Goal: Task Accomplishment & Management: Use online tool/utility

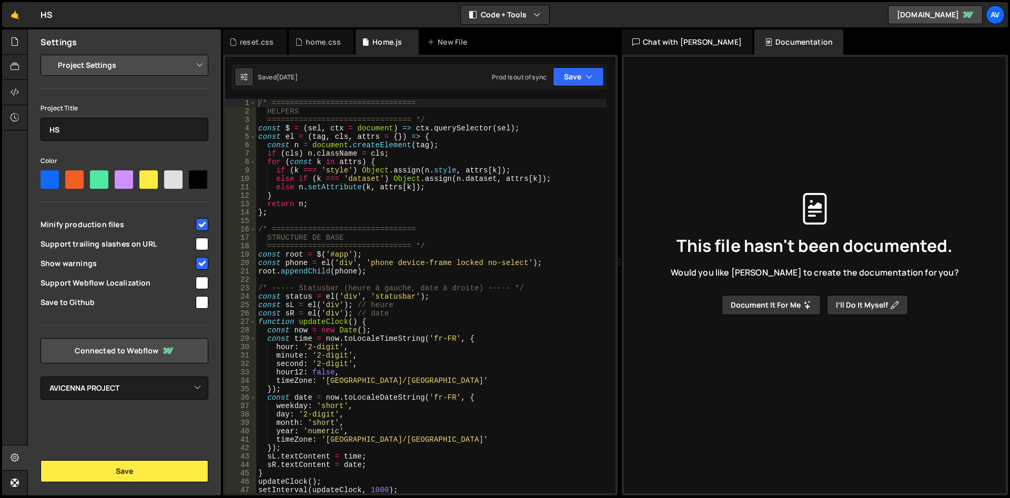
select select "688b1ec62916b8a2a32f1022"
click at [916, 48] on div "Chat with Slater AI Documentation" at bounding box center [816, 41] width 388 height 25
click at [15, 46] on icon at bounding box center [15, 42] width 8 height 12
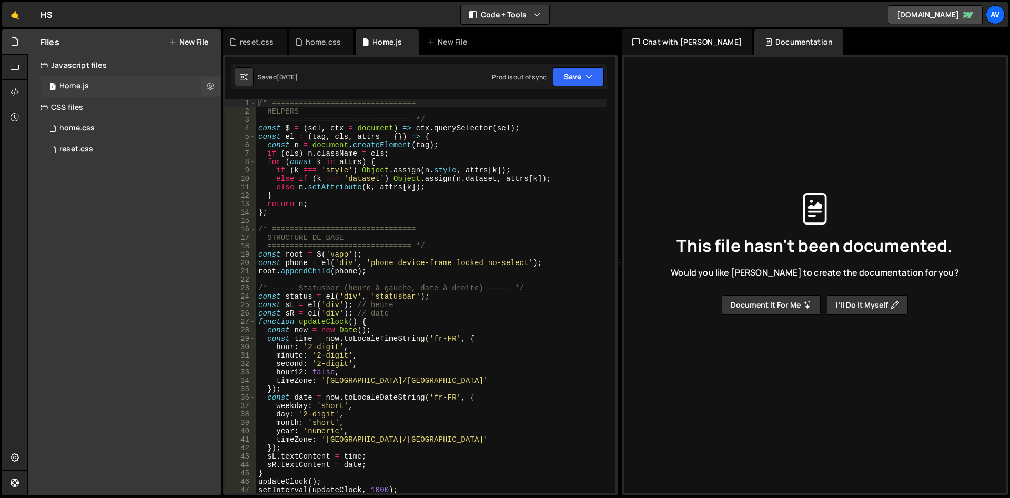
click at [101, 84] on div "1 Home.js 0" at bounding box center [130, 86] width 180 height 21
click at [205, 85] on button at bounding box center [210, 86] width 19 height 19
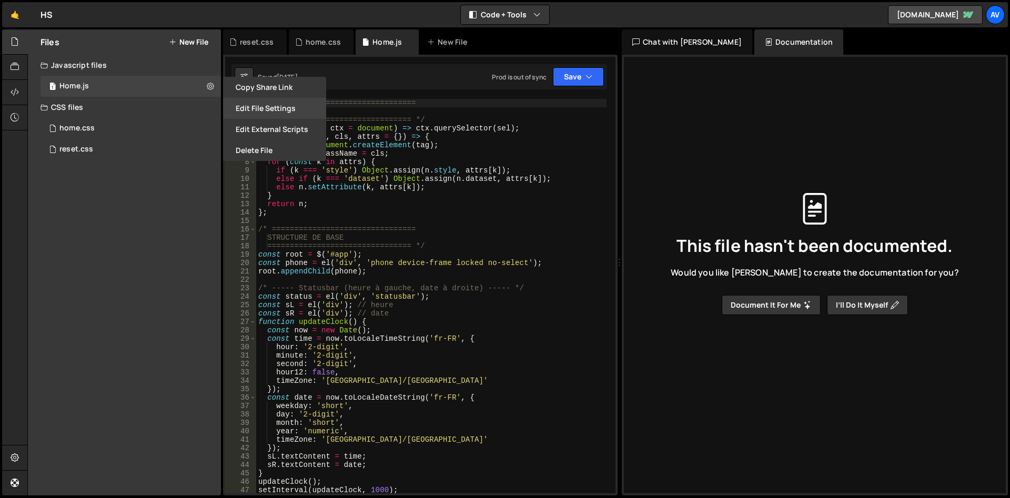
click at [281, 108] on button "Edit File Settings" at bounding box center [274, 108] width 103 height 21
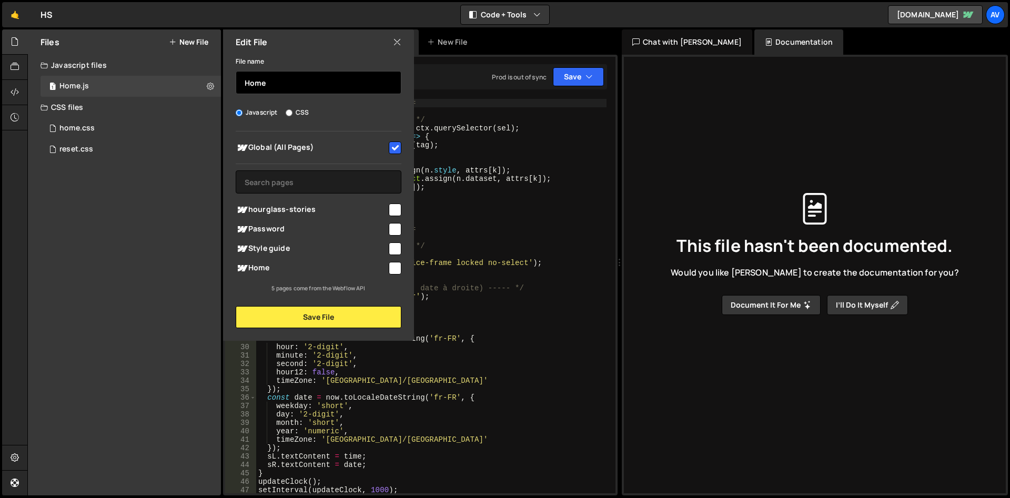
drag, startPoint x: 296, startPoint y: 80, endPoint x: 159, endPoint y: 79, distance: 136.7
click at [236, 79] on input "Home" at bounding box center [319, 82] width 166 height 23
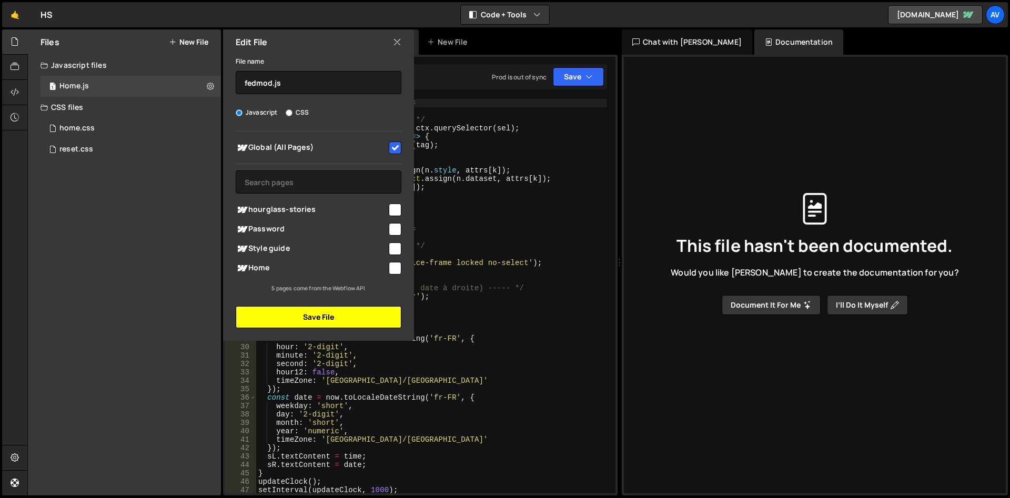
click at [375, 318] on button "Save File" at bounding box center [319, 317] width 166 height 22
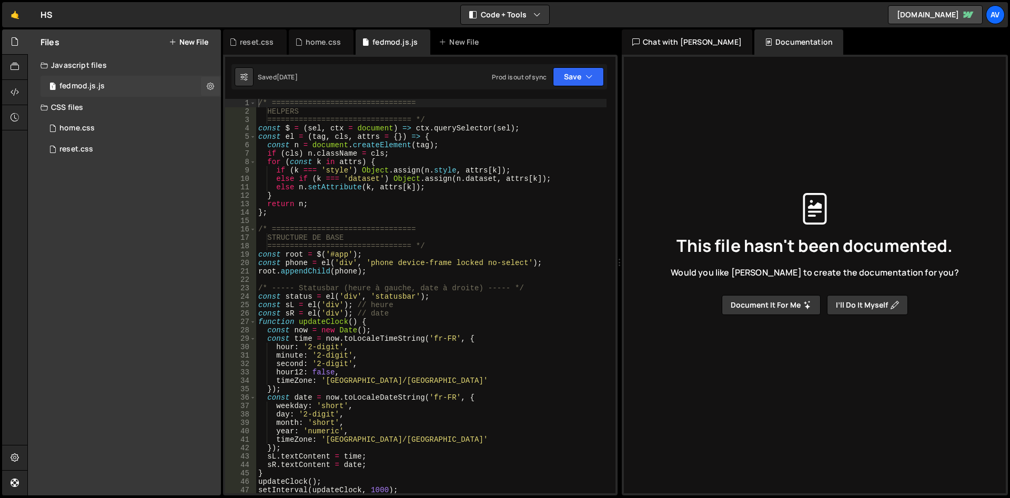
click at [110, 83] on div "1 fedmod.js.js 0" at bounding box center [130, 86] width 180 height 21
click at [214, 86] on icon at bounding box center [210, 86] width 7 height 10
type input "fedmod.js"
radio input "true"
checkbox input "true"
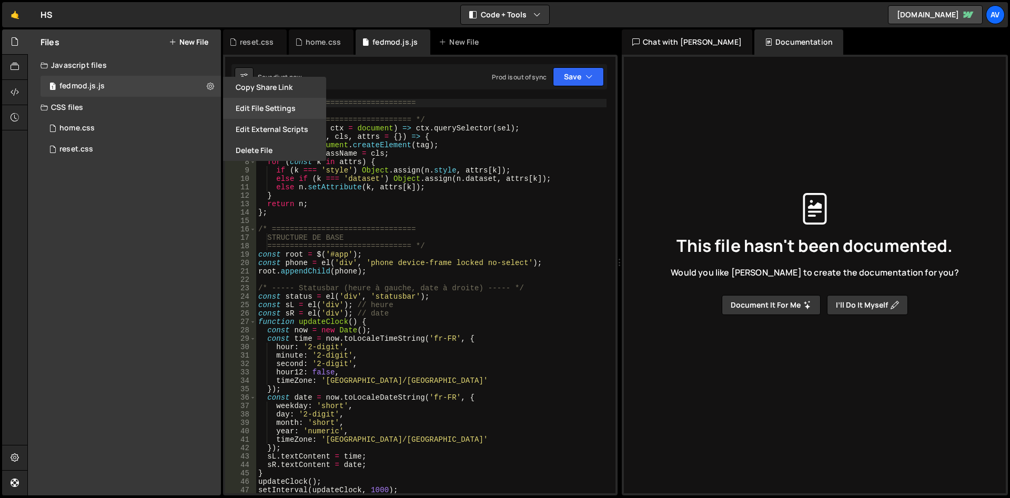
click at [282, 105] on button "Edit File Settings" at bounding box center [274, 108] width 103 height 21
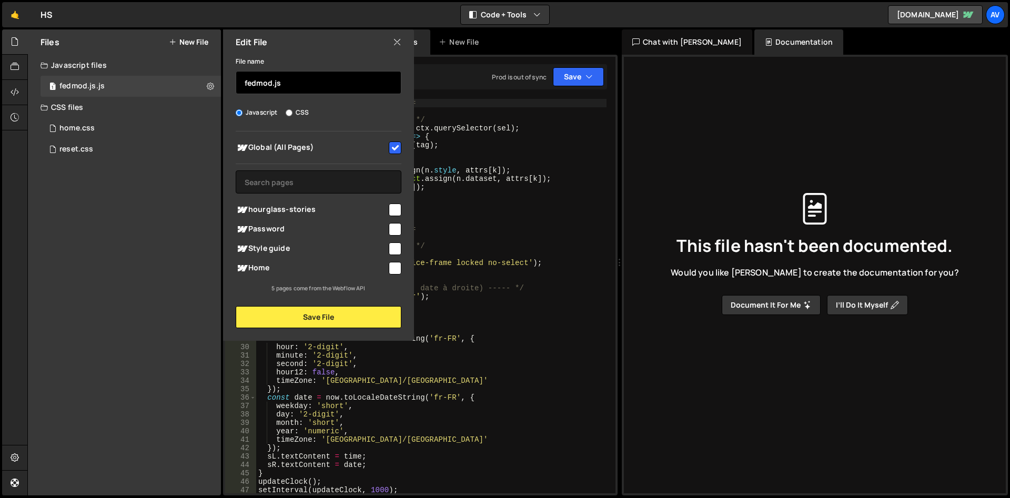
click at [308, 78] on input "fedmod.js" at bounding box center [319, 82] width 166 height 23
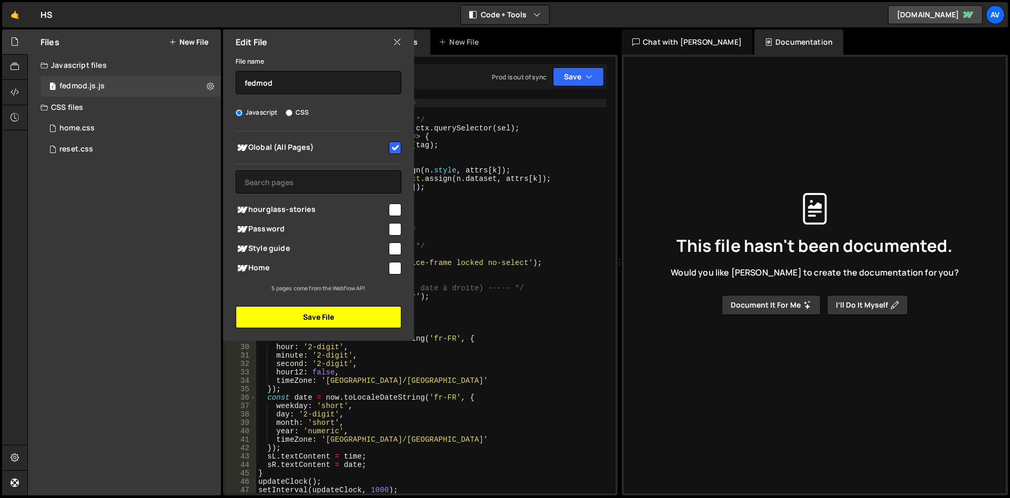
click at [323, 317] on button "Save File" at bounding box center [319, 317] width 166 height 22
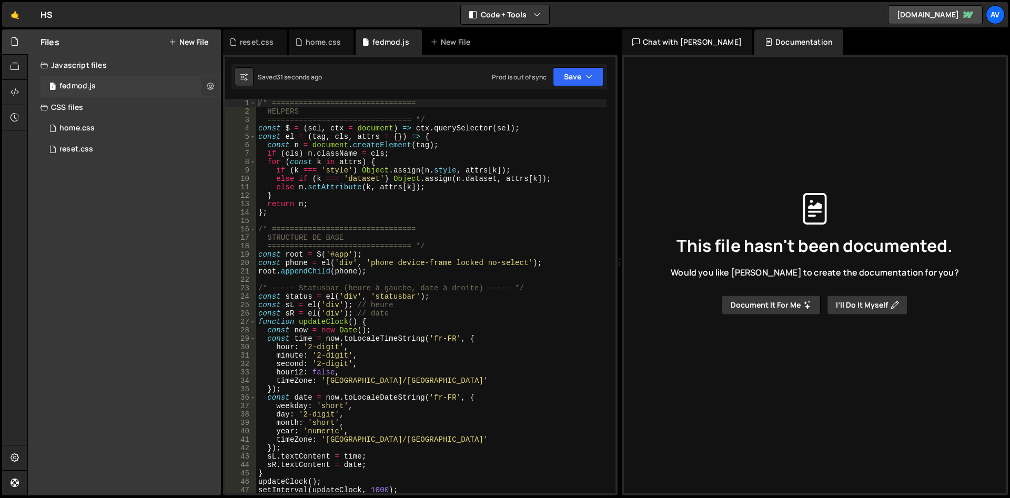
click at [215, 85] on button at bounding box center [210, 86] width 19 height 19
type input "fedmod"
radio input "true"
checkbox input "true"
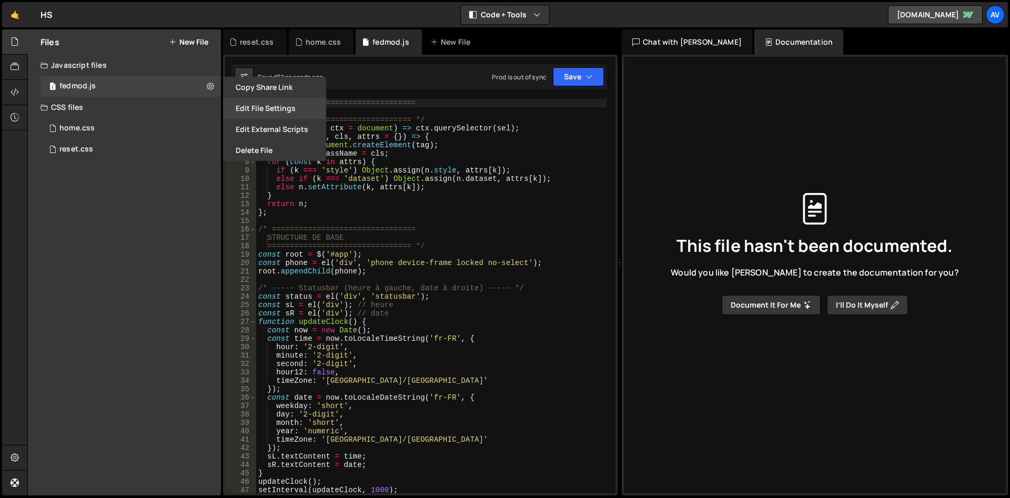
click at [265, 104] on button "Edit File Settings" at bounding box center [274, 108] width 103 height 21
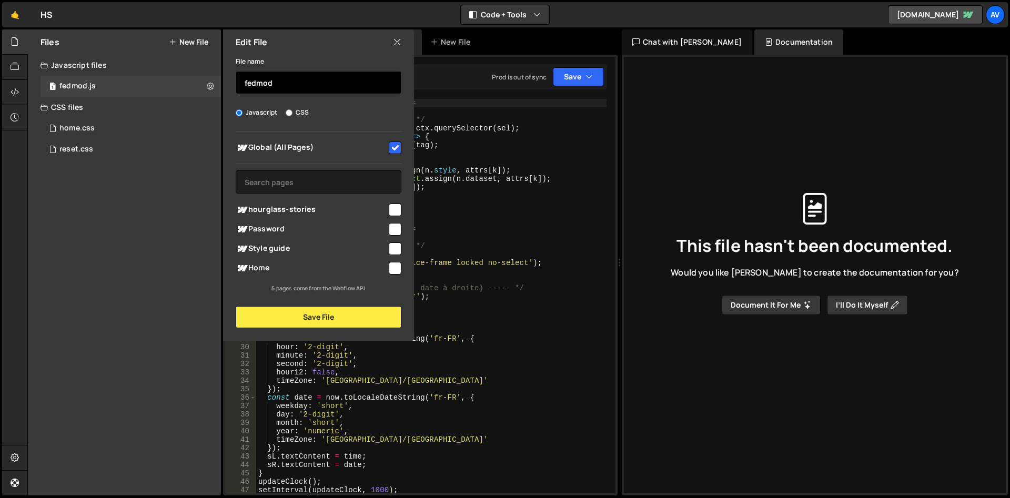
click at [256, 86] on input "fedmod" at bounding box center [319, 82] width 166 height 23
type input "fenmod"
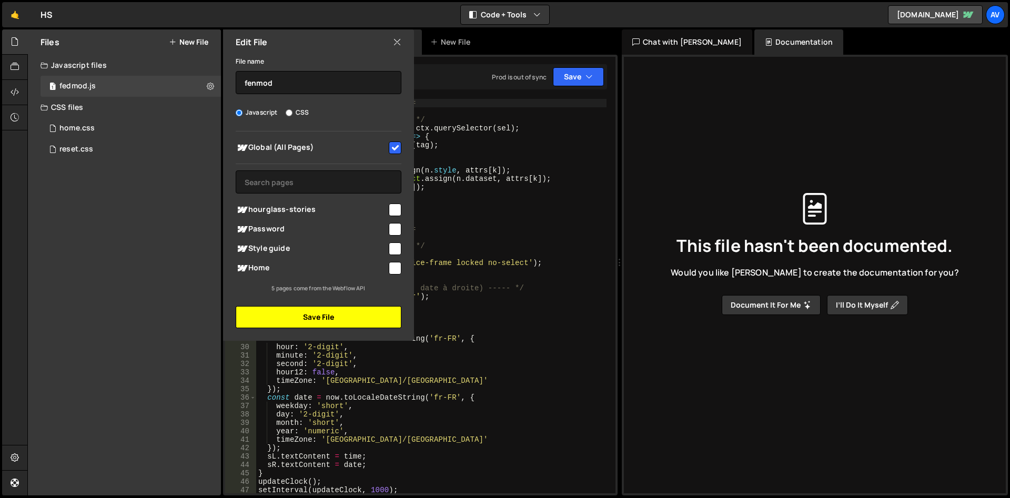
click at [341, 317] on button "Save File" at bounding box center [319, 317] width 166 height 22
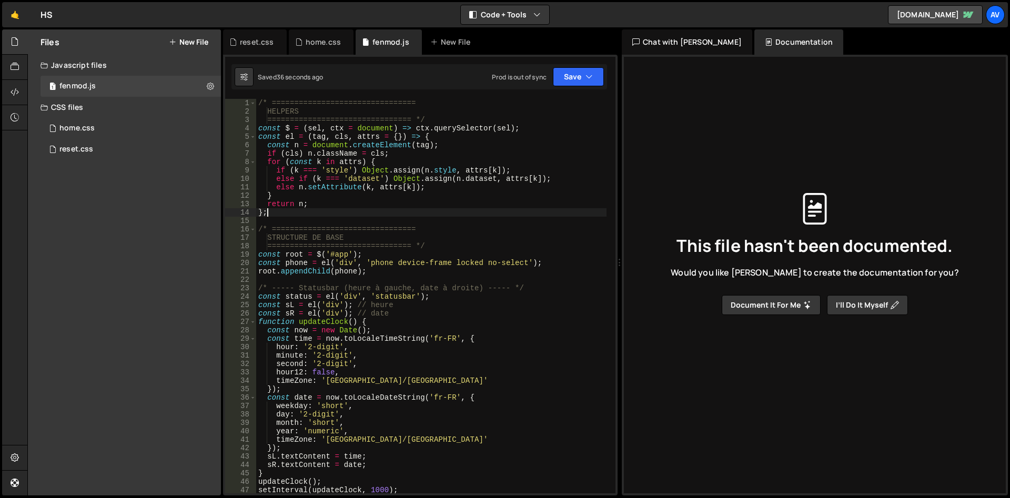
click at [332, 212] on div "/* ================================ HELPERS ================================ */…" at bounding box center [431, 304] width 350 height 411
type textarea "});"
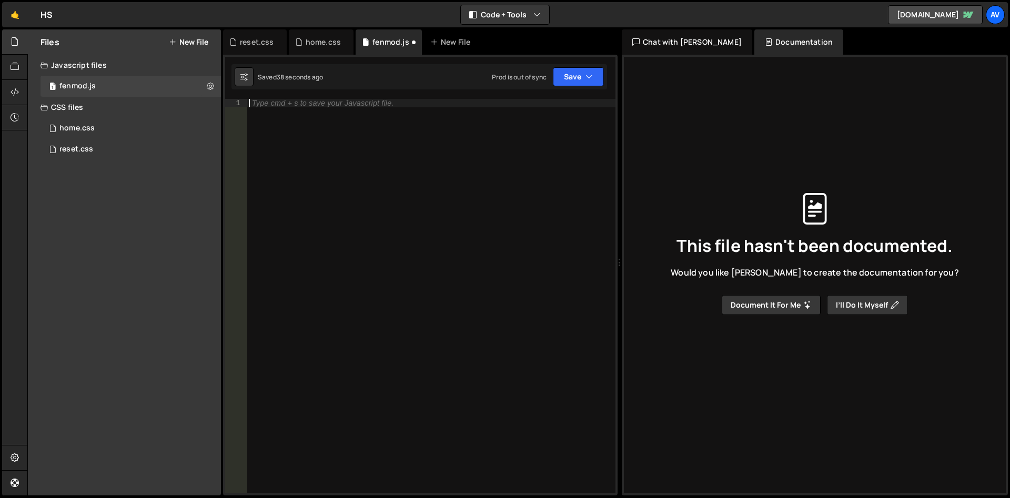
paste textarea "})"
type textarea "})"
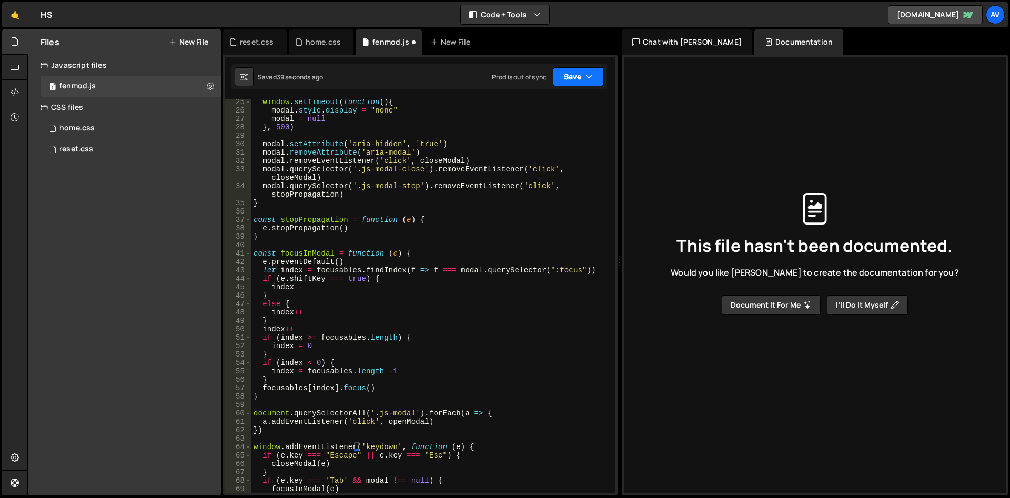
click at [570, 76] on button "Save" at bounding box center [578, 76] width 51 height 19
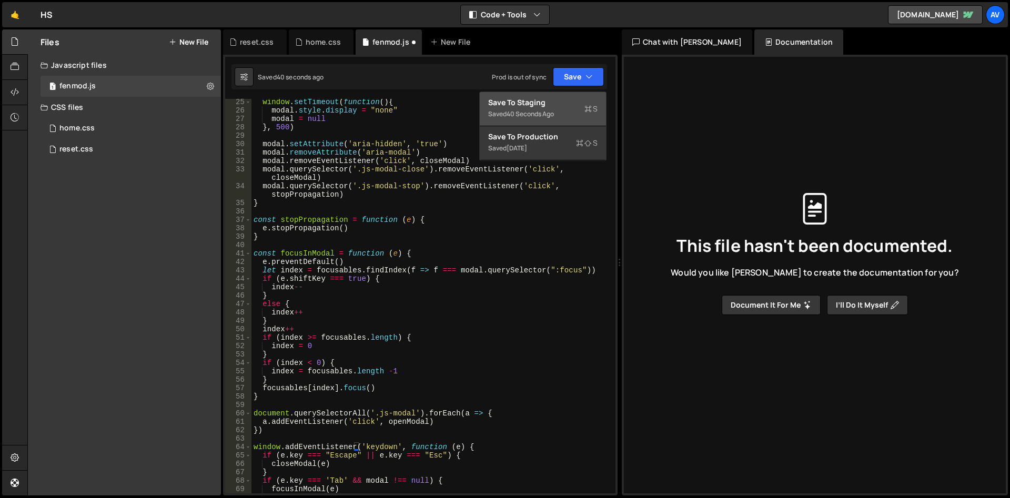
click at [563, 107] on div "Save to Staging S" at bounding box center [542, 102] width 109 height 11
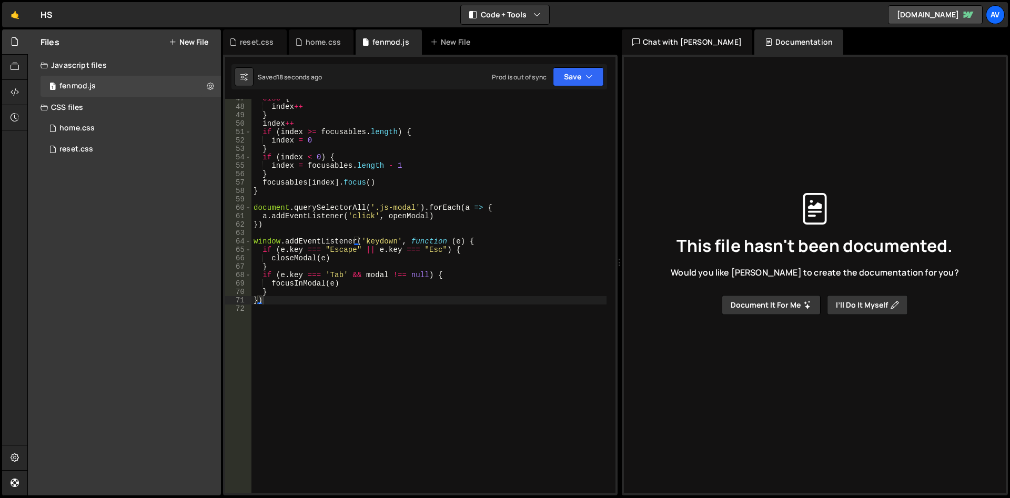
click at [199, 42] on button "New File" at bounding box center [188, 42] width 39 height 8
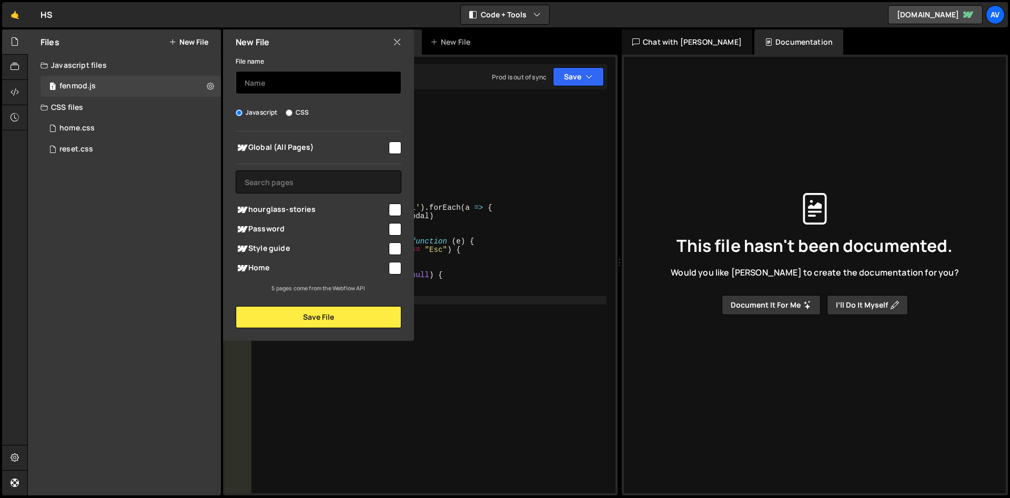
click at [286, 85] on input "text" at bounding box center [319, 82] width 166 height 23
type input "fenmod"
click at [292, 109] on input "CSS" at bounding box center [289, 112] width 7 height 7
radio input "true"
click at [389, 147] on div at bounding box center [394, 147] width 14 height 14
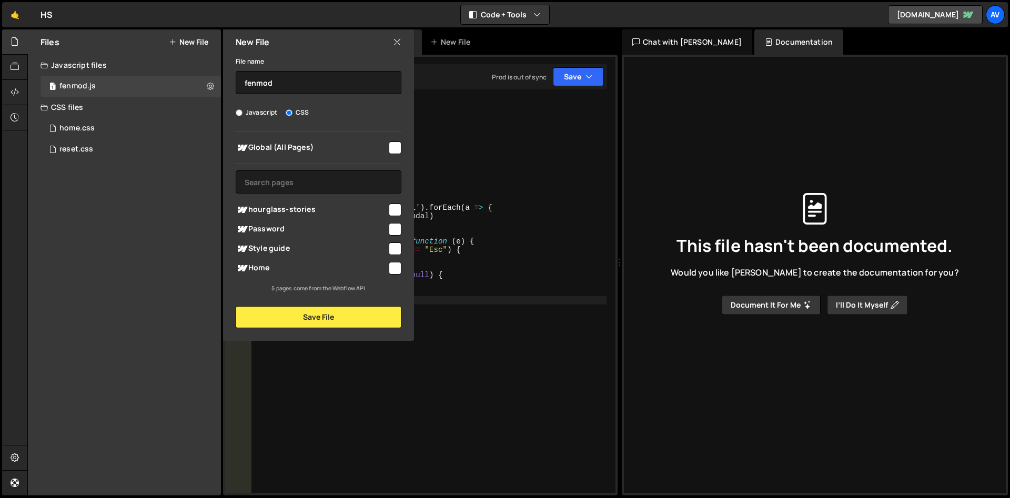
click at [397, 154] on div "Global (All Pages)" at bounding box center [319, 147] width 166 height 19
click at [397, 153] on input "checkbox" at bounding box center [395, 147] width 13 height 13
checkbox input "true"
click at [339, 323] on button "Save File" at bounding box center [319, 317] width 166 height 22
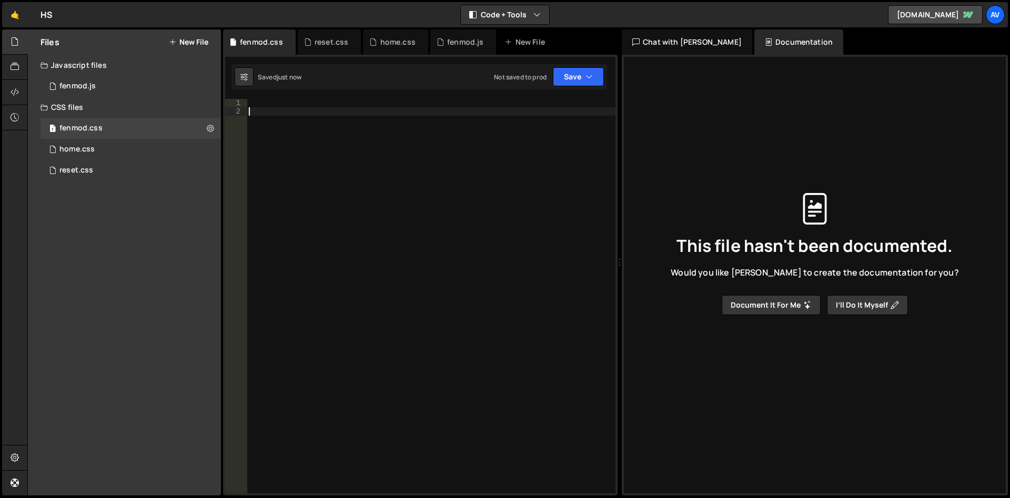
click at [281, 117] on div at bounding box center [431, 304] width 369 height 411
click at [271, 106] on div at bounding box center [431, 304] width 369 height 411
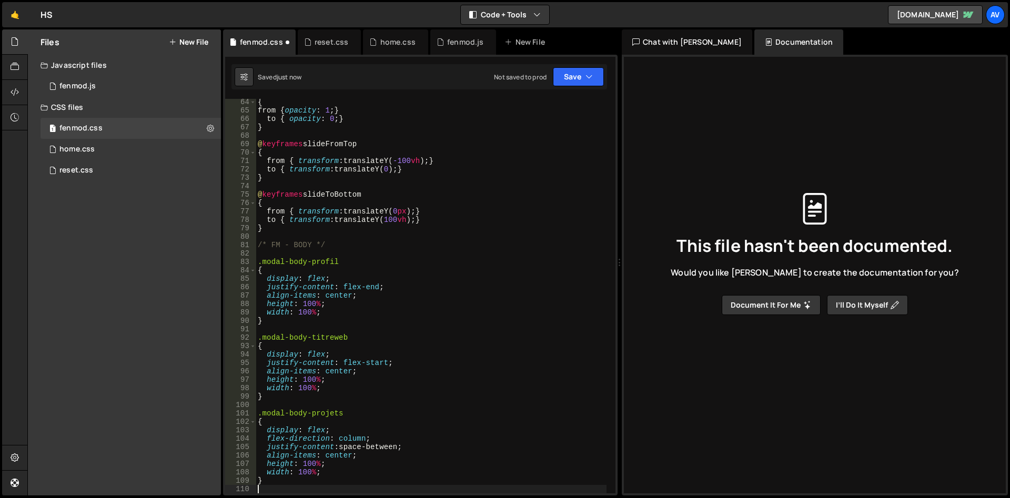
scroll to position [548, 0]
click at [569, 77] on button "Save" at bounding box center [578, 76] width 51 height 19
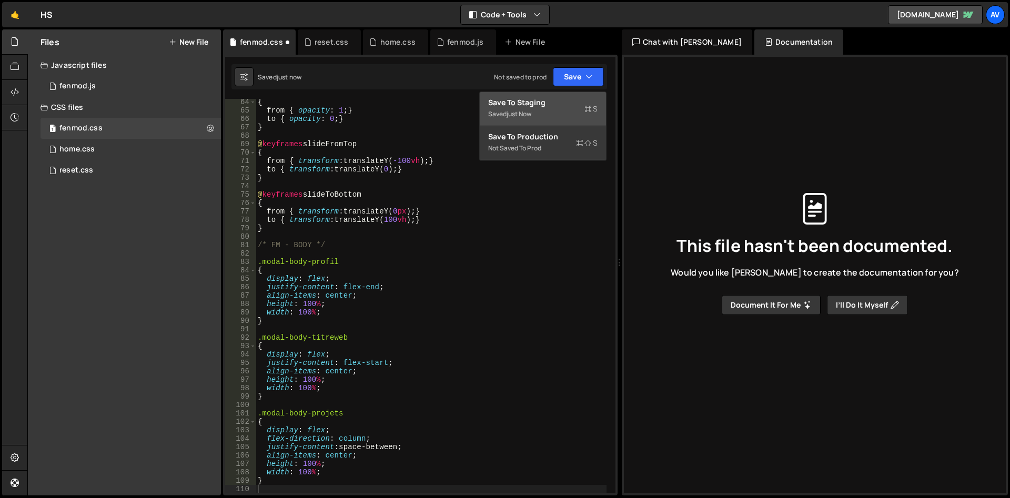
click at [573, 104] on div "Save to Staging S" at bounding box center [542, 102] width 109 height 11
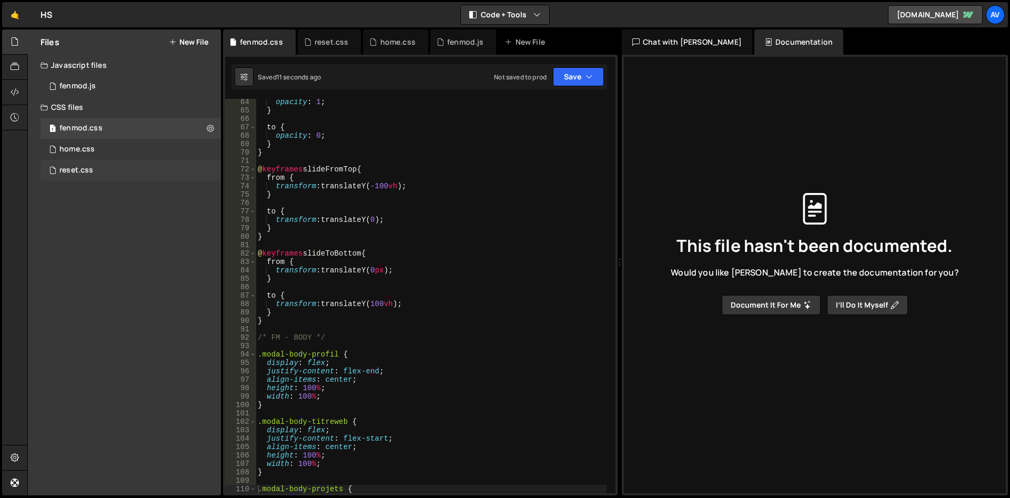
click at [105, 171] on div "reset.css 0" at bounding box center [130, 170] width 180 height 21
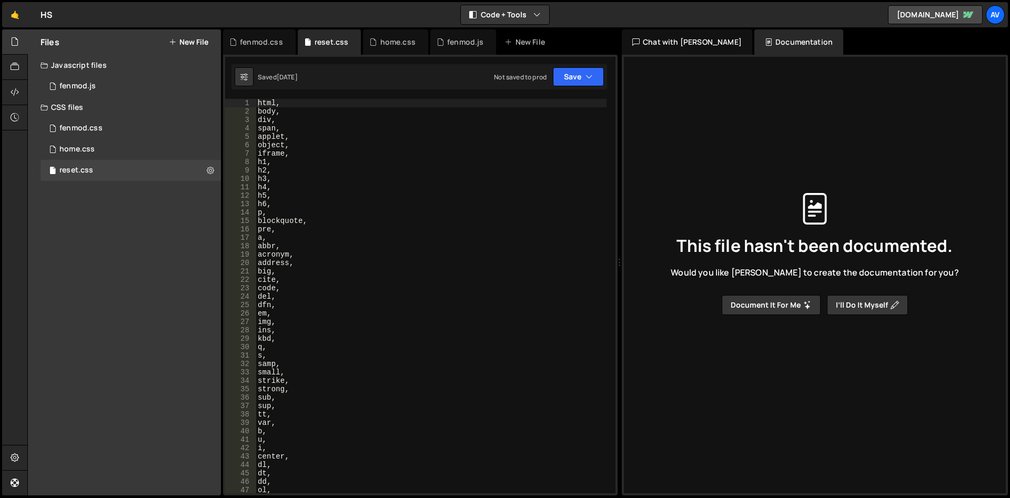
click at [483, 140] on div "html , body , div , span , applet , object , iframe , h1 , h2 , h3 , h4 , h5 , …" at bounding box center [431, 304] width 351 height 411
type textarea "}"
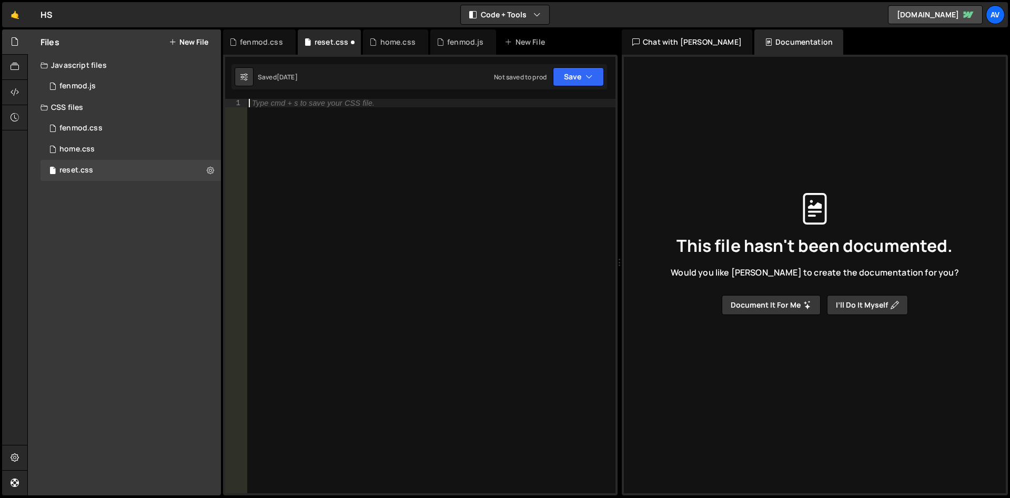
paste textarea "}"
type textarea "}"
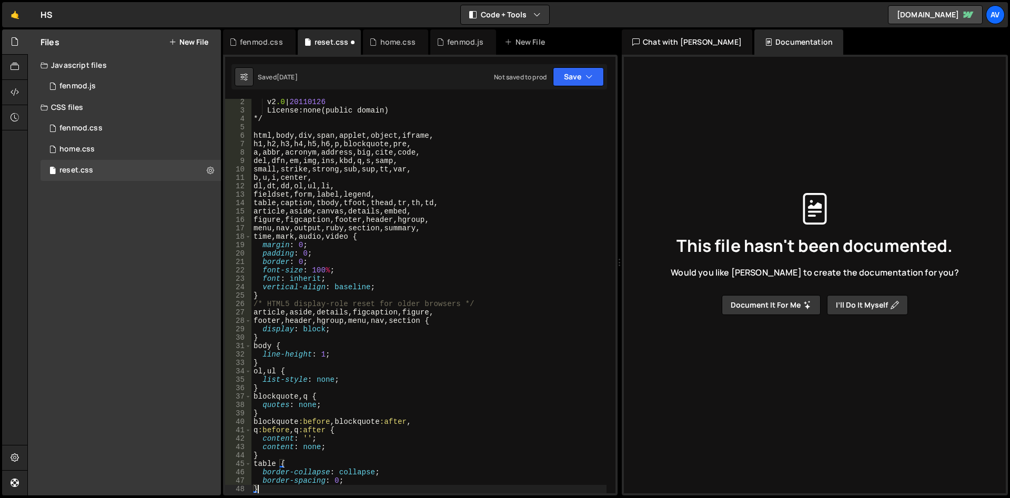
scroll to position [9, 0]
click at [568, 71] on button "Save" at bounding box center [578, 76] width 51 height 19
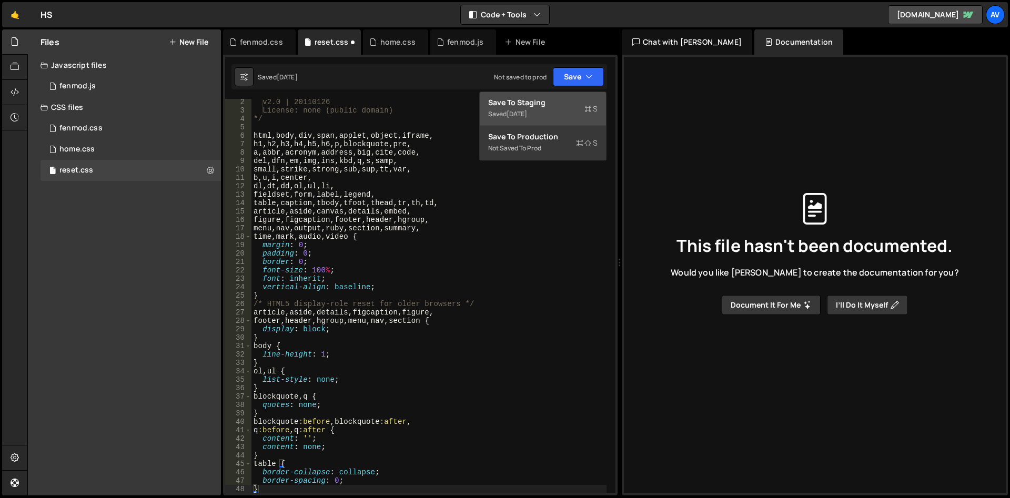
click at [574, 99] on div "Save to Staging S" at bounding box center [542, 102] width 109 height 11
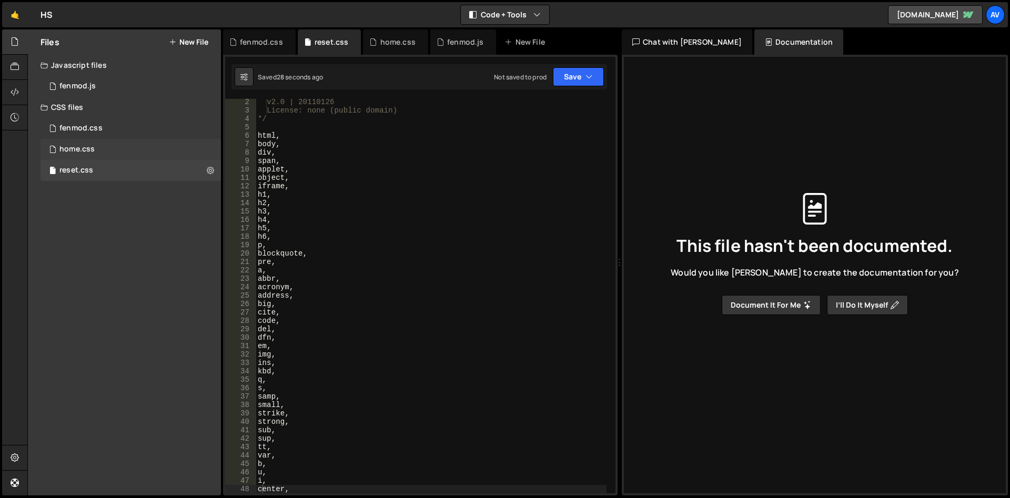
click at [86, 146] on div "home.css" at bounding box center [76, 149] width 35 height 9
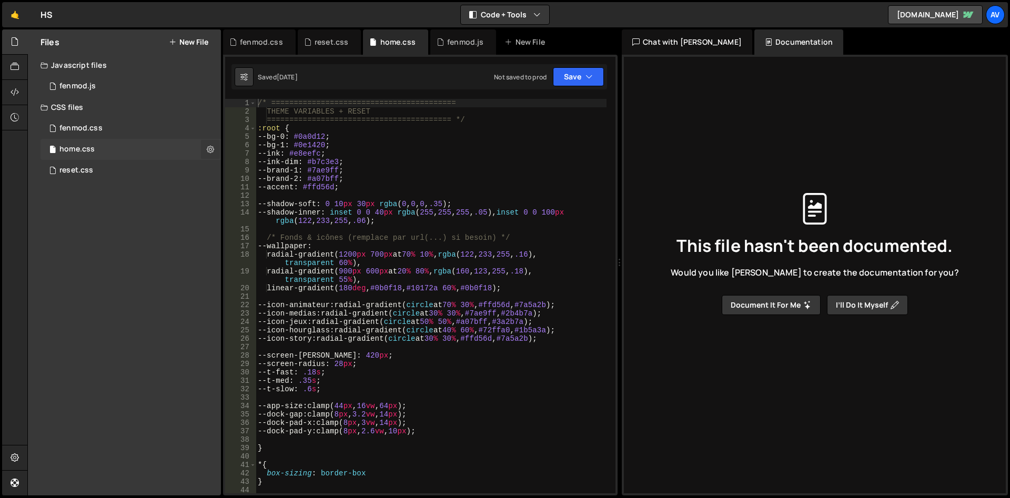
click at [206, 148] on button at bounding box center [210, 149] width 19 height 19
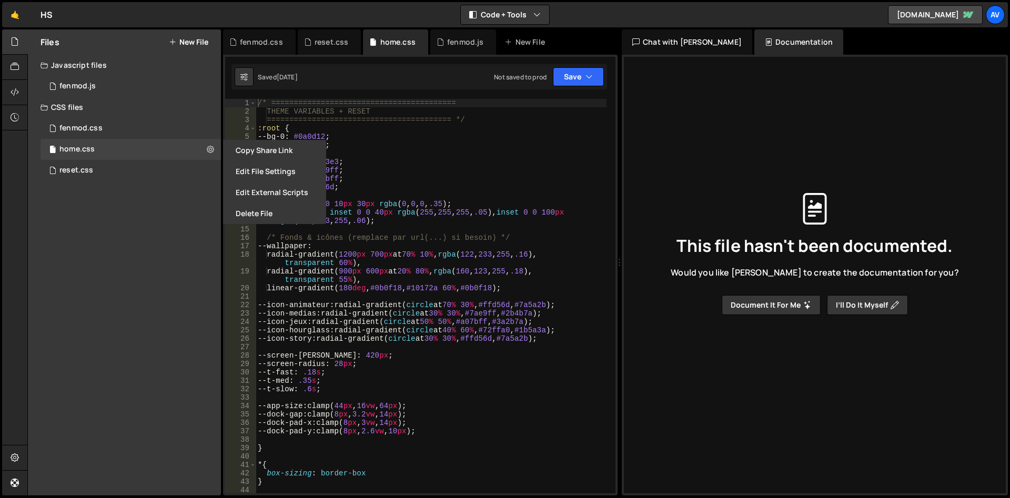
click at [258, 169] on button "Edit File Settings" at bounding box center [274, 171] width 103 height 21
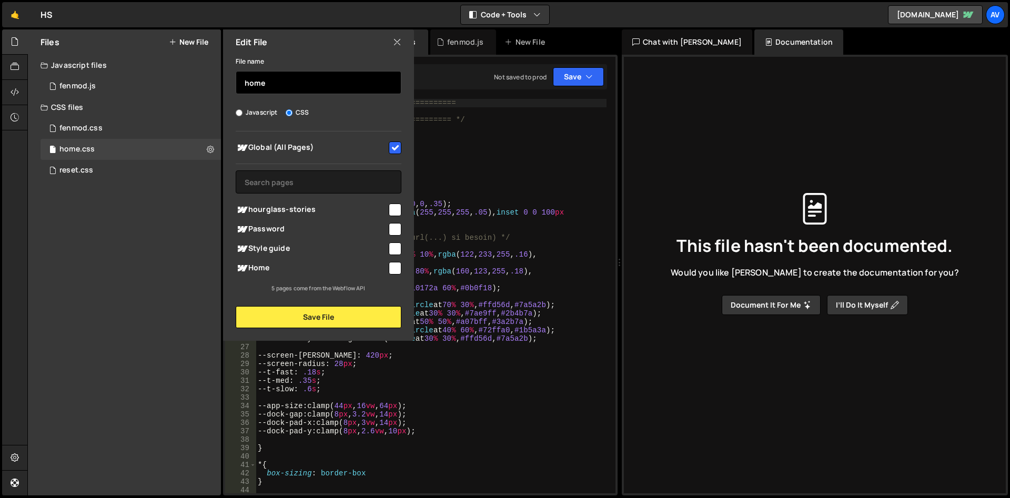
drag, startPoint x: 268, startPoint y: 83, endPoint x: 205, endPoint y: 56, distance: 68.8
click at [236, 71] on input "home" at bounding box center [319, 82] width 166 height 23
type input "style"
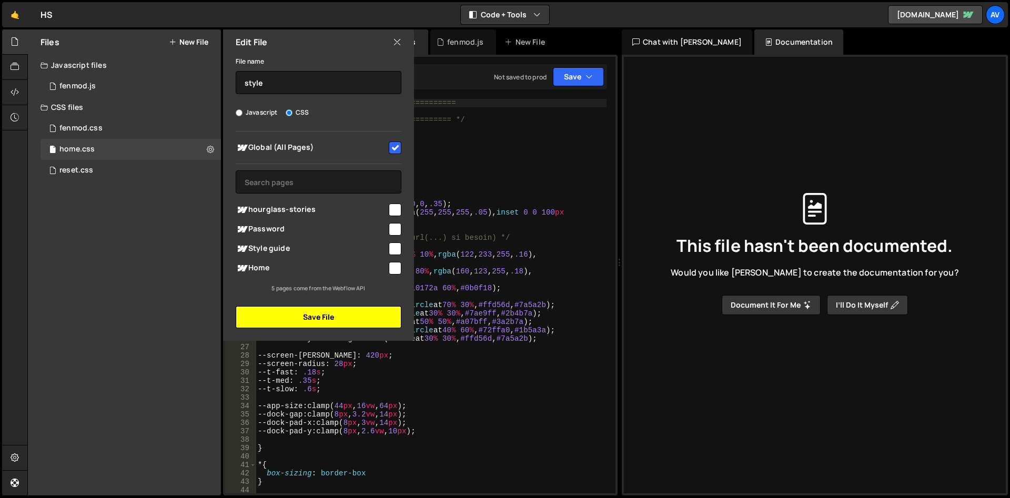
click at [369, 314] on button "Save File" at bounding box center [319, 317] width 166 height 22
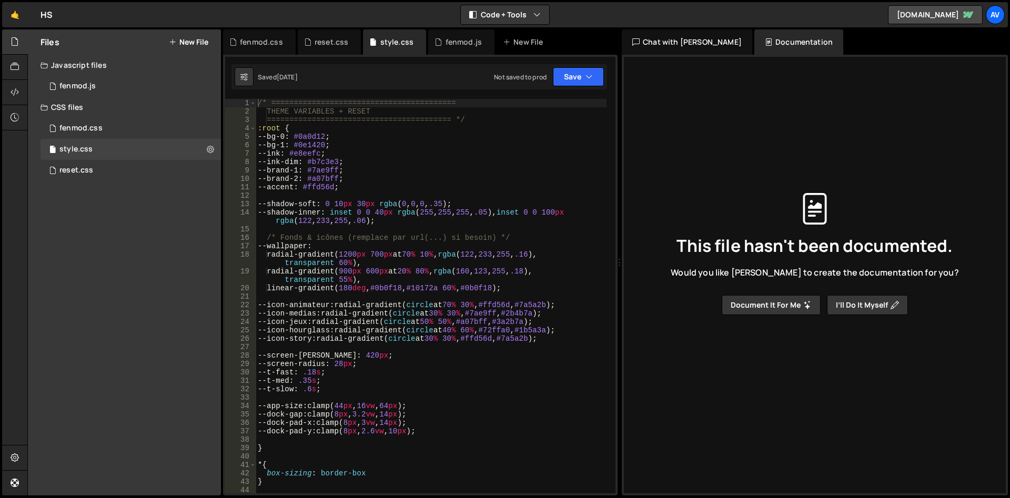
click at [372, 272] on div "/* ========================================= THEME VARIABLES + RESET ==========…" at bounding box center [431, 304] width 351 height 411
type textarea "}"
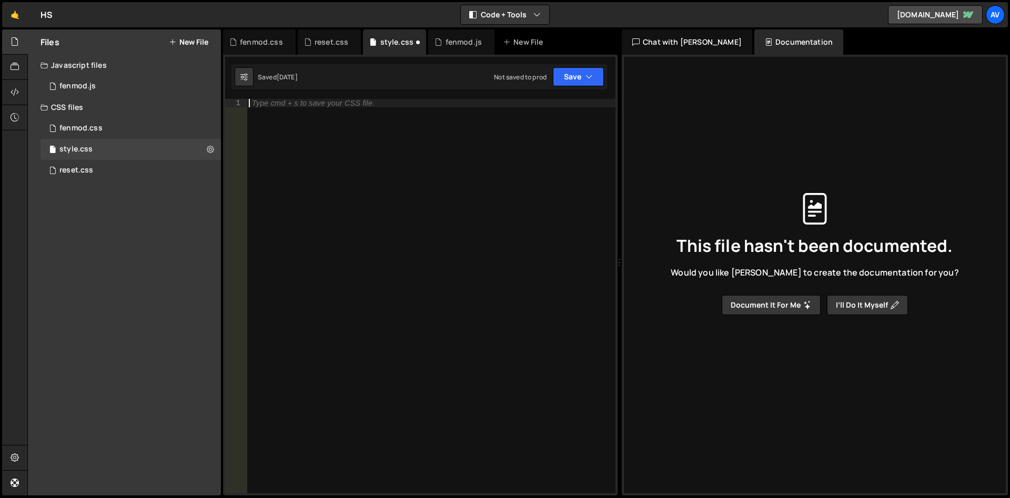
scroll to position [4116, 0]
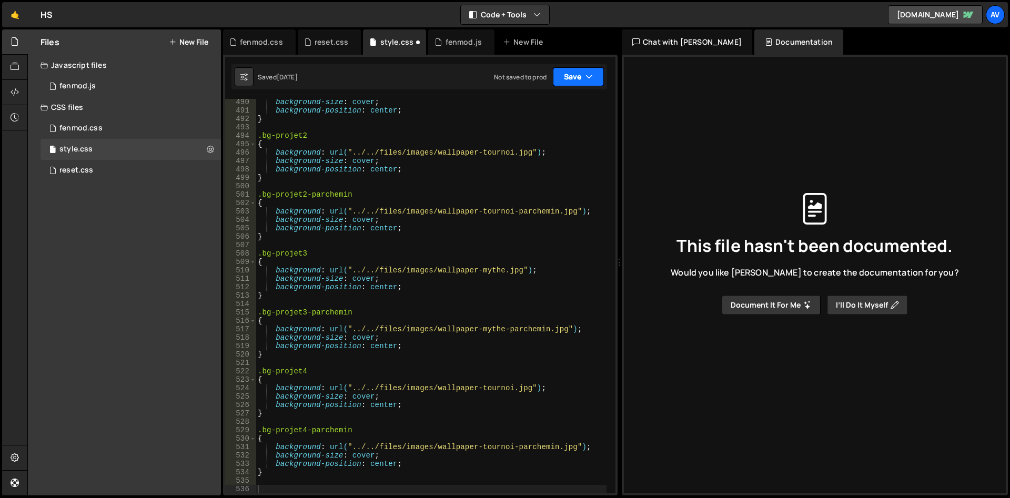
click at [572, 76] on button "Save" at bounding box center [578, 76] width 51 height 19
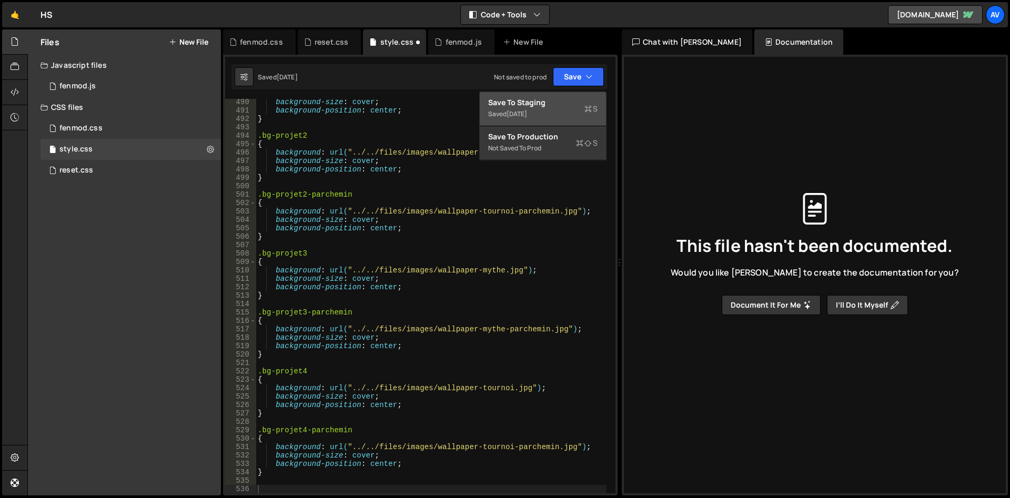
click at [552, 101] on div "Save to Staging S" at bounding box center [542, 102] width 109 height 11
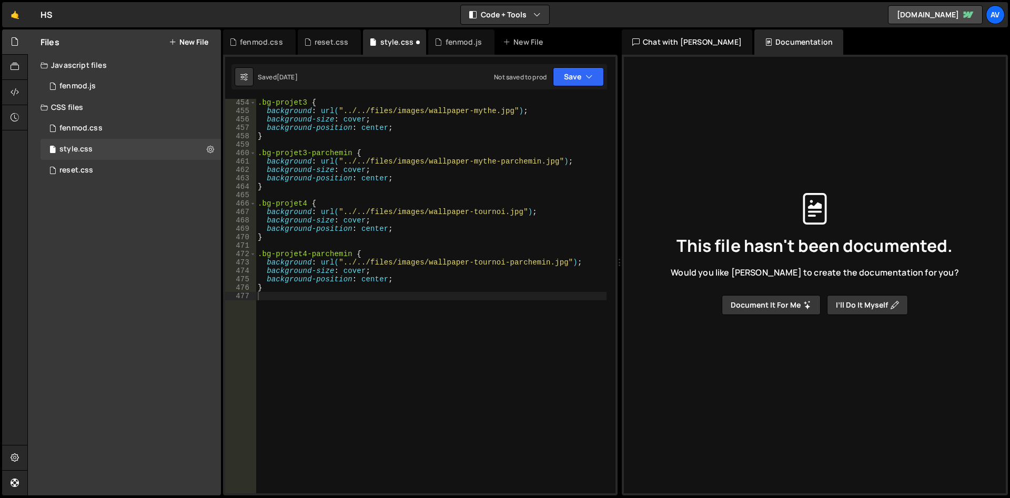
scroll to position [3812, 0]
click at [385, 310] on div ".bg-projet3 { background : url( "../../files/images/wallpaper-mythe.jpg" ) ; ba…" at bounding box center [431, 303] width 351 height 411
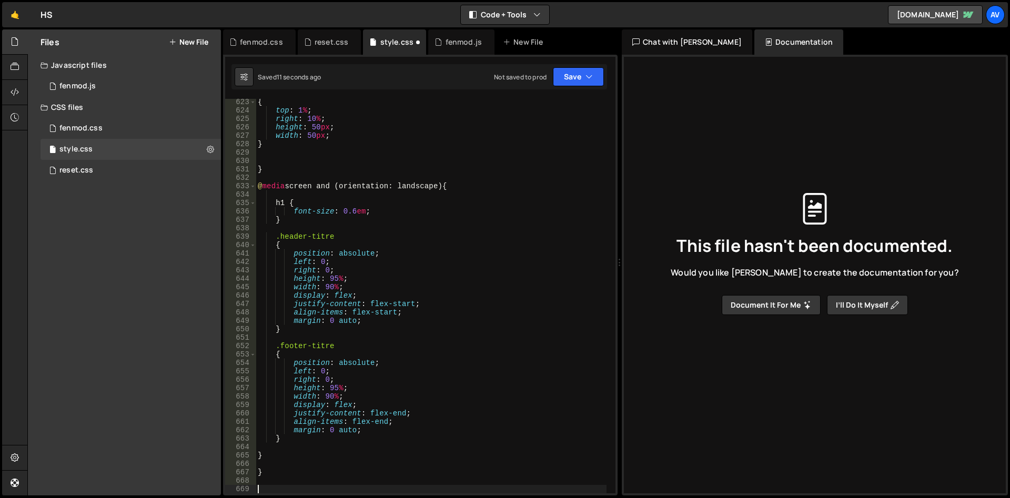
scroll to position [5235, 0]
click at [576, 74] on button "Save" at bounding box center [578, 76] width 51 height 19
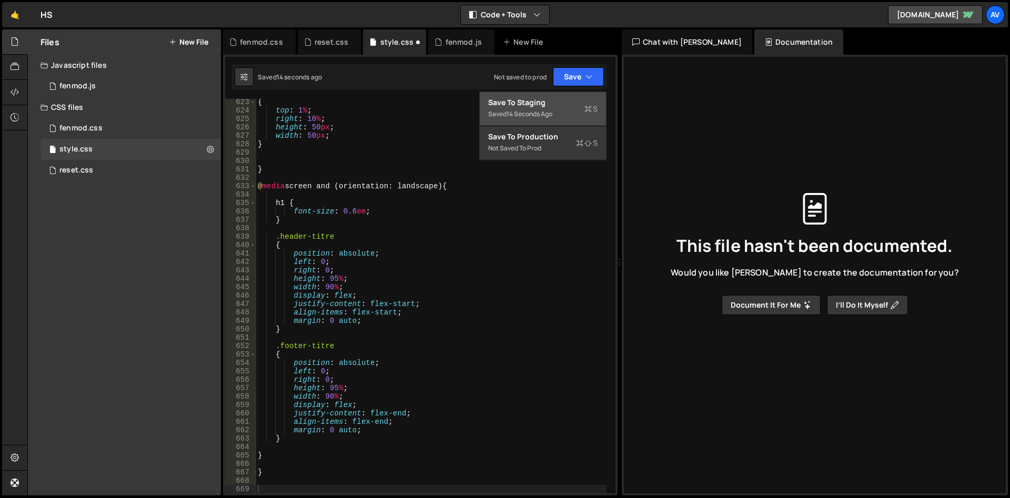
click at [573, 115] on div "Saved 14 seconds ago" at bounding box center [542, 114] width 109 height 13
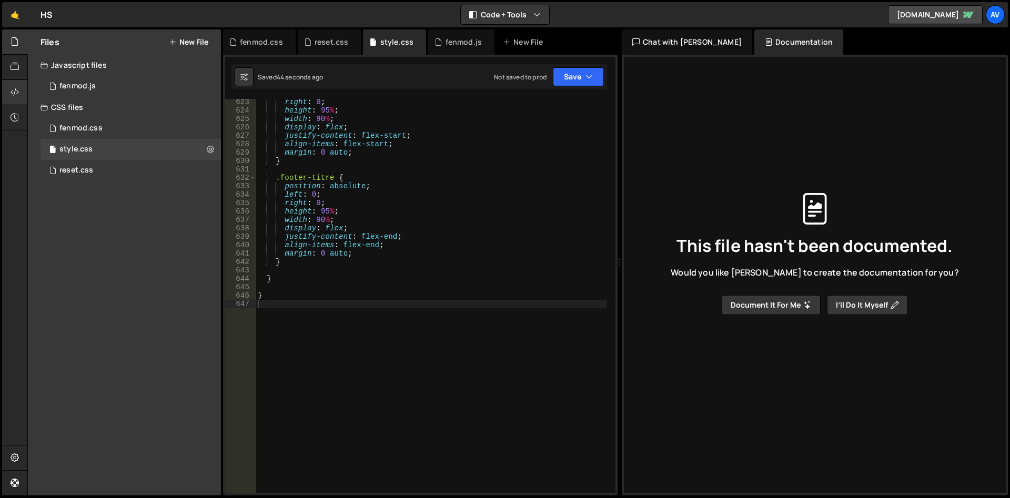
click at [22, 86] on div at bounding box center [15, 92] width 26 height 25
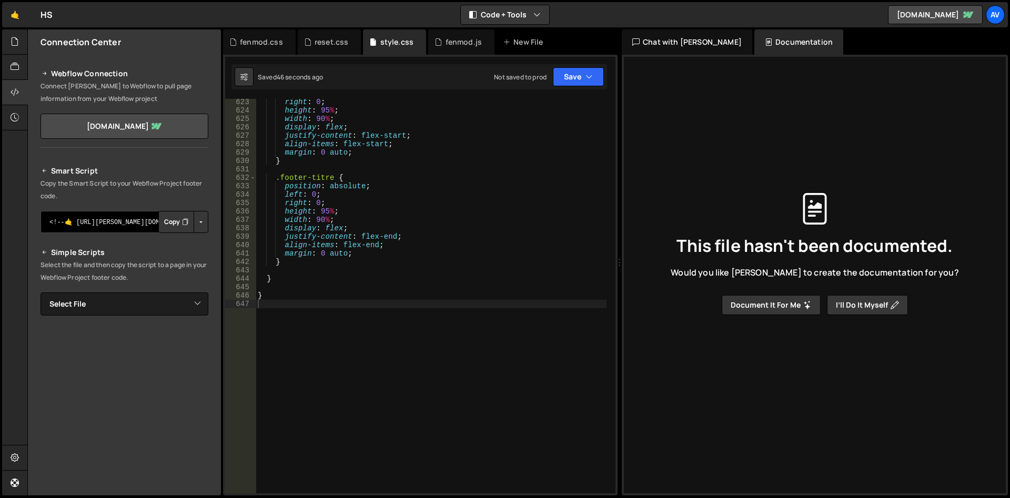
drag, startPoint x: 131, startPoint y: 220, endPoint x: 227, endPoint y: 227, distance: 96.0
click at [208, 227] on textarea "<!--🤙 [URL][PERSON_NAME][DOMAIN_NAME]> <script>document.addEventListener("DOMCo…" at bounding box center [124, 222] width 168 height 22
click at [190, 247] on h2 "Simple Scripts" at bounding box center [124, 252] width 168 height 13
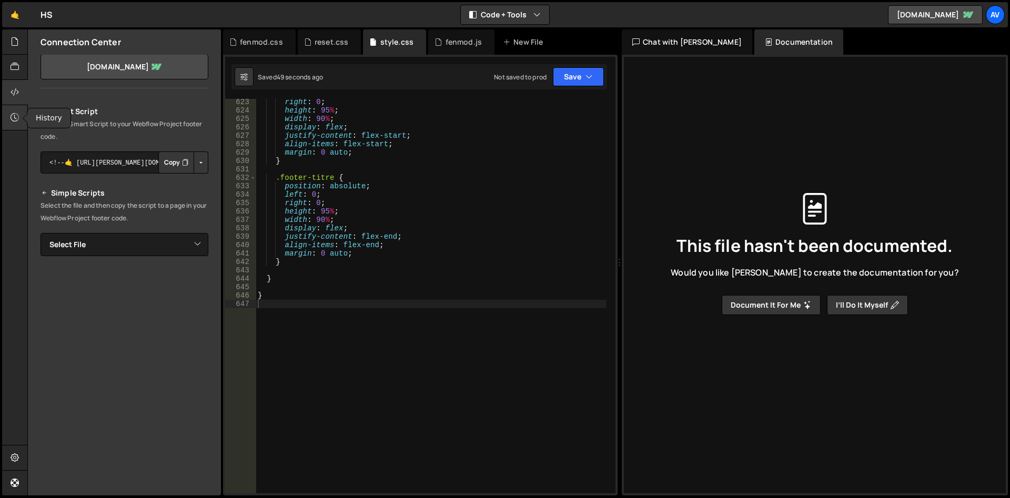
click at [6, 120] on div at bounding box center [15, 117] width 26 height 25
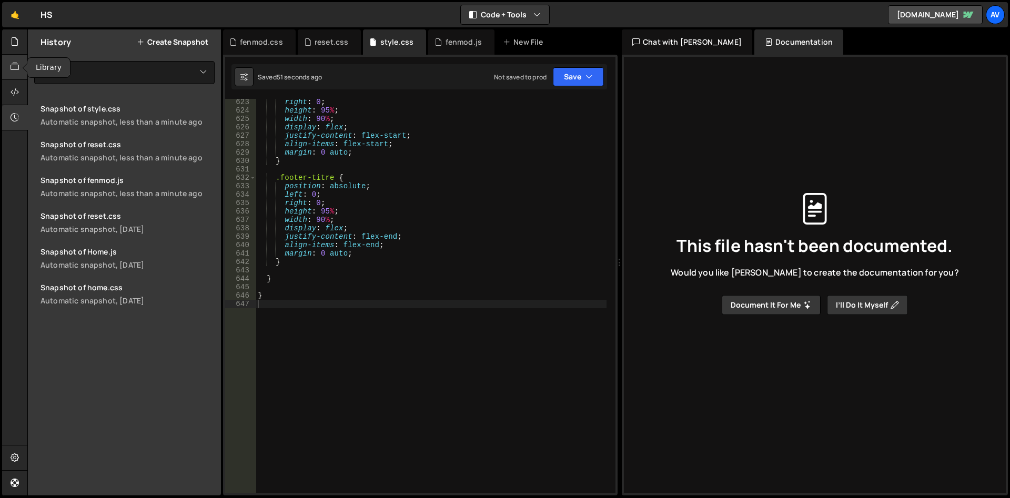
click at [21, 60] on div at bounding box center [15, 67] width 26 height 25
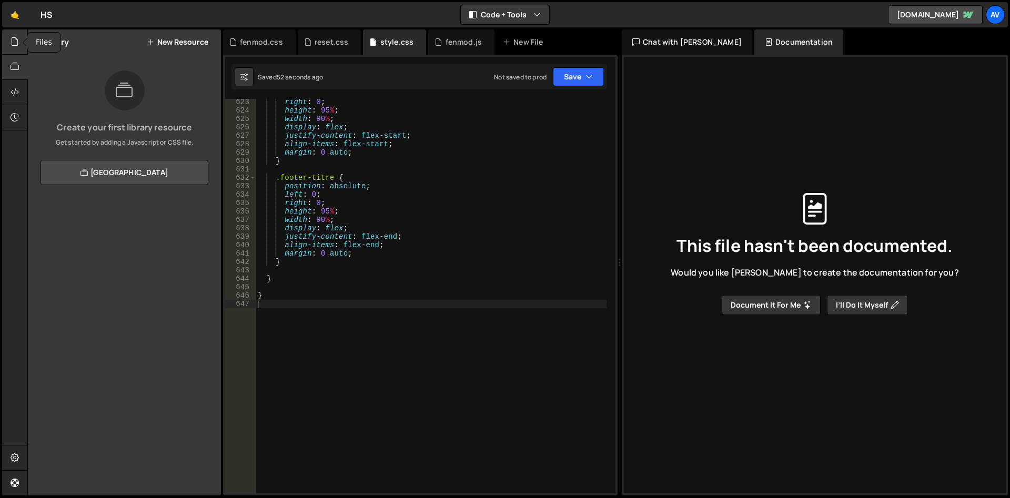
click at [5, 44] on div at bounding box center [15, 41] width 26 height 25
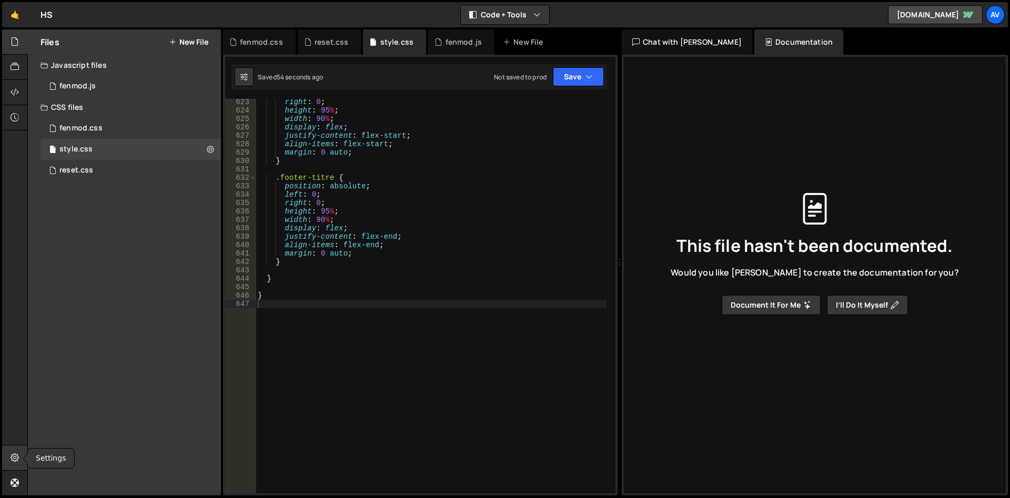
click at [11, 468] on div at bounding box center [15, 457] width 26 height 25
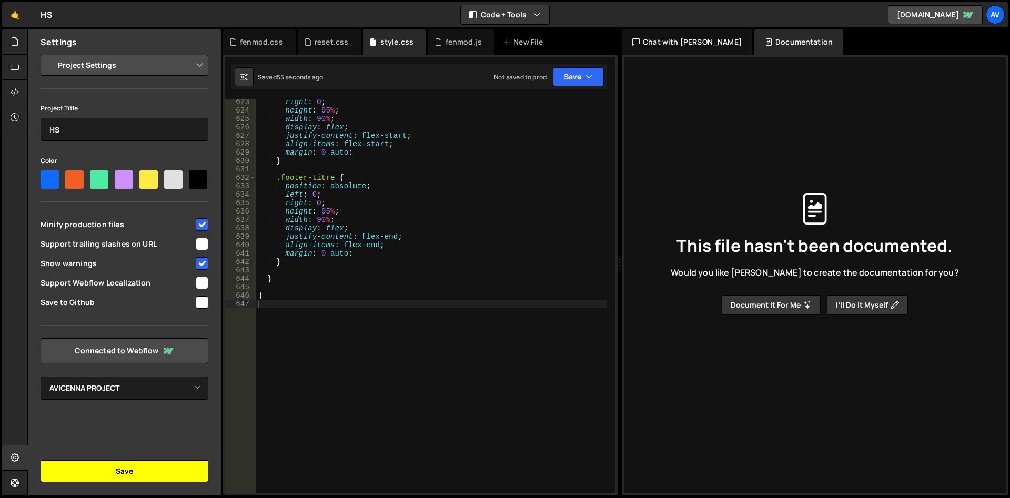
click at [116, 470] on button "Save" at bounding box center [124, 471] width 168 height 22
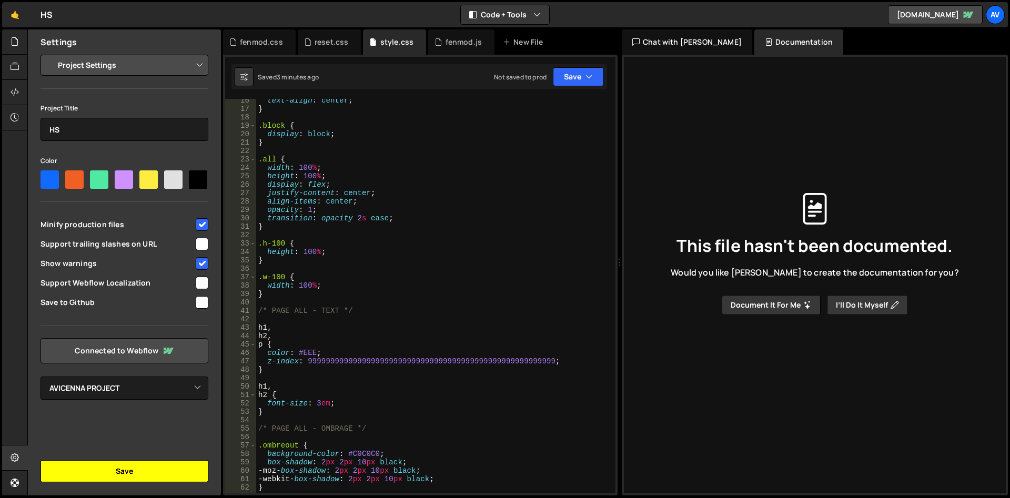
scroll to position [0, 0]
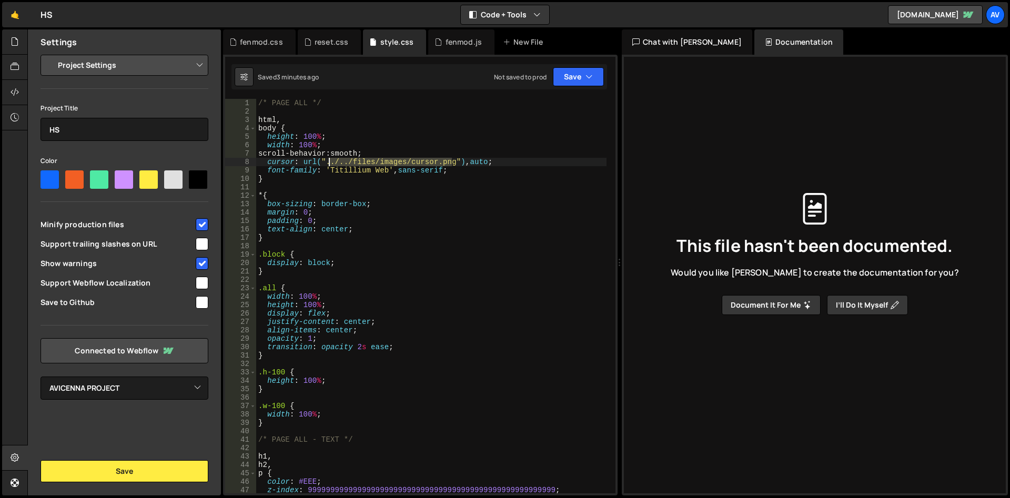
drag, startPoint x: 452, startPoint y: 161, endPoint x: 326, endPoint y: 165, distance: 125.7
click at [326, 165] on div "/* PAGE ALL */ html , body { height : 100 % ; width : 100 % ; scroll-behavior :…" at bounding box center [431, 304] width 350 height 411
click at [326, 163] on div "/* PAGE ALL */ html , body { height : 100 % ; width : 100 % ; scroll-behavior :…" at bounding box center [431, 304] width 350 height 411
drag, startPoint x: 451, startPoint y: 163, endPoint x: 324, endPoint y: 164, distance: 126.2
click at [324, 164] on div "/* PAGE ALL */ html , body { height : 100 % ; width : 100 % ; scroll-behavior :…" at bounding box center [431, 304] width 350 height 411
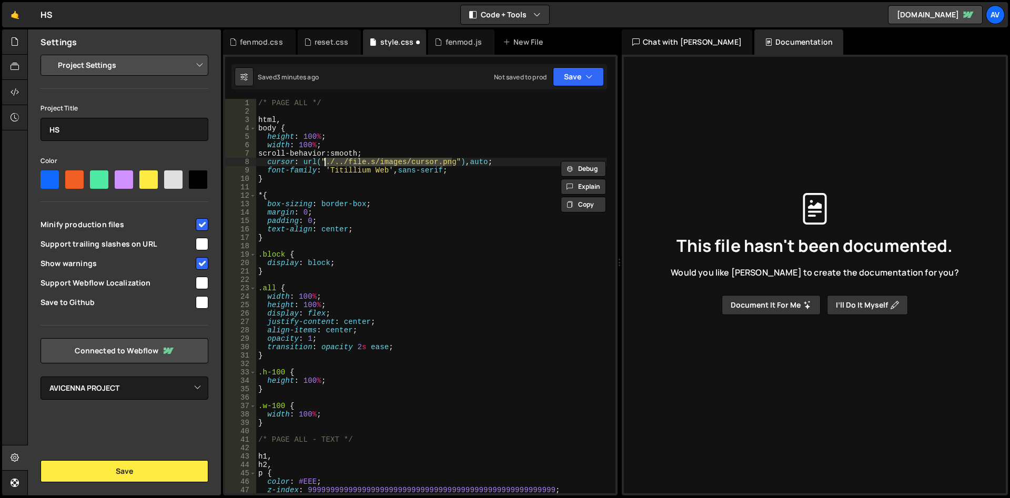
paste textarea "https://cdn.prod.website-files.com/688b1ec62916b8a2a32f1022/6890767ffe607c654a8…"
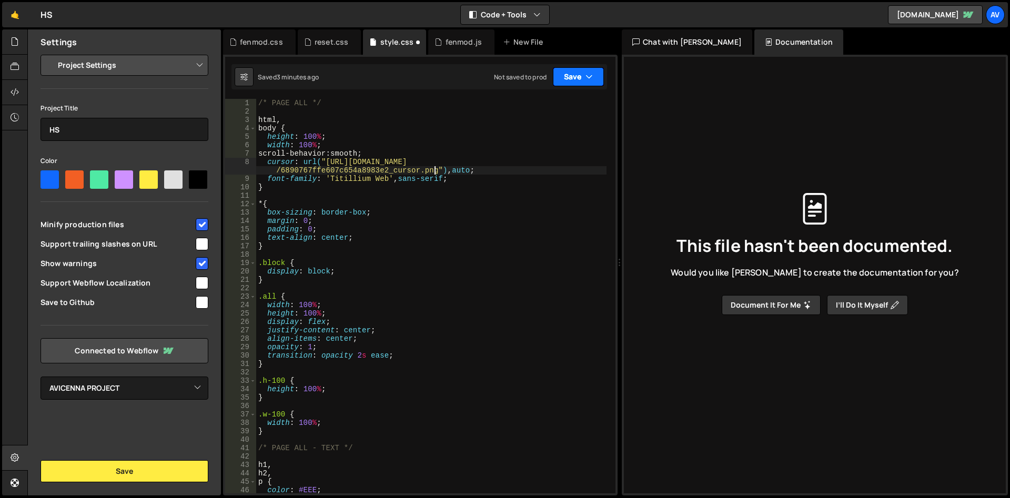
click at [571, 83] on div "Saved 3 minutes ago Not saved to prod Upgrade to Edit Save Save to Staging S Sa…" at bounding box center [418, 76] width 375 height 25
click at [571, 82] on button "Save" at bounding box center [578, 76] width 51 height 19
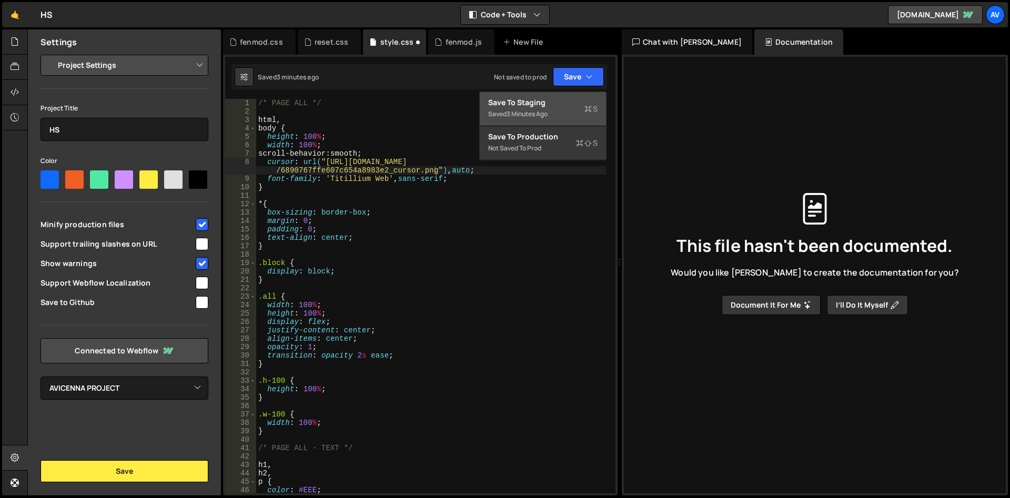
click at [571, 106] on div "Save to Staging S" at bounding box center [542, 102] width 109 height 11
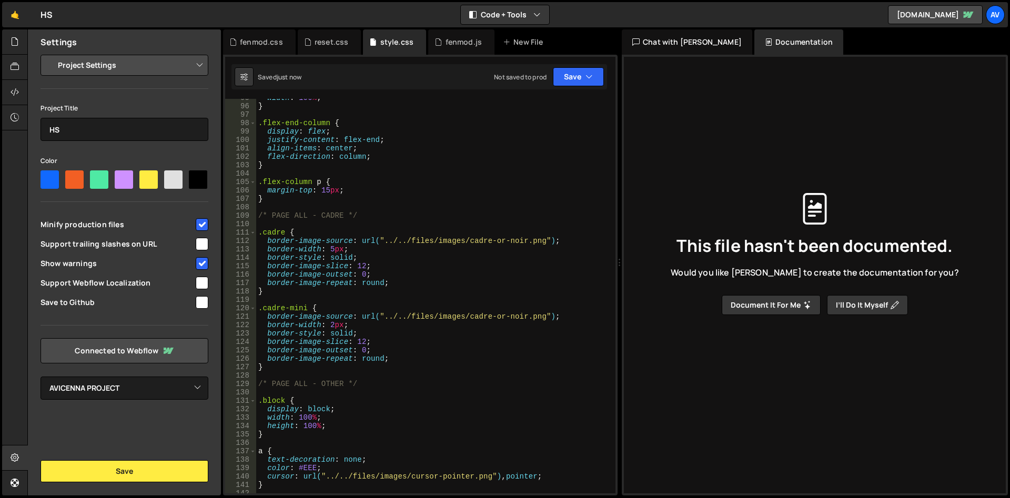
scroll to position [837, 0]
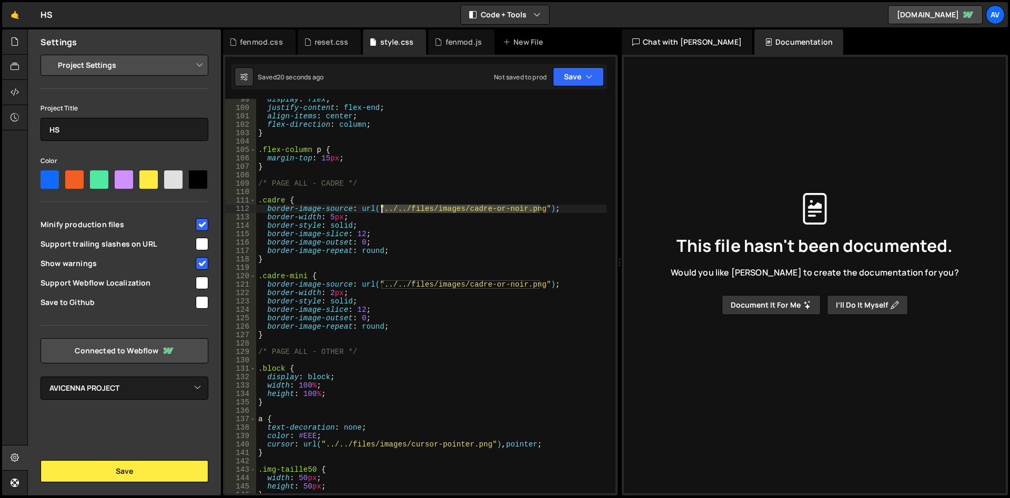
drag, startPoint x: 539, startPoint y: 207, endPoint x: 382, endPoint y: 212, distance: 156.8
click at [382, 212] on div "display : flex ; justify-content : flex-end ; align-items : center ; flex-direc…" at bounding box center [431, 300] width 350 height 411
paste textarea "https://cdn.prod.website-files.com/688b1ec62916b8a2a32f1022/68907680149ae9bbfc8…"
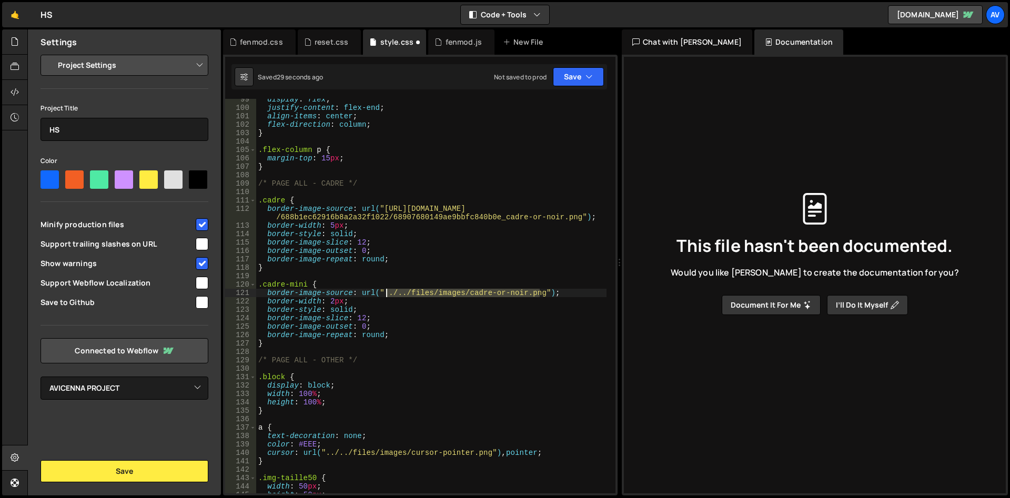
drag, startPoint x: 539, startPoint y: 293, endPoint x: 382, endPoint y: 295, distance: 156.7
click at [382, 295] on div "display : flex ; justify-content : flex-end ; align-items : center ; flex-direc…" at bounding box center [431, 300] width 350 height 411
paste textarea "https://cdn.prod.website-files.com/688b1ec62916b8a2a32f1022/68907680149ae9bbfc8…"
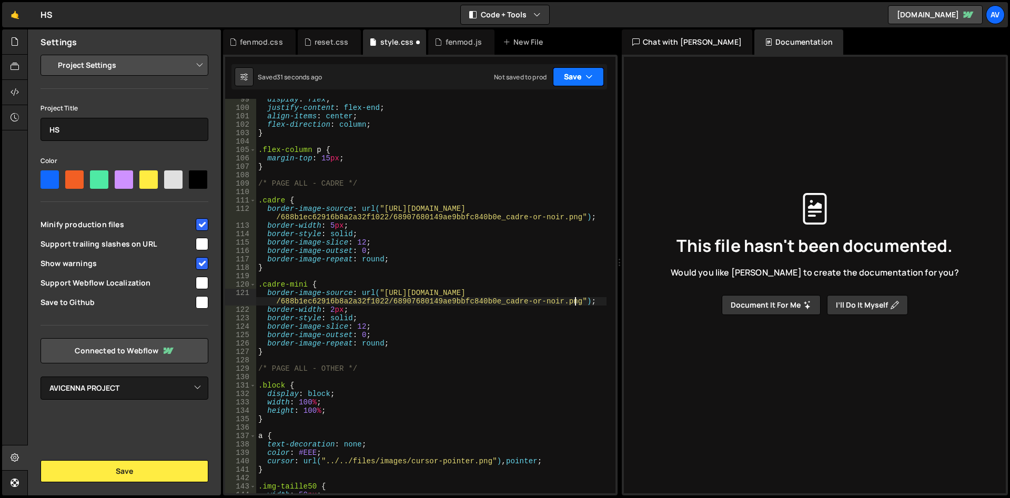
click at [566, 75] on button "Save" at bounding box center [578, 76] width 51 height 19
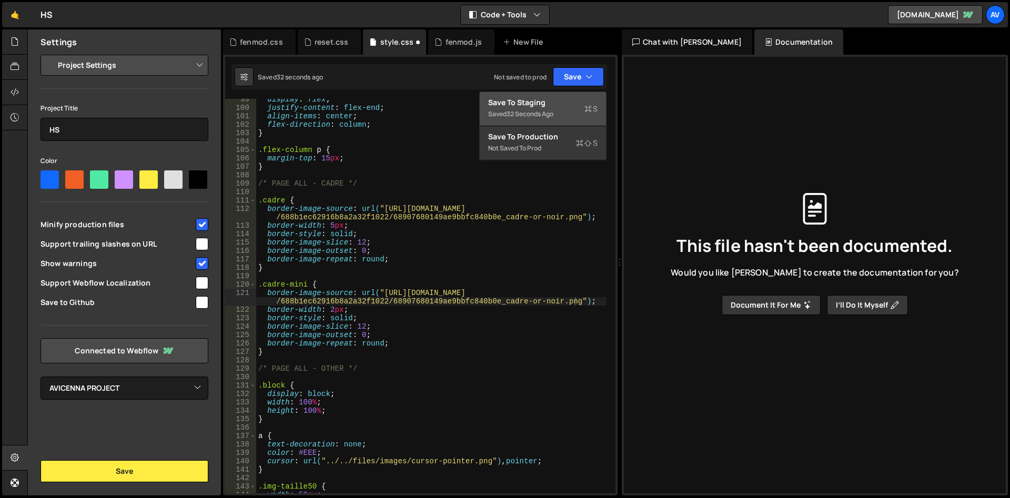
click at [564, 97] on button "Save to Staging S Saved 32 seconds ago" at bounding box center [543, 109] width 126 height 34
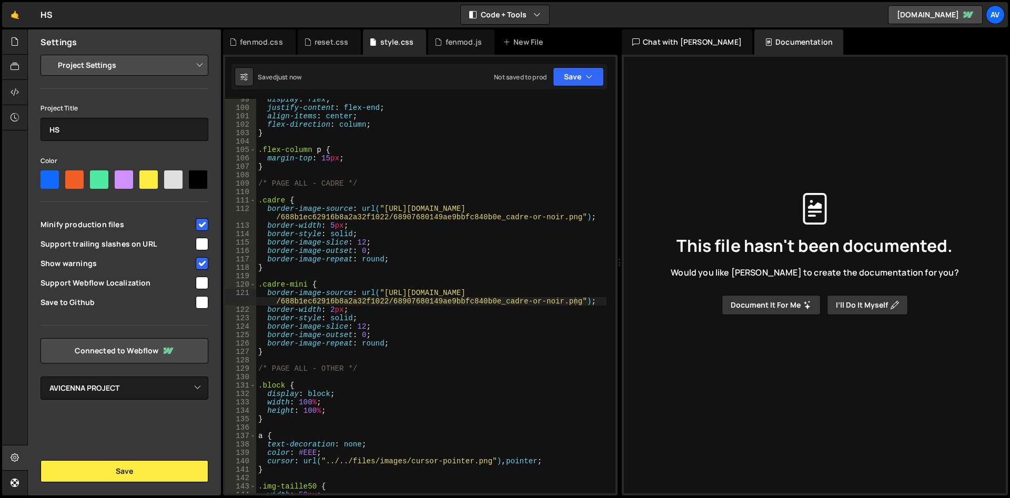
scroll to position [933, 0]
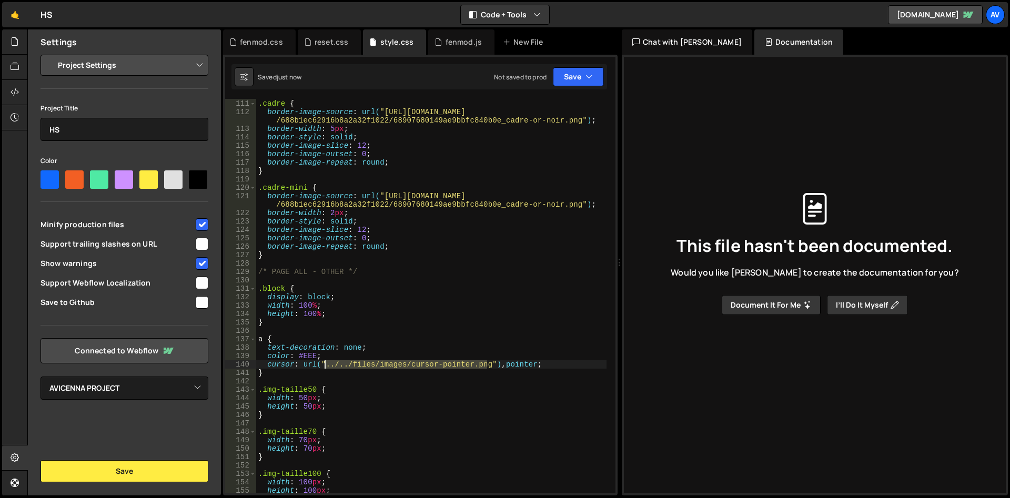
drag, startPoint x: 486, startPoint y: 364, endPoint x: 324, endPoint y: 367, distance: 161.5
click at [324, 367] on div ".cadre { border-image-source : url( "https://cdn.prod.website-files.com /688b1e…" at bounding box center [431, 296] width 350 height 411
paste textarea "https://cdn.prod.website-files.com/688b1ec62916b8a2a32f1022/6890767fa3478de9176…"
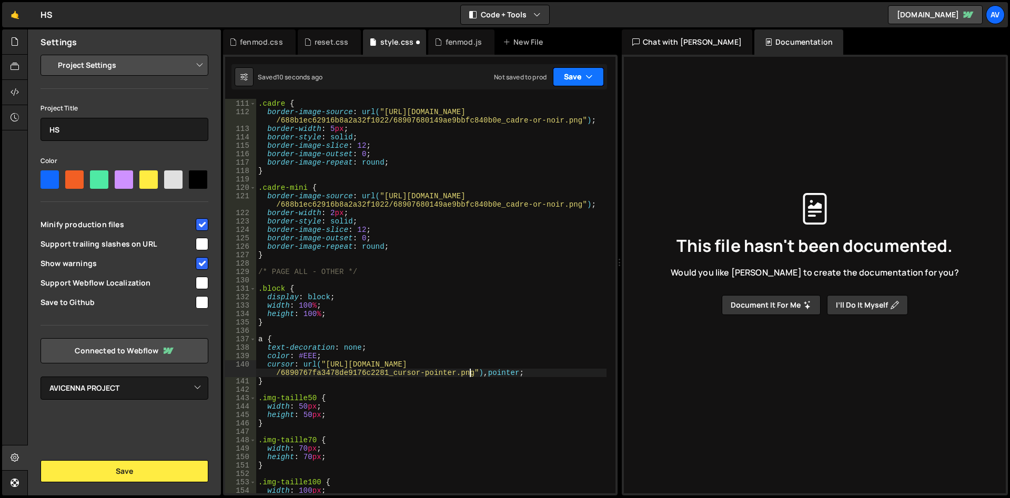
click at [570, 76] on button "Save" at bounding box center [578, 76] width 51 height 19
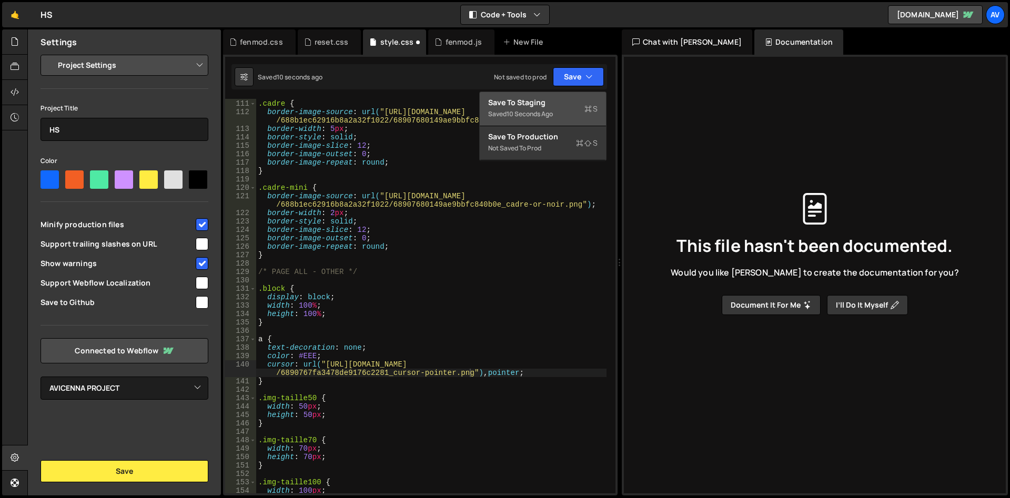
click at [573, 101] on div "Save to Staging S" at bounding box center [542, 102] width 109 height 11
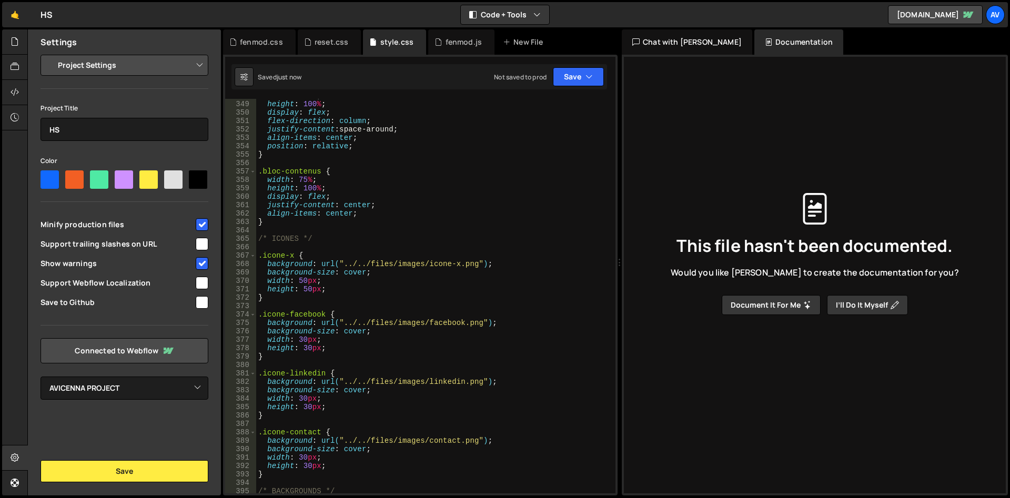
scroll to position [2961, 0]
drag, startPoint x: 473, startPoint y: 262, endPoint x: 343, endPoint y: 263, distance: 129.9
click at [343, 263] on div "width : 100 % ; height : 100 % ; display : flex ; flex-direction : column ; jus…" at bounding box center [431, 297] width 350 height 411
paste textarea "https://cdn.prod.website-files.com/688b1ec62916b8a2a32f1022/68a05404cb721ef5a9c…"
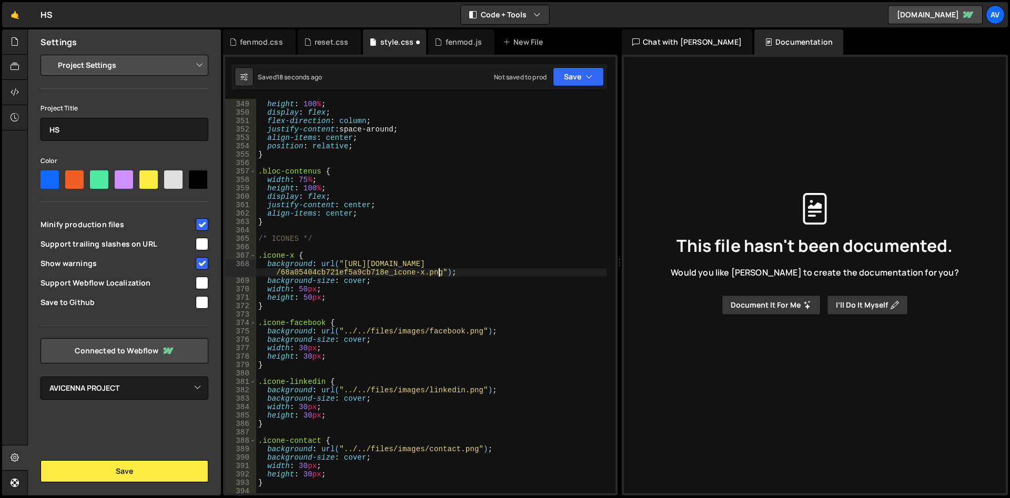
click at [451, 301] on div "width : 100 % ; height : 100 % ; display : flex ; flex-direction : column ; jus…" at bounding box center [431, 297] width 350 height 411
click at [567, 79] on button "Save" at bounding box center [578, 76] width 51 height 19
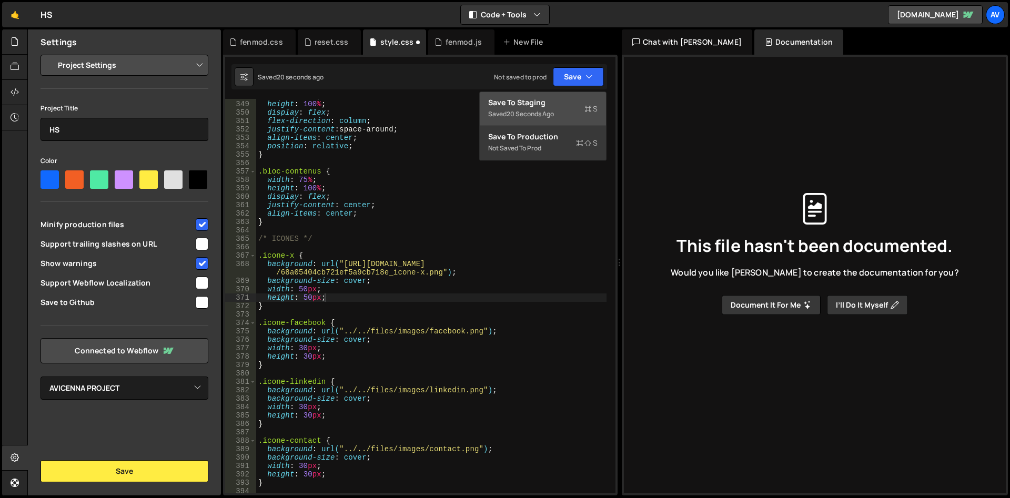
click at [554, 105] on div "Save to Staging S" at bounding box center [542, 102] width 109 height 11
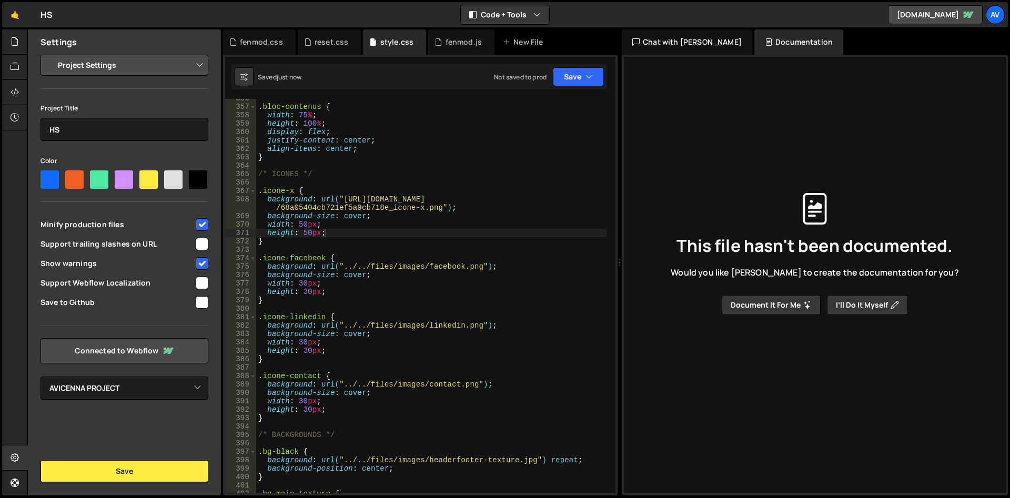
scroll to position [3058, 0]
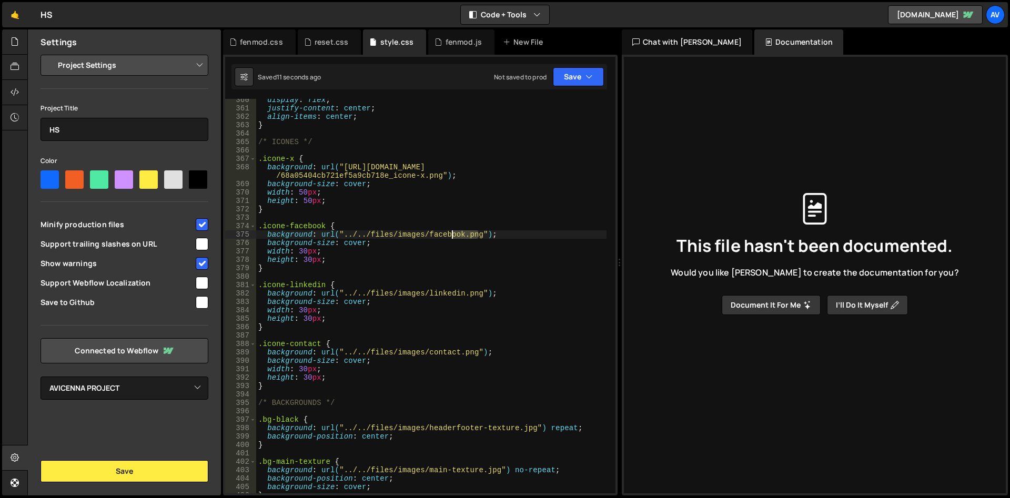
drag, startPoint x: 479, startPoint y: 235, endPoint x: 233, endPoint y: 122, distance: 270.2
click at [452, 234] on div "display : flex ; justify-content : center ; align-items : center ; } /* ICONES …" at bounding box center [431, 301] width 350 height 411
click at [474, 234] on div "display : flex ; justify-content : center ; align-items : center ; } /* ICONES …" at bounding box center [431, 296] width 350 height 394
drag, startPoint x: 478, startPoint y: 234, endPoint x: 342, endPoint y: 235, distance: 135.7
click at [342, 235] on div "display : flex ; justify-content : center ; align-items : center ; } /* ICONES …" at bounding box center [431, 301] width 350 height 411
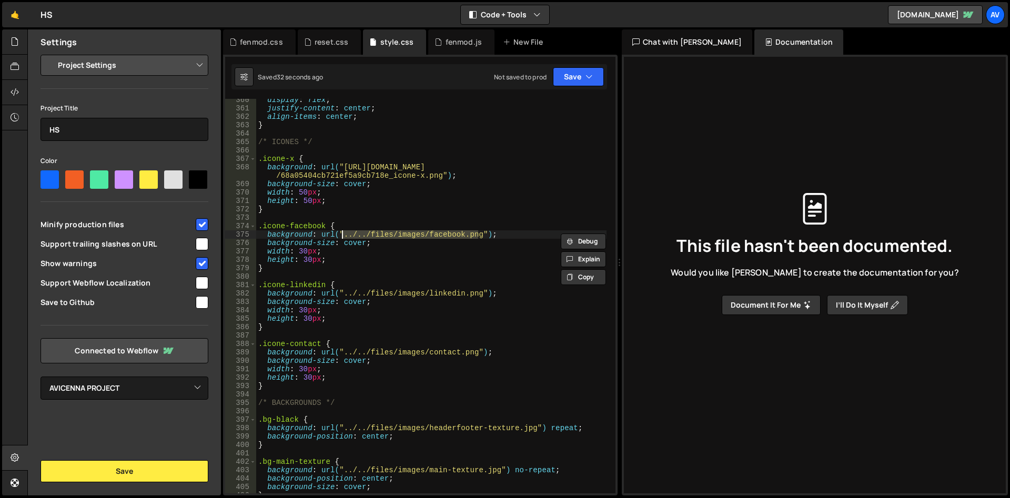
paste textarea "https://cdn.prod.website-files.com/688b1ec62916b8a2a32f1022/68a05492e0edb92947b…"
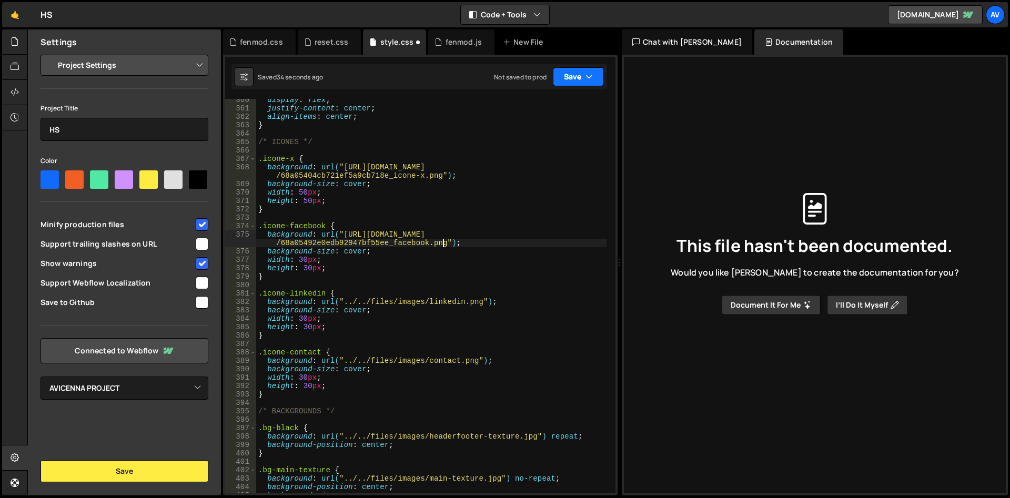
click at [570, 83] on button "Save" at bounding box center [578, 76] width 51 height 19
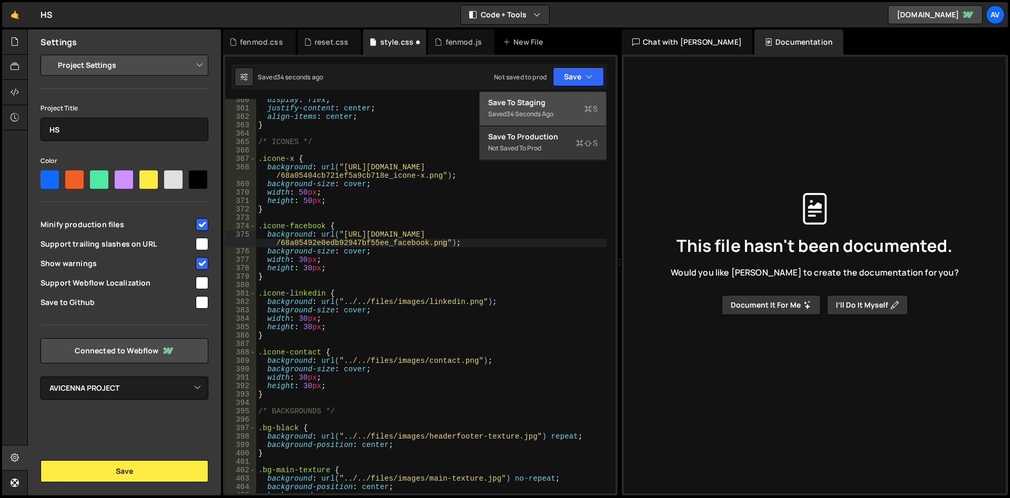
click at [571, 108] on div "Saved 34 seconds ago" at bounding box center [542, 114] width 109 height 13
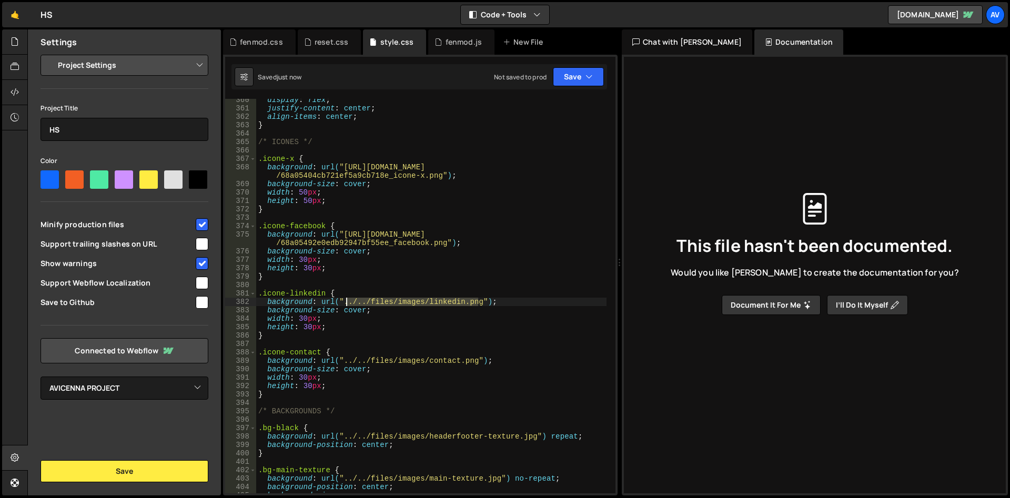
drag, startPoint x: 480, startPoint y: 301, endPoint x: 345, endPoint y: 304, distance: 134.7
click at [345, 304] on div "display : flex ; justify-content : center ; align-items : center ; } /* ICONES …" at bounding box center [431, 301] width 350 height 411
paste textarea "https://cdn.prod.website-files.com/688b1ec62916b8a2a32f1022/68a054927fc9a0ca07e…"
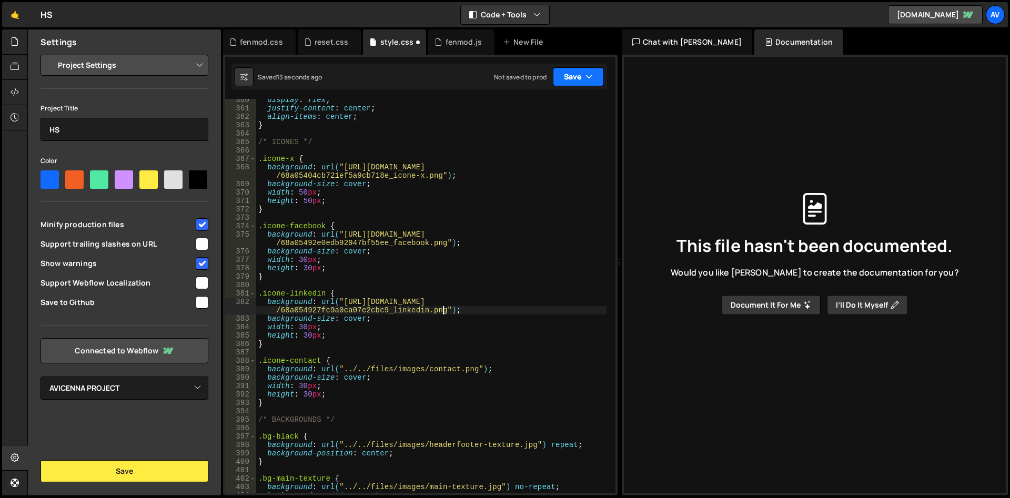
click at [582, 77] on button "Save" at bounding box center [578, 76] width 51 height 19
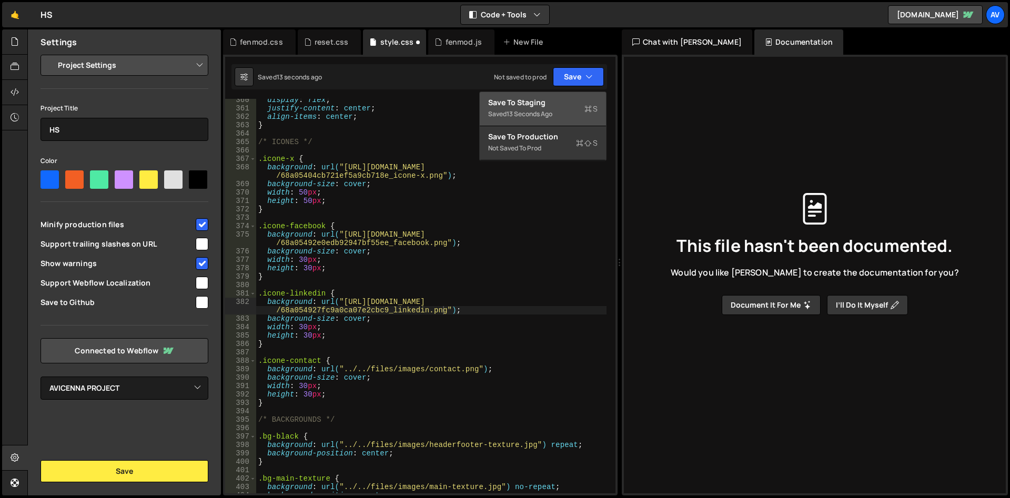
click at [571, 102] on div "Save to Staging S" at bounding box center [542, 102] width 109 height 11
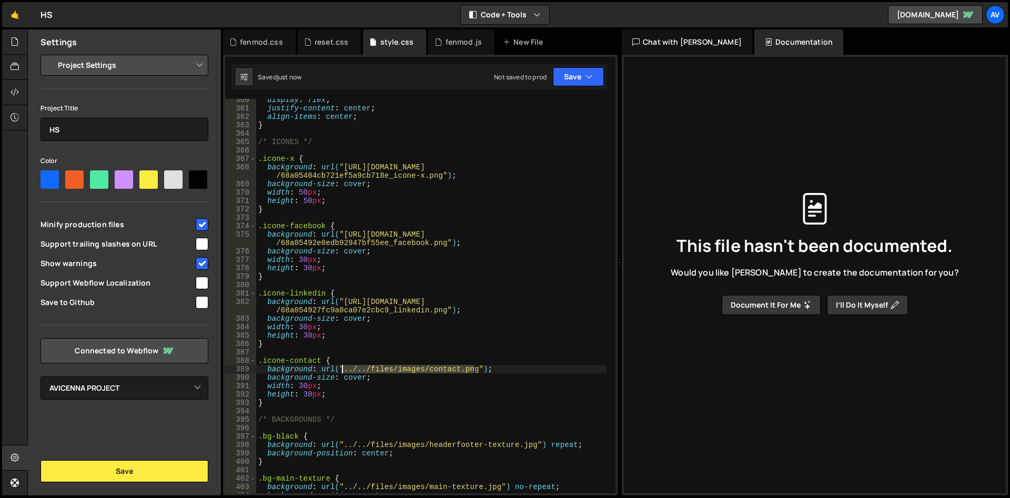
drag, startPoint x: 473, startPoint y: 368, endPoint x: 343, endPoint y: 373, distance: 130.0
click at [343, 373] on div "display : flex ; justify-content : center ; align-items : center ; } /* ICONES …" at bounding box center [431, 301] width 350 height 411
paste textarea "https://cdn.prod.website-files.com/688b1ec62916b8a2a32f1022/68a05492368e00e43ea…"
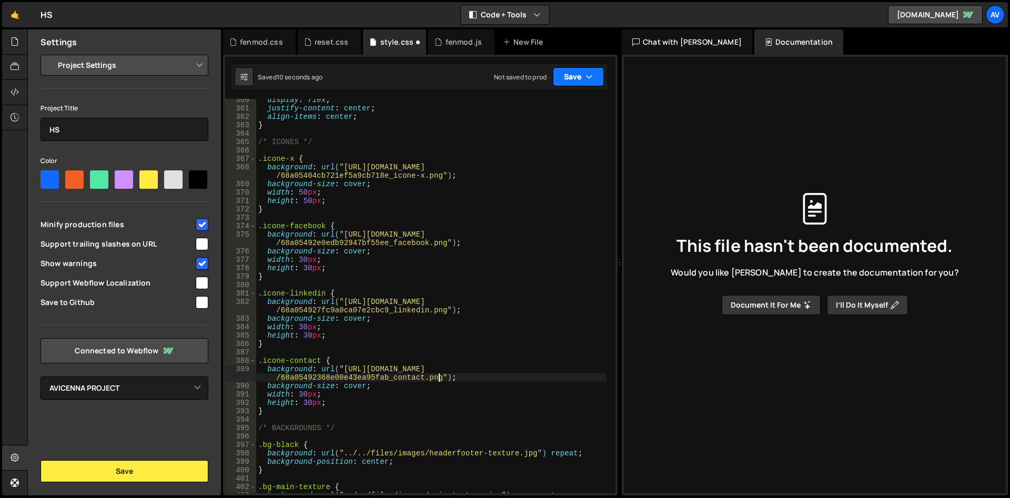
click at [569, 74] on button "Save" at bounding box center [578, 76] width 51 height 19
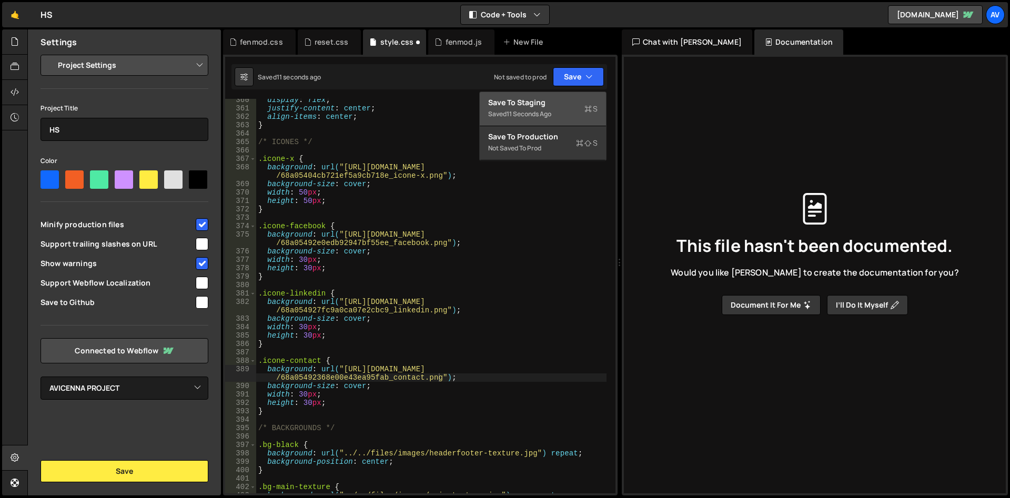
click at [562, 102] on div "Save to Staging S" at bounding box center [542, 102] width 109 height 11
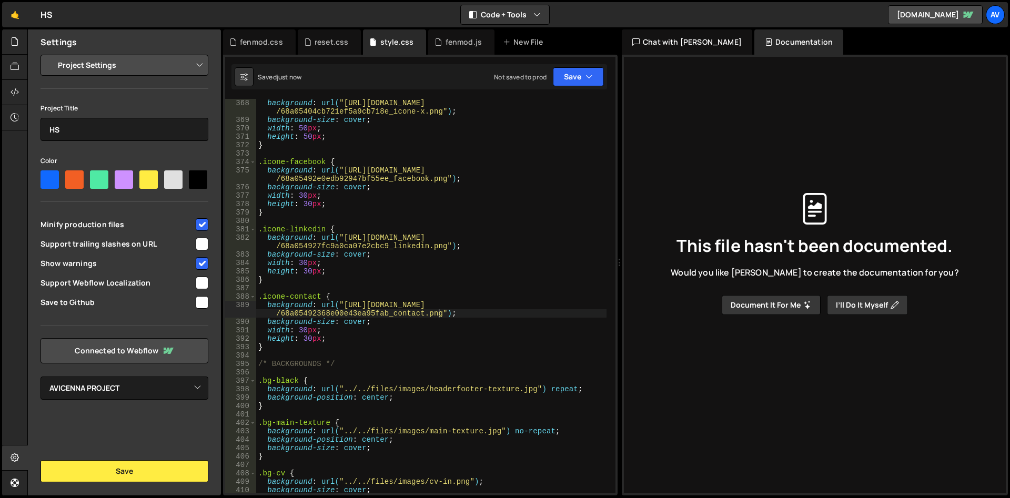
scroll to position [3219, 0]
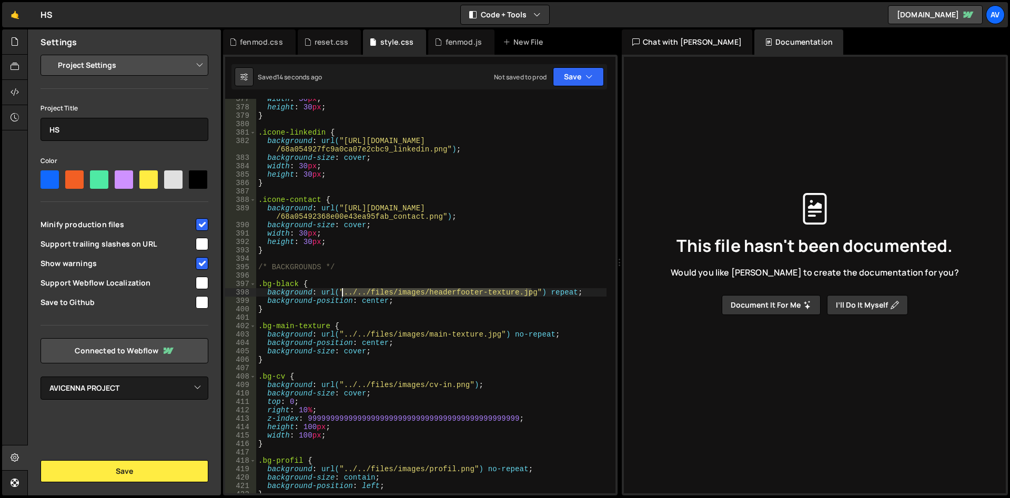
drag, startPoint x: 530, startPoint y: 292, endPoint x: 342, endPoint y: 295, distance: 187.2
click at [342, 295] on div "width : 30 px ; height : 30 px ; } .icone-linkedin { background : url( "https:/…" at bounding box center [431, 300] width 350 height 411
paste textarea "https://cdn.prod.website-files.com/688b1ec62916b8a2a32f1022/6890767f001f651be3f…"
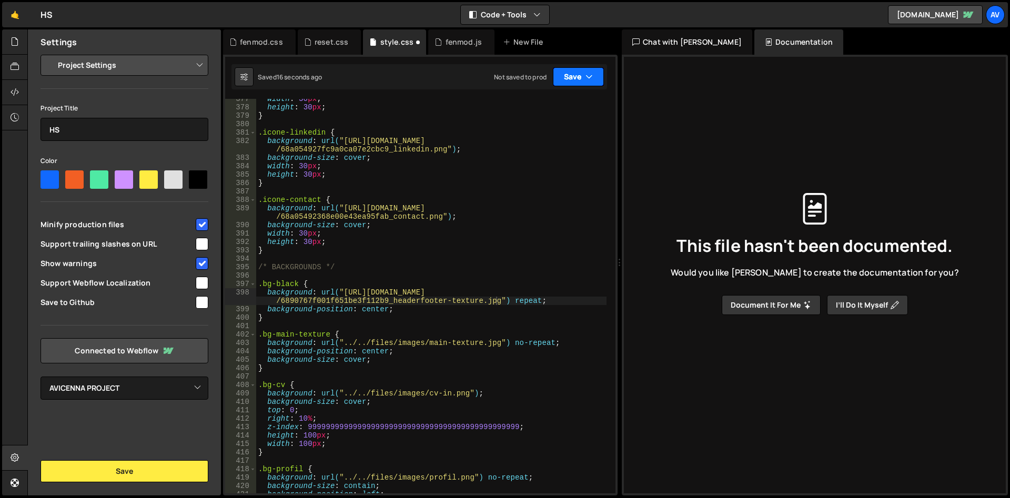
click at [574, 73] on button "Save" at bounding box center [578, 76] width 51 height 19
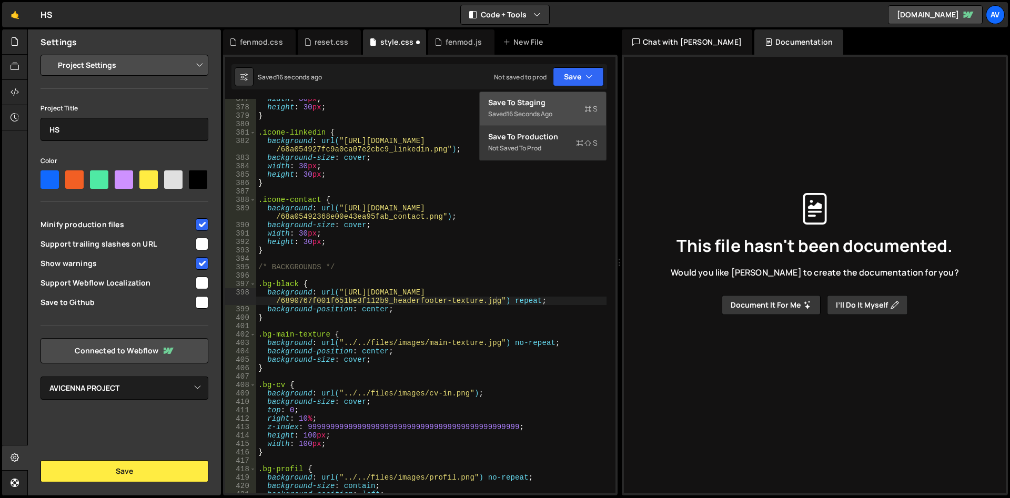
click at [571, 107] on div "Save to Staging S" at bounding box center [542, 102] width 109 height 11
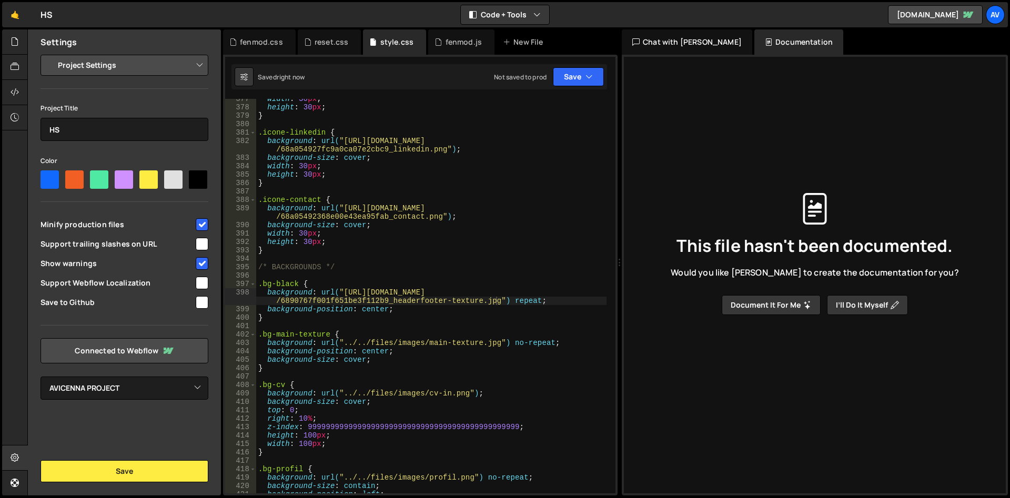
scroll to position [3315, 0]
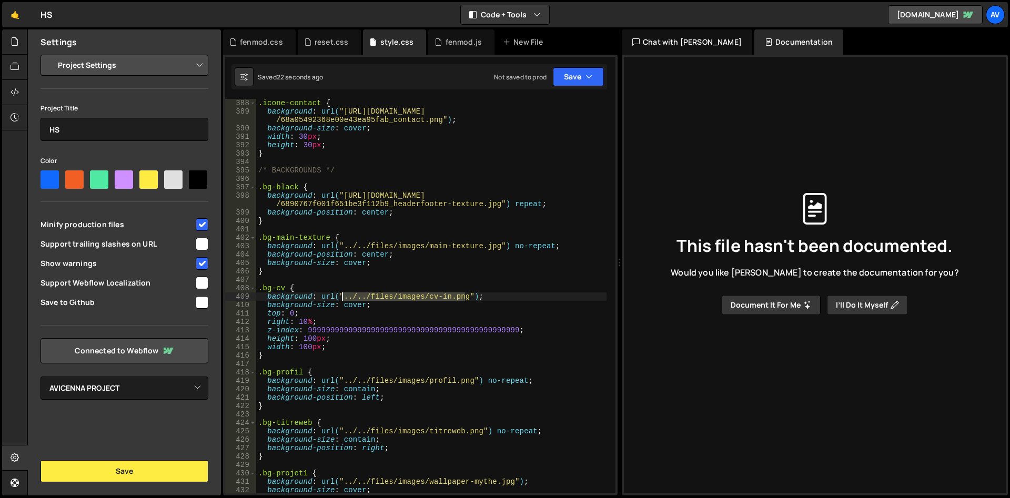
drag, startPoint x: 463, startPoint y: 295, endPoint x: 343, endPoint y: 295, distance: 120.4
click at [343, 295] on div ".icone-contact { background : url( "https://cdn.prod.website-files.com/688b1ec6…" at bounding box center [431, 295] width 350 height 411
paste textarea "https://cdn.prod.website-files.com/688b1ec62916b8a2a32f1022/68a054d69bd5ca0f002…"
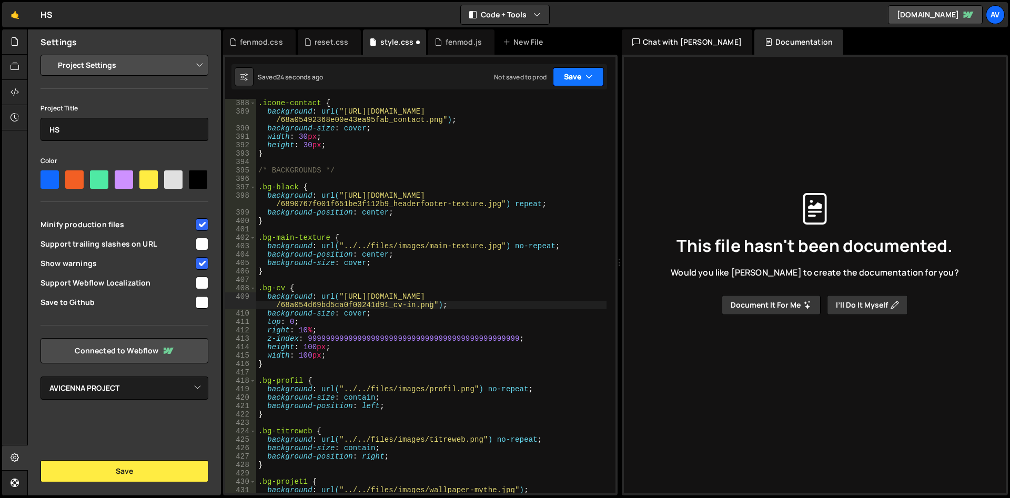
click at [577, 72] on button "Save" at bounding box center [578, 76] width 51 height 19
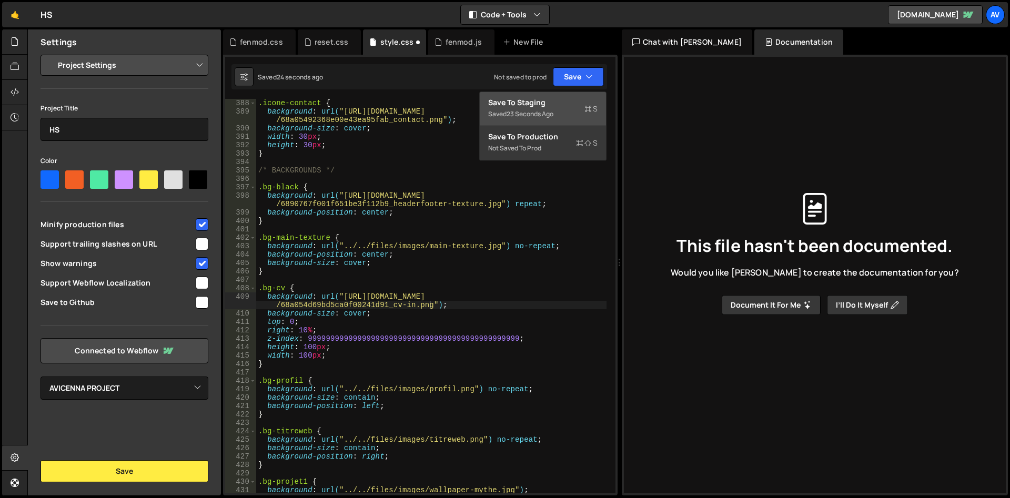
click at [561, 106] on div "Save to Staging S" at bounding box center [542, 102] width 109 height 11
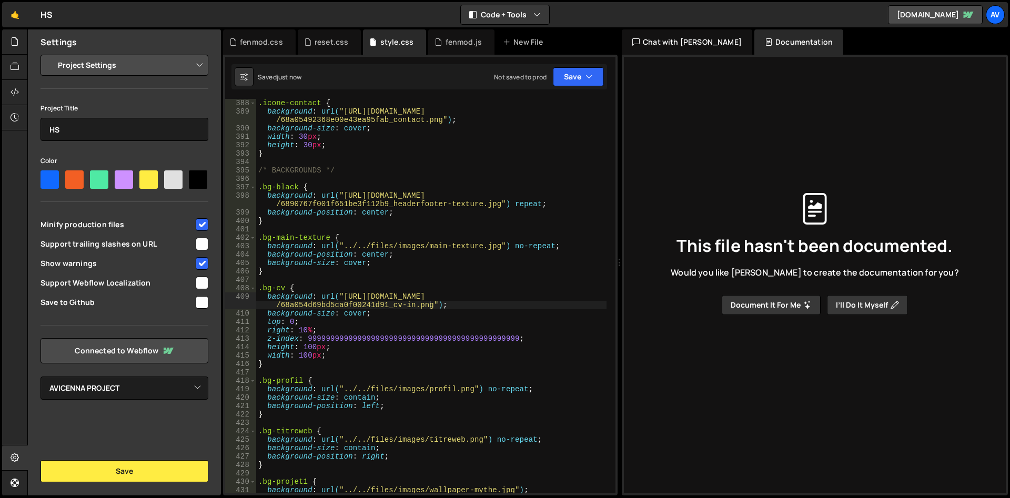
scroll to position [3379, 0]
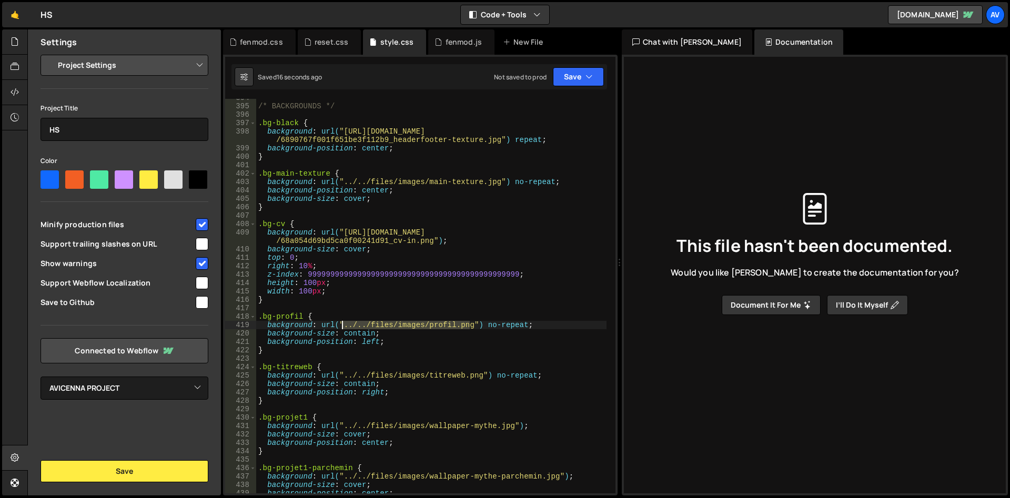
drag, startPoint x: 469, startPoint y: 324, endPoint x: 342, endPoint y: 326, distance: 126.8
click at [342, 326] on div "/* BACKGROUNDS */ .bg-black { background : url( "https://cdn.prod.website-files…" at bounding box center [431, 299] width 350 height 411
paste textarea "https://cdn.prod.website-files.com/688b1ec62916b8a2a32f1022/68a054064f9125c9d97…"
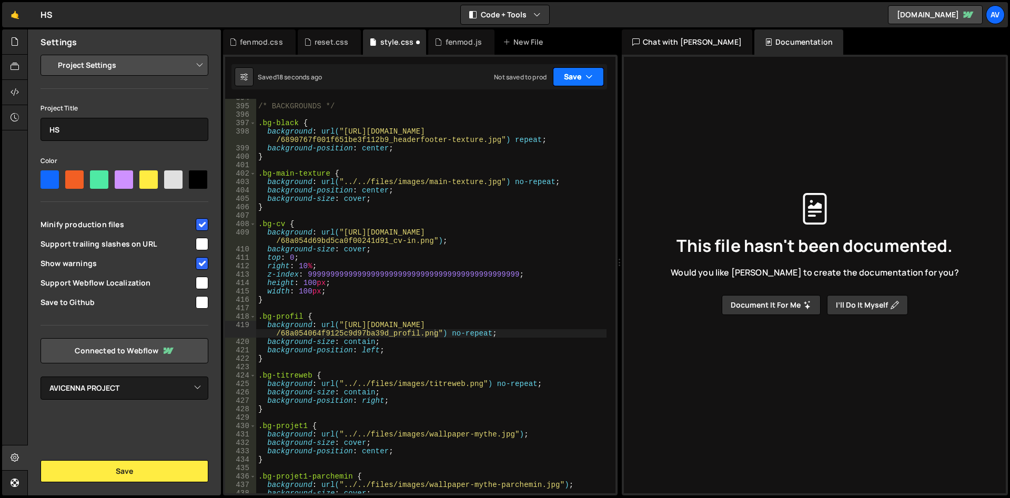
click at [575, 80] on button "Save" at bounding box center [578, 76] width 51 height 19
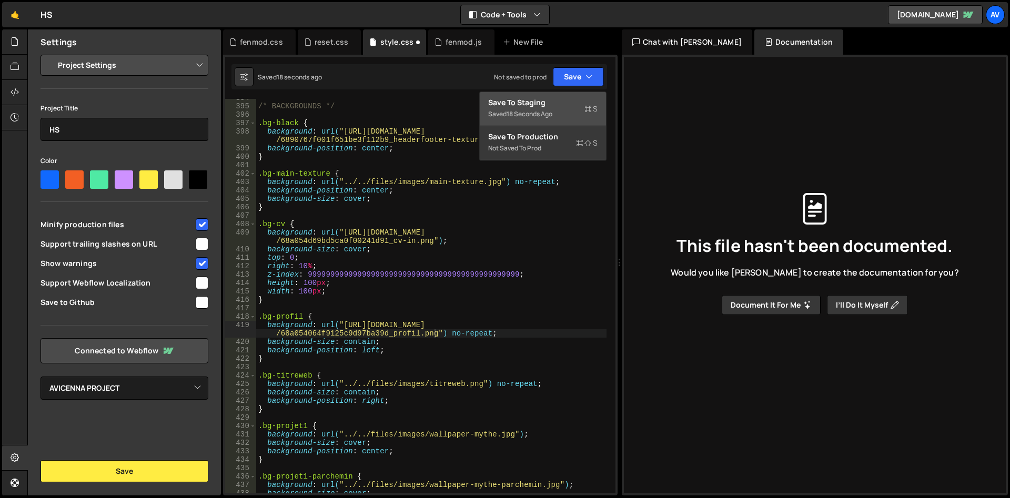
click at [572, 105] on div "Save to Staging S" at bounding box center [542, 102] width 109 height 11
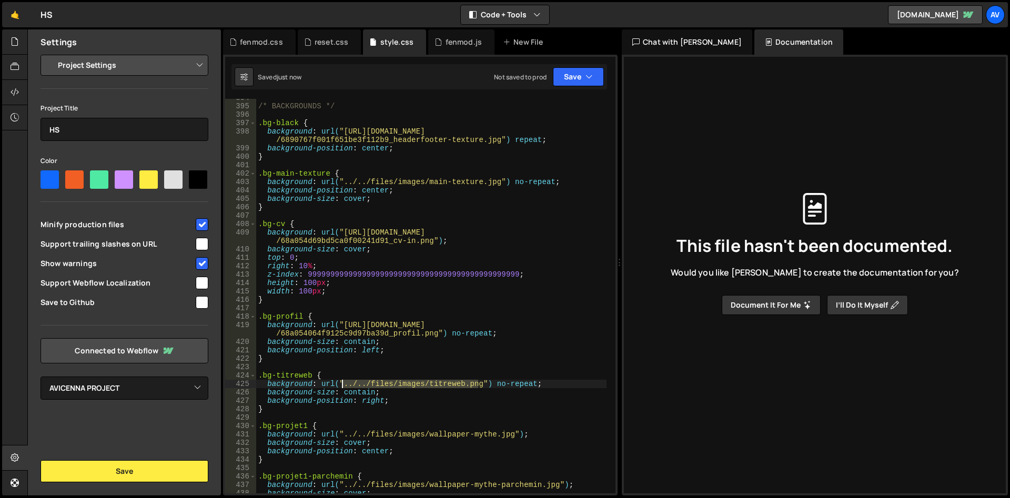
drag, startPoint x: 477, startPoint y: 386, endPoint x: 341, endPoint y: 385, distance: 136.2
click at [341, 385] on div "/* BACKGROUNDS */ .bg-black { background : url( "https://cdn.prod.website-files…" at bounding box center [431, 299] width 350 height 411
paste textarea "https://cdn.prod.website-files.com/688b1ec62916b8a2a32f1022/68a0540577af4feb188…"
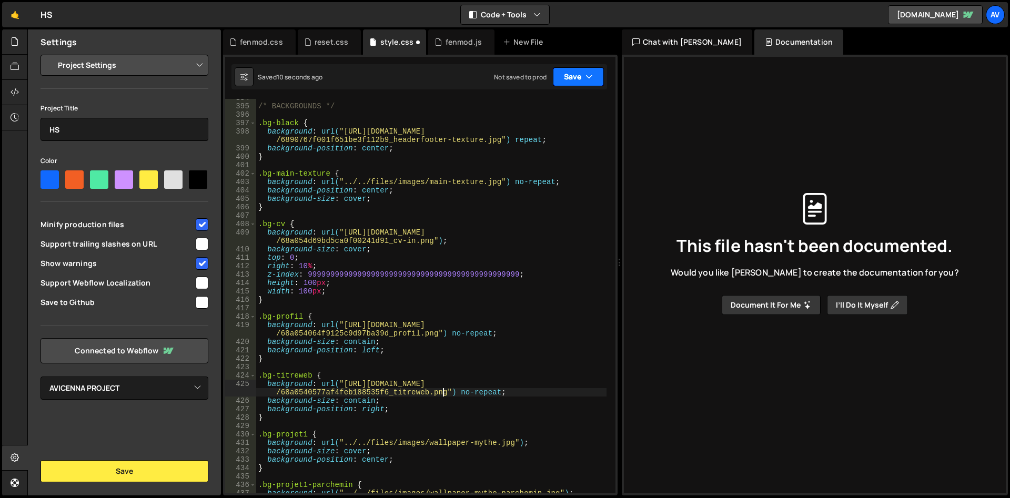
click at [587, 75] on icon "button" at bounding box center [588, 77] width 7 height 11
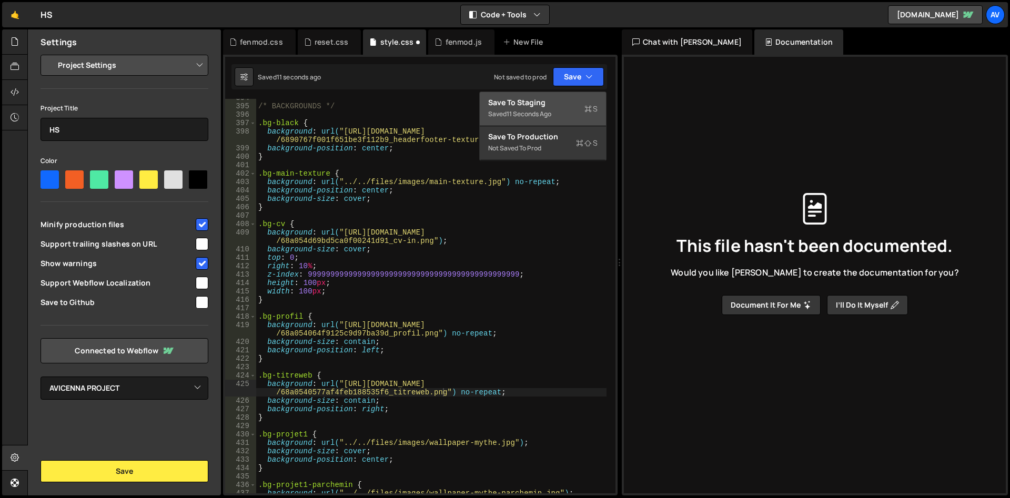
click at [554, 100] on div "Save to Staging S" at bounding box center [542, 102] width 109 height 11
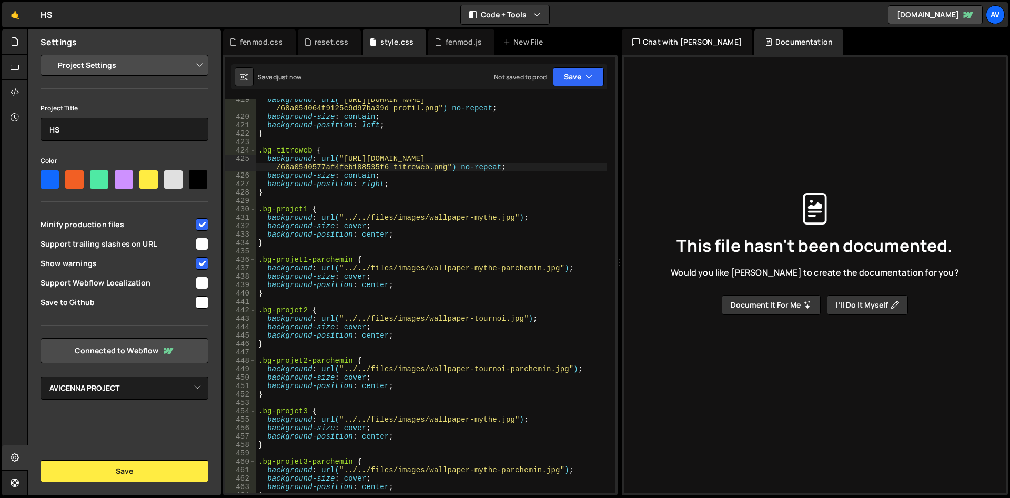
scroll to position [3572, 0]
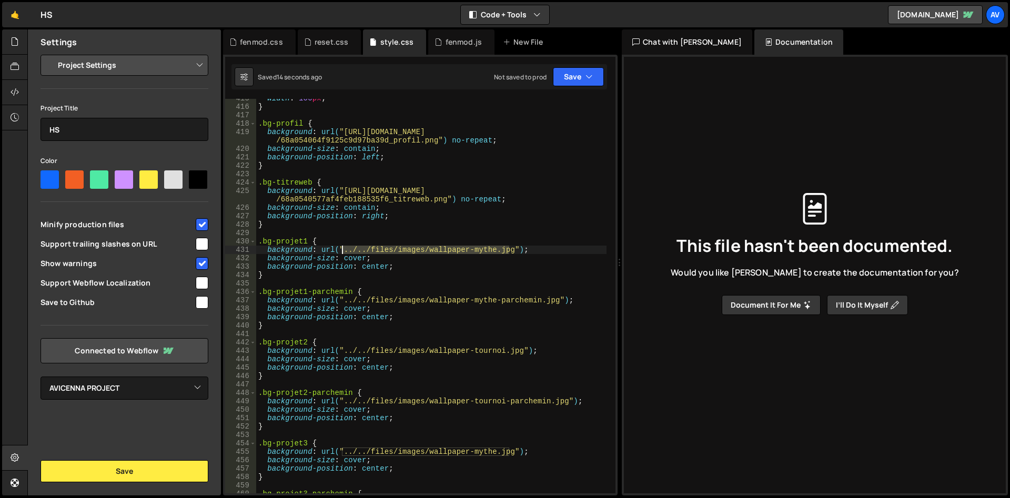
drag, startPoint x: 498, startPoint y: 248, endPoint x: 342, endPoint y: 252, distance: 155.7
click at [342, 252] on div "width : 100 px ; } .bg-profil { background : url( "https://cdn.prod.website-fil…" at bounding box center [431, 299] width 350 height 411
paste textarea "https://cdn.prod.website-files.com/688b1ec62916b8a2a32f1022/68a05404f8231c1a577…"
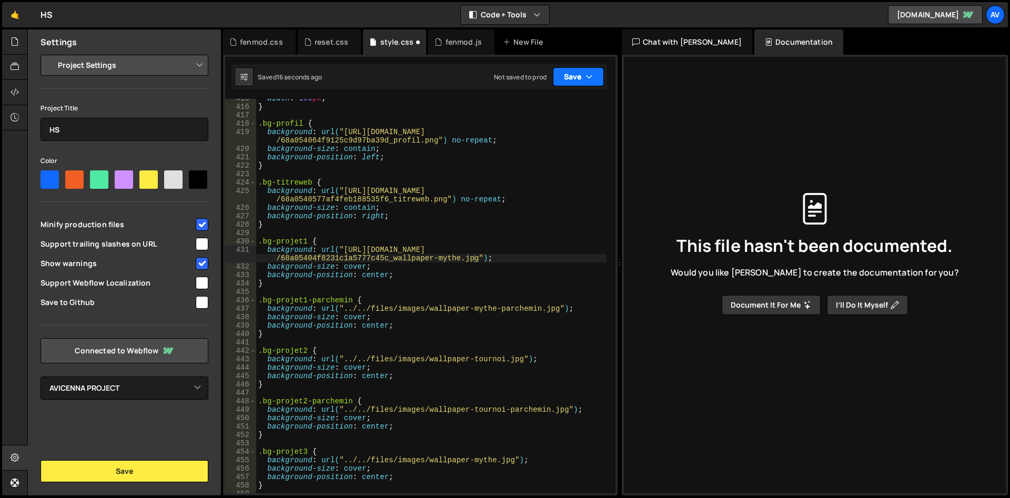
click at [591, 79] on icon "button" at bounding box center [588, 77] width 7 height 11
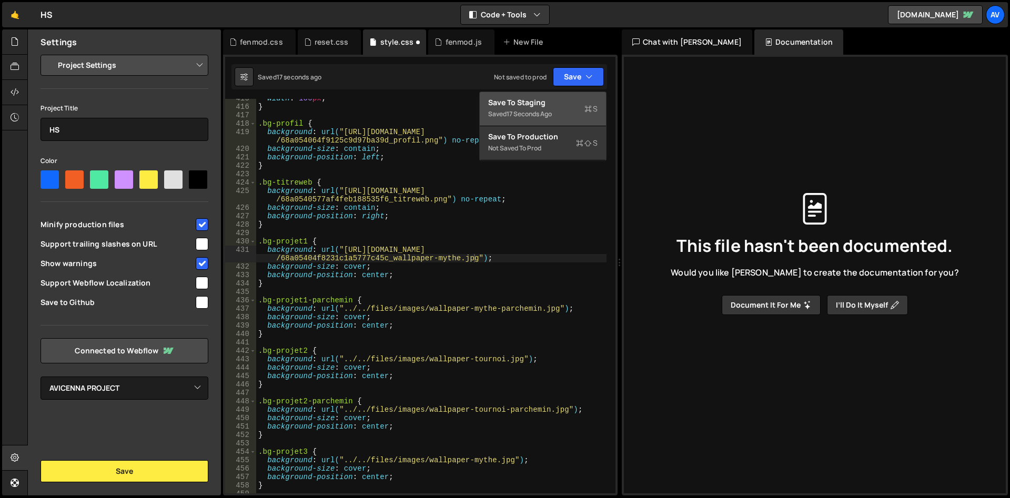
click at [563, 101] on div "Save to Staging S" at bounding box center [542, 102] width 109 height 11
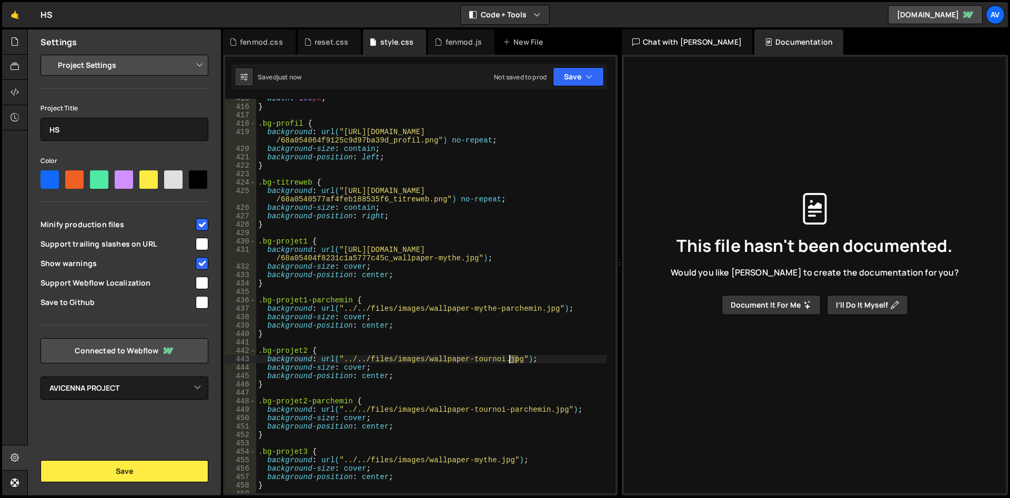
drag, startPoint x: 517, startPoint y: 360, endPoint x: 511, endPoint y: 360, distance: 6.3
click at [511, 360] on div "width : 100 px ; } .bg-profil { background : url( "https://cdn.prod.website-fil…" at bounding box center [431, 299] width 350 height 411
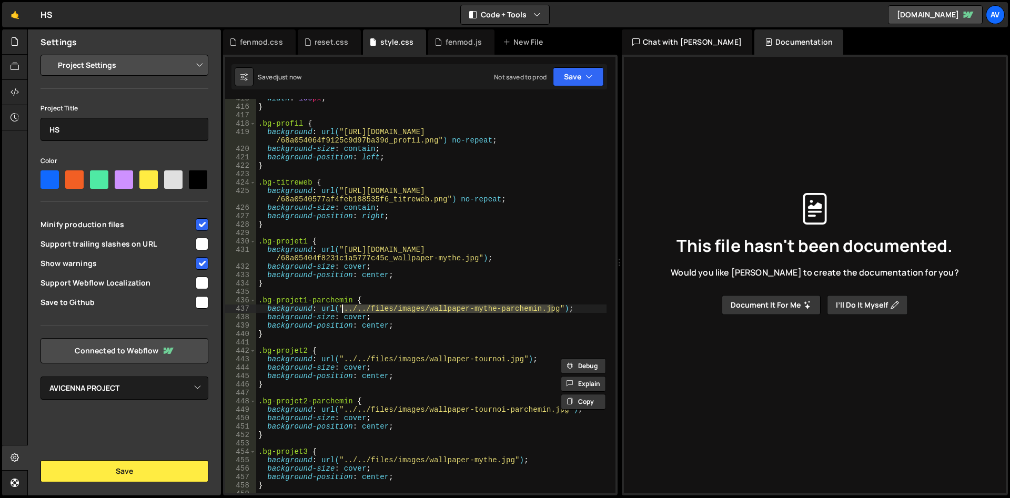
drag, startPoint x: 552, startPoint y: 310, endPoint x: 344, endPoint y: 311, distance: 207.7
click at [344, 311] on div "width : 100 px ; } .bg-profil { background : url( "https://cdn.prod.website-fil…" at bounding box center [431, 299] width 350 height 411
paste textarea "https://cdn.prod.website-files.com/688b1ec62916b8a2a32f1022/68a0540436d34c60b98…"
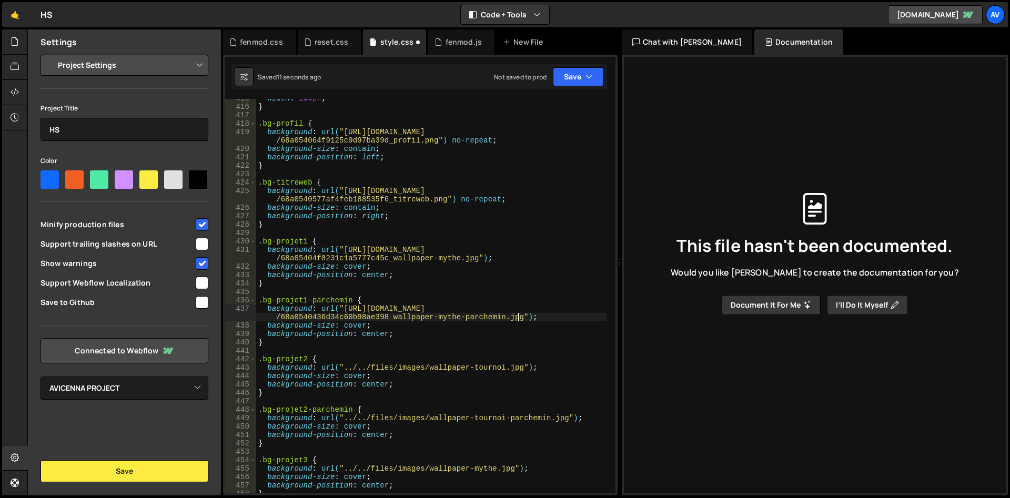
click at [427, 338] on div "width : 100 px ; } .bg-profil { background : url( "https://cdn.prod.website-fil…" at bounding box center [431, 299] width 350 height 411
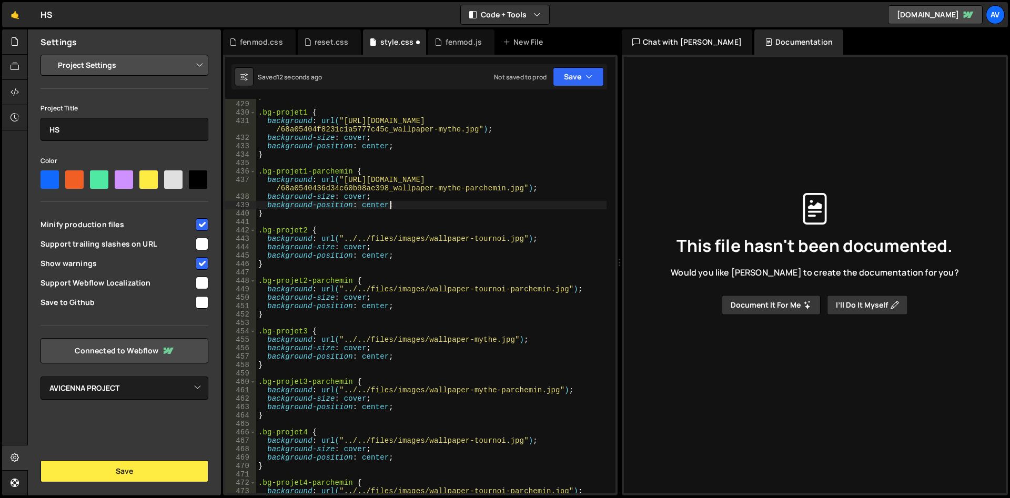
scroll to position [3701, 0]
drag, startPoint x: 552, startPoint y: 391, endPoint x: 343, endPoint y: 393, distance: 208.8
click at [343, 392] on div "} .bg-projet1 { background : url( "https://cdn.prod.website-files.com/688b1ec62…" at bounding box center [431, 297] width 350 height 411
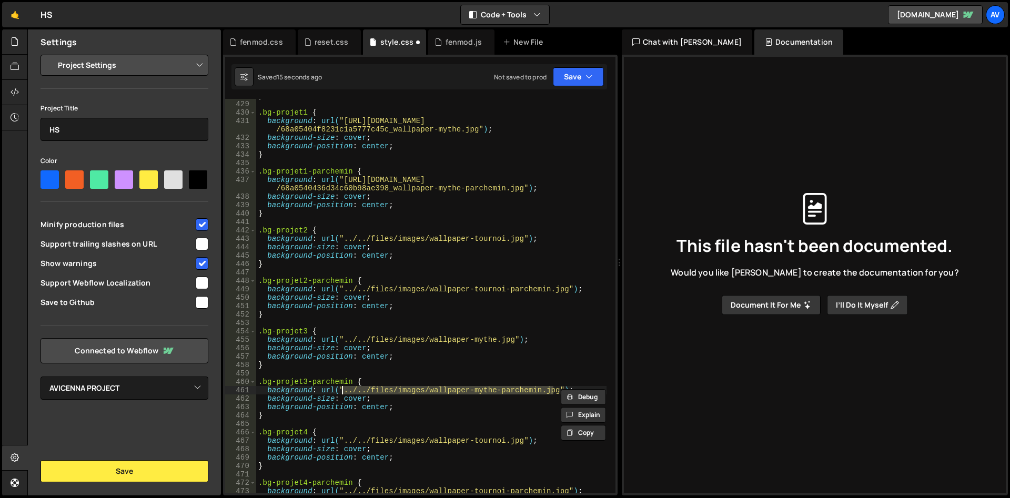
paste textarea "https://cdn.prod.website-files.com/688b1ec62916b8a2a32f1022/68a0540436d34c60b98…"
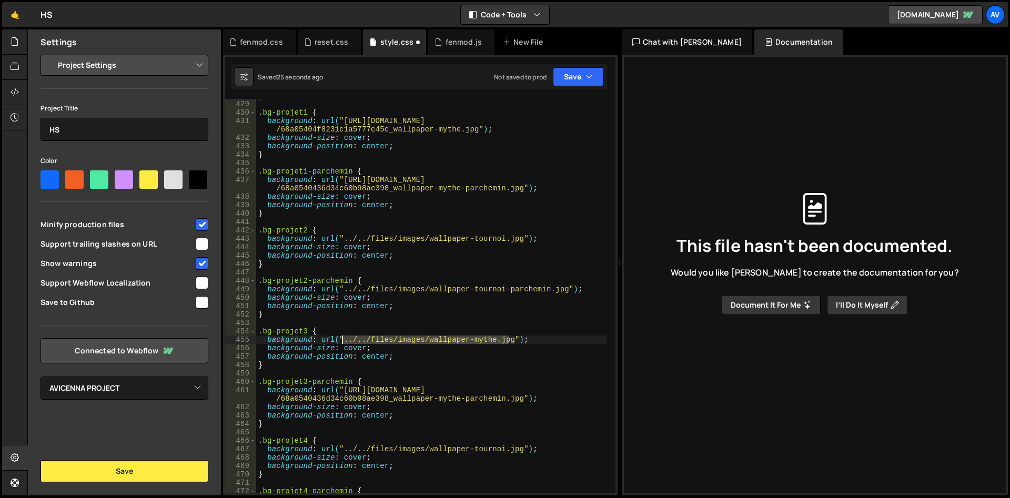
drag, startPoint x: 509, startPoint y: 341, endPoint x: 342, endPoint y: 342, distance: 166.2
click at [342, 342] on div "} .bg-projet1 { background : url( "https://cdn.prod.website-files.com/688b1ec62…" at bounding box center [431, 297] width 350 height 411
paste textarea "https://cdn.prod.website-files.com/688b1ec62916b8a2a32f1022/68a05404f8231c1a577…"
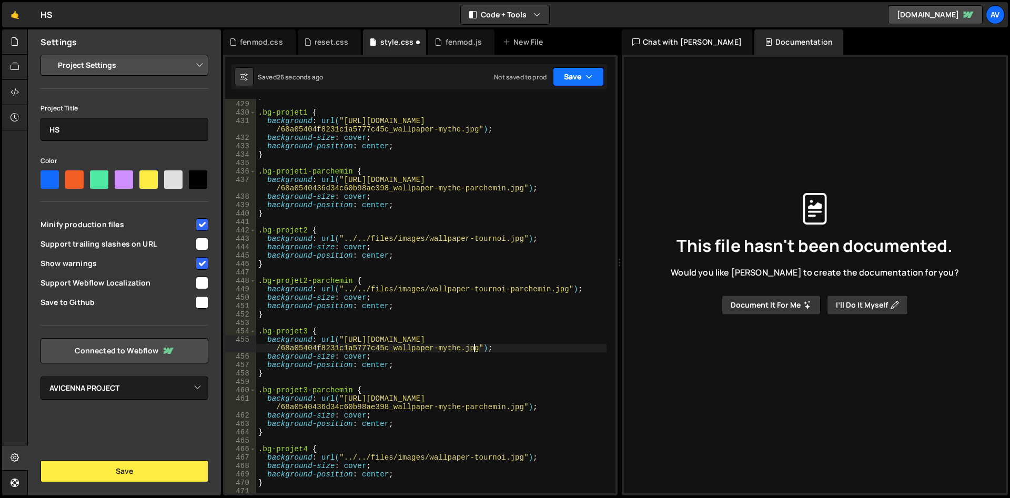
click at [575, 76] on button "Save" at bounding box center [578, 76] width 51 height 19
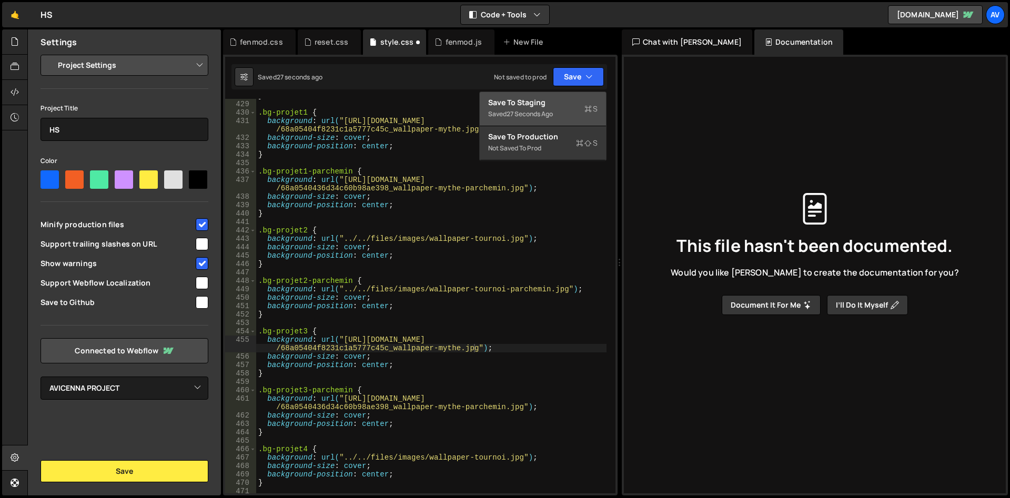
click at [563, 104] on div "Save to Staging S" at bounding box center [542, 102] width 109 height 11
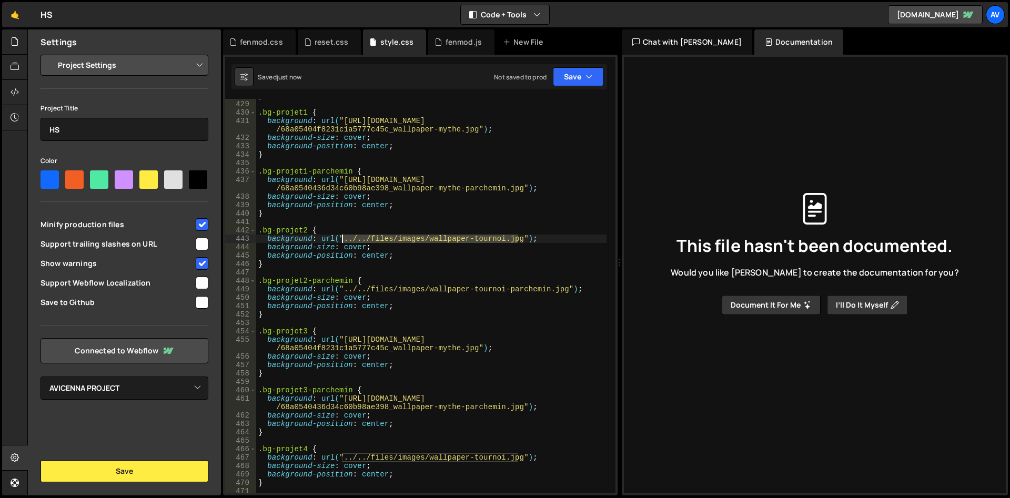
drag, startPoint x: 517, startPoint y: 239, endPoint x: 343, endPoint y: 241, distance: 174.1
click at [343, 241] on div "} .bg-projet1 { background : url( "https://cdn.prod.website-files.com/688b1ec62…" at bounding box center [431, 297] width 350 height 411
paste textarea "https://cdn.prod.website-files.com/688b1ec62916b8a2a32f1022/68a05404afa32138993…"
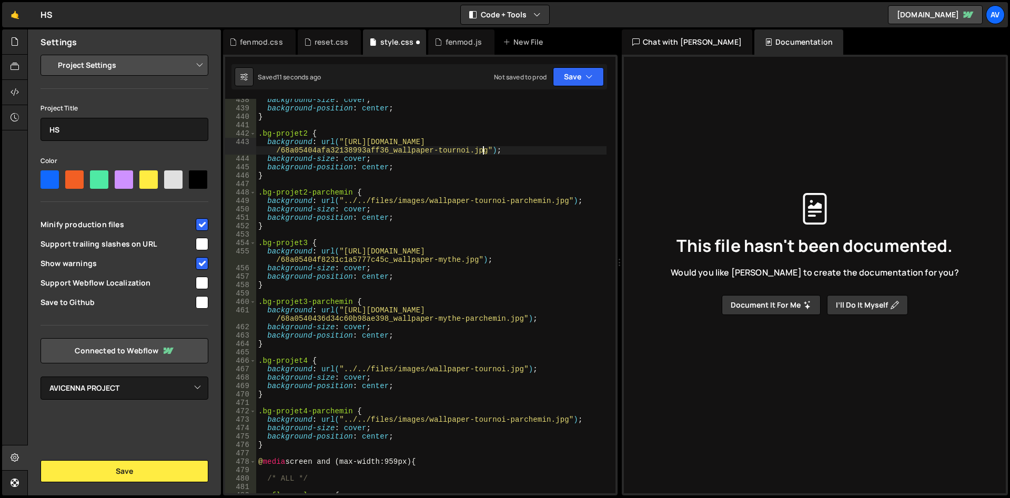
scroll to position [3830, 0]
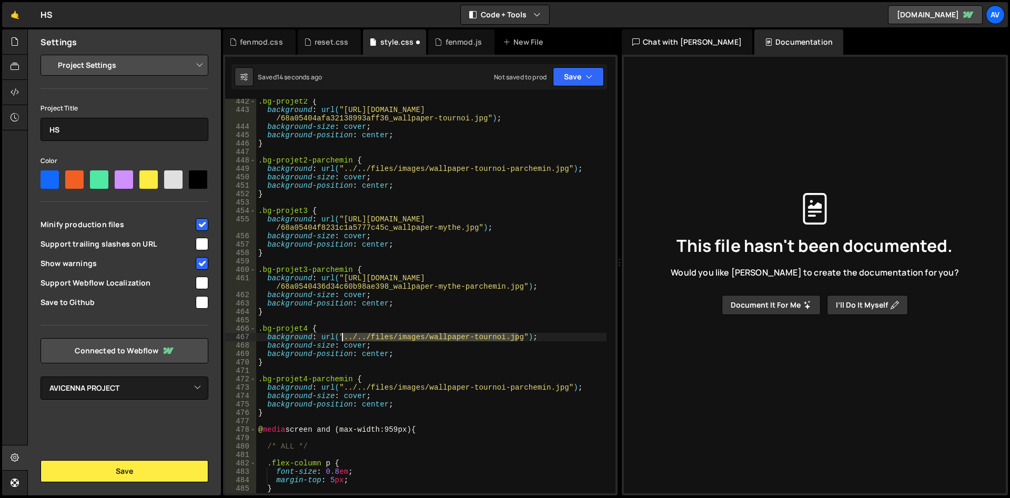
drag, startPoint x: 517, startPoint y: 336, endPoint x: 343, endPoint y: 337, distance: 173.6
click at [343, 337] on div ".bg-projet2 { background : url( "https://cdn.prod.website-files.com/688b1ec6291…" at bounding box center [431, 302] width 350 height 411
paste textarea "https://cdn.prod.website-files.com/688b1ec62916b8a2a32f1022/68a05404afa32138993…"
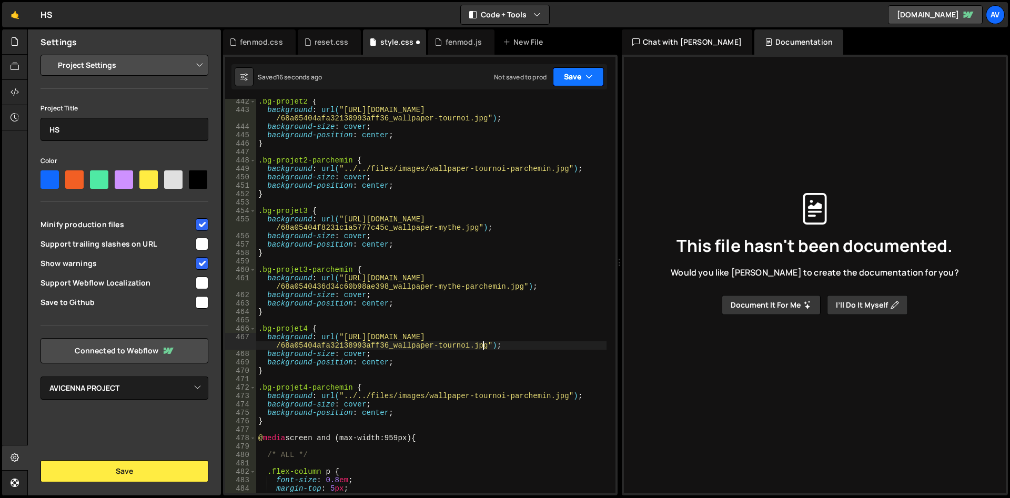
click at [586, 79] on icon "button" at bounding box center [588, 77] width 7 height 11
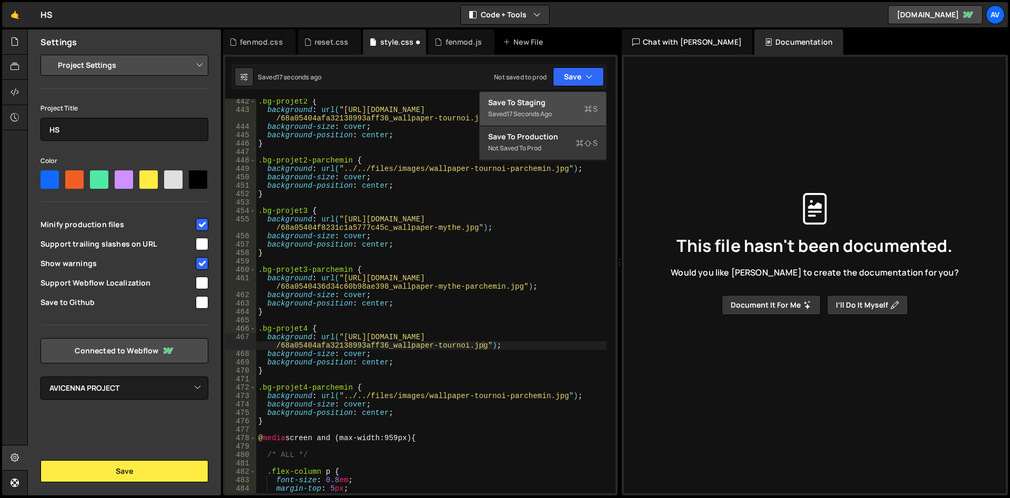
click at [559, 106] on div "Save to Staging S" at bounding box center [542, 102] width 109 height 11
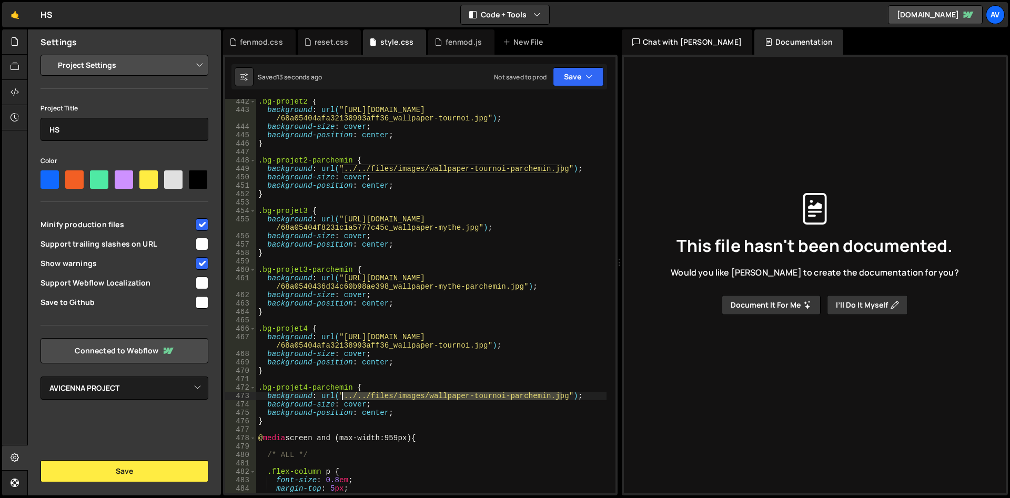
drag, startPoint x: 562, startPoint y: 395, endPoint x: 344, endPoint y: 394, distance: 218.3
click at [343, 395] on div ".bg-projet2 { background : url( "https://cdn.prod.website-files.com/688b1ec6291…" at bounding box center [431, 302] width 350 height 411
paste textarea "https://cdn.prod.website-files.com/688b1ec62916b8a2a32f1022/689076807819f58437f…"
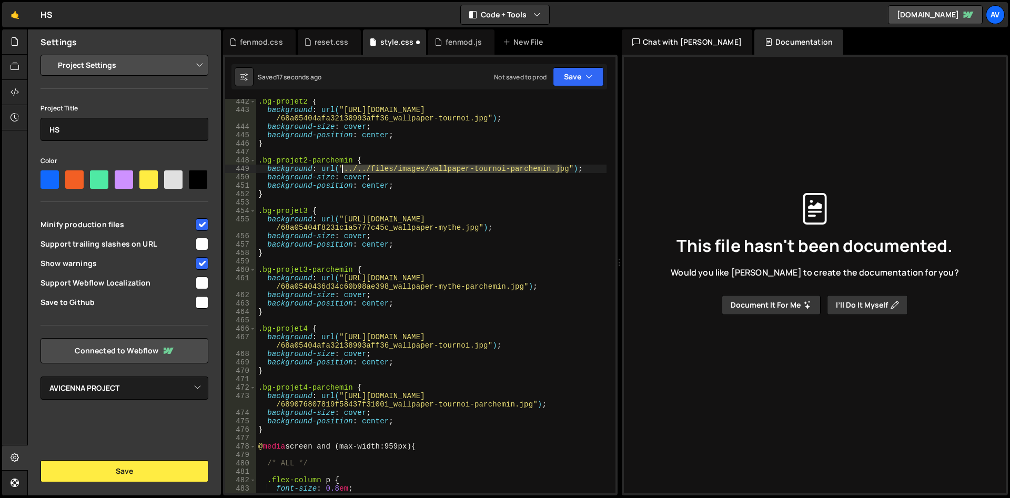
drag, startPoint x: 561, startPoint y: 168, endPoint x: 343, endPoint y: 170, distance: 217.7
click at [343, 170] on div ".bg-projet2 { background : url( "https://cdn.prod.website-files.com/688b1ec6291…" at bounding box center [431, 302] width 350 height 411
paste textarea "https://cdn.prod.website-files.com/688b1ec62916b8a2a32f1022/689076807819f58437f…"
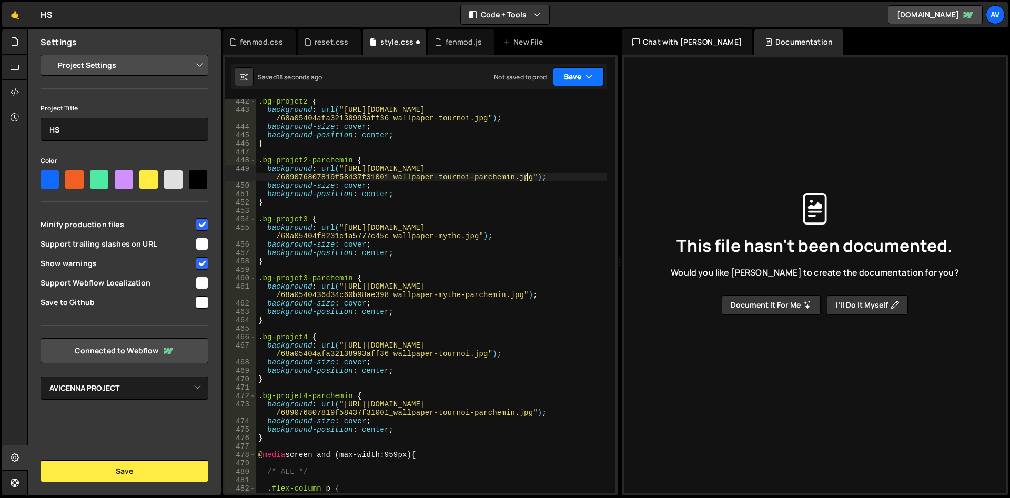
click at [573, 73] on button "Save" at bounding box center [578, 76] width 51 height 19
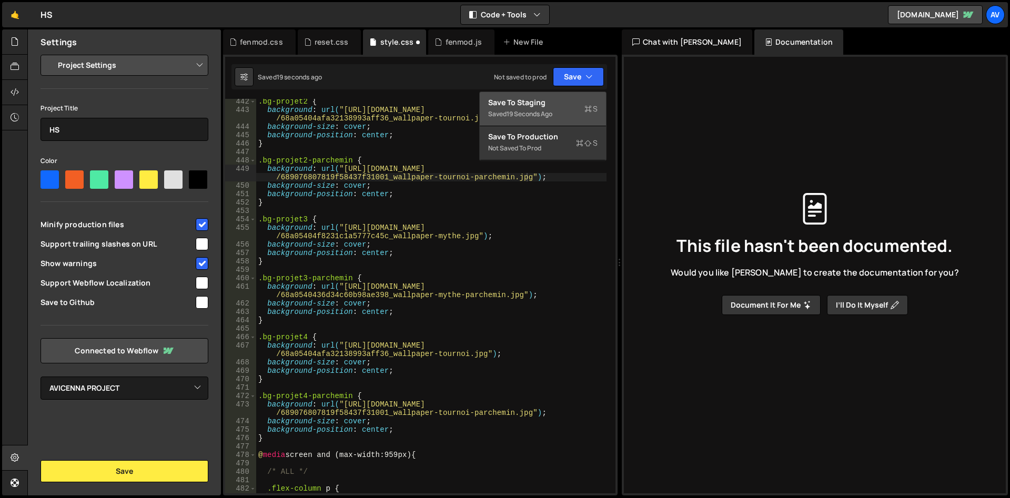
click at [557, 106] on div "Save to Staging S" at bounding box center [542, 102] width 109 height 11
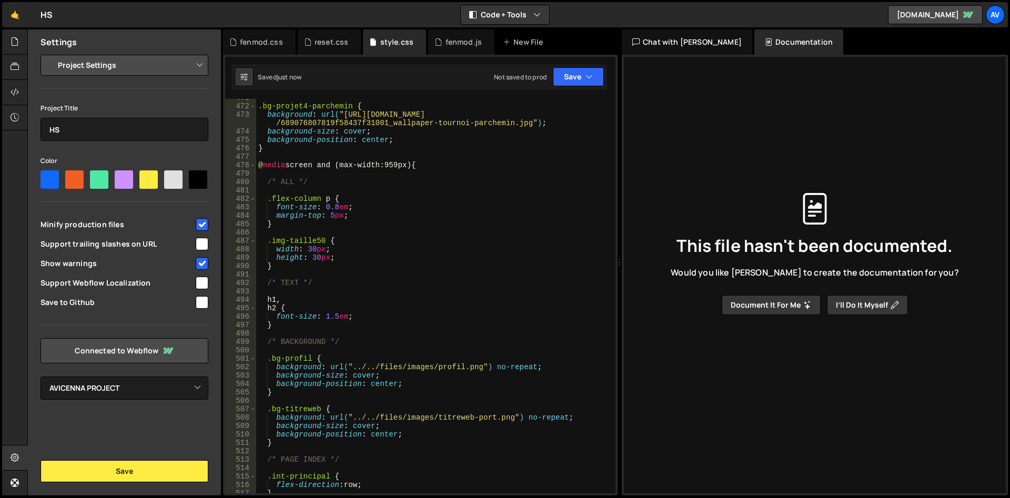
scroll to position [4152, 0]
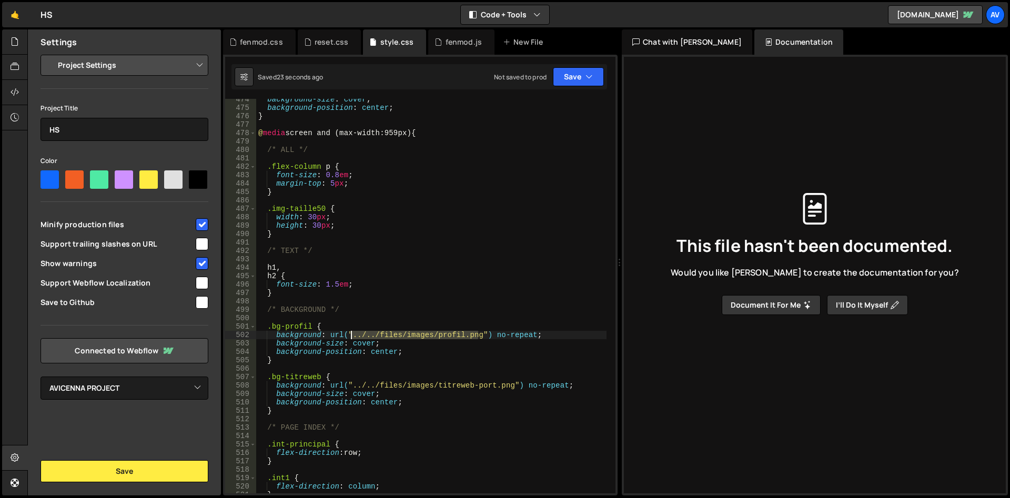
drag, startPoint x: 479, startPoint y: 336, endPoint x: 351, endPoint y: 338, distance: 127.3
click at [351, 338] on div "background-size : cover ; background-position : center ; } @ media screen and (…" at bounding box center [431, 300] width 350 height 411
paste textarea "https://cdn.prod.website-files.com/688b1ec62916b8a2a32f1022/68a054064f9125c9d97…"
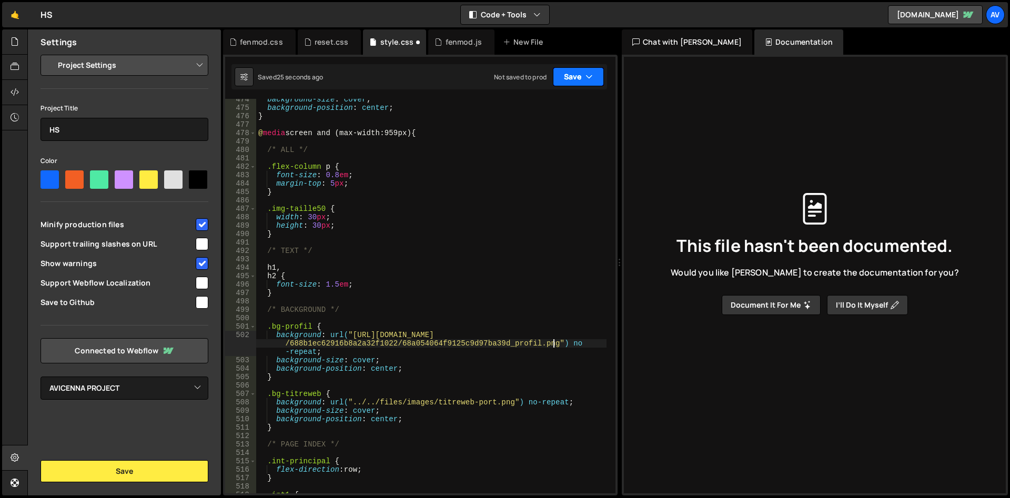
click at [578, 85] on button "Save" at bounding box center [578, 76] width 51 height 19
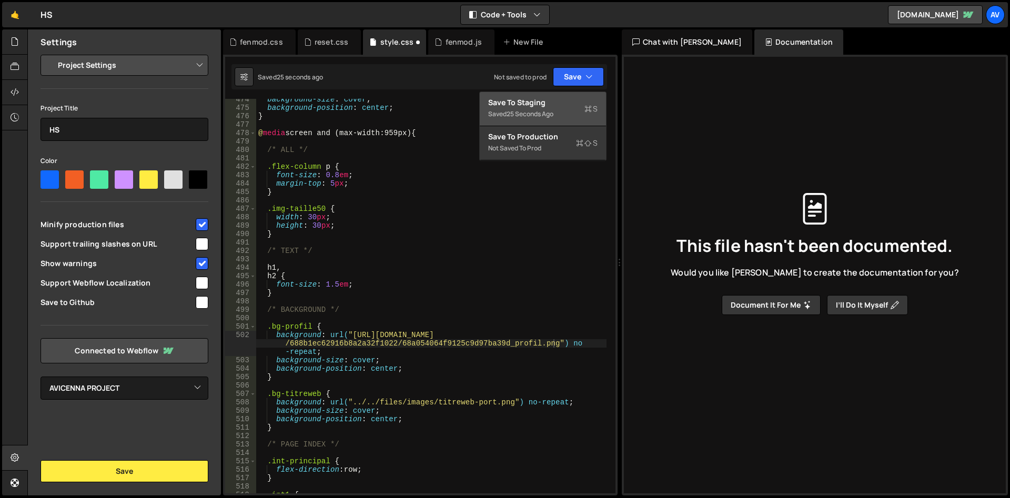
click at [563, 105] on div "Save to Staging S" at bounding box center [542, 102] width 109 height 11
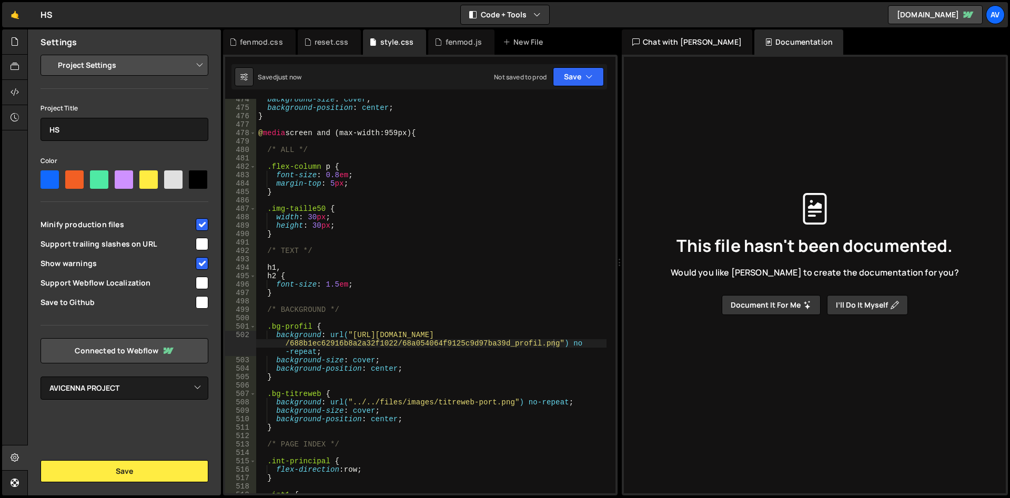
scroll to position [4216, 0]
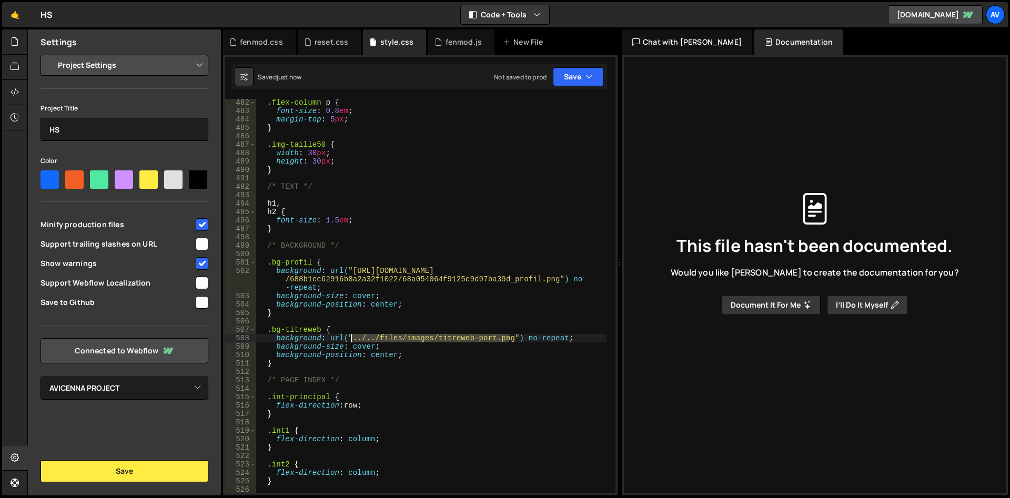
drag, startPoint x: 509, startPoint y: 341, endPoint x: 350, endPoint y: 340, distance: 158.8
click at [350, 340] on div ".flex-column p { font-size : 0.8 em ; margin-top : 5 px ; } .img-taille50 { wid…" at bounding box center [431, 303] width 350 height 411
paste textarea "https://cdn.prod.website-files.com/688b1ec62916b8a2a32f1022/68a05405ee18c0fdeda…"
type textarea "background: url("https://cdn.prod.website-files.com/688b1ec62916b8a2a32f1022/68…"
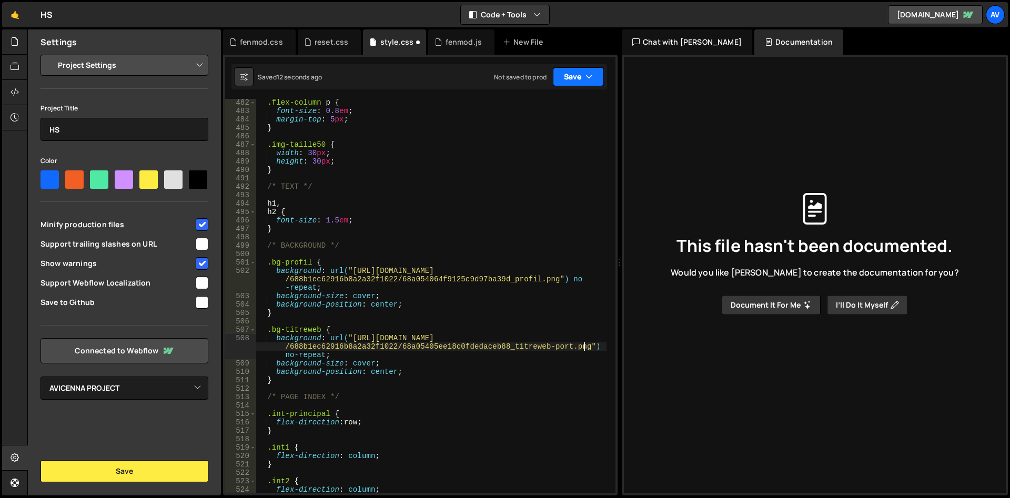
click at [580, 75] on button "Save" at bounding box center [578, 76] width 51 height 19
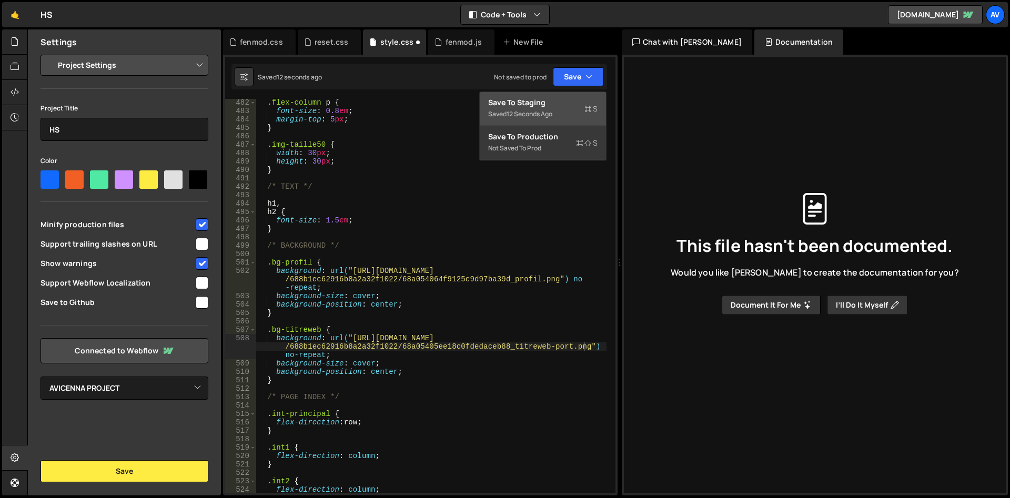
click at [571, 103] on div "Save to Staging S" at bounding box center [542, 102] width 109 height 11
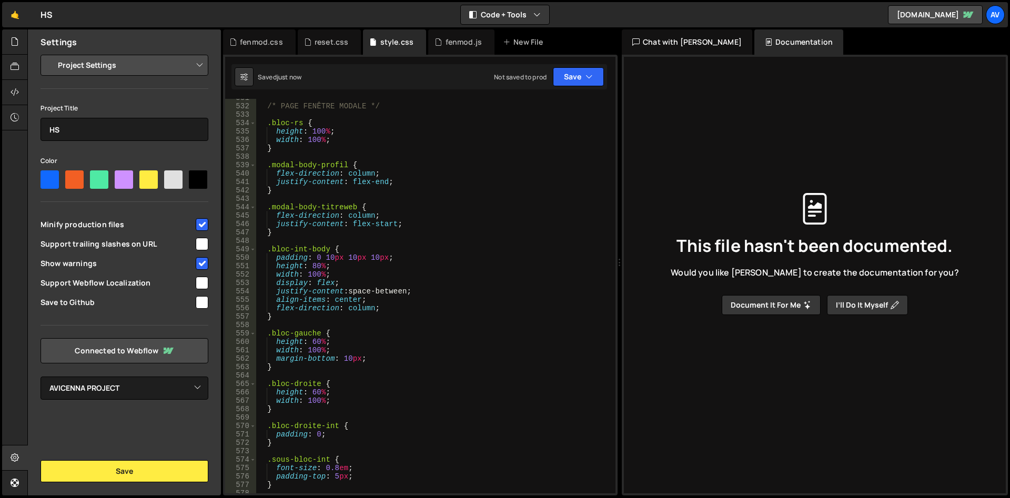
scroll to position [4538, 0]
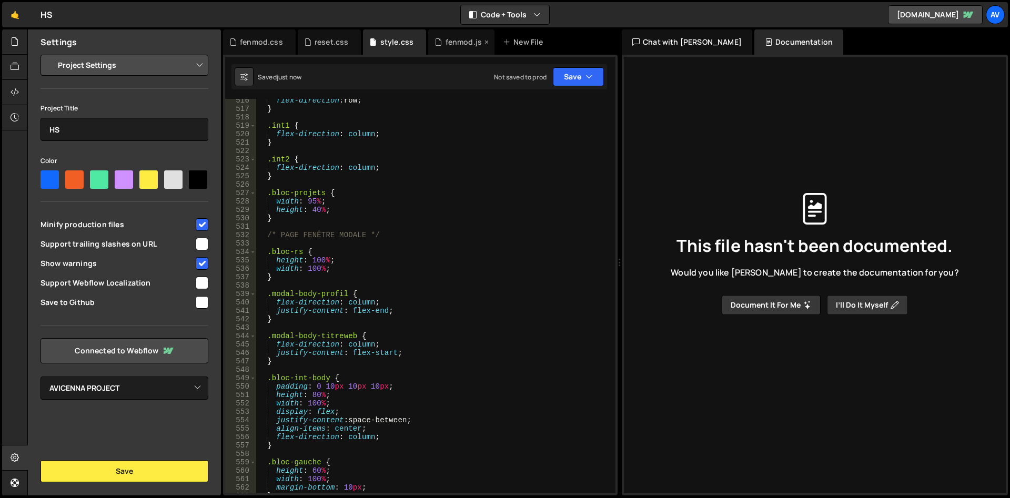
click at [455, 49] on div "fenmod.js" at bounding box center [461, 41] width 66 height 25
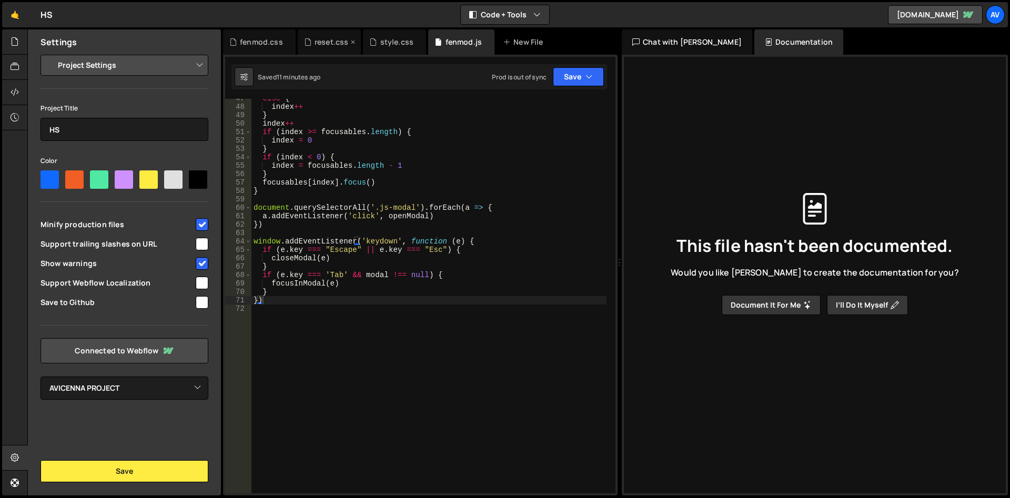
click at [329, 40] on div "reset.css" at bounding box center [331, 42] width 34 height 11
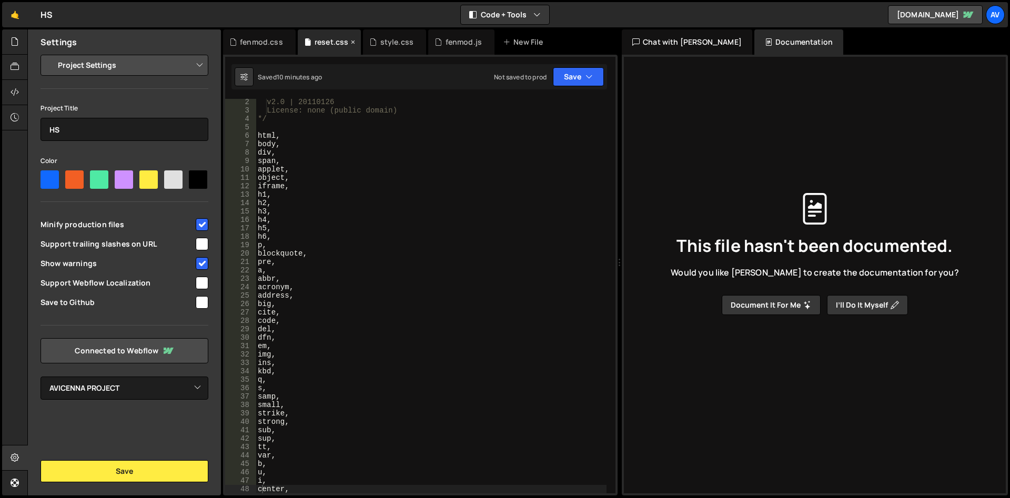
scroll to position [9, 0]
click at [261, 43] on div "fenmod.css" at bounding box center [261, 42] width 43 height 11
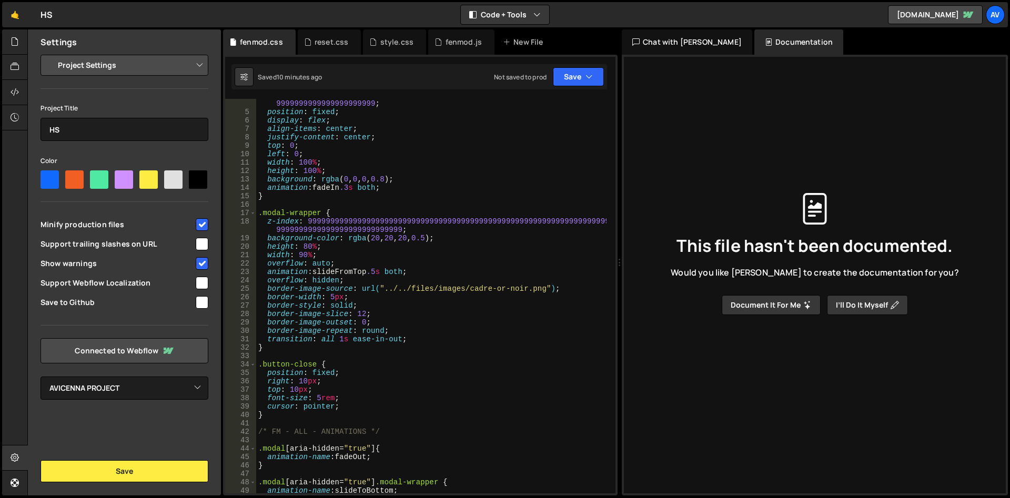
scroll to position [0, 0]
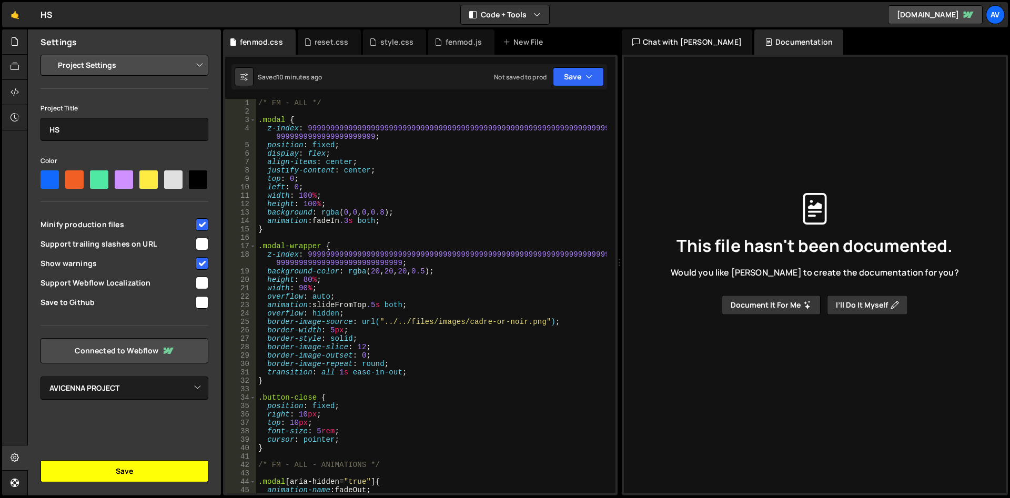
click at [163, 472] on button "Save" at bounding box center [124, 471] width 168 height 22
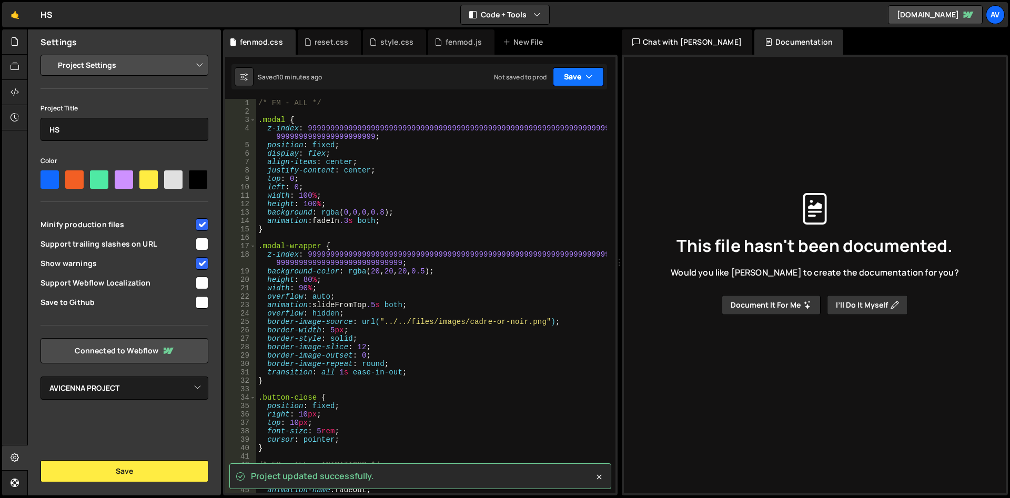
click at [574, 76] on button "Save" at bounding box center [578, 76] width 51 height 19
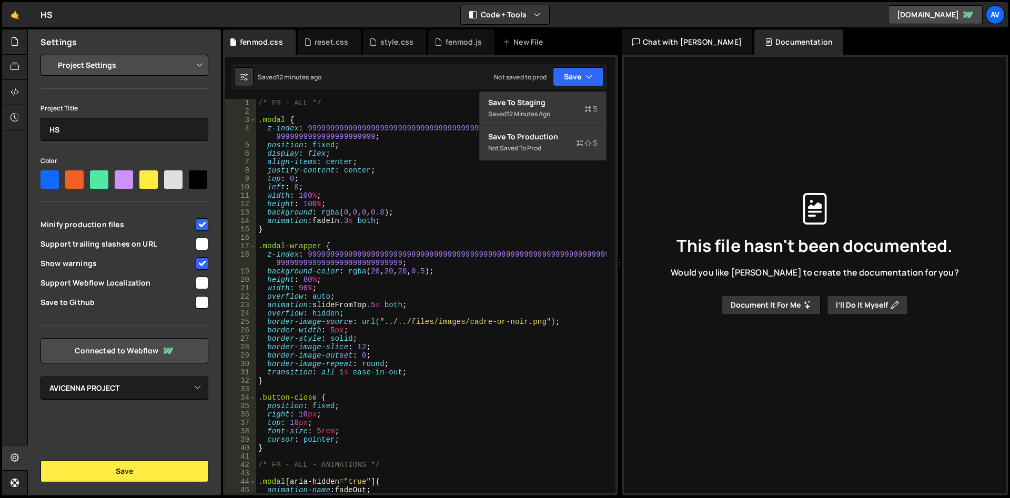
type textarea "height: 80%;"
click at [458, 279] on div "/* FM - ALL */ .modal { z-index : 999999999999999999999999999999999999999999999…" at bounding box center [431, 304] width 350 height 411
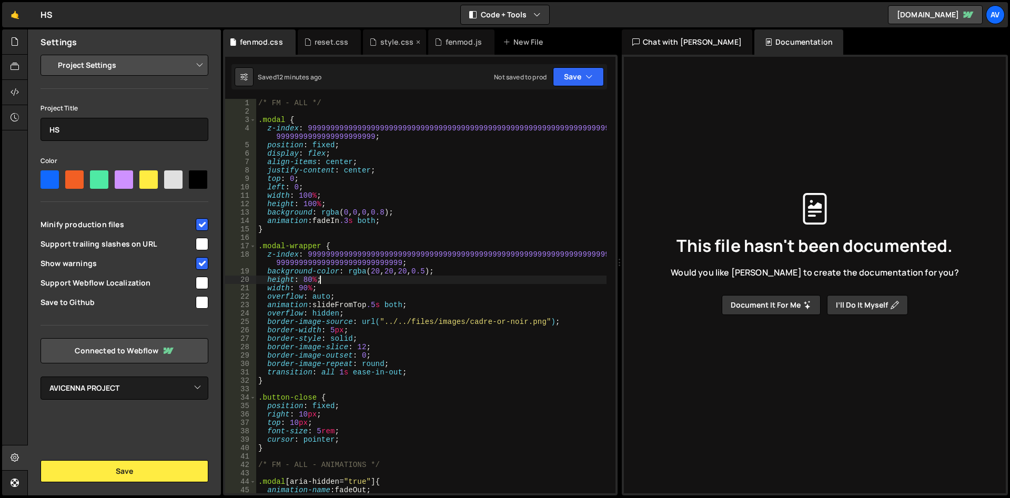
drag, startPoint x: 337, startPoint y: 40, endPoint x: 408, endPoint y: 39, distance: 70.5
click at [338, 40] on div "reset.css" at bounding box center [331, 42] width 34 height 11
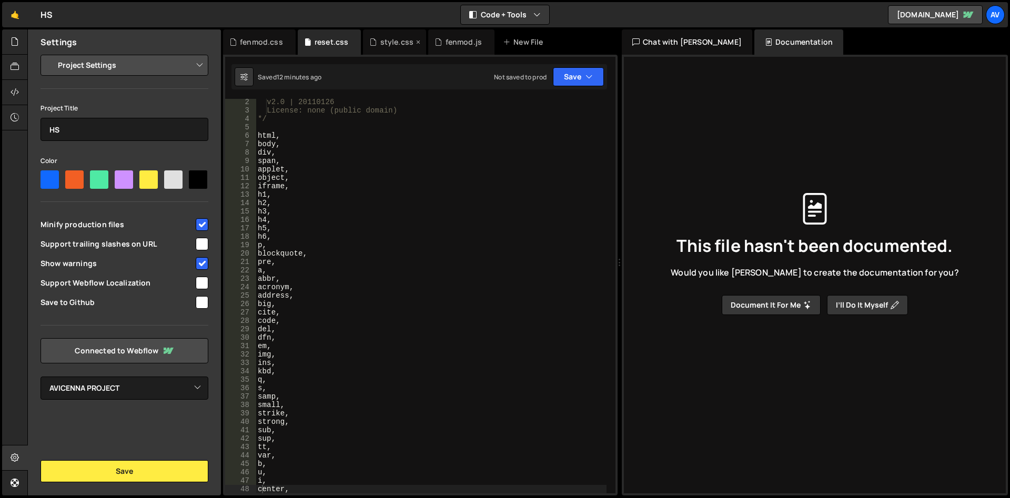
scroll to position [9, 0]
click at [394, 38] on div "style.css" at bounding box center [396, 42] width 33 height 11
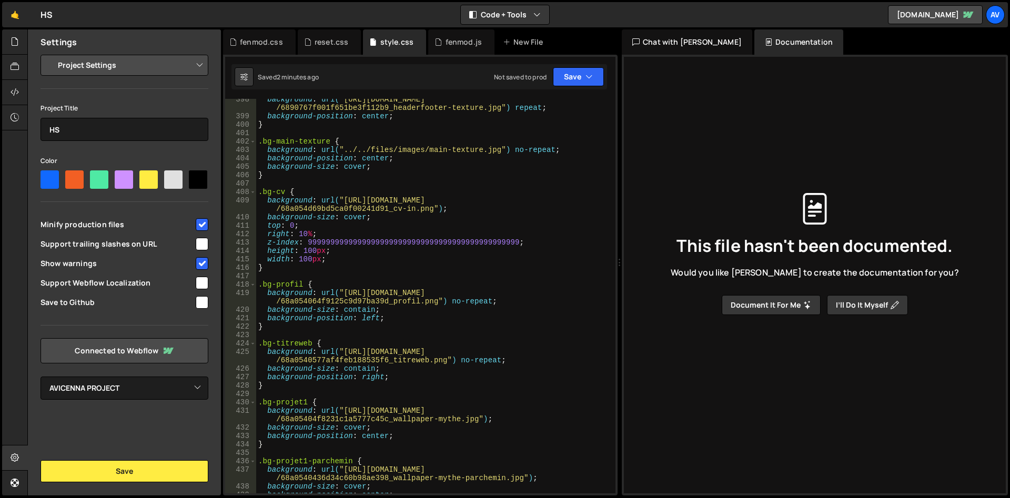
scroll to position [3315, 0]
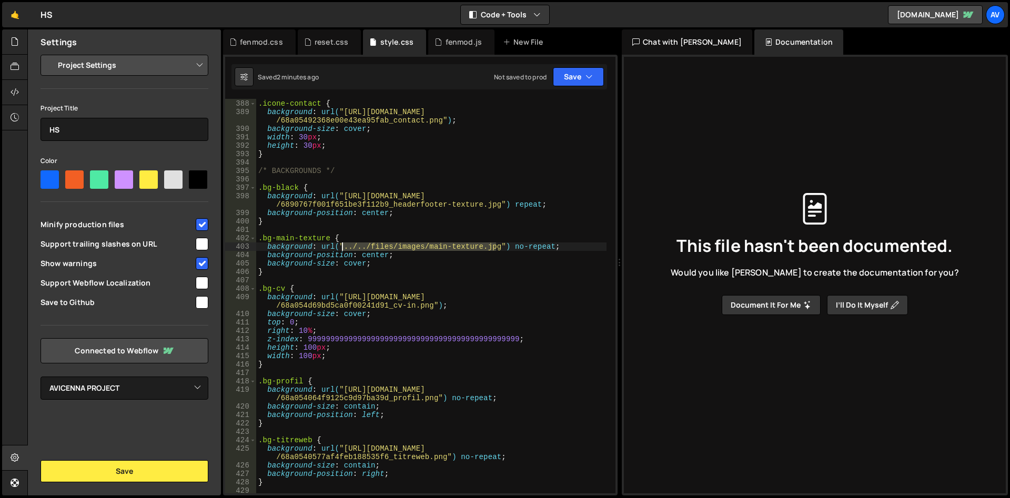
drag, startPoint x: 496, startPoint y: 247, endPoint x: 343, endPoint y: 247, distance: 153.0
click at [343, 247] on div ".icone-contact { background : url( "https://cdn.prod.website-files.com/688b1ec6…" at bounding box center [431, 296] width 350 height 411
paste textarea "https://cdn.prod.website-files.com/688b1ec62916b8a2a32f1022/68907680ec05e56f450…"
type textarea "background: url("https://cdn.prod.website-files.com/688b1ec62916b8a2a32f1022/68…"
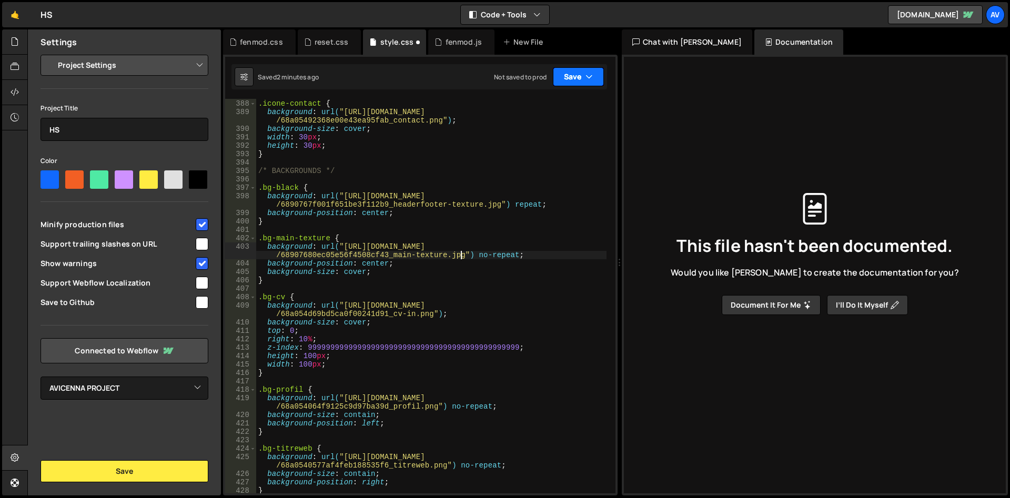
click at [569, 74] on button "Save" at bounding box center [578, 76] width 51 height 19
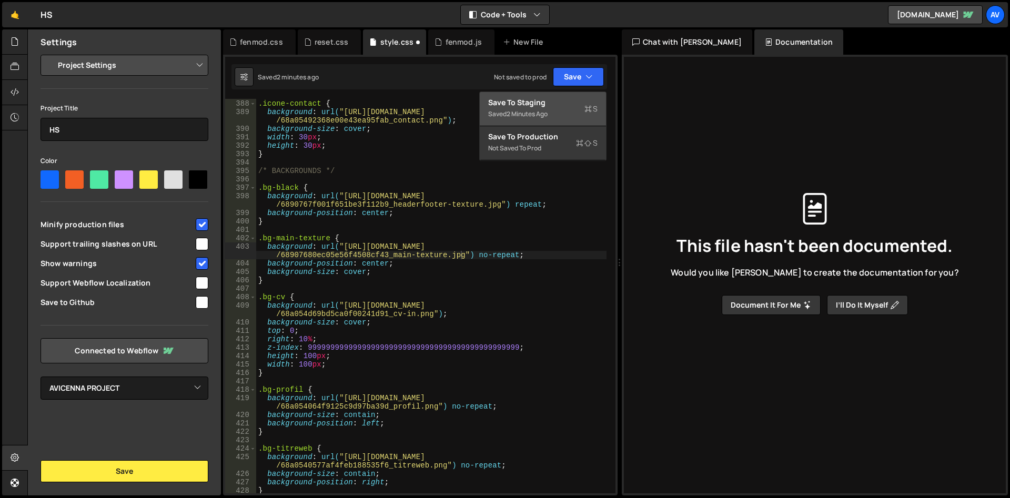
click at [564, 109] on div "Saved 2 minutes ago" at bounding box center [542, 114] width 109 height 13
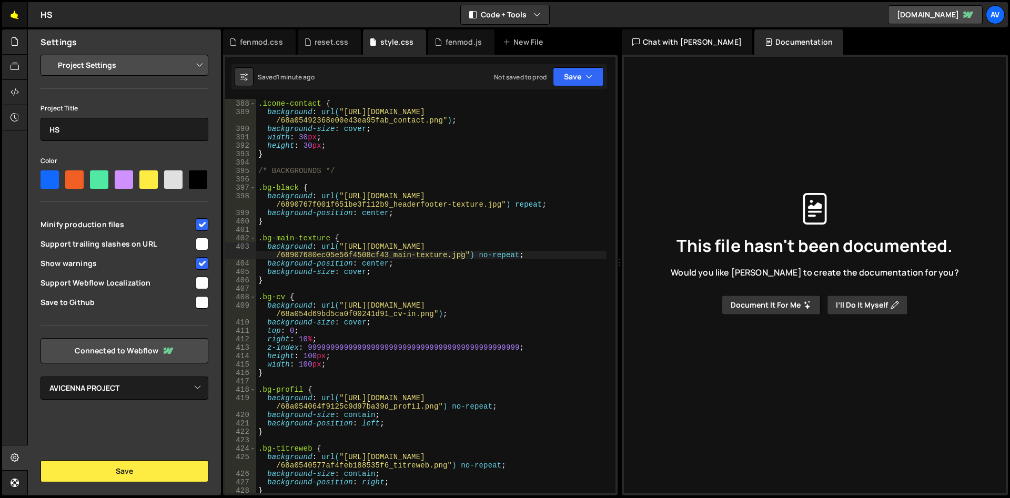
click at [17, 17] on link "🤙" at bounding box center [15, 14] width 26 height 25
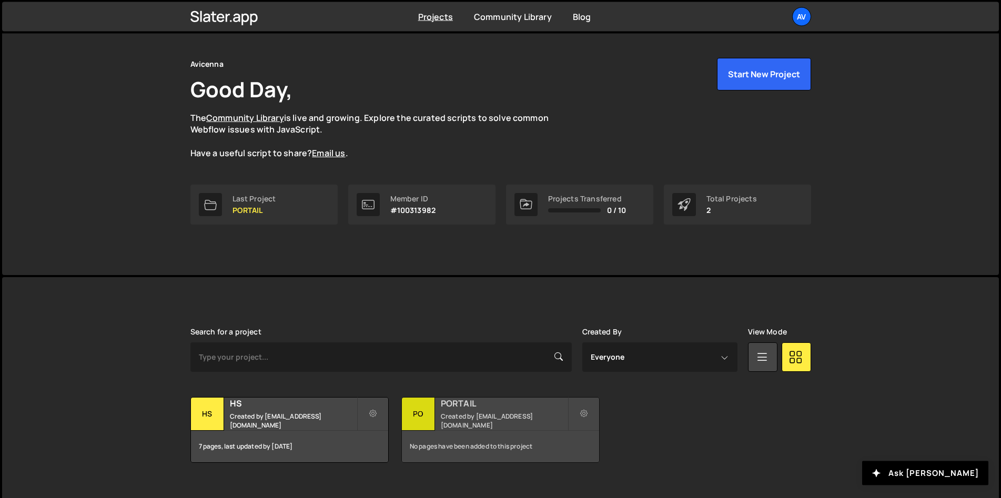
scroll to position [44, 0]
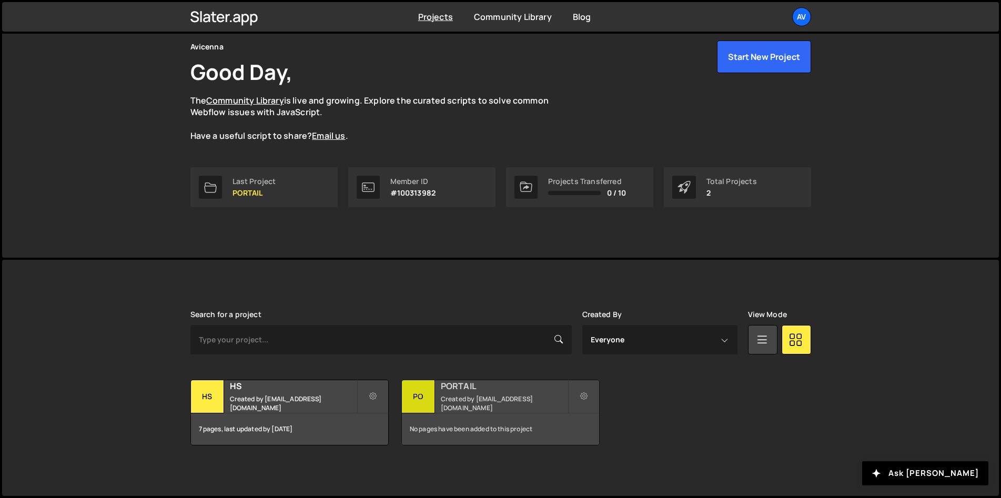
click at [472, 392] on h2 "PORTAIL" at bounding box center [504, 386] width 127 height 12
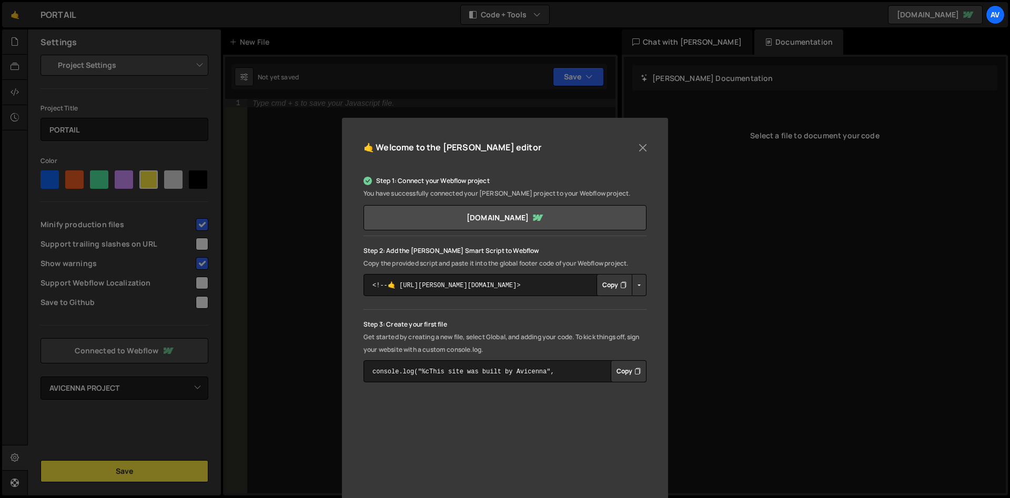
select select "688b1ec62916b8a2a32f1022"
drag, startPoint x: 494, startPoint y: 286, endPoint x: 405, endPoint y: 284, distance: 88.9
click at [405, 284] on textarea "<!--🤙 https://slater.app/16327.js--> <script>document.addEventListener("DOMCont…" at bounding box center [504, 285] width 283 height 22
click at [523, 285] on textarea "<!--🤙 https://slater.app/16327.js--> <script>document.addEventListener("DOMCont…" at bounding box center [504, 285] width 283 height 22
click at [641, 149] on button "Close" at bounding box center [643, 148] width 16 height 16
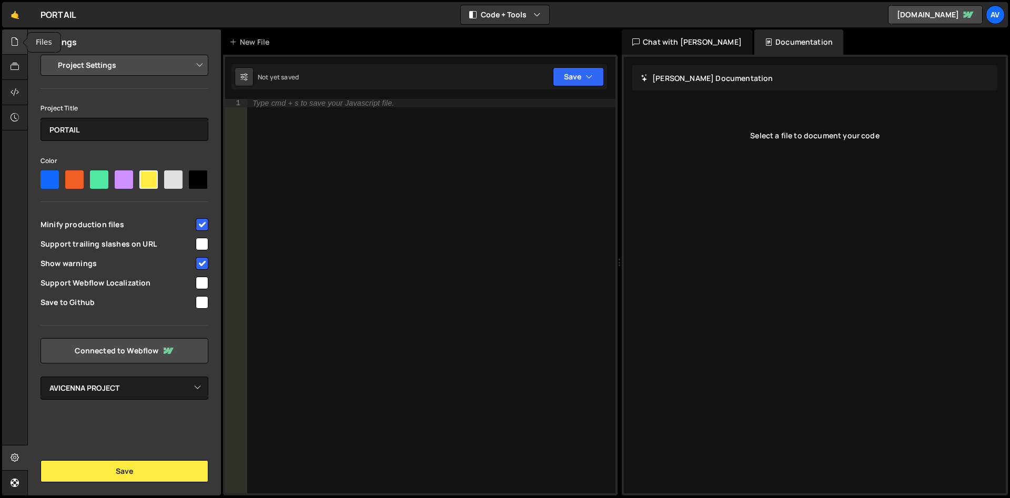
click at [5, 47] on div at bounding box center [15, 41] width 26 height 25
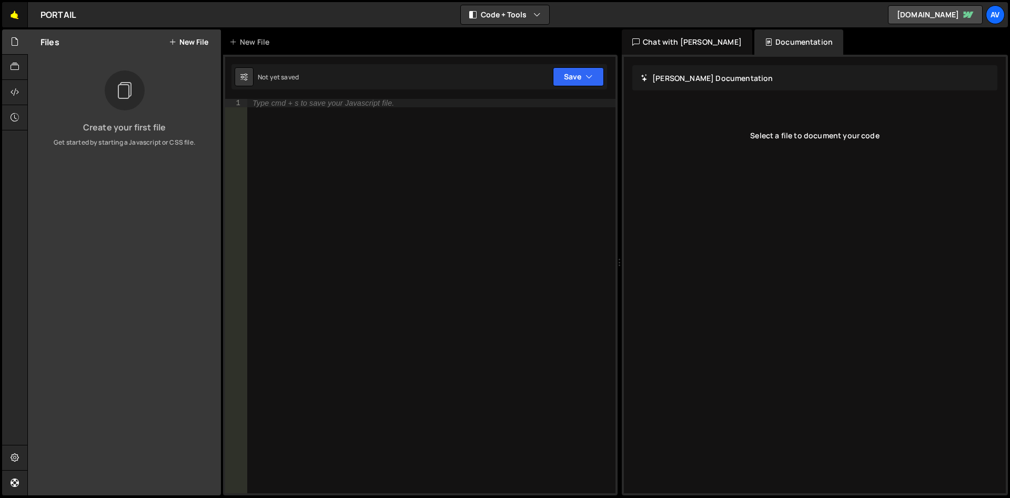
click at [11, 18] on link "🤙" at bounding box center [15, 14] width 26 height 25
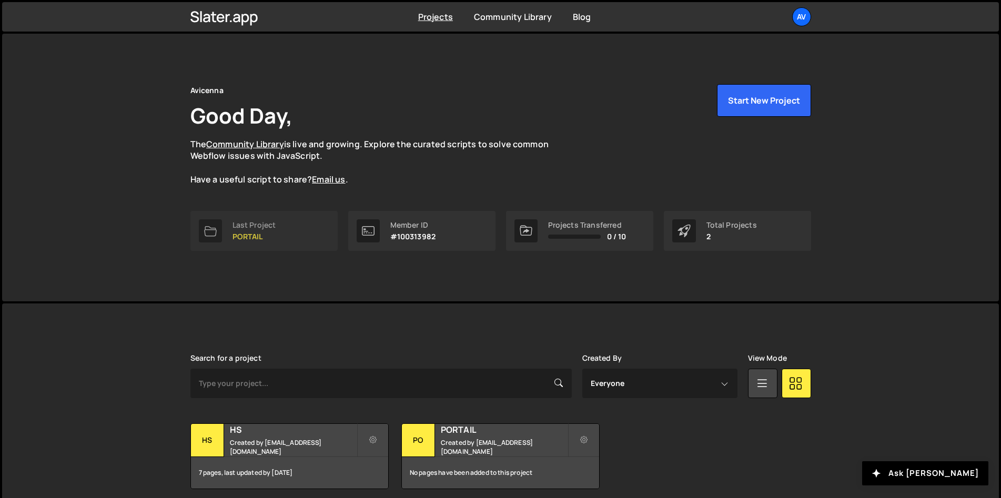
click at [242, 221] on div "Last Project" at bounding box center [254, 225] width 44 height 8
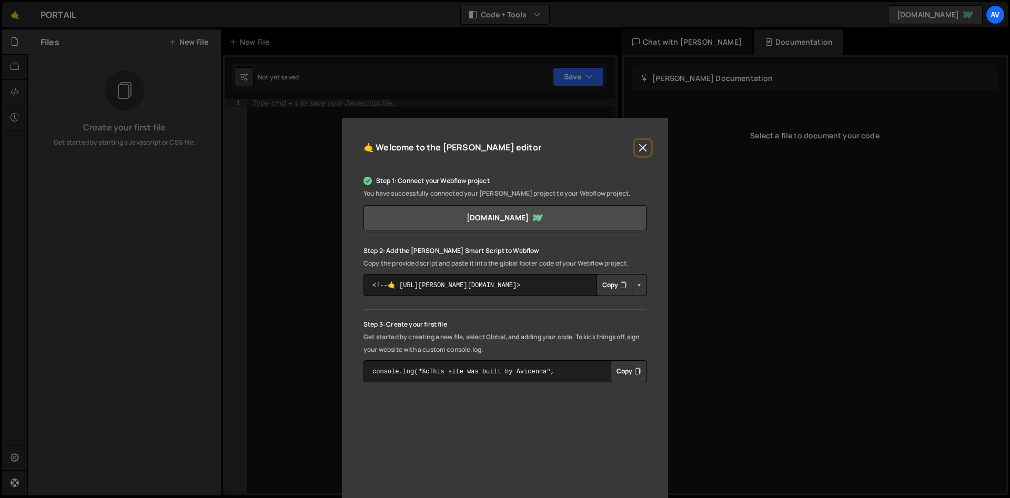
click at [638, 145] on button "Close" at bounding box center [643, 148] width 16 height 16
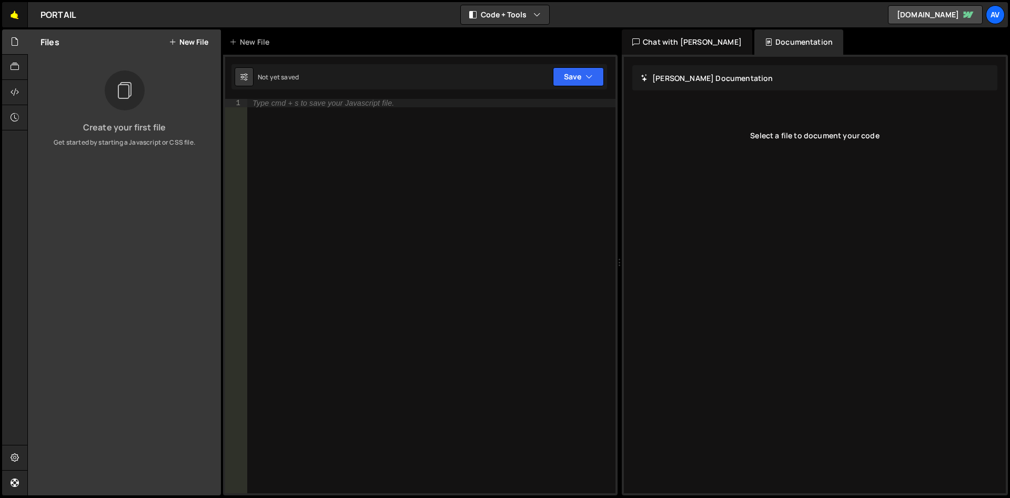
click at [15, 18] on link "🤙" at bounding box center [15, 14] width 26 height 25
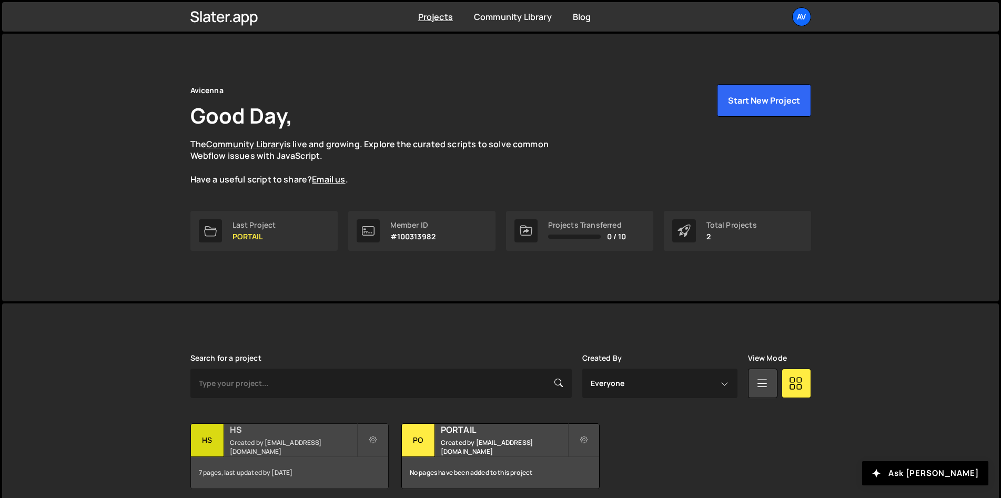
click at [214, 442] on div "HS" at bounding box center [207, 440] width 33 height 33
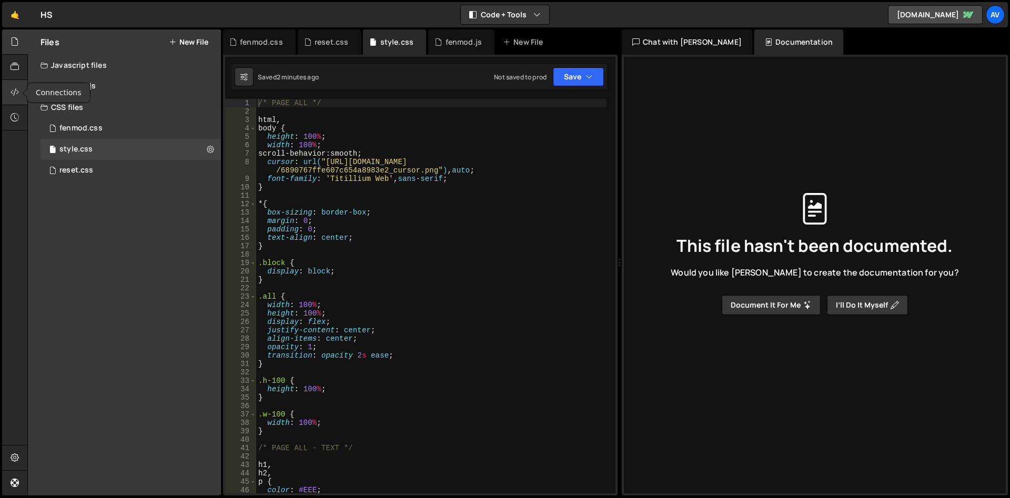
click at [20, 93] on div at bounding box center [15, 92] width 26 height 25
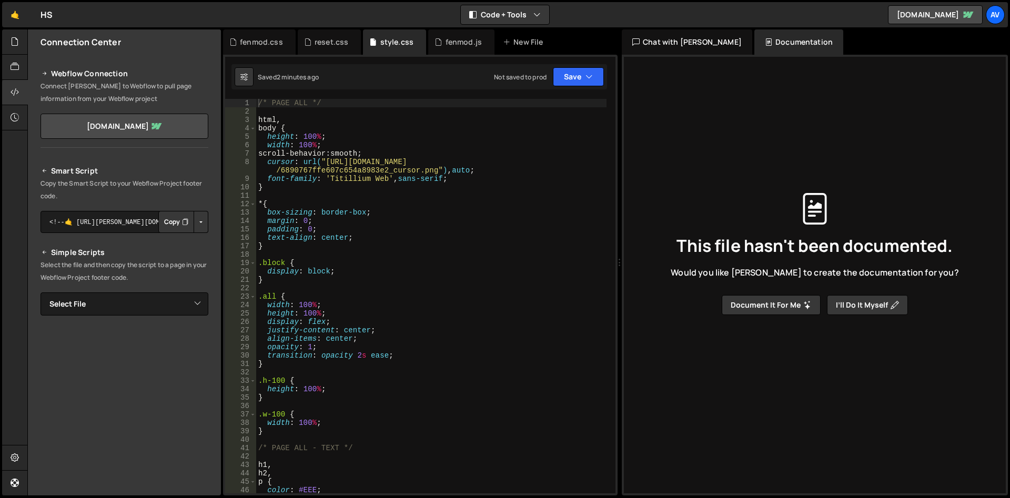
click at [194, 220] on button "Button group with nested dropdown" at bounding box center [201, 222] width 15 height 22
click at [170, 220] on button "Copy" at bounding box center [176, 222] width 36 height 22
click at [194, 220] on button "Button group with nested dropdown" at bounding box center [201, 222] width 15 height 22
click at [167, 242] on link "Copy Staging Script" at bounding box center [156, 242] width 103 height 15
click at [448, 43] on div "fenmod.js" at bounding box center [463, 42] width 36 height 11
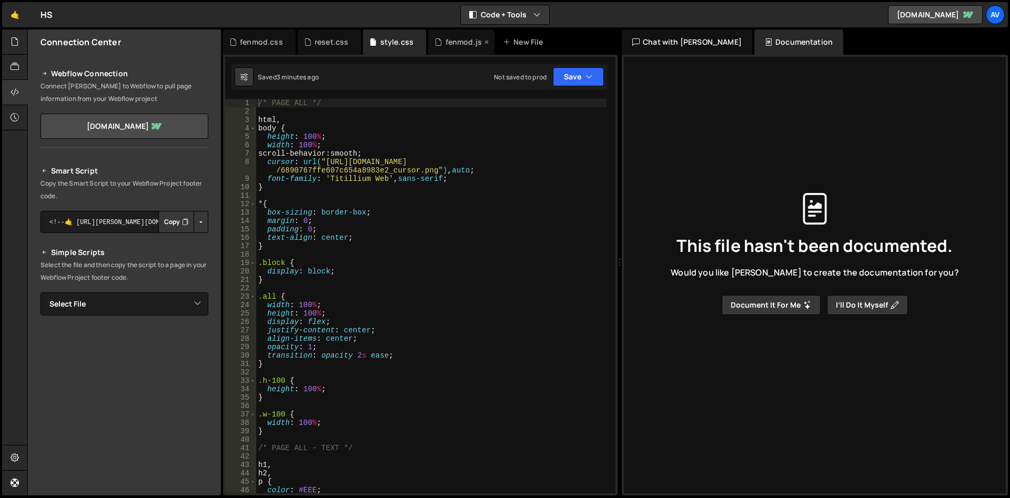
scroll to position [404, 0]
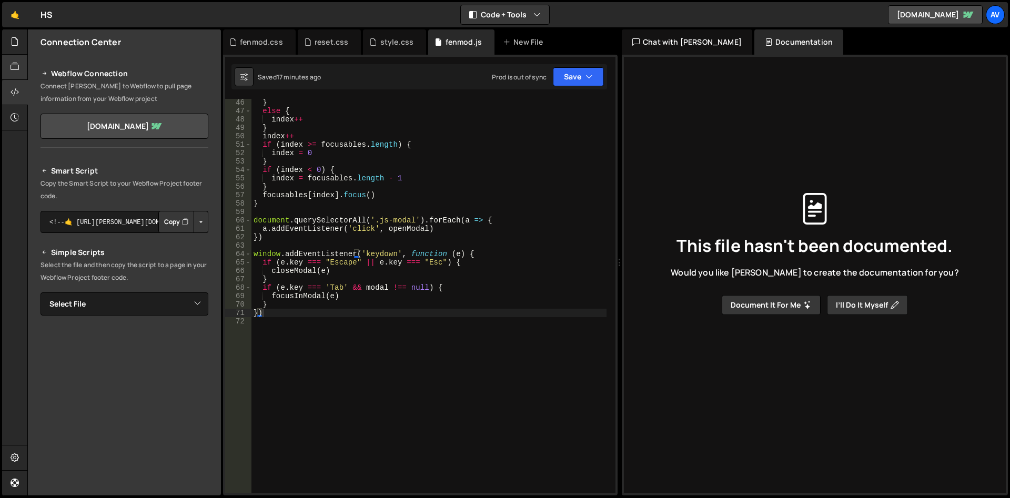
click at [19, 64] on icon at bounding box center [15, 67] width 8 height 12
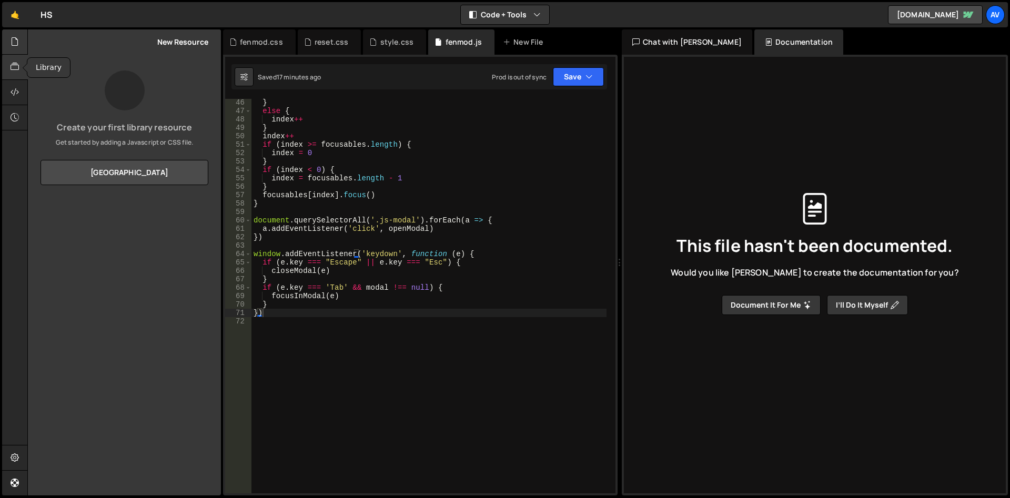
click at [11, 45] on icon at bounding box center [15, 42] width 8 height 12
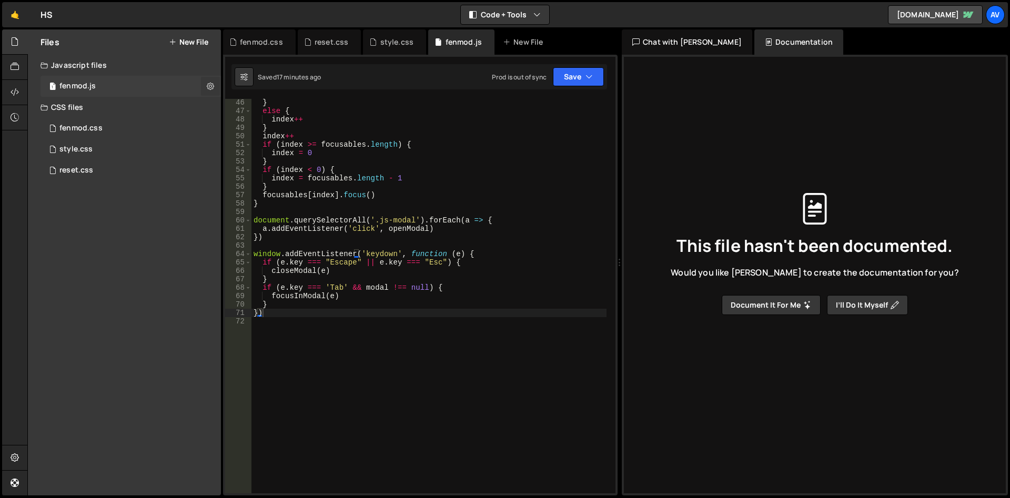
click at [206, 85] on button at bounding box center [210, 86] width 19 height 19
type input "fenmod"
radio input "true"
checkbox input "true"
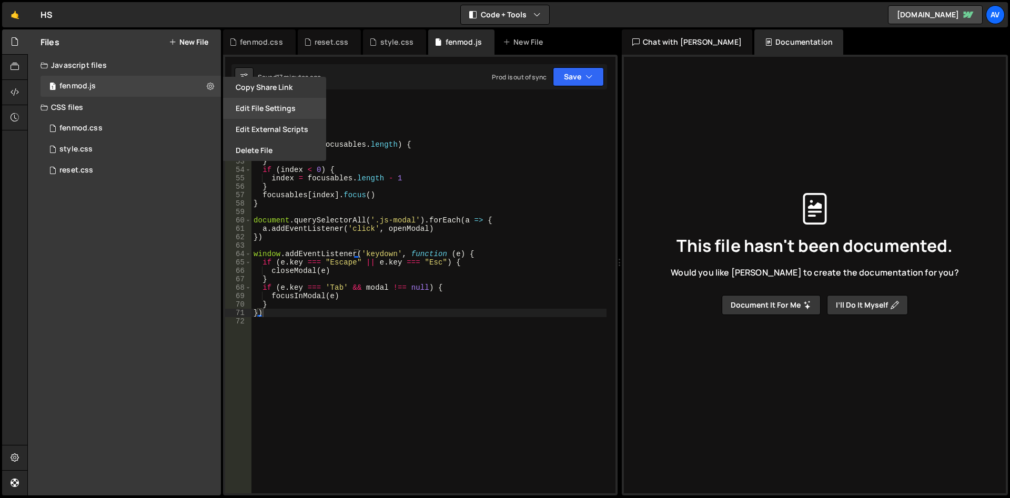
click at [280, 104] on button "Edit File Settings" at bounding box center [274, 108] width 103 height 21
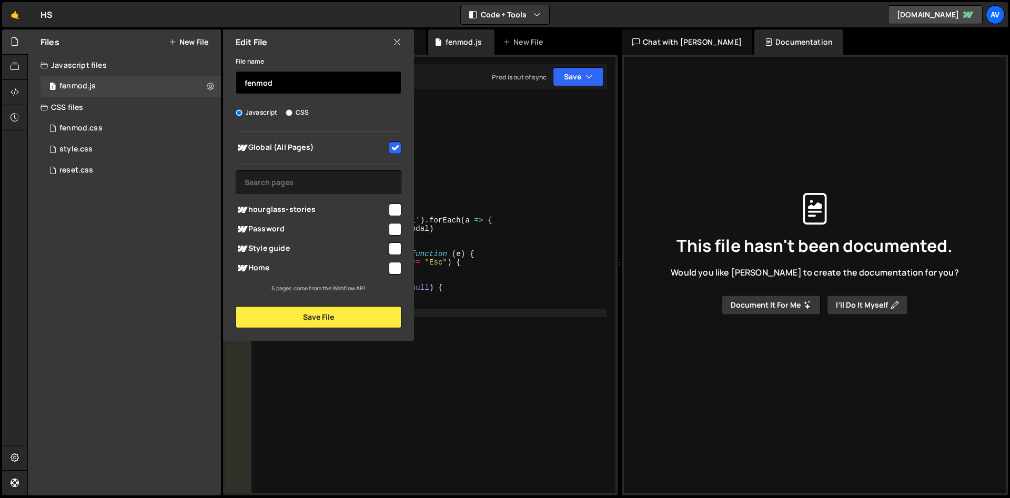
drag, startPoint x: 288, startPoint y: 83, endPoint x: 276, endPoint y: 78, distance: 12.8
click at [278, 79] on input "fenmod" at bounding box center [319, 82] width 166 height 23
type input "f"
type input "home"
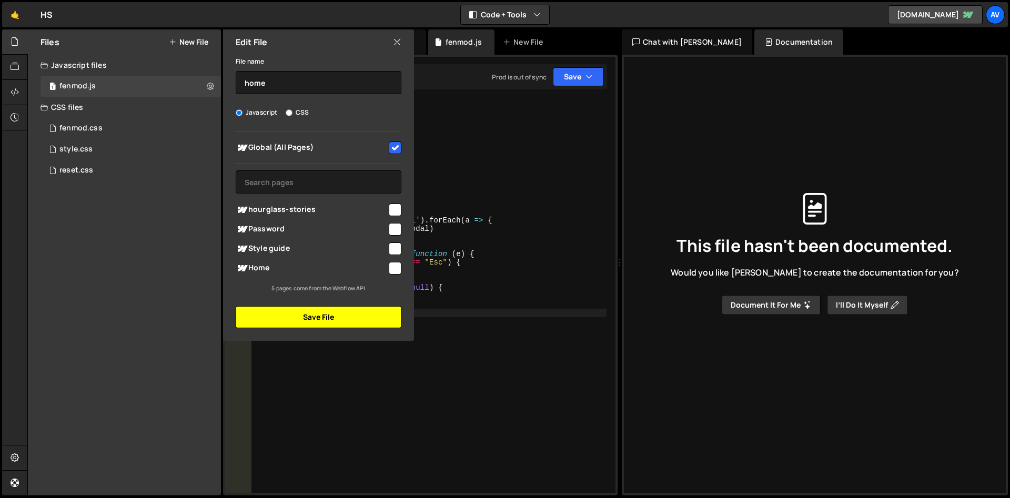
click at [374, 311] on button "Save File" at bounding box center [319, 317] width 166 height 22
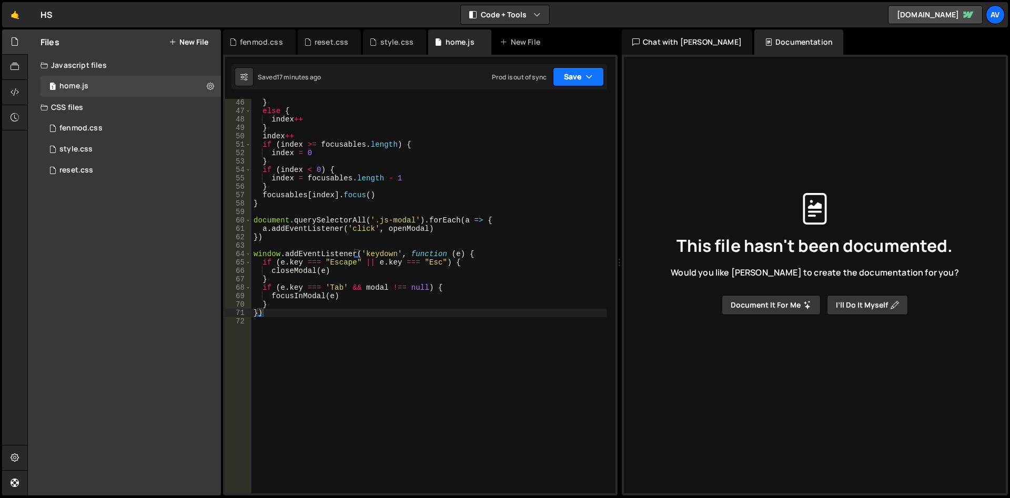
click at [576, 78] on button "Save" at bounding box center [578, 76] width 51 height 19
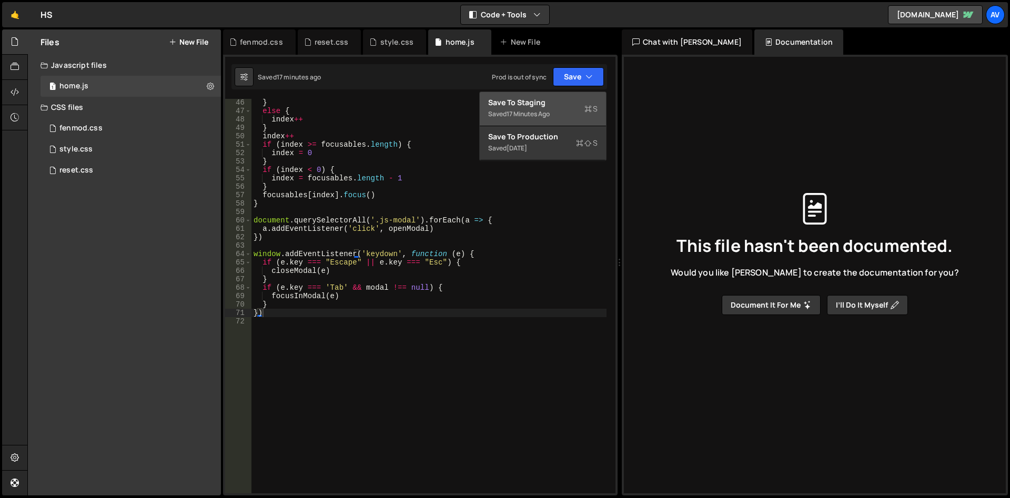
click at [562, 108] on button "Save to Staging S Saved 17 minutes ago" at bounding box center [543, 109] width 126 height 34
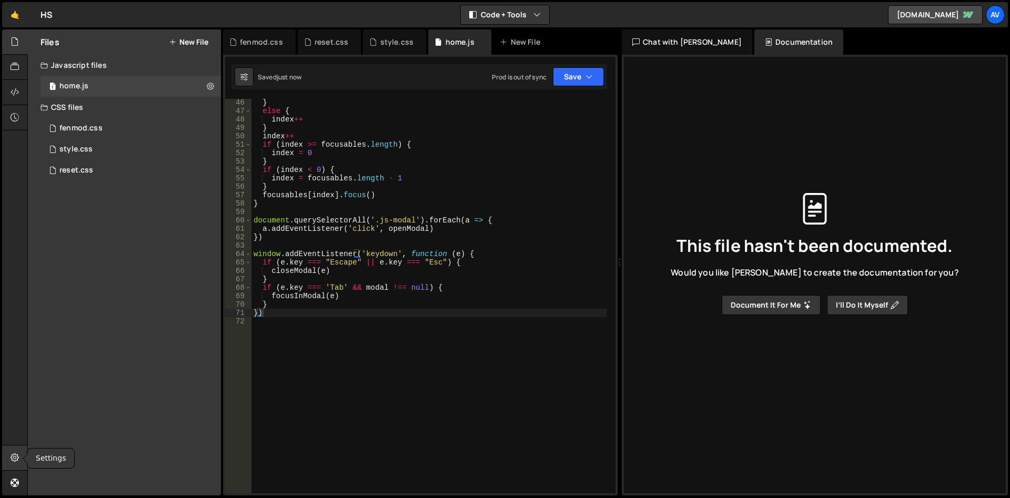
click at [18, 455] on icon at bounding box center [15, 458] width 8 height 12
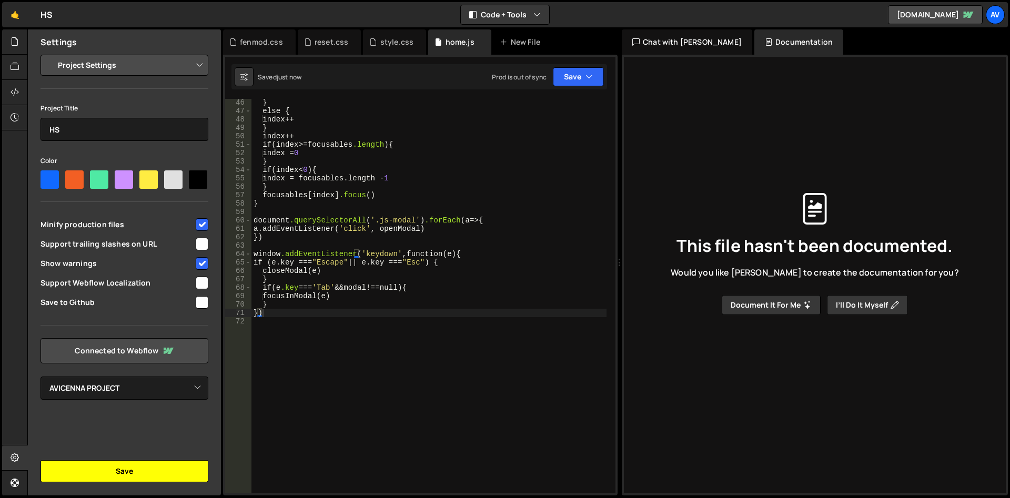
click at [163, 469] on button "Save" at bounding box center [124, 471] width 168 height 22
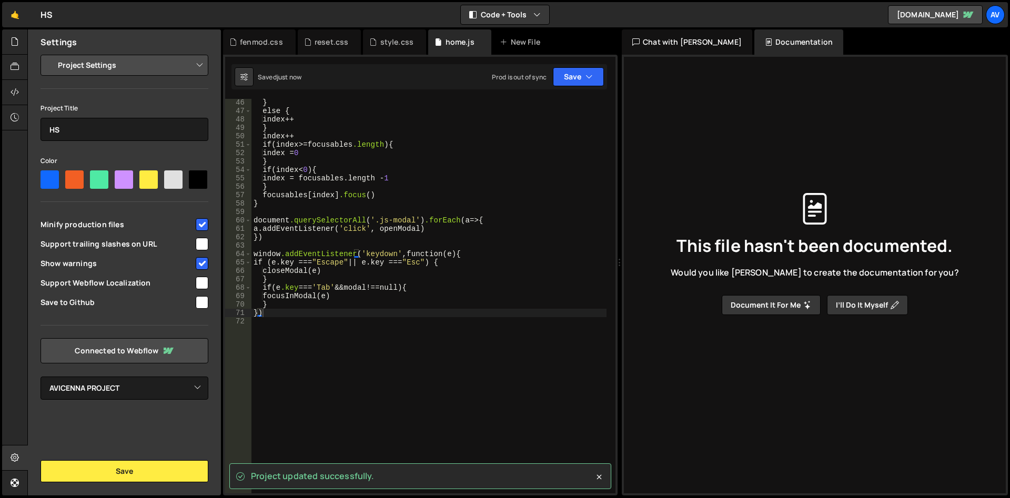
click at [49, 54] on select "Project Settings Code Editor Settings Chat Settings" at bounding box center [126, 65] width 154 height 23
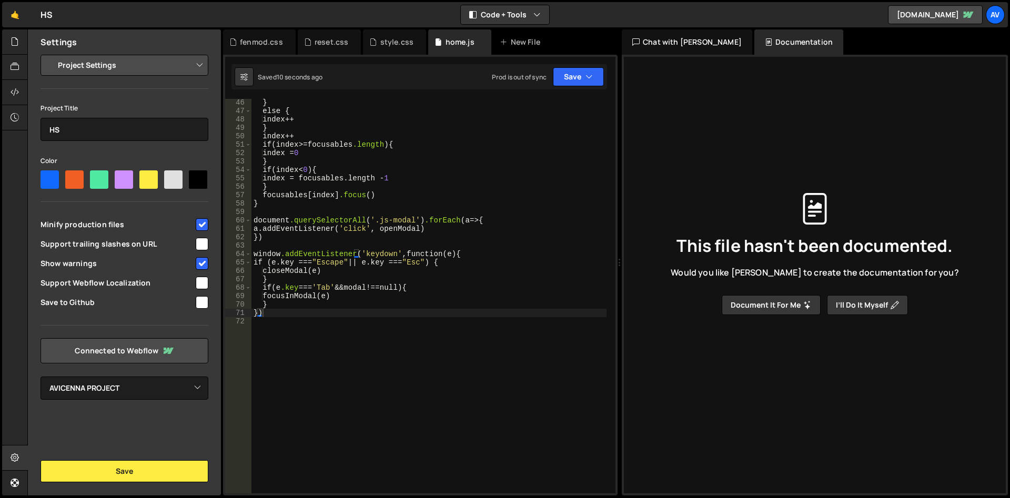
click at [167, 58] on select "Project Settings Code Editor Settings Chat Settings" at bounding box center [126, 65] width 154 height 23
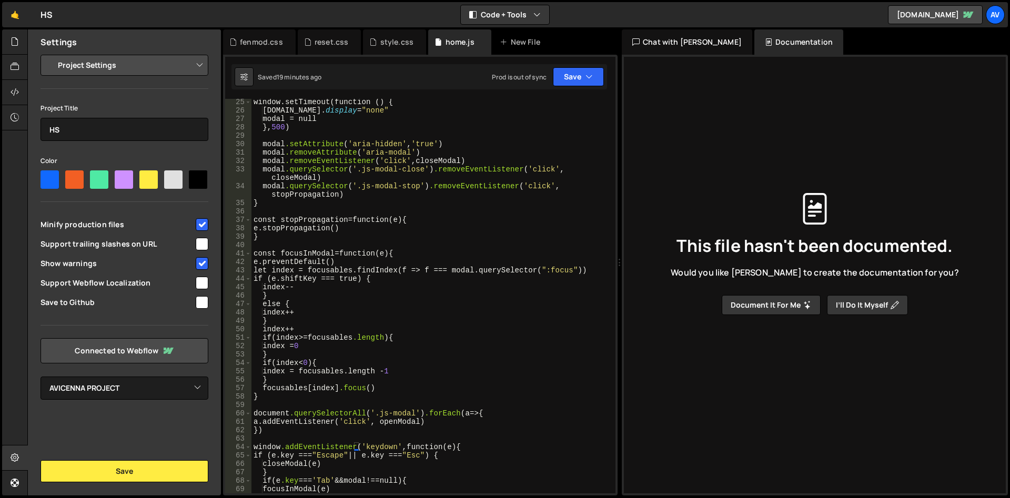
scroll to position [50, 0]
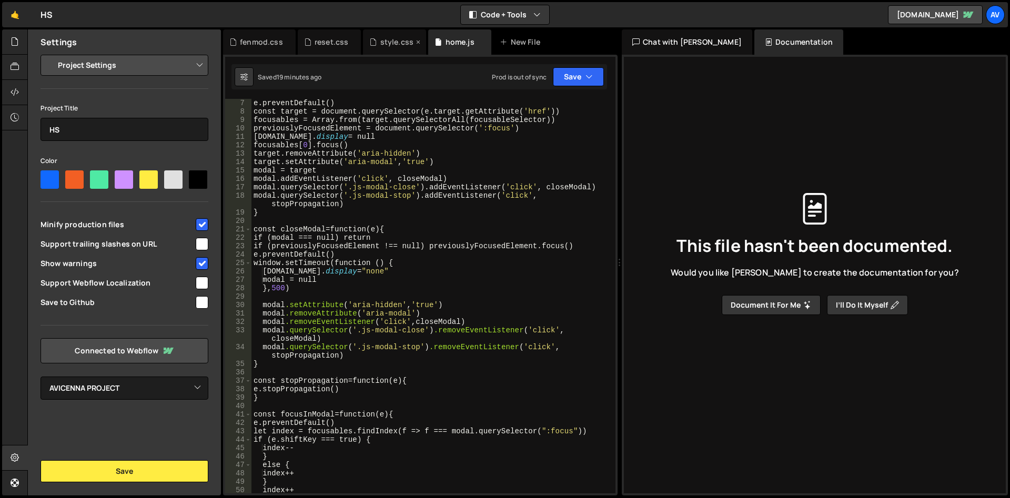
click at [380, 45] on div "style.css" at bounding box center [396, 42] width 33 height 11
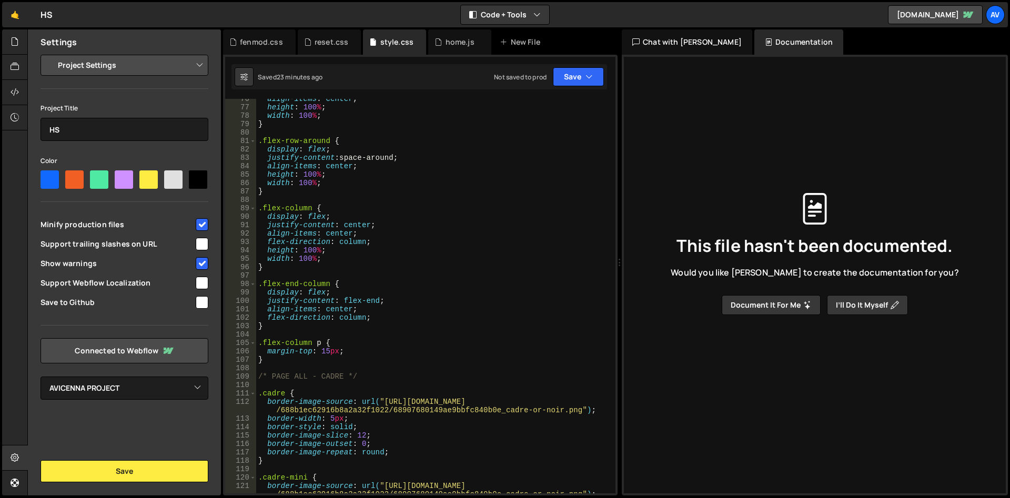
scroll to position [773, 0]
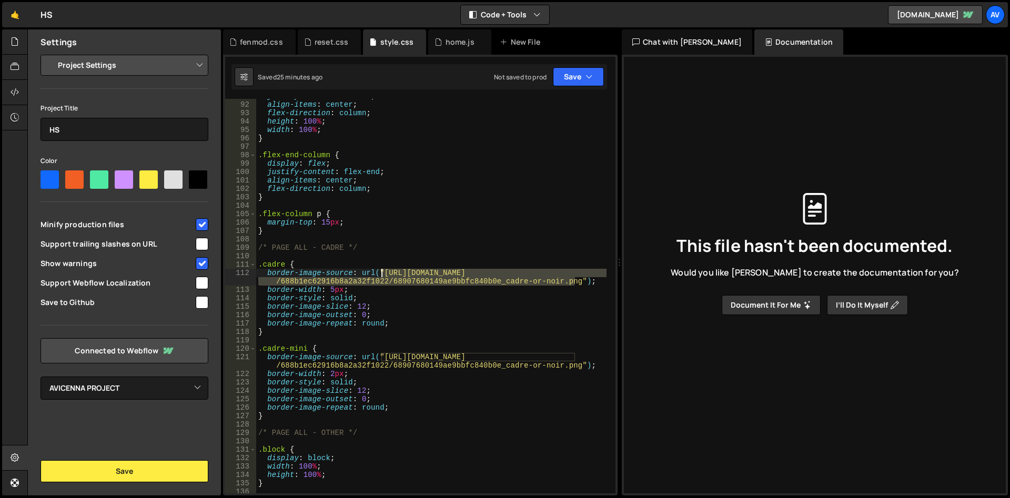
drag, startPoint x: 574, startPoint y: 280, endPoint x: 382, endPoint y: 275, distance: 191.5
click at [382, 275] on div "justify-content : center ; align-items : center ; flex-direction : column ; hei…" at bounding box center [431, 297] width 350 height 411
paste textarea "lice: 12"
click at [505, 304] on div "justify-content : center ; align-items : center ; flex-direction : column ; hei…" at bounding box center [431, 297] width 350 height 411
drag, startPoint x: 575, startPoint y: 285, endPoint x: 383, endPoint y: 276, distance: 192.2
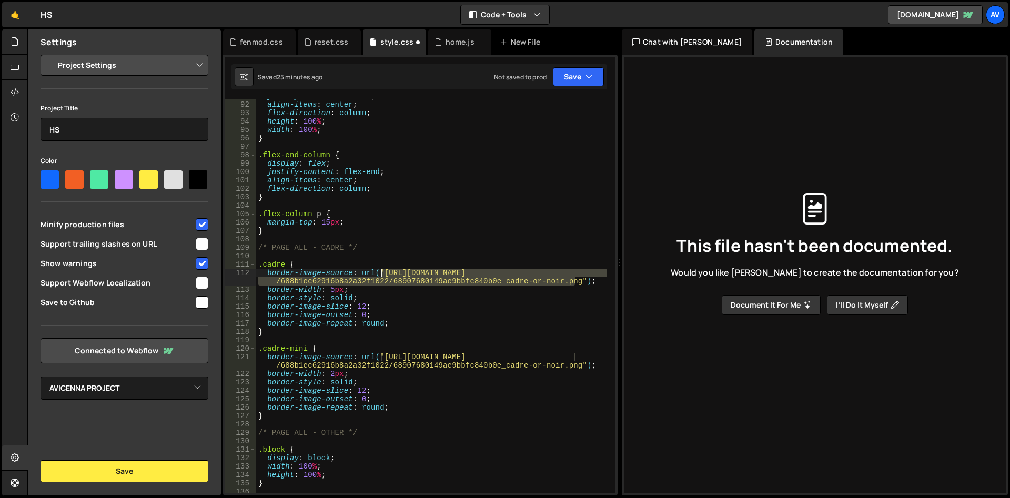
click at [383, 276] on div "justify-content : center ; align-items : center ; flex-direction : column ; hei…" at bounding box center [431, 297] width 350 height 411
drag, startPoint x: 567, startPoint y: 280, endPoint x: 382, endPoint y: 276, distance: 185.2
click at [382, 276] on div "justify-content : center ; align-items : center ; flex-direction : column ; hei…" at bounding box center [431, 297] width 350 height 411
paste textarea "g"
click at [583, 282] on div "justify-content : center ; align-items : center ; flex-direction : column ; hei…" at bounding box center [431, 297] width 350 height 411
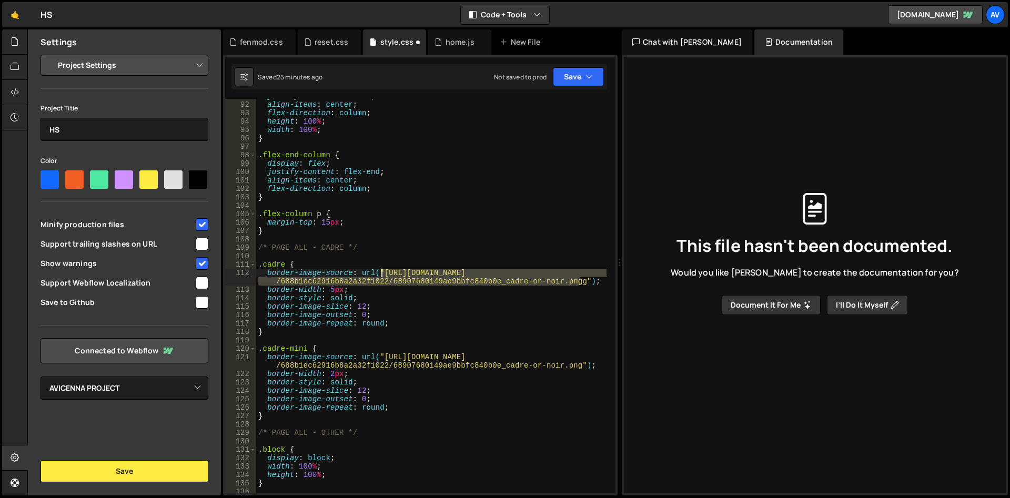
drag, startPoint x: 578, startPoint y: 282, endPoint x: 381, endPoint y: 275, distance: 197.3
click at [381, 275] on div "justify-content : center ; align-items : center ; flex-direction : column ; hei…" at bounding box center [431, 297] width 350 height 411
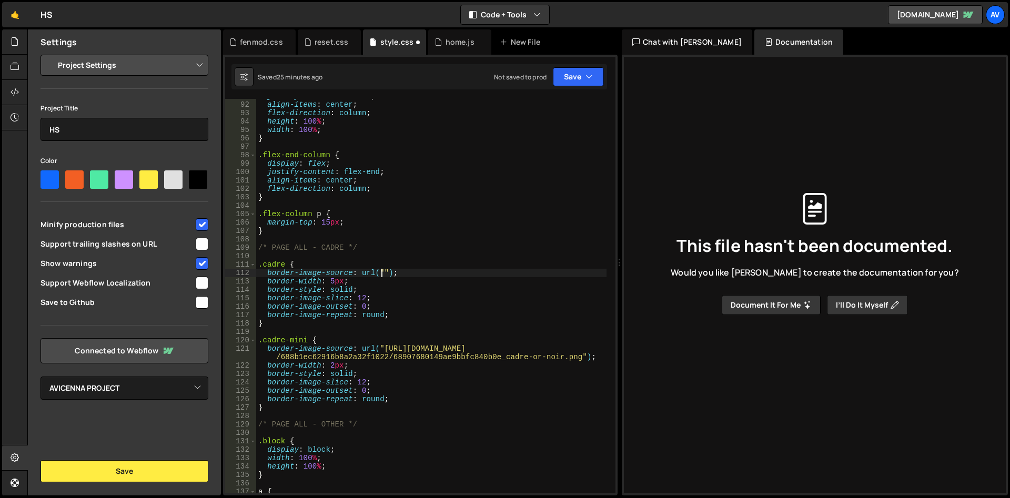
paste textarea "[URL][DOMAIN_NAME]"
type textarea "border-image-source: url("[URL][DOMAIN_NAME]");"
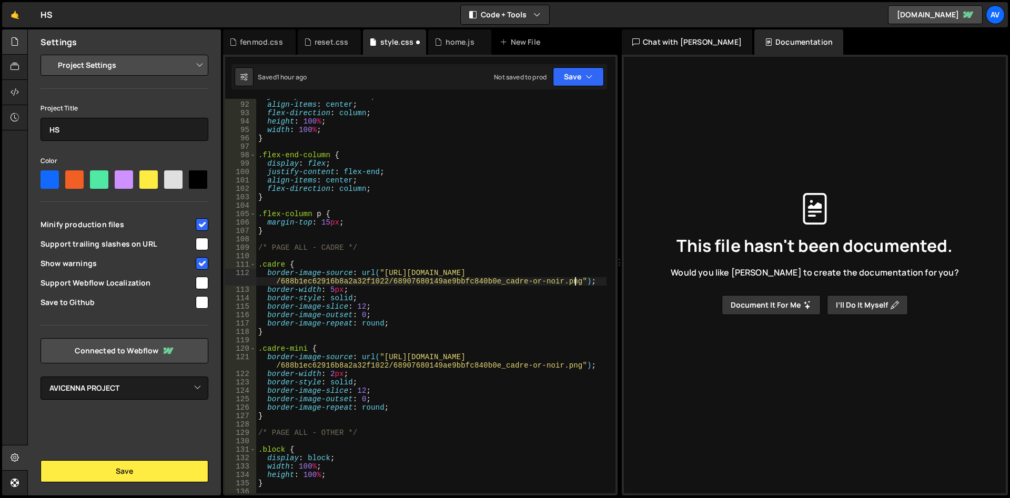
click at [13, 48] on div at bounding box center [15, 41] width 26 height 25
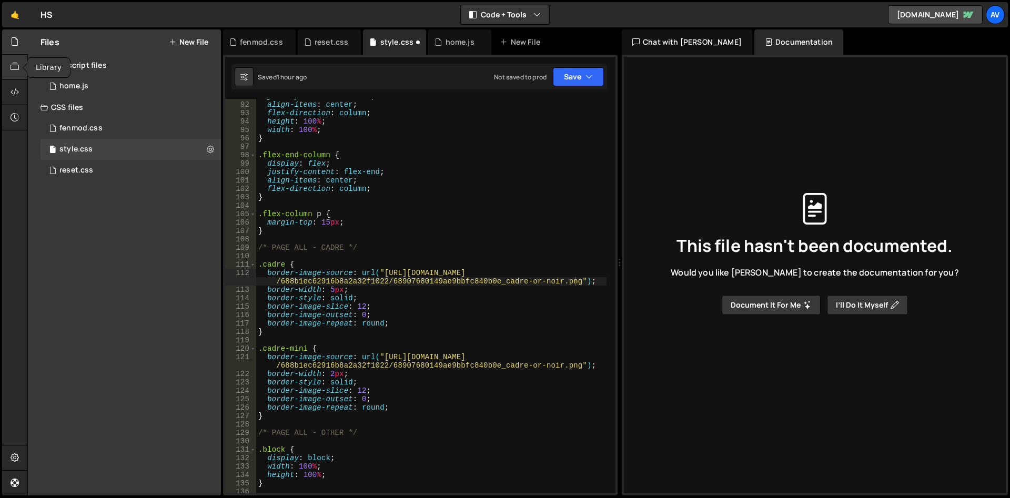
click at [21, 74] on div at bounding box center [15, 67] width 26 height 25
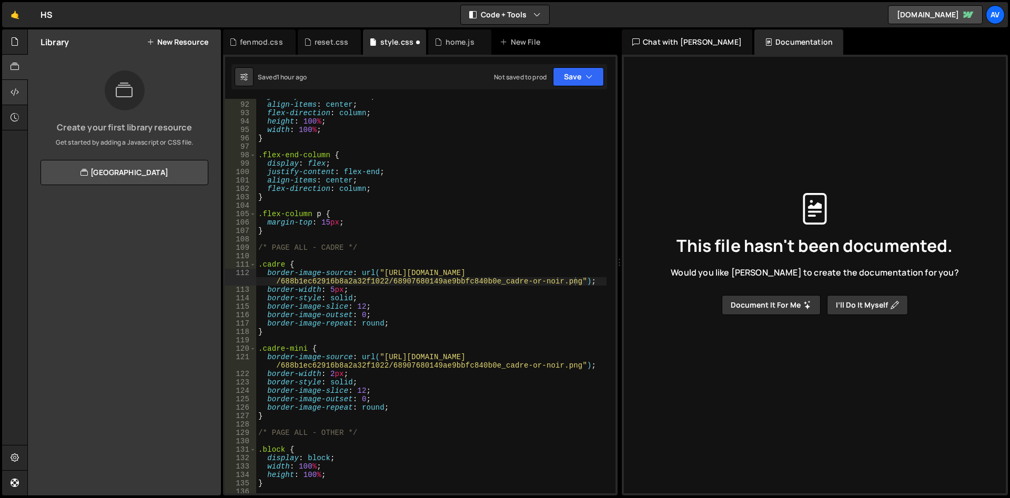
click at [24, 88] on div at bounding box center [15, 92] width 26 height 25
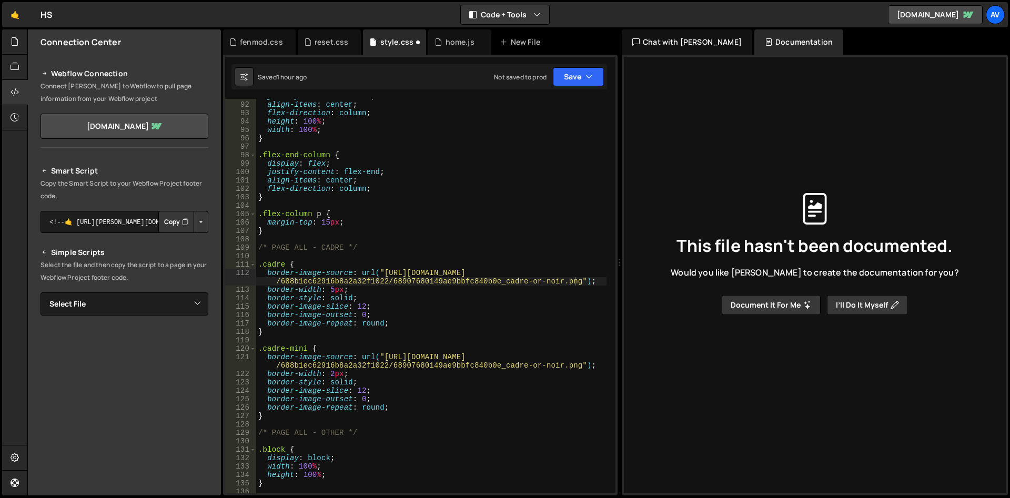
click at [172, 221] on button "Copy" at bounding box center [176, 222] width 36 height 22
click at [194, 220] on button "Button group with nested dropdown" at bounding box center [201, 222] width 15 height 22
click at [166, 246] on link "Copy Staging Script" at bounding box center [156, 242] width 103 height 15
click at [333, 42] on div "reset.css" at bounding box center [331, 42] width 34 height 11
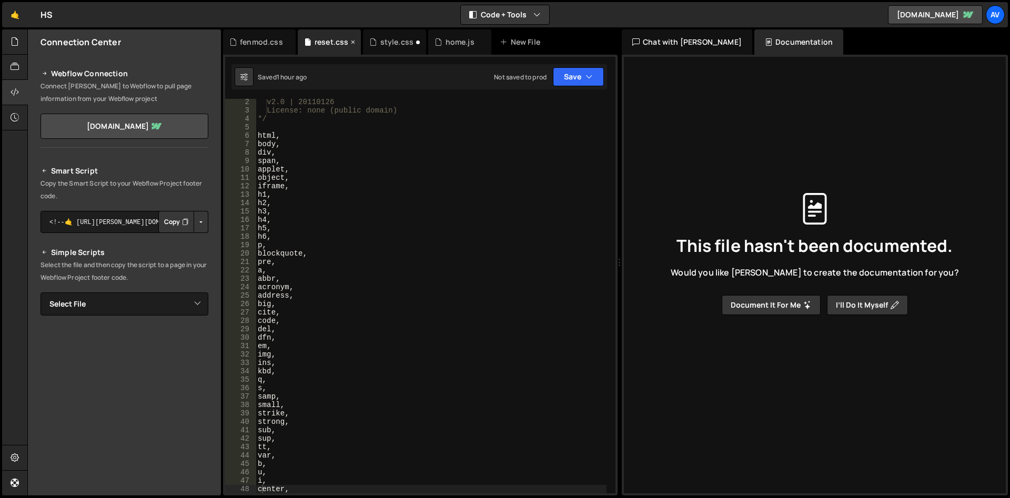
scroll to position [9, 0]
click at [265, 44] on div "fenmod.css" at bounding box center [261, 42] width 43 height 11
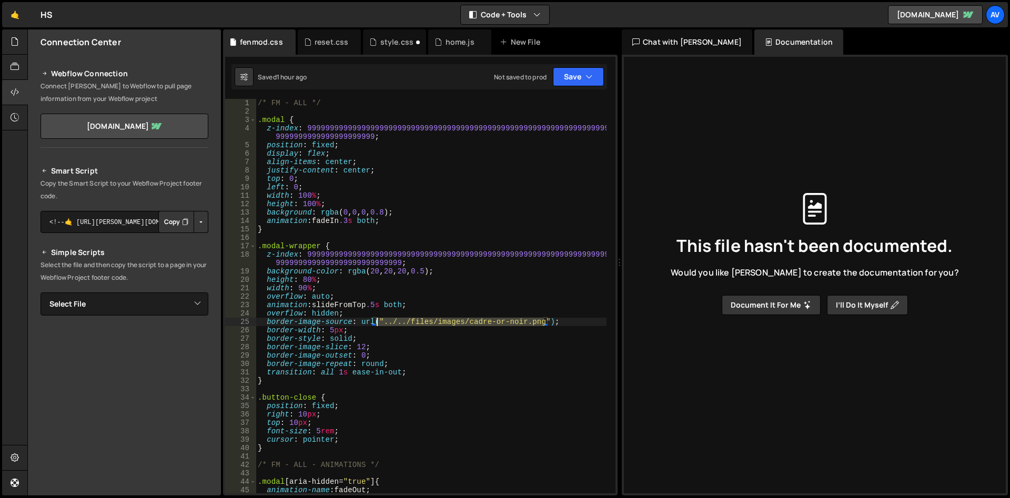
drag, startPoint x: 544, startPoint y: 321, endPoint x: 377, endPoint y: 324, distance: 166.7
click at [377, 324] on div "/* FM - ALL */ .modal { z-index : 999999999999999999999999999999999999999999999…" at bounding box center [431, 304] width 351 height 411
paste textarea "[URL][DOMAIN_NAME]"
type textarea "border-image-source: url([URL][DOMAIN_NAME]);"
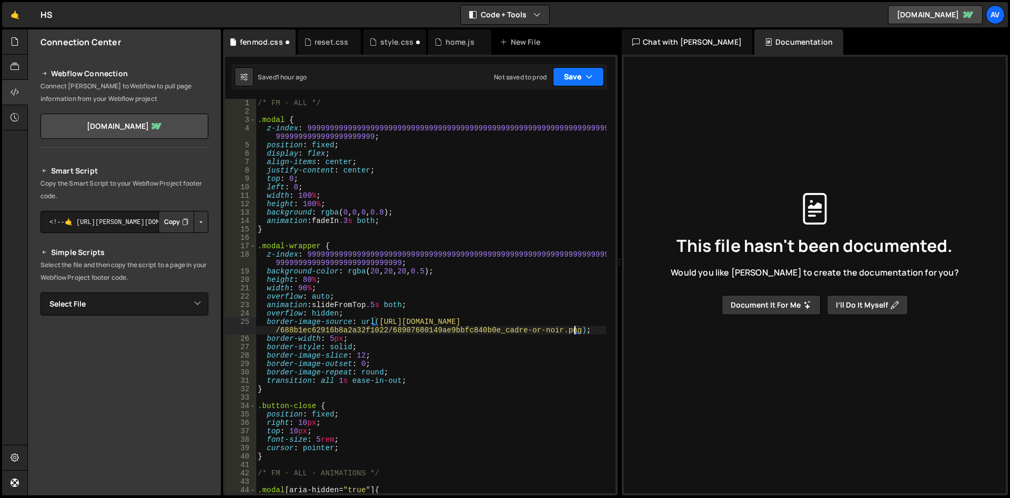
click at [573, 77] on button "Save" at bounding box center [578, 76] width 51 height 19
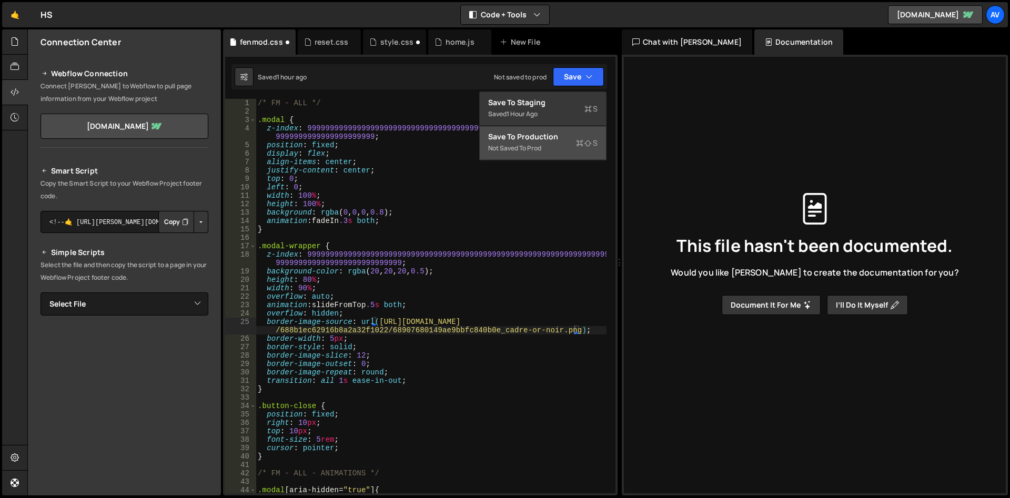
click at [536, 127] on button "Save to Production S Not saved to prod" at bounding box center [543, 143] width 126 height 34
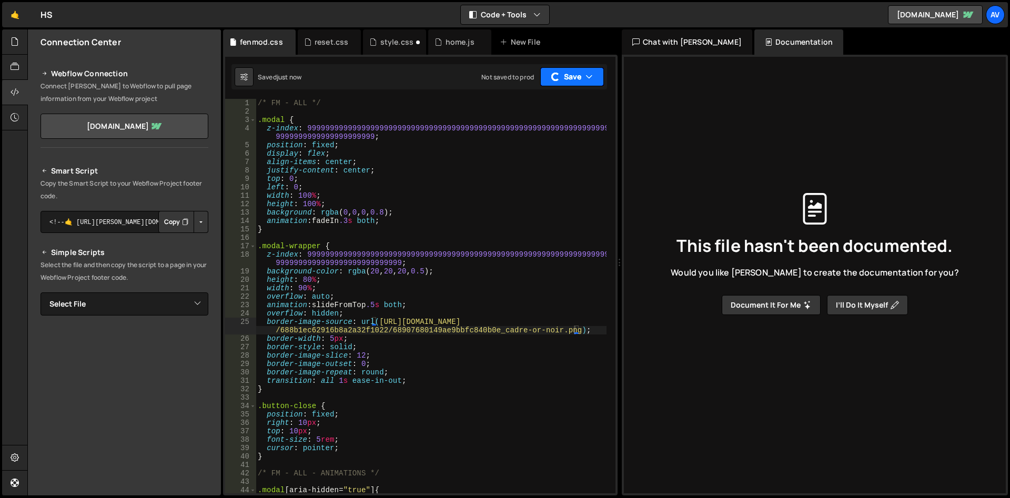
click at [573, 71] on button "Save" at bounding box center [572, 76] width 64 height 19
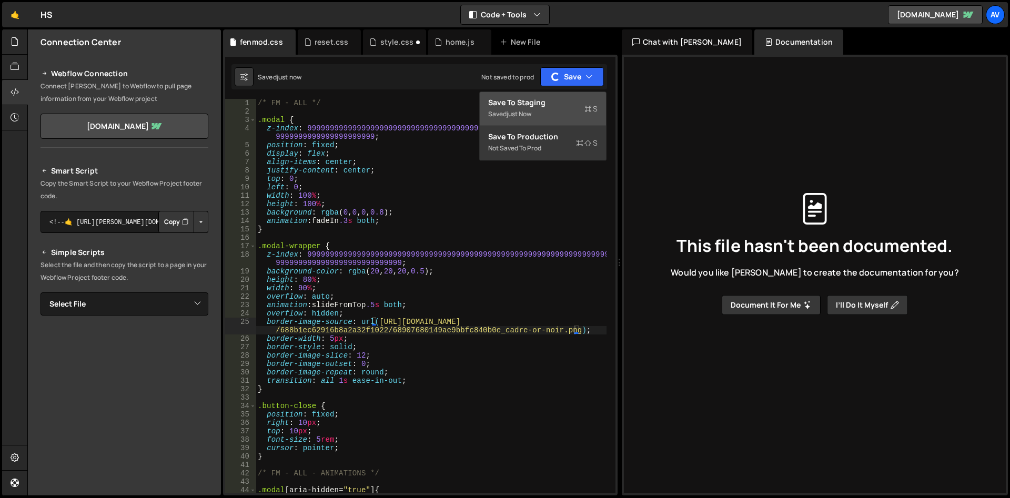
click at [561, 99] on div "Save to Staging S" at bounding box center [542, 102] width 109 height 11
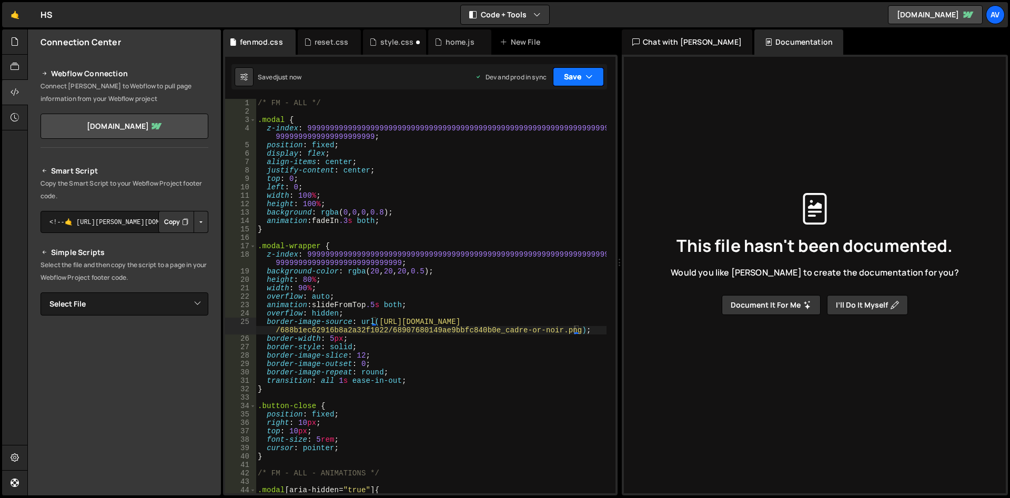
click at [563, 78] on button "Save" at bounding box center [578, 76] width 51 height 19
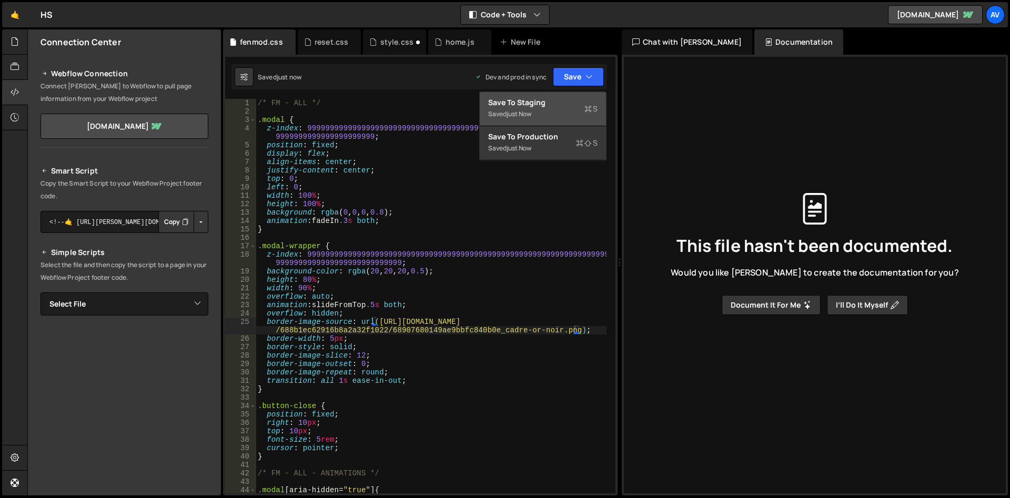
click at [550, 98] on div "Save to Staging S" at bounding box center [542, 102] width 109 height 11
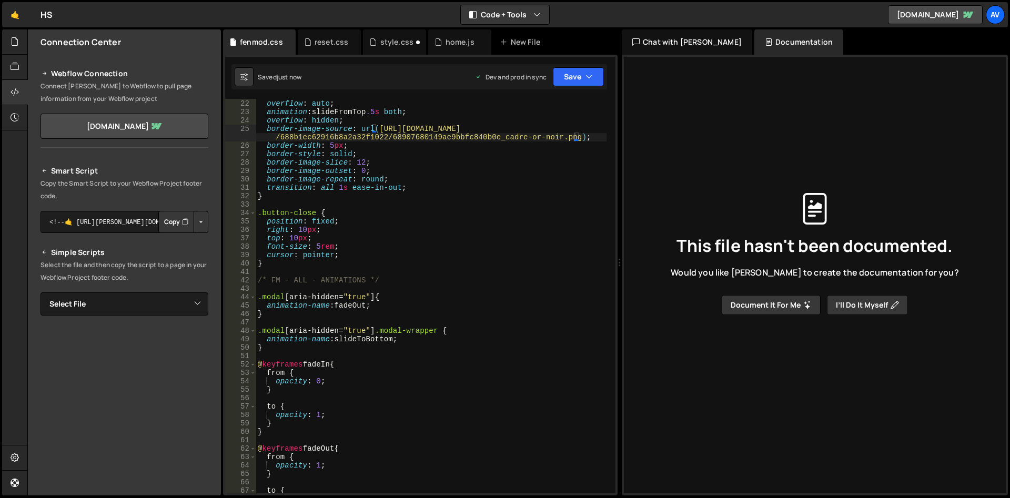
scroll to position [0, 0]
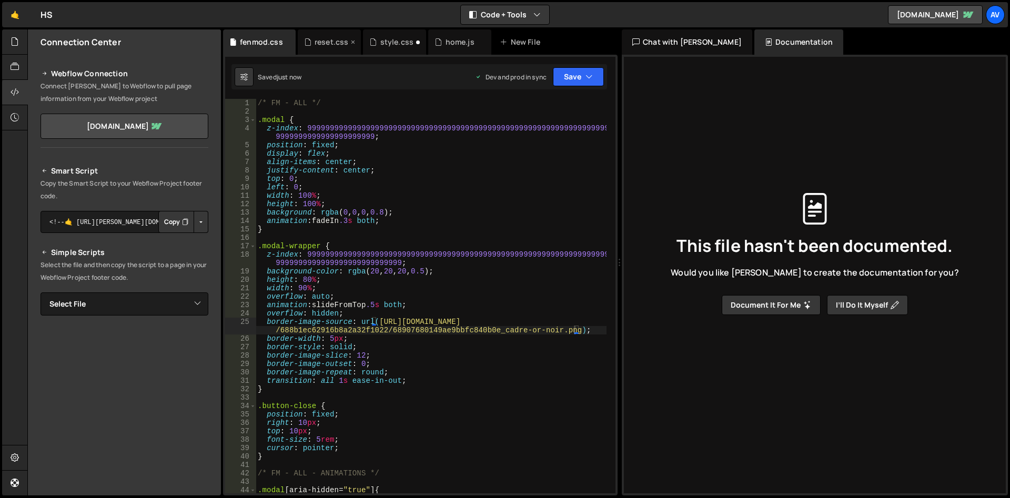
click at [330, 47] on div "reset.css" at bounding box center [330, 41] width 64 height 25
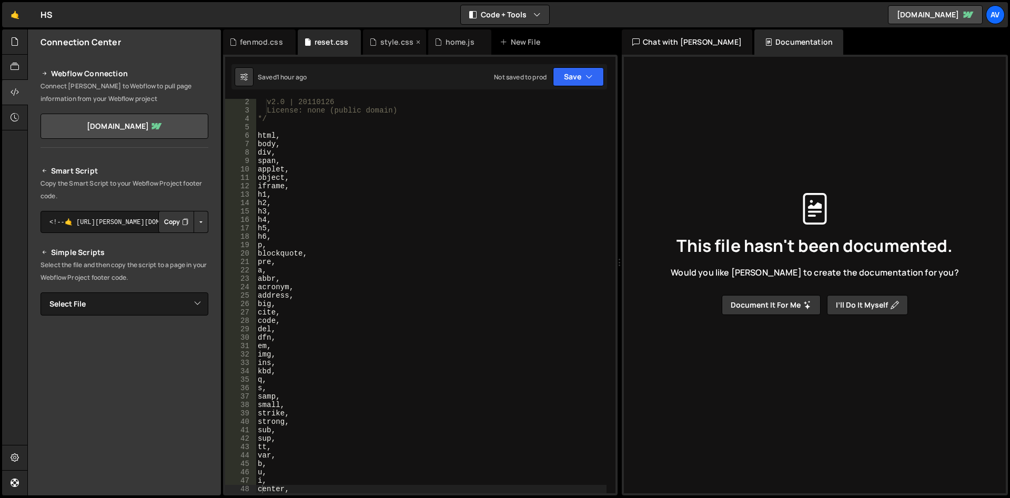
click at [388, 44] on div "style.css" at bounding box center [396, 42] width 33 height 11
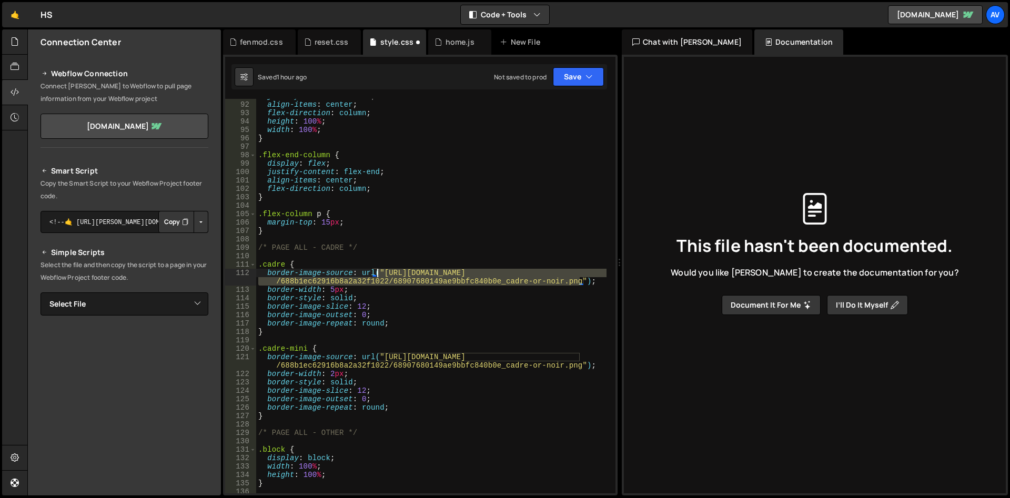
drag, startPoint x: 580, startPoint y: 280, endPoint x: 378, endPoint y: 275, distance: 202.5
click at [378, 275] on div "justify-content : center ; align-items : center ; flex-direction : column ; hei…" at bounding box center [431, 297] width 350 height 411
paste textarea "[URL][DOMAIN_NAME]"
click at [385, 268] on div "justify-content : center ; align-items : center ; flex-direction : column ; hei…" at bounding box center [431, 297] width 350 height 411
drag, startPoint x: 381, startPoint y: 272, endPoint x: 573, endPoint y: 281, distance: 192.2
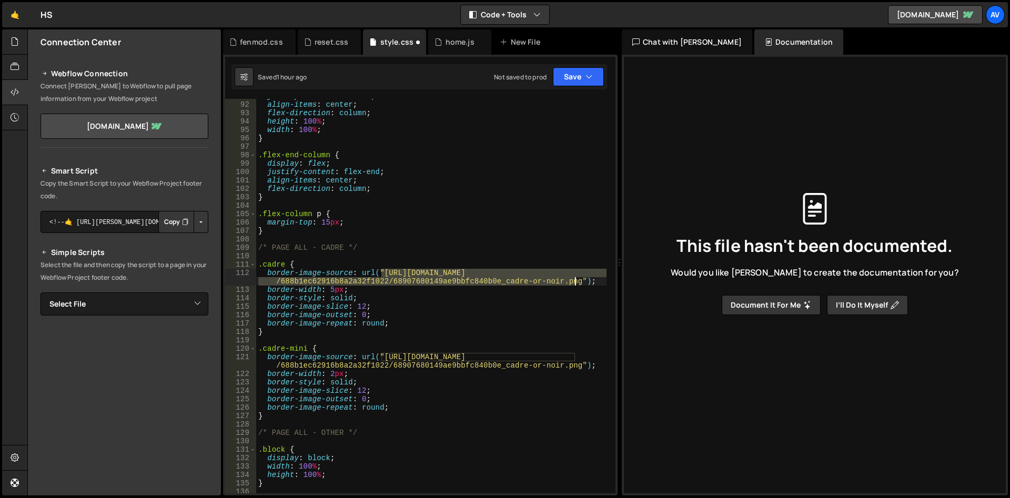
click at [573, 281] on div "justify-content : center ; align-items : center ; flex-direction : column ; hei…" at bounding box center [431, 297] width 350 height 411
type textarea "border-image-source: url("[URL][DOMAIN_NAME]");"
click at [382, 357] on div "justify-content : center ; align-items : center ; flex-direction : column ; hei…" at bounding box center [431, 297] width 350 height 411
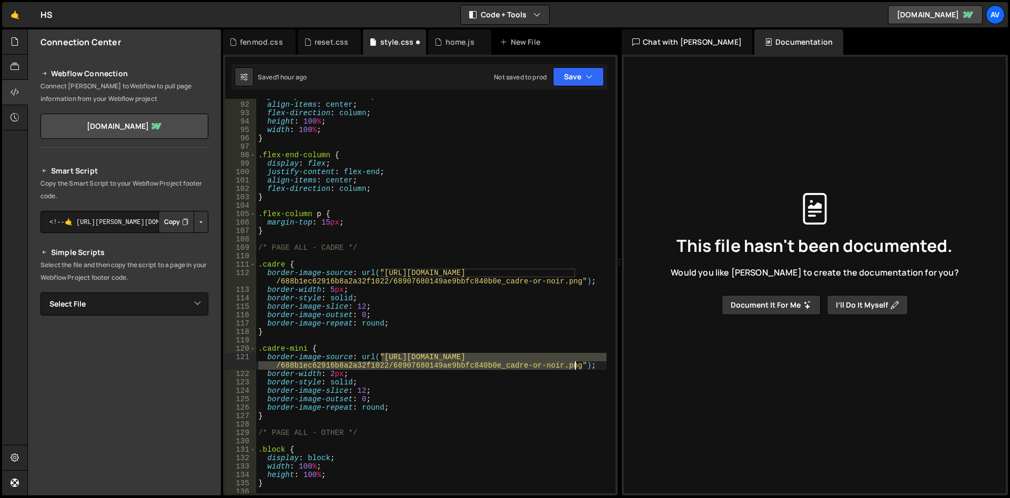
drag, startPoint x: 382, startPoint y: 357, endPoint x: 576, endPoint y: 366, distance: 193.7
click at [576, 366] on div "justify-content : center ; align-items : center ; flex-direction : column ; hei…" at bounding box center [431, 297] width 350 height 411
click at [511, 354] on div "justify-content : center ; align-items : center ; flex-direction : column ; hei…" at bounding box center [431, 297] width 350 height 411
click at [572, 82] on button "Save" at bounding box center [578, 76] width 51 height 19
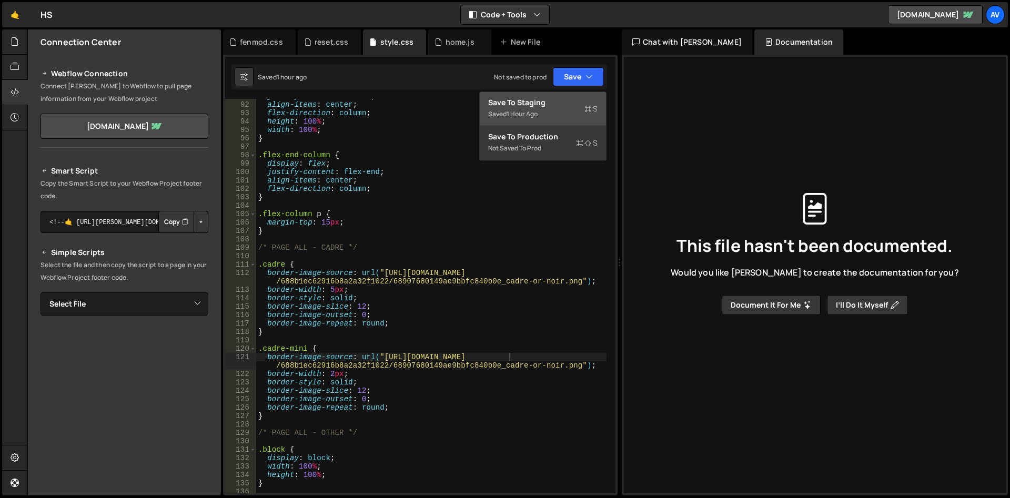
click at [571, 105] on div "Save to Staging S" at bounding box center [542, 102] width 109 height 11
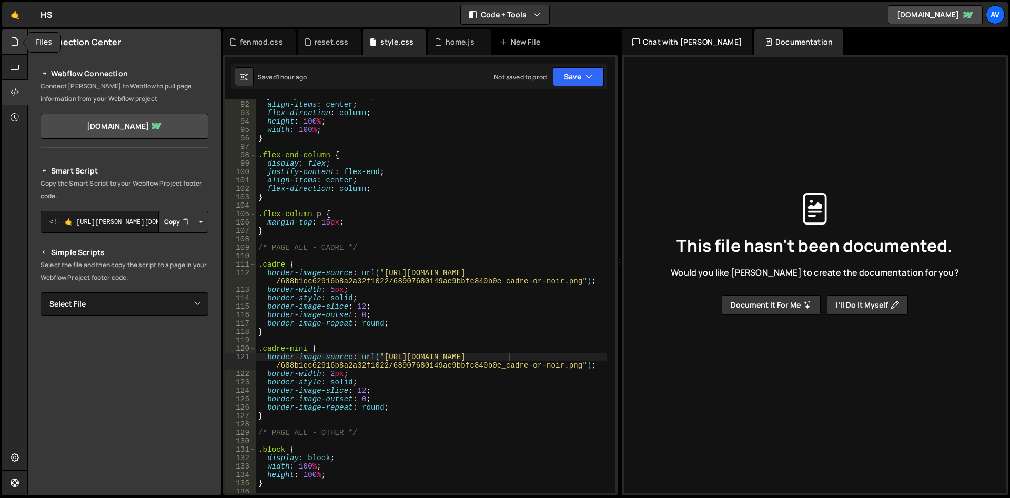
click at [15, 43] on icon at bounding box center [15, 42] width 8 height 12
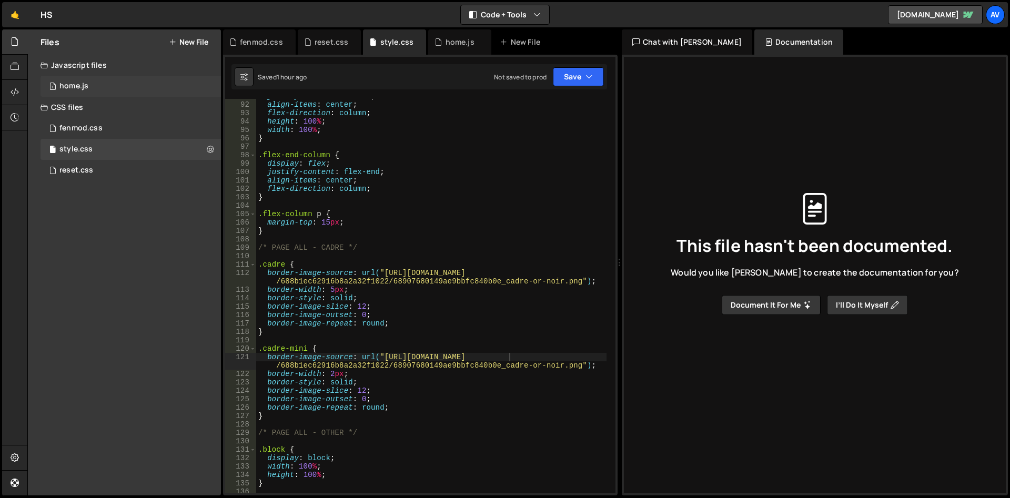
click at [88, 90] on div "home.js" at bounding box center [73, 86] width 29 height 9
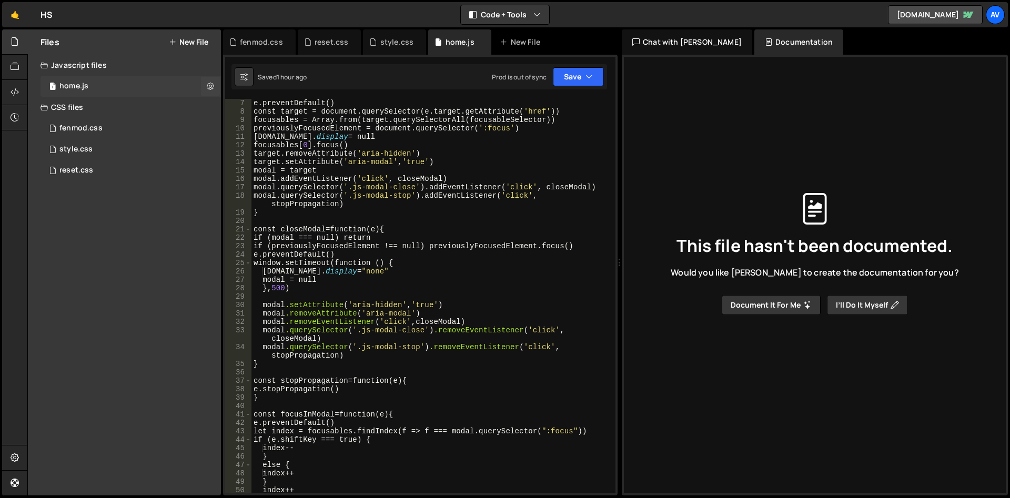
scroll to position [50, 0]
click at [208, 84] on icon at bounding box center [210, 86] width 7 height 10
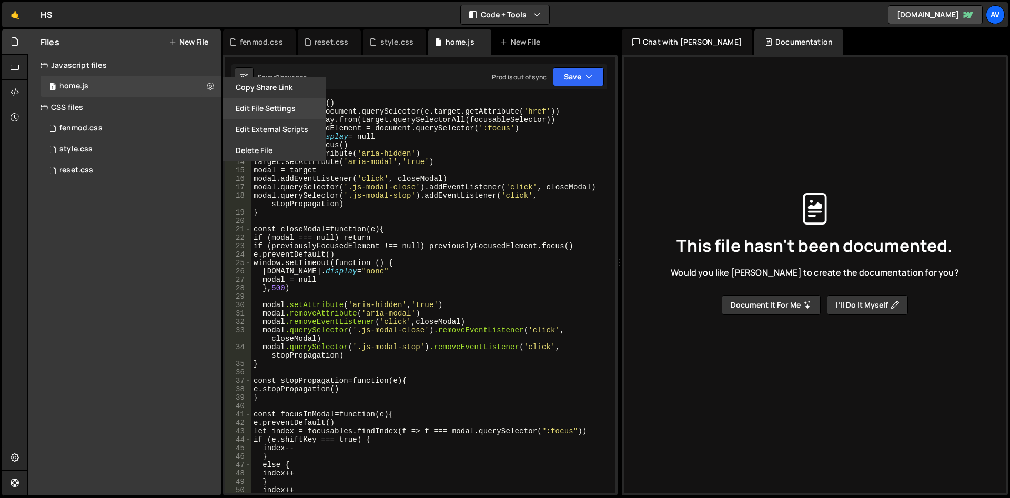
click at [281, 111] on button "Edit File Settings" at bounding box center [274, 108] width 103 height 21
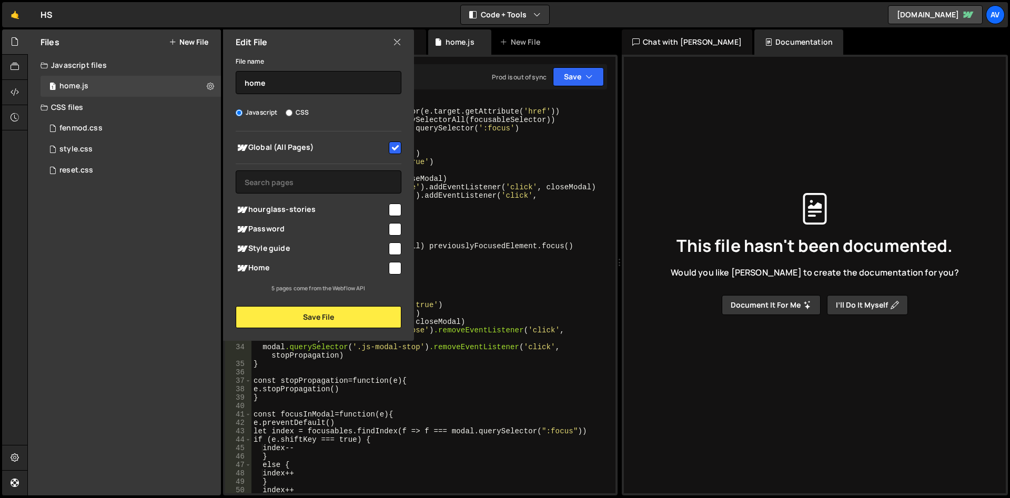
click at [393, 43] on icon at bounding box center [397, 42] width 8 height 12
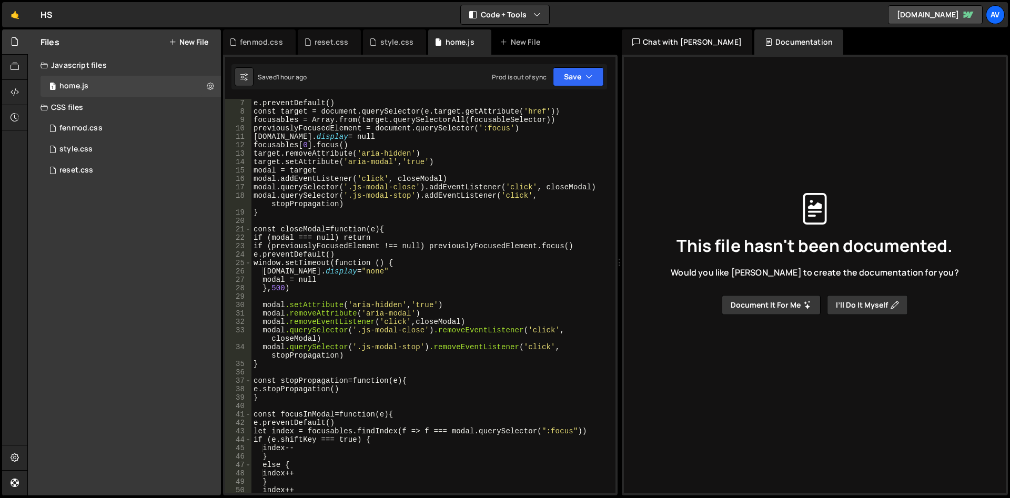
click at [384, 174] on div "e.preventDefault() const target = document.querySelector(e.target.getAttribute(…" at bounding box center [428, 304] width 355 height 411
type textarea "})"
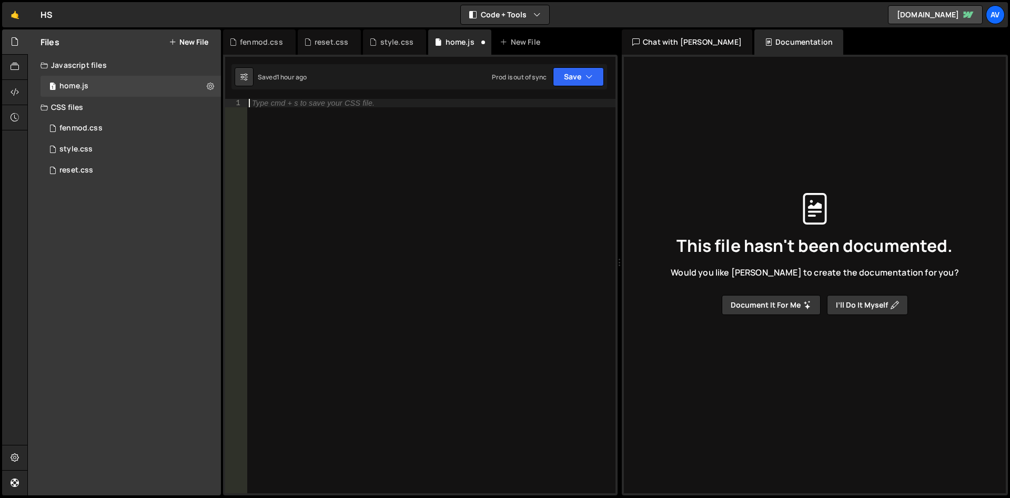
click at [318, 147] on div "Type cmd + s to save your CSS file." at bounding box center [431, 304] width 369 height 411
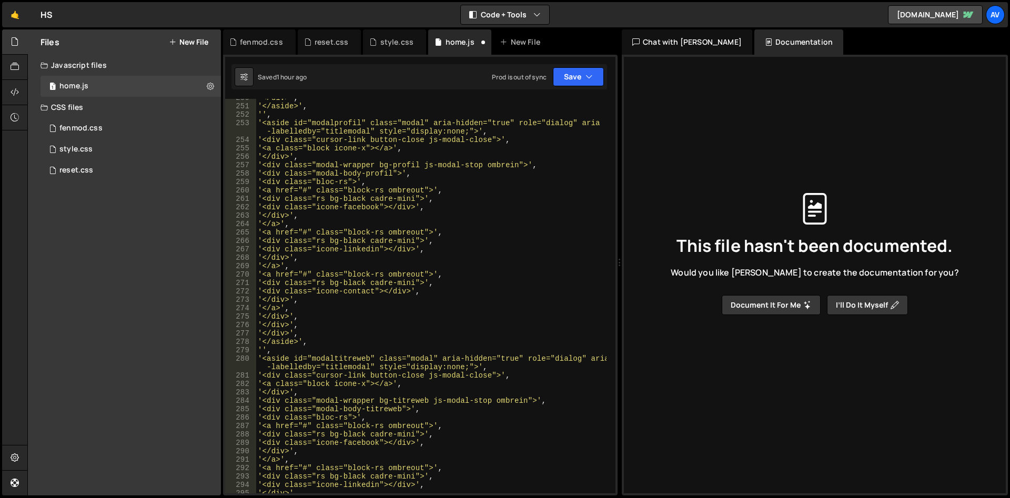
scroll to position [2270, 0]
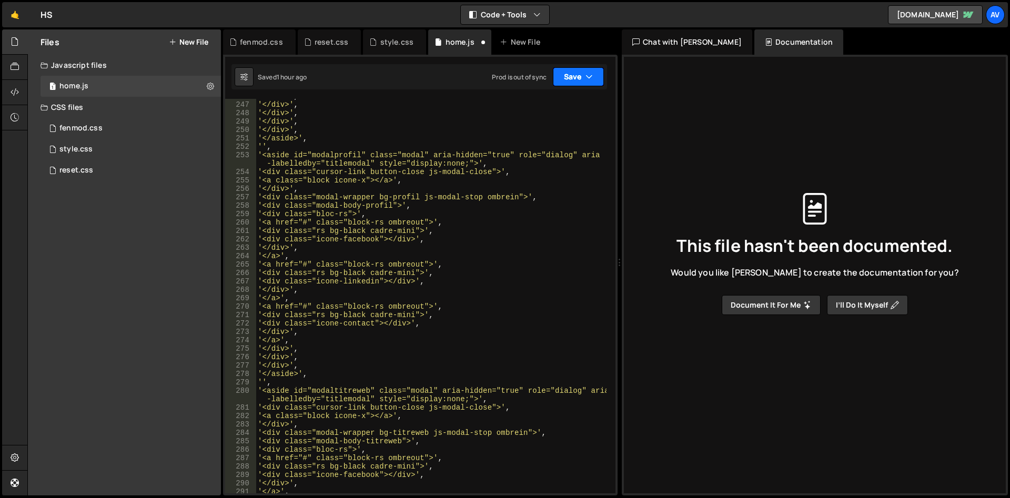
click at [572, 81] on button "Save" at bounding box center [578, 76] width 51 height 19
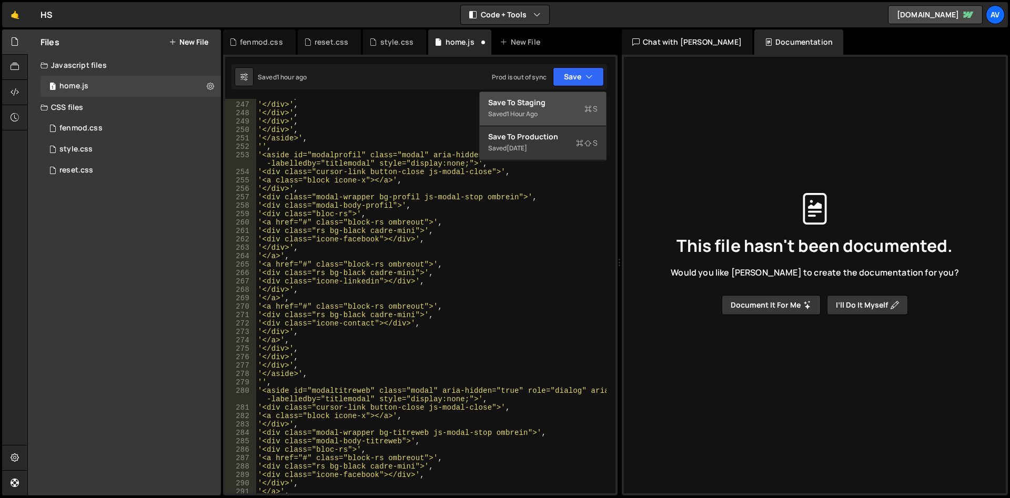
click at [570, 103] on div "Save to Staging S" at bounding box center [542, 102] width 109 height 11
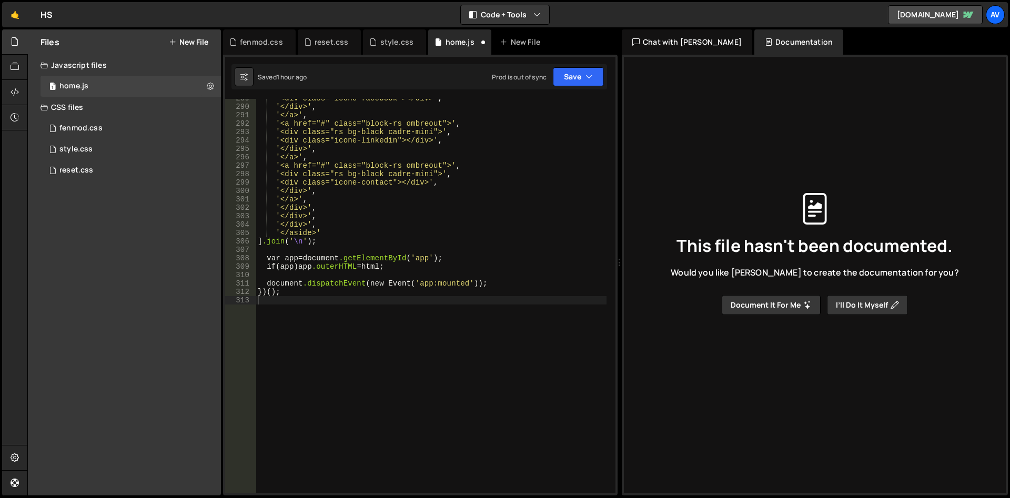
scroll to position [2714, 0]
click at [184, 43] on button "New File" at bounding box center [188, 42] width 39 height 8
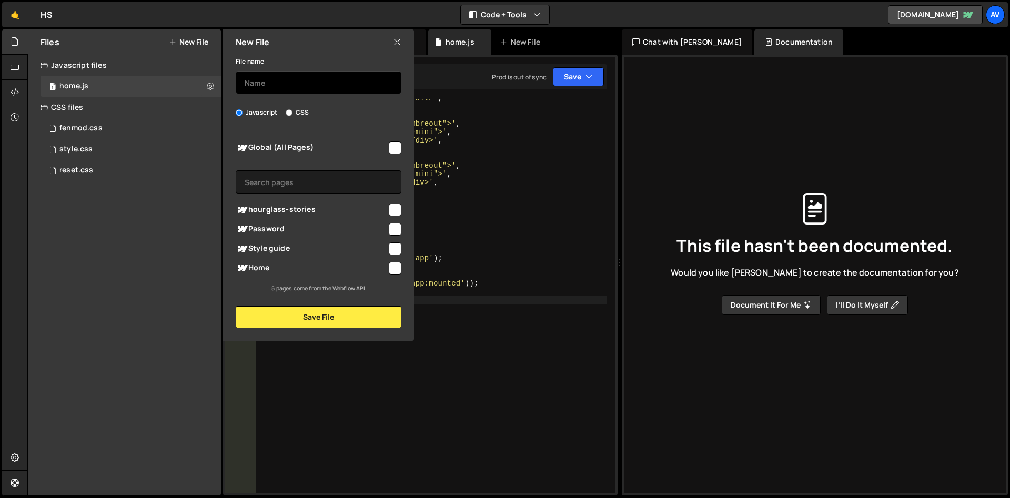
click at [269, 82] on input "text" at bounding box center [319, 82] width 166 height 23
type input "fenmod"
click at [288, 111] on input "CSS" at bounding box center [289, 112] width 7 height 7
radio input "true"
click at [272, 115] on label "Javascript" at bounding box center [257, 112] width 42 height 11
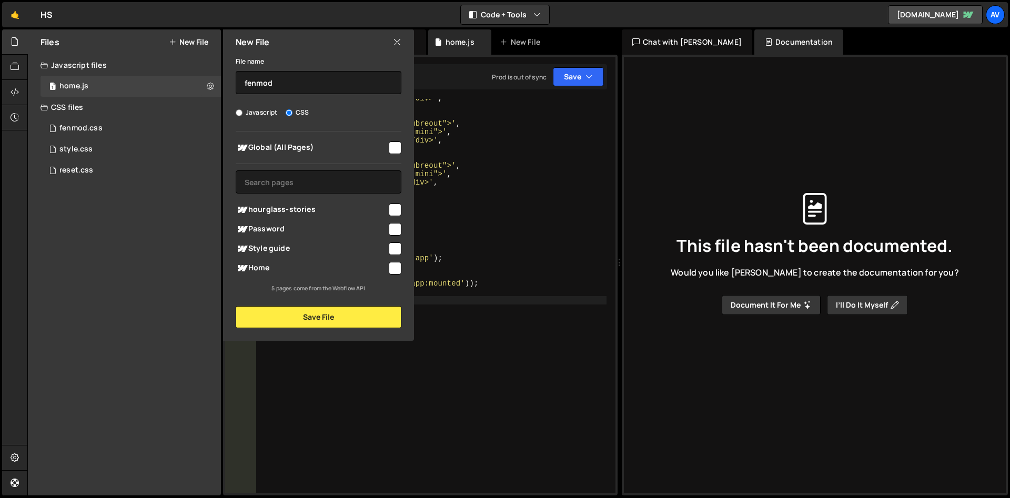
click at [262, 110] on label "Javascript" at bounding box center [257, 112] width 42 height 11
click at [242, 110] on input "Javascript" at bounding box center [239, 112] width 7 height 7
radio input "true"
click at [398, 149] on input "checkbox" at bounding box center [395, 147] width 13 height 13
checkbox input "true"
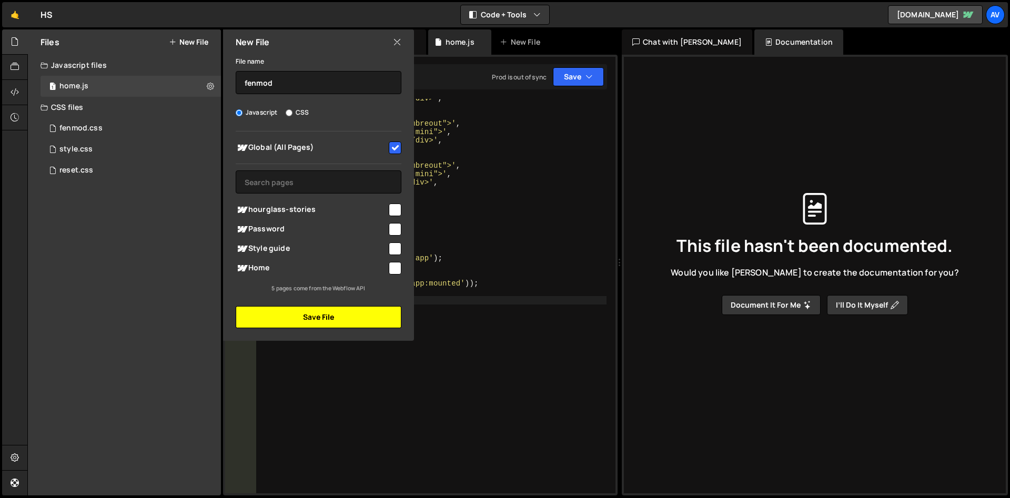
click at [322, 319] on button "Save File" at bounding box center [319, 317] width 166 height 22
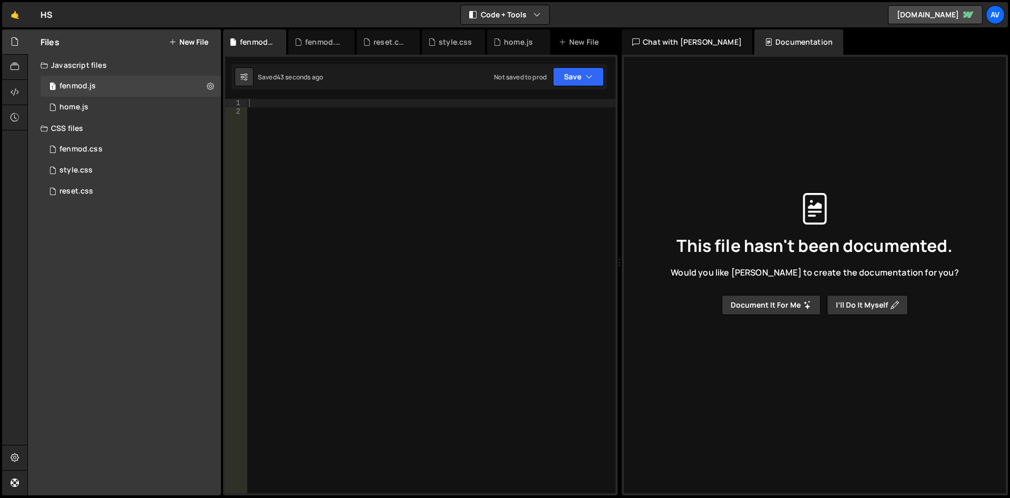
click at [273, 103] on div at bounding box center [431, 304] width 369 height 411
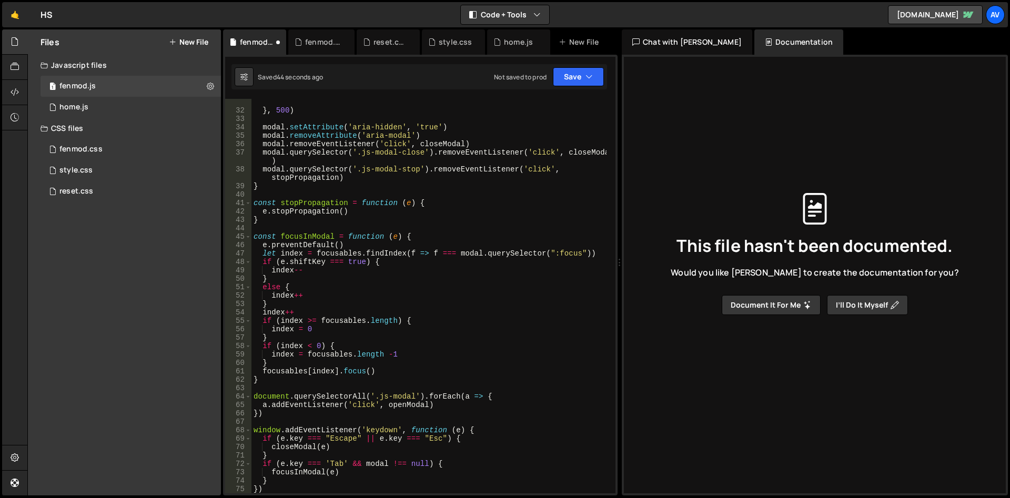
scroll to position [262, 0]
click at [573, 74] on button "Save" at bounding box center [578, 76] width 51 height 19
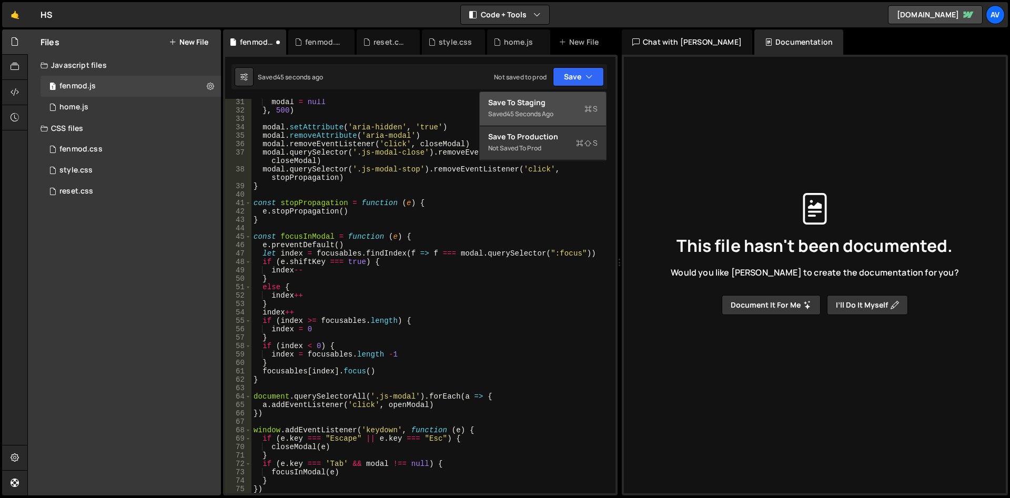
click at [562, 105] on div "Save to Staging S" at bounding box center [542, 102] width 109 height 11
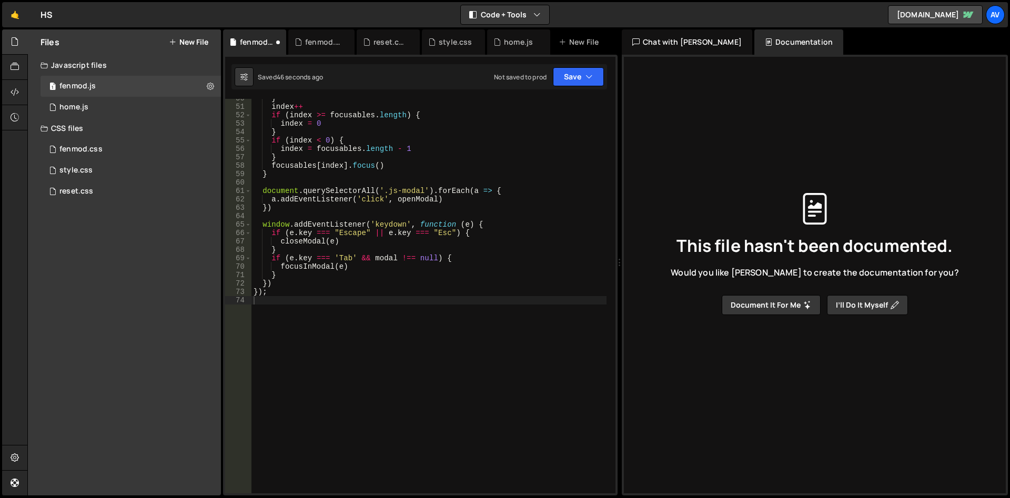
scroll to position [451, 0]
click at [16, 63] on icon at bounding box center [15, 67] width 8 height 12
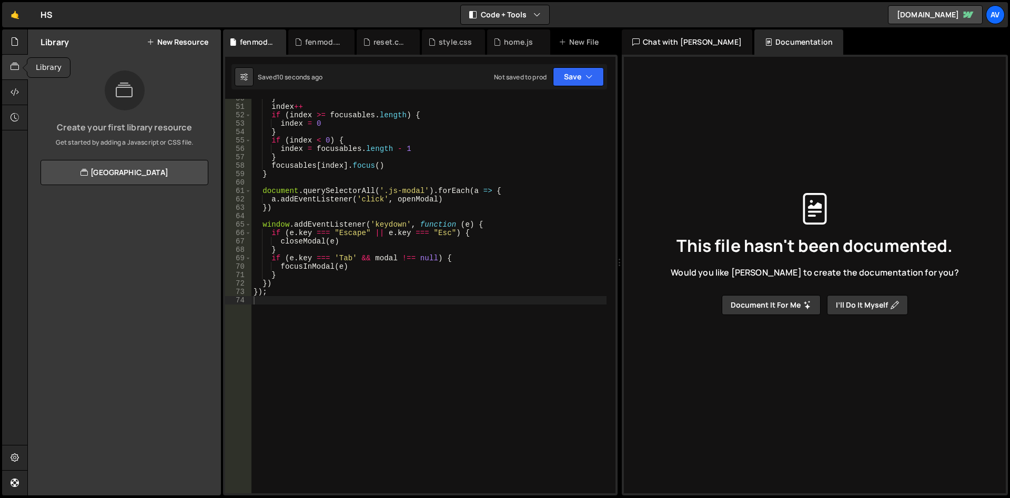
click at [16, 73] on icon at bounding box center [15, 67] width 8 height 12
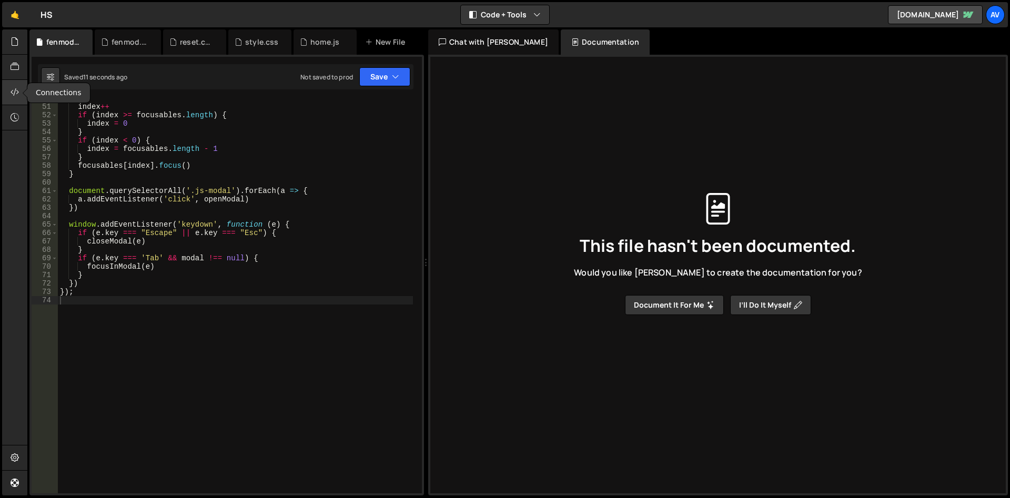
click at [16, 89] on icon at bounding box center [15, 92] width 8 height 12
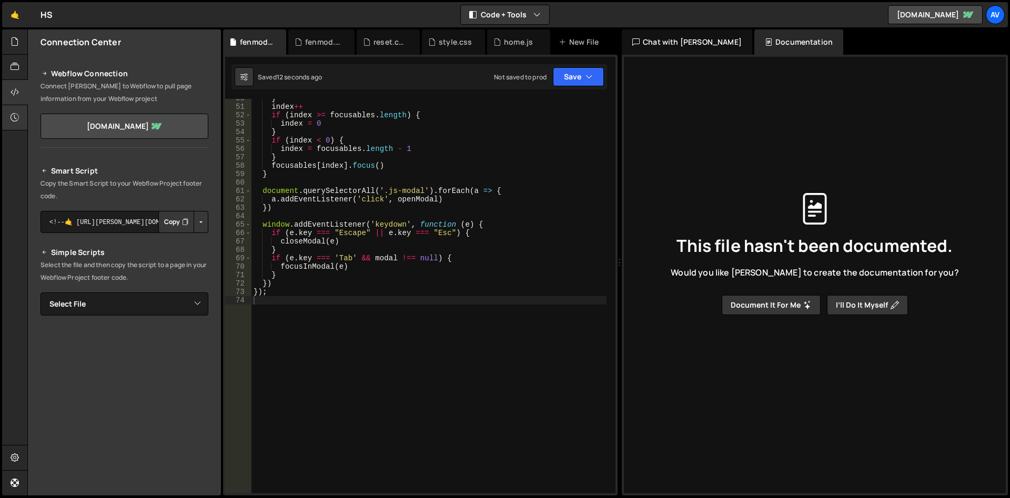
click at [11, 113] on icon at bounding box center [15, 117] width 8 height 12
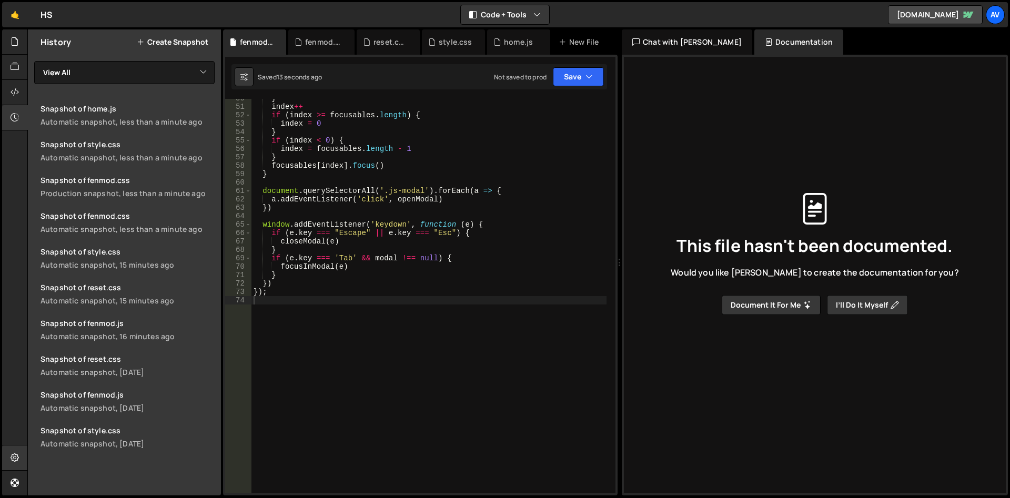
click at [14, 455] on icon at bounding box center [15, 458] width 8 height 12
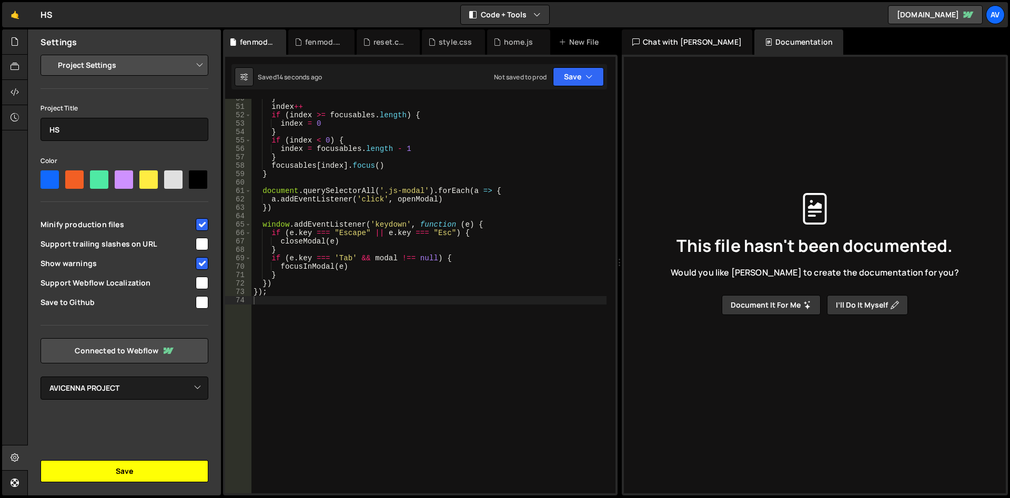
click at [110, 464] on button "Save" at bounding box center [124, 471] width 168 height 22
click at [517, 45] on div "home.js" at bounding box center [518, 42] width 29 height 11
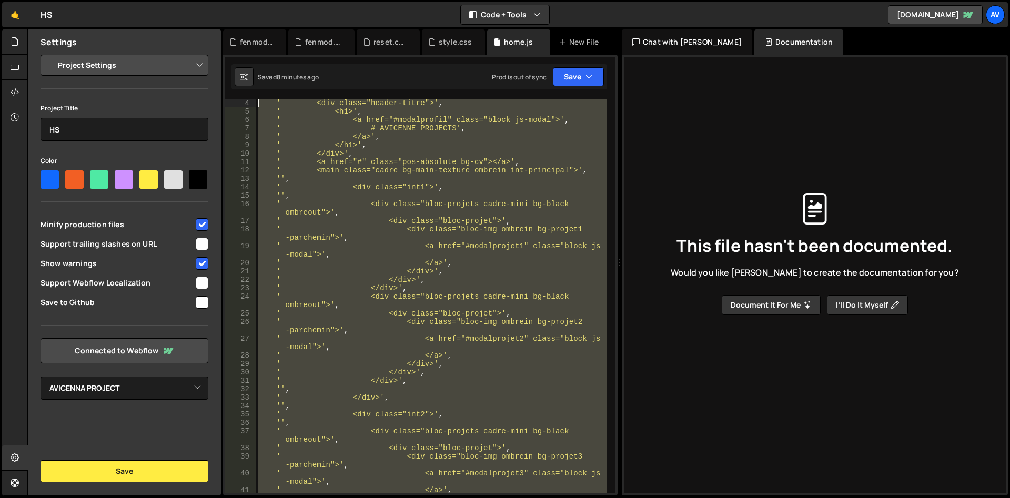
scroll to position [0, 0]
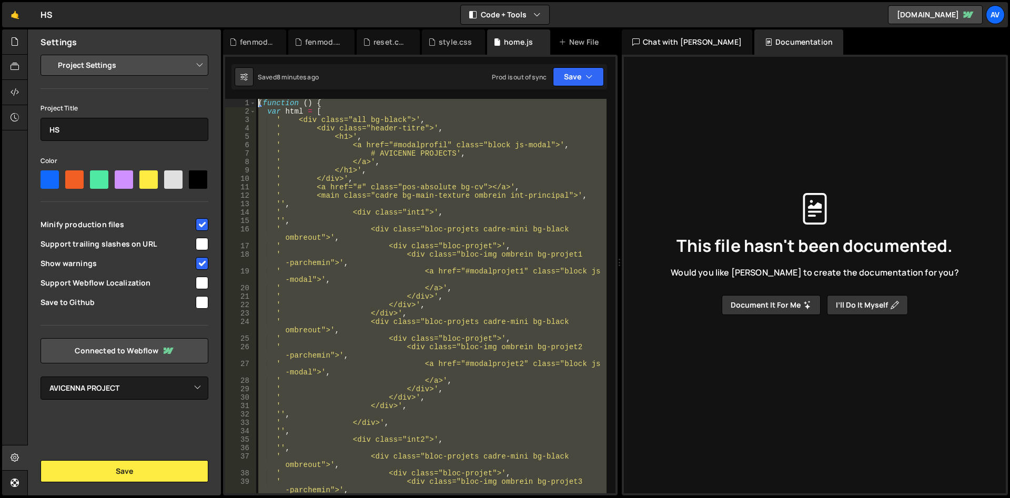
drag, startPoint x: 306, startPoint y: 295, endPoint x: 182, endPoint y: -45, distance: 361.2
click at [256, 99] on div "( function ( ) { var html = [ ' <div class="all bg-black">' , ' <div class="hea…" at bounding box center [431, 296] width 350 height 394
type textarea "(function () { var html = ["
paste textarea
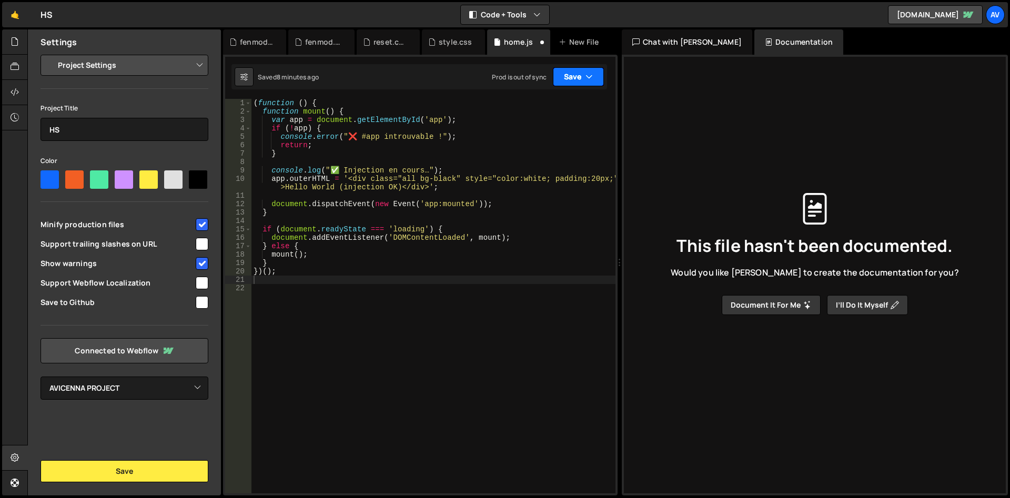
click at [572, 76] on button "Save" at bounding box center [578, 76] width 51 height 19
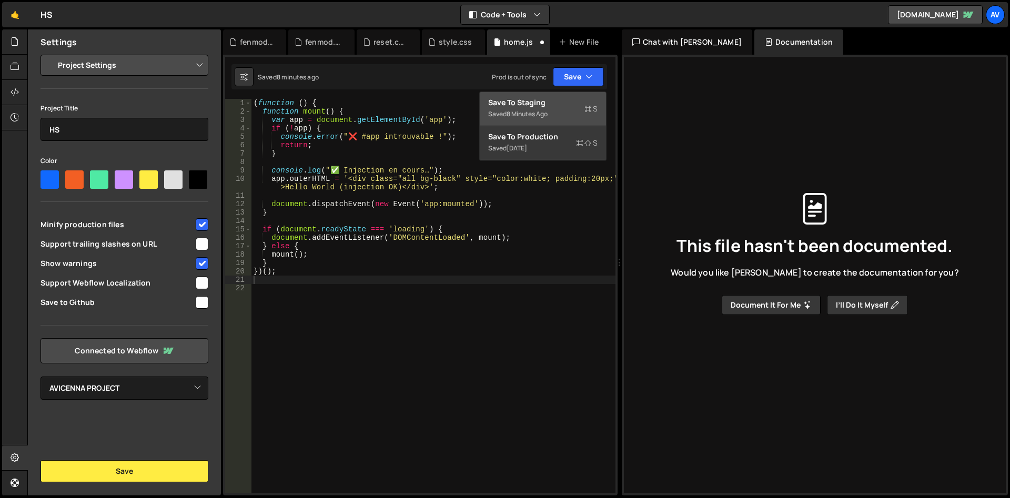
click at [567, 104] on div "Save to Staging S" at bounding box center [542, 102] width 109 height 11
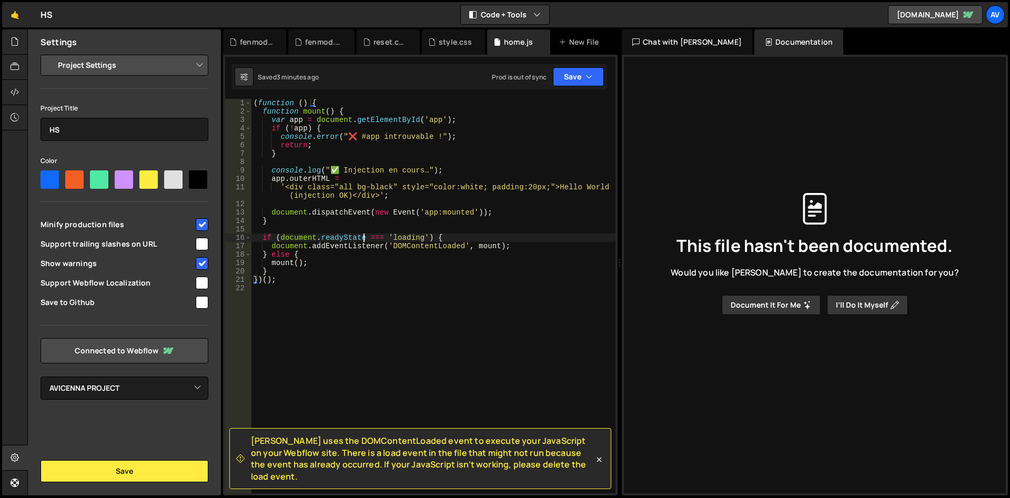
click at [362, 241] on div "( function ( ) { function mount ( ) { var app = document . getElementById ( 'ap…" at bounding box center [433, 304] width 364 height 411
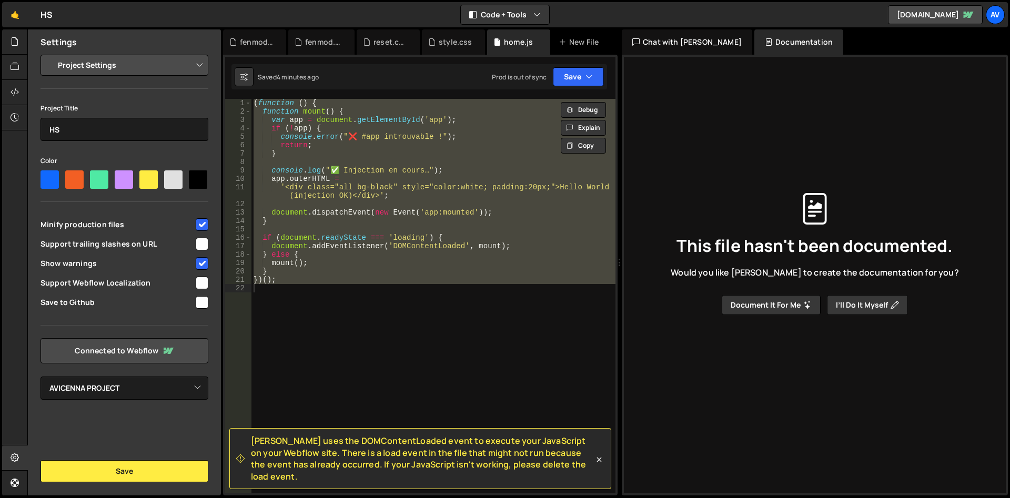
drag, startPoint x: 251, startPoint y: 451, endPoint x: 589, endPoint y: 478, distance: 338.7
click at [589, 478] on span "[PERSON_NAME] uses the DOMContentLoaded event to execute your JavaScript on you…" at bounding box center [422, 458] width 343 height 47
copy span "[PERSON_NAME] uses the DOMContentLoaded event to execute your JavaScript on you…"
click at [394, 266] on div "( function ( ) { function mount ( ) { var app = document . getElementById ( 'ap…" at bounding box center [433, 296] width 364 height 394
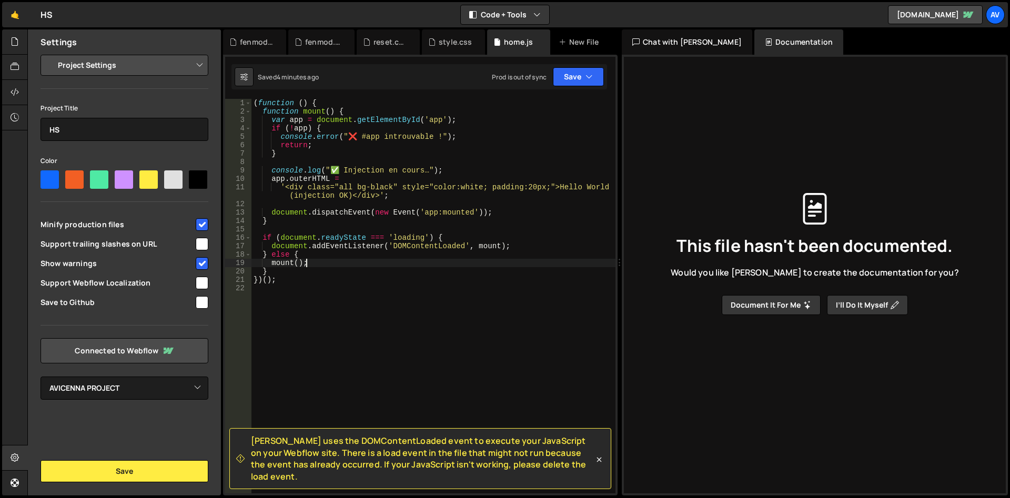
type textarea "})();"
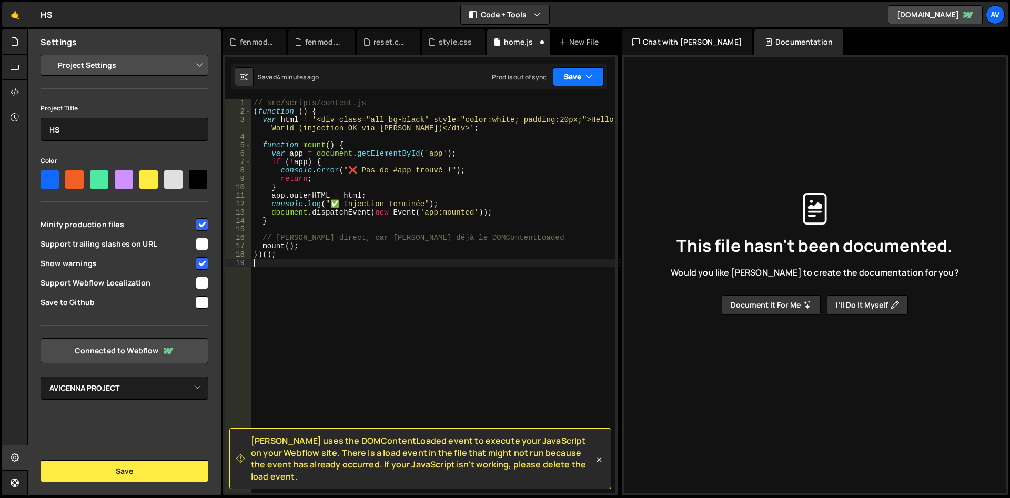
click at [574, 79] on button "Save" at bounding box center [578, 76] width 51 height 19
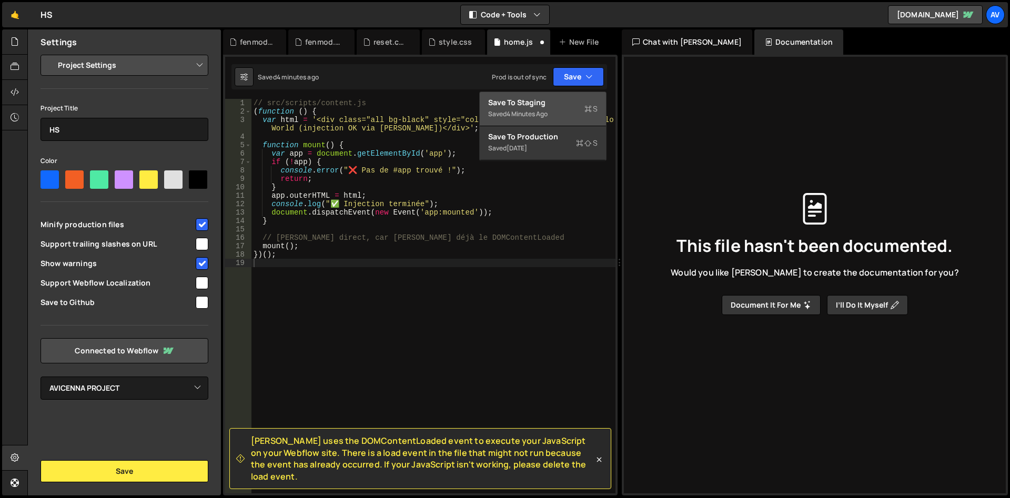
click at [562, 110] on div "Saved 4 minutes ago" at bounding box center [542, 114] width 109 height 13
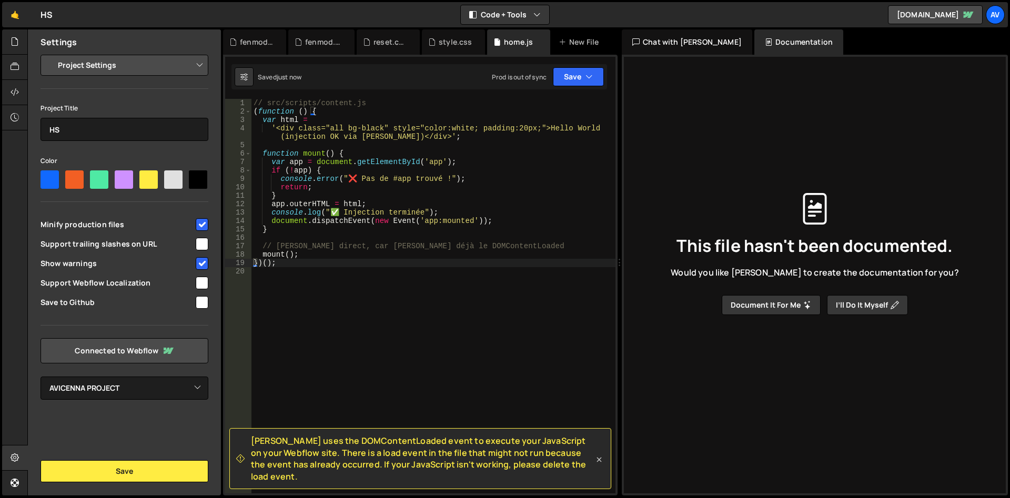
click at [600, 464] on icon at bounding box center [599, 459] width 11 height 11
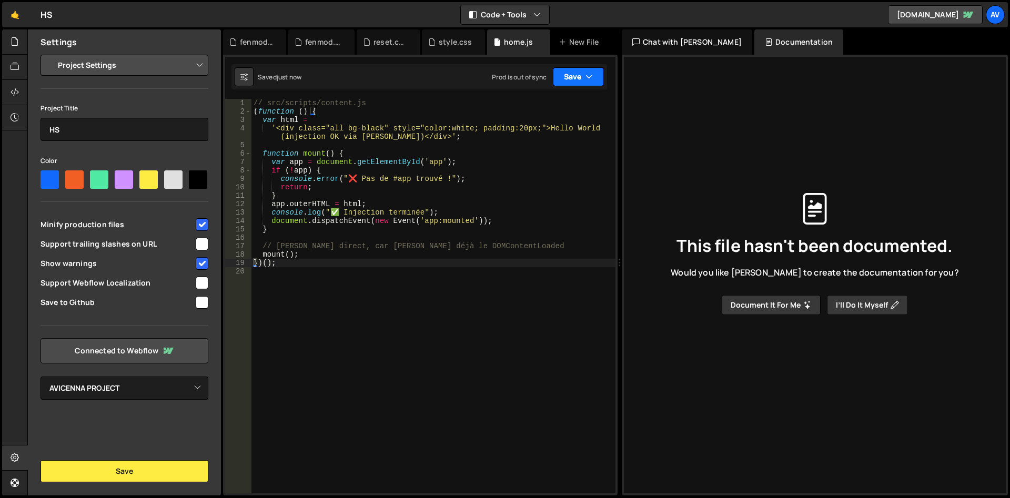
click at [563, 86] on button "Save" at bounding box center [578, 76] width 51 height 19
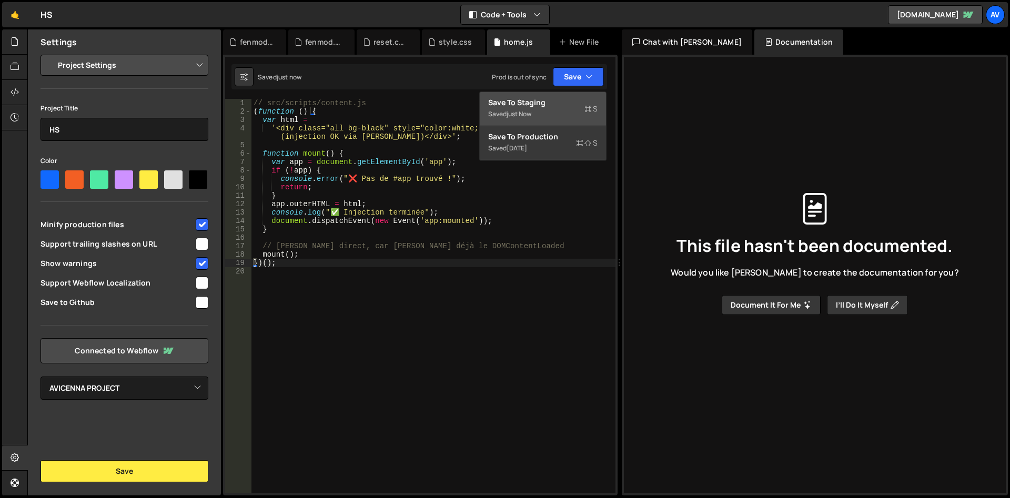
click at [570, 110] on div "Saved just now" at bounding box center [542, 114] width 109 height 13
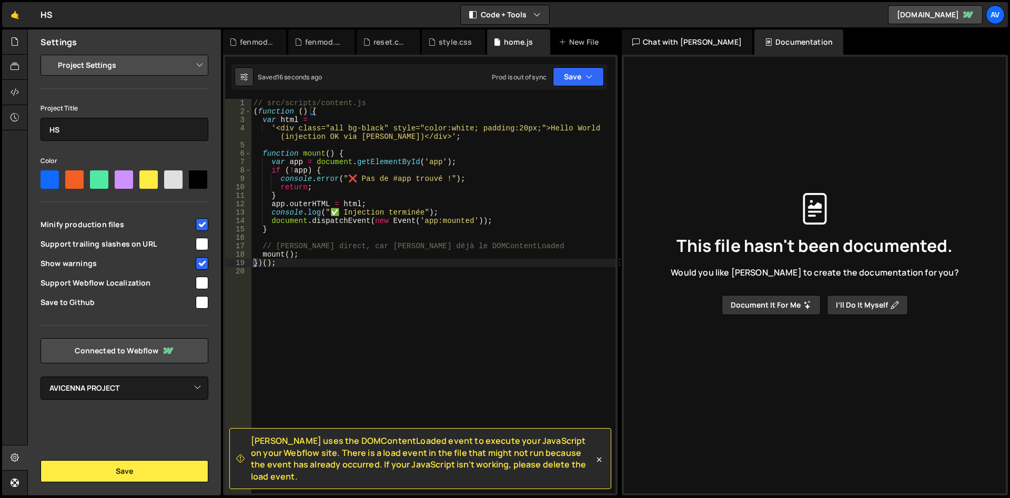
type textarea "// [PERSON_NAME] direct, car [PERSON_NAME] déjà le DOMContentLoaded"
drag, startPoint x: 517, startPoint y: 244, endPoint x: 224, endPoint y: 247, distance: 293.5
click at [251, 247] on div "// src/scripts/content.js ( function ( ) { var html = '<div class="all bg-black…" at bounding box center [433, 296] width 364 height 394
click at [421, 262] on div "// src/scripts/content.js ( function ( ) { var html = '<div class="all bg-black…" at bounding box center [433, 304] width 364 height 411
click at [567, 80] on button "Save" at bounding box center [578, 76] width 51 height 19
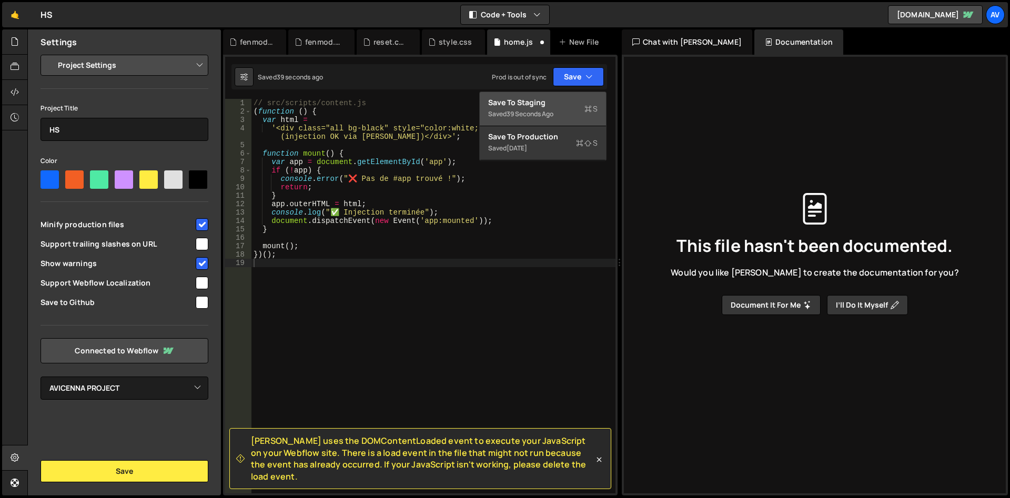
click at [565, 110] on div "Saved 39 seconds ago" at bounding box center [542, 114] width 109 height 13
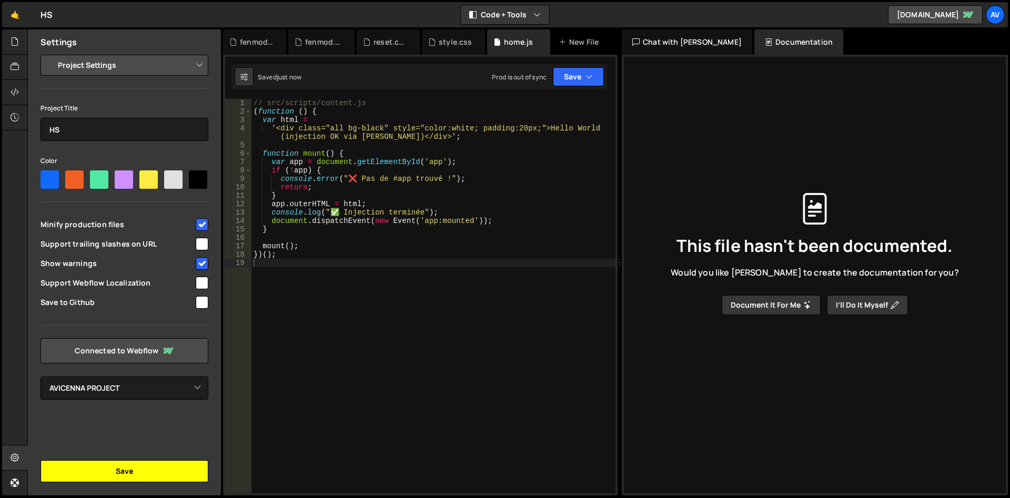
click at [125, 466] on button "Save" at bounding box center [124, 471] width 168 height 22
click at [357, 180] on div "// src/scripts/content.js ( function ( ) { var html = '<div class="all bg-black…" at bounding box center [433, 304] width 364 height 411
type textarea "})();"
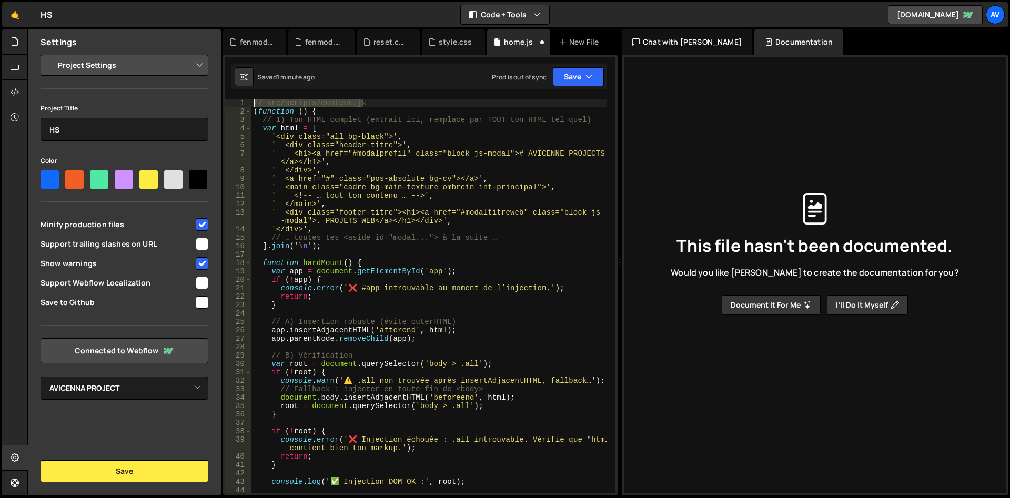
drag, startPoint x: 365, startPoint y: 95, endPoint x: 238, endPoint y: 90, distance: 126.9
click at [251, 99] on div "// src/scripts/content.js ( function ( ) { // 1) Ton HTML complet (extrait ici,…" at bounding box center [428, 296] width 355 height 394
type textarea "// src/scripts/content.js"
click at [254, 116] on div "( function ( ) { // 1) Ton HTML complet (extrait ici, remplace par TOUT ton HTM…" at bounding box center [428, 304] width 355 height 411
click at [253, 113] on div "( function ( ) { // 1) Ton HTML complet (extrait ici, remplace par TOUT ton HTM…" at bounding box center [428, 304] width 355 height 411
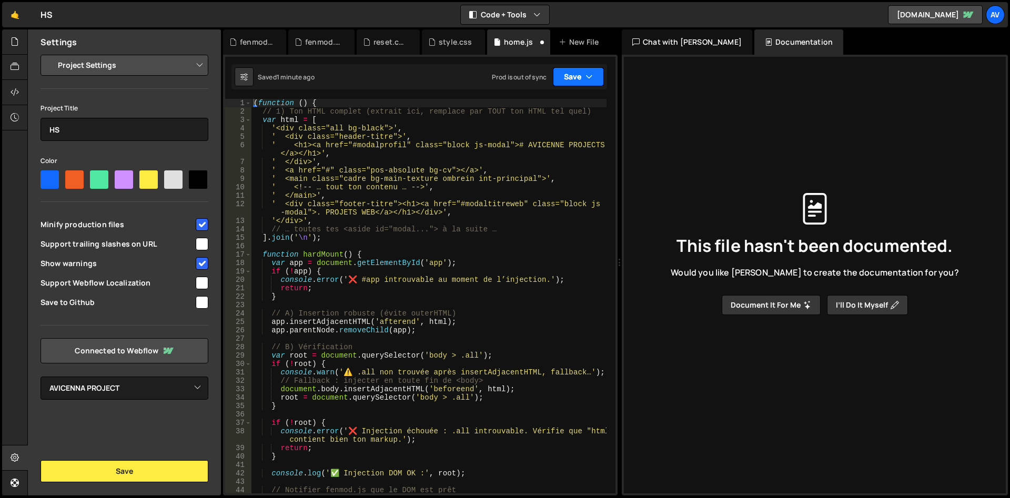
click at [568, 73] on button "Save" at bounding box center [578, 76] width 51 height 19
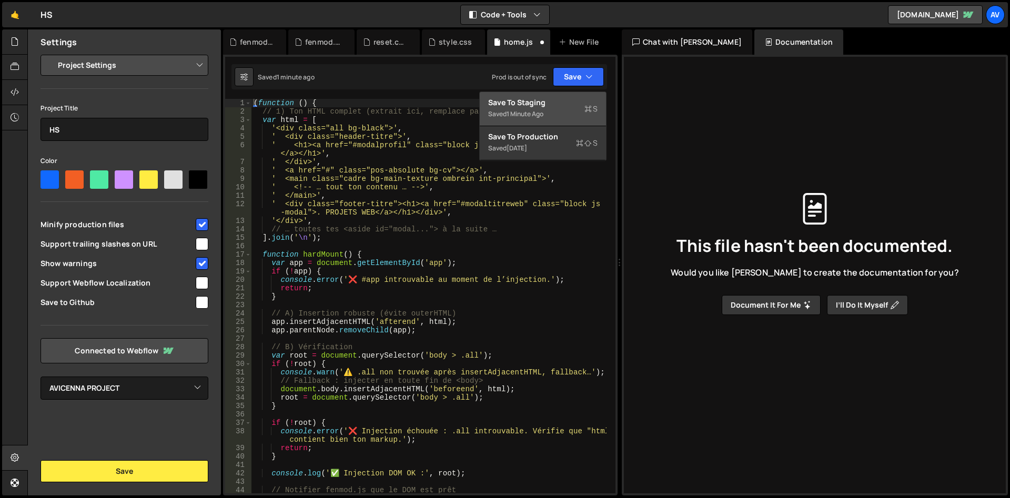
click at [554, 104] on div "Save to Staging S" at bounding box center [542, 102] width 109 height 11
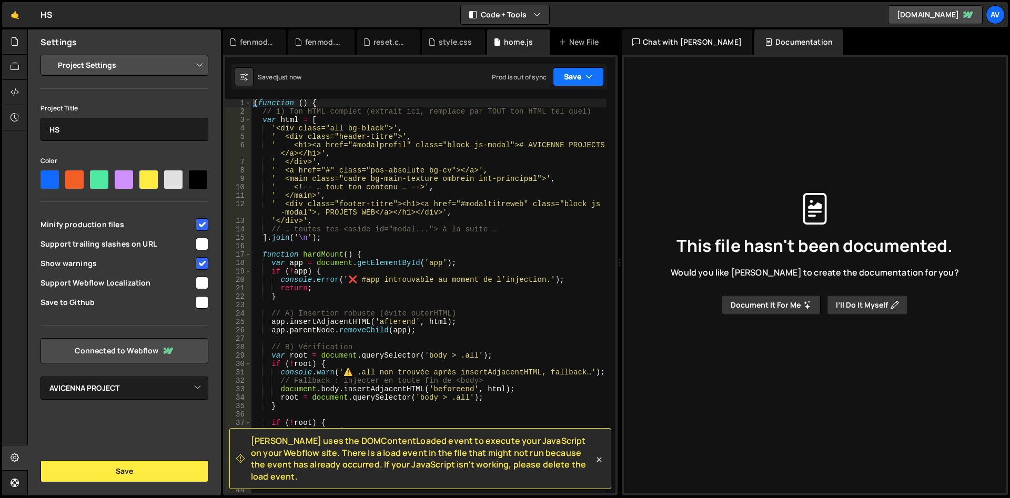
click at [571, 74] on button "Save" at bounding box center [578, 76] width 51 height 19
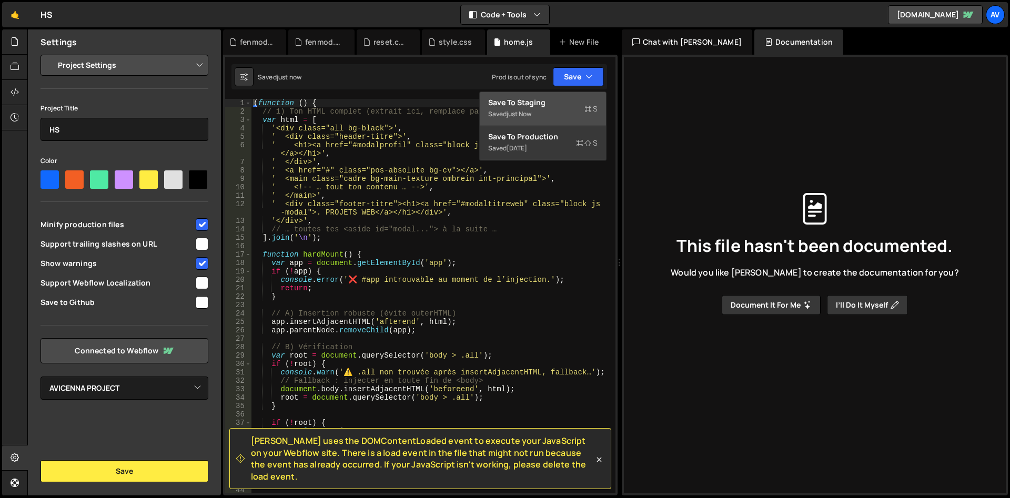
click at [550, 111] on div "Saved just now" at bounding box center [542, 114] width 109 height 13
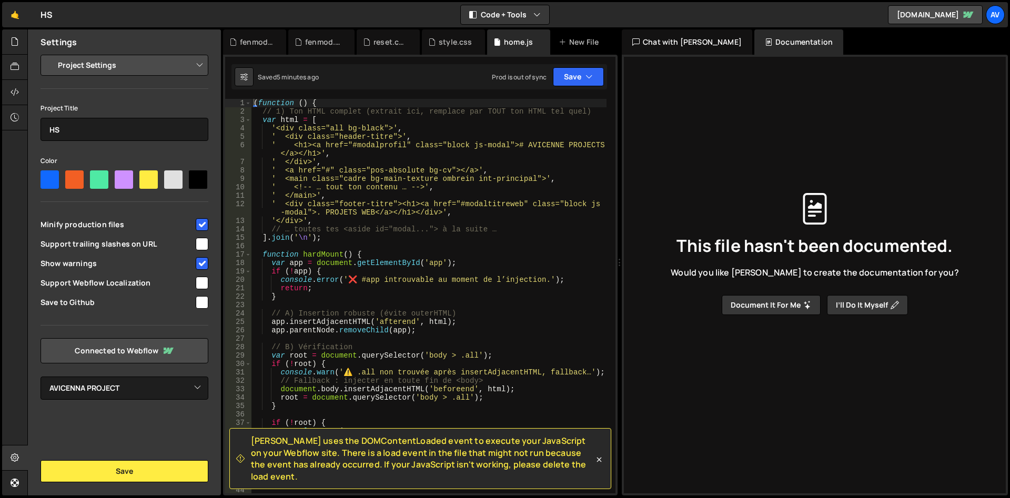
click at [347, 268] on div "( function ( ) { // 1) Ton HTML complet (extrait ici, remplace par TOUT ton HTM…" at bounding box center [428, 304] width 355 height 411
type textarea "})();"
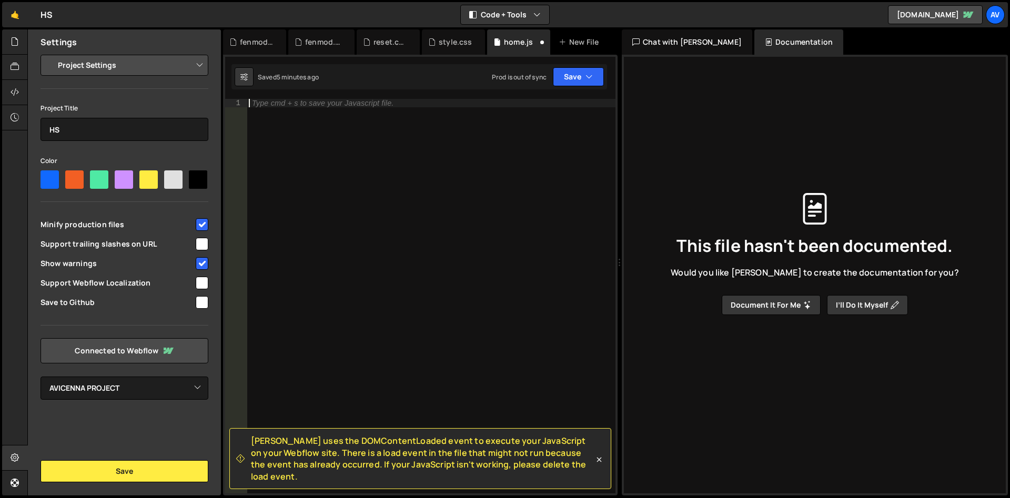
scroll to position [304, 0]
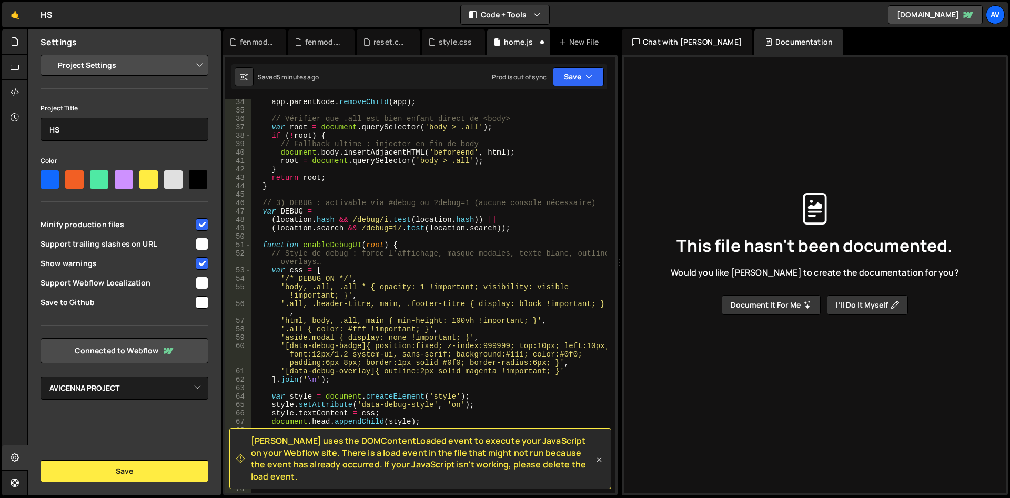
click at [601, 462] on icon at bounding box center [599, 459] width 11 height 11
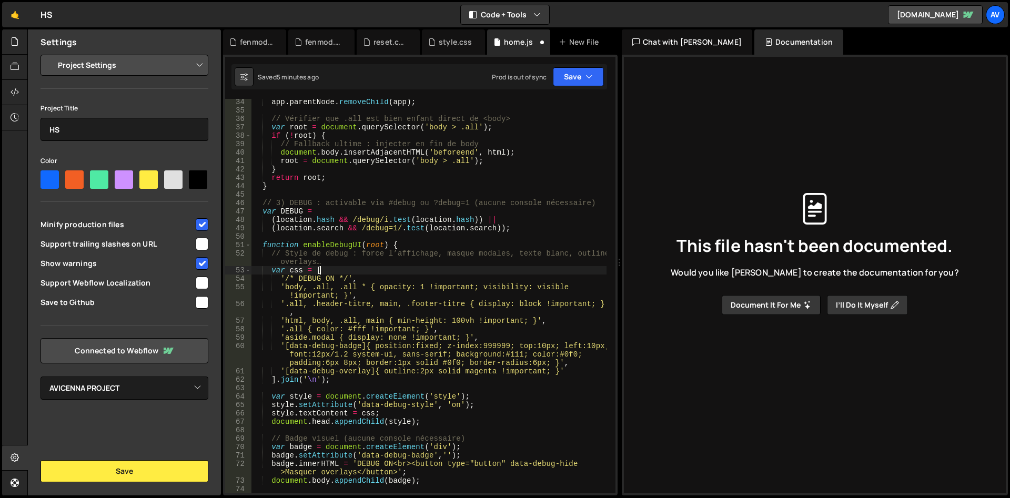
click at [481, 274] on div "app . parentNode . removeChild ( app ) ; // Vérifier que .all est bien enfant d…" at bounding box center [428, 303] width 355 height 411
type textarea "// Détecter les o"
click at [574, 70] on button "Save" at bounding box center [578, 76] width 51 height 19
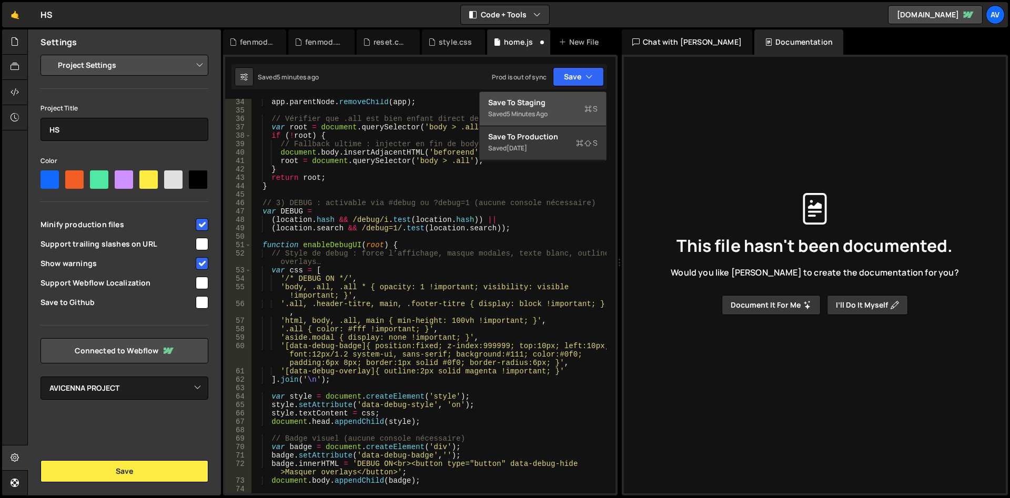
click at [571, 104] on div "Save to Staging S" at bounding box center [542, 102] width 109 height 11
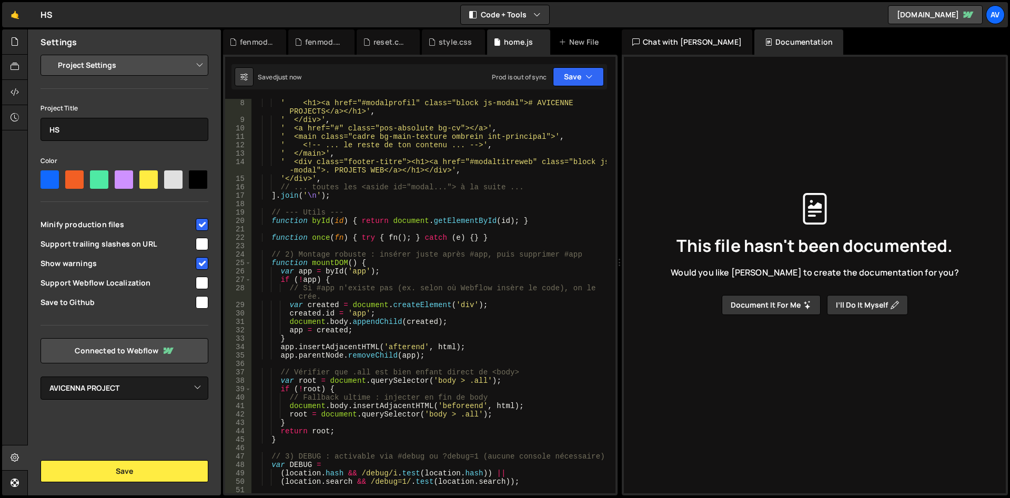
scroll to position [0, 0]
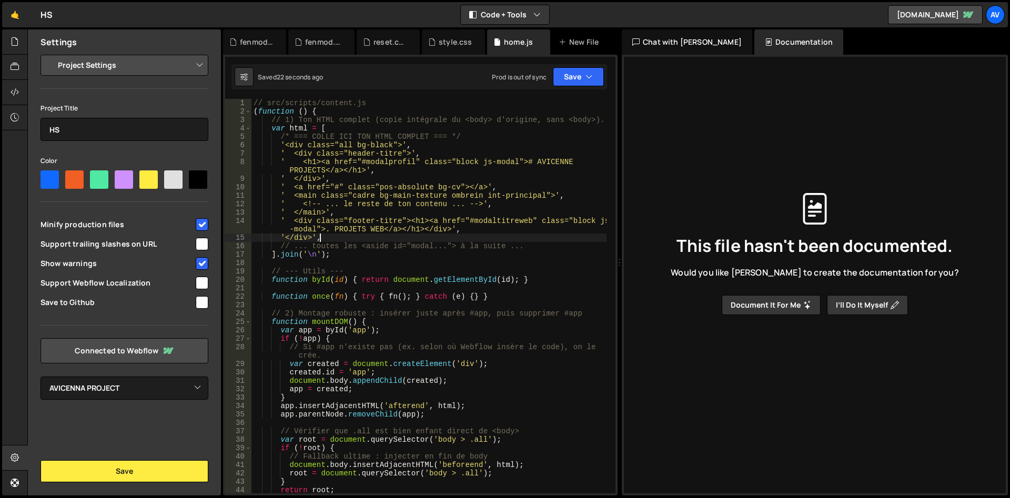
click at [322, 240] on div "// src/scripts/content.js ( function ( ) { // 1) Ton HTML complet (copie intégr…" at bounding box center [428, 304] width 355 height 411
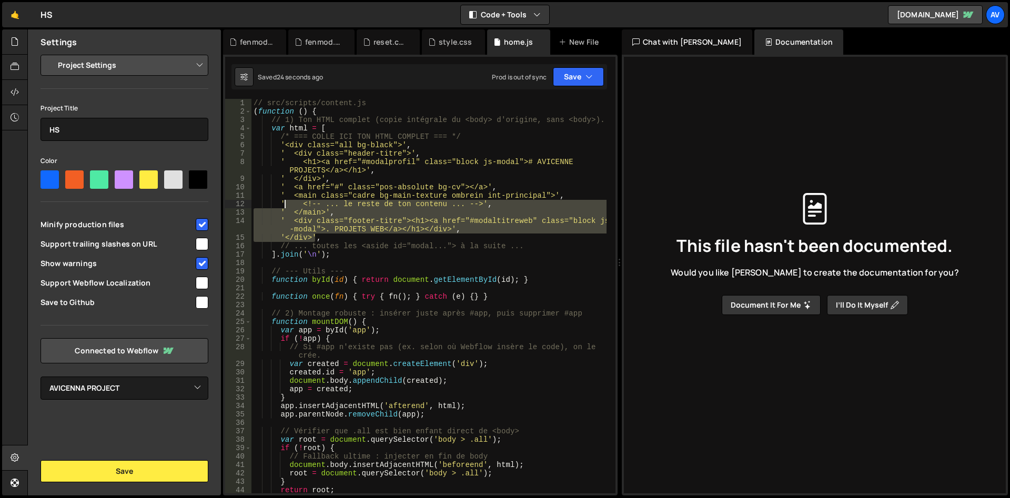
drag, startPoint x: 315, startPoint y: 238, endPoint x: 285, endPoint y: 206, distance: 44.3
click at [285, 206] on div "// src/scripts/content.js ( function ( ) { // 1) Ton HTML complet (copie intégr…" at bounding box center [428, 304] width 355 height 411
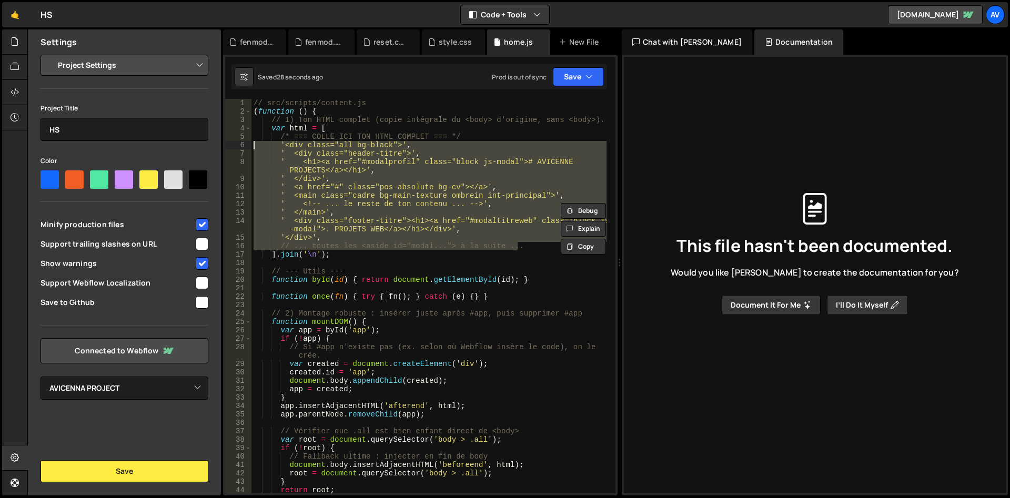
drag, startPoint x: 524, startPoint y: 250, endPoint x: 164, endPoint y: 142, distance: 376.5
click at [251, 142] on div "// src/scripts/content.js ( function ( ) { // 1) Ton HTML complet (copie intégr…" at bounding box center [428, 296] width 355 height 394
paste textarea "'</aside>'"
type textarea "'</aside>'"
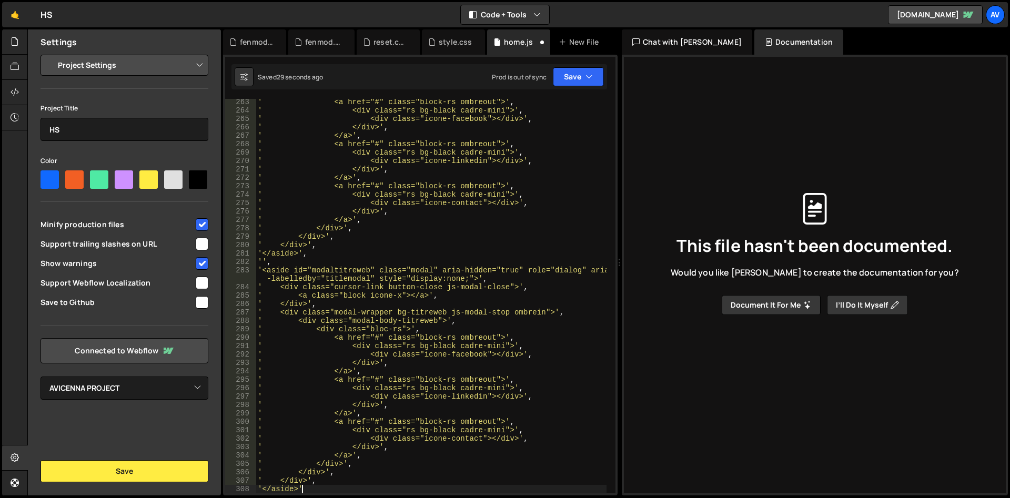
scroll to position [2416, 0]
click at [569, 78] on button "Save" at bounding box center [578, 76] width 51 height 19
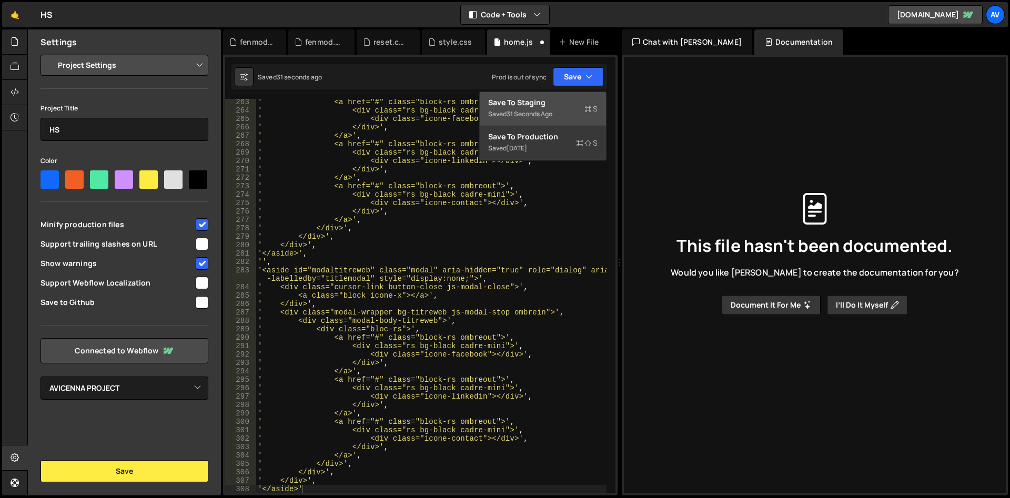
click at [567, 105] on div "Save to Staging S" at bounding box center [542, 102] width 109 height 11
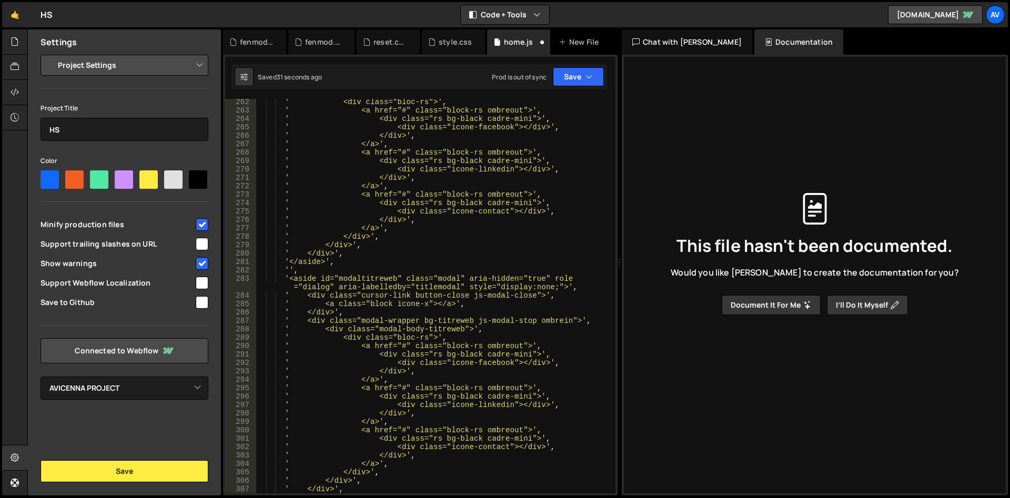
scroll to position [2509, 0]
click at [312, 49] on div "fenmod.css" at bounding box center [321, 41] width 66 height 25
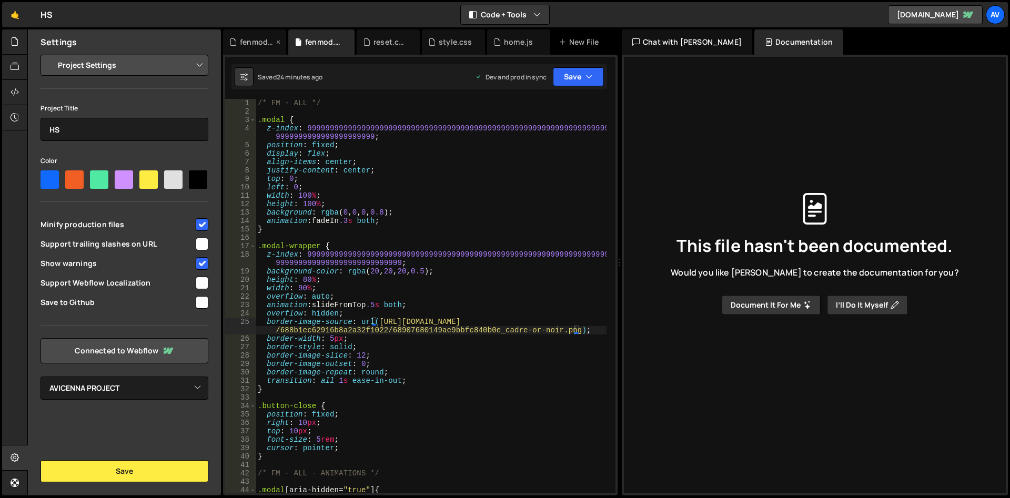
click at [248, 38] on div "fenmod.js" at bounding box center [257, 42] width 34 height 11
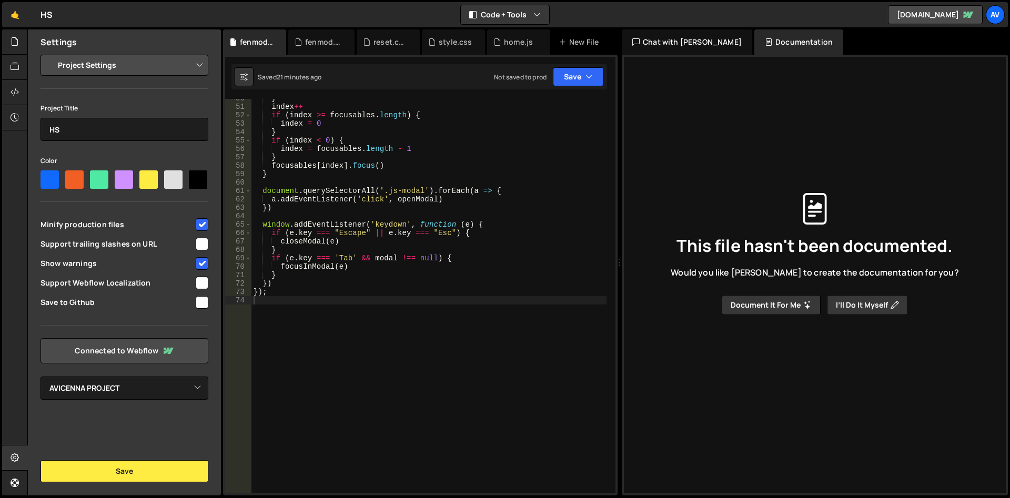
click at [347, 185] on div "} index ++ if ( index >= focusables . length ) { index = 0 } if ( index < 0 ) {…" at bounding box center [428, 299] width 355 height 411
type textarea "});"
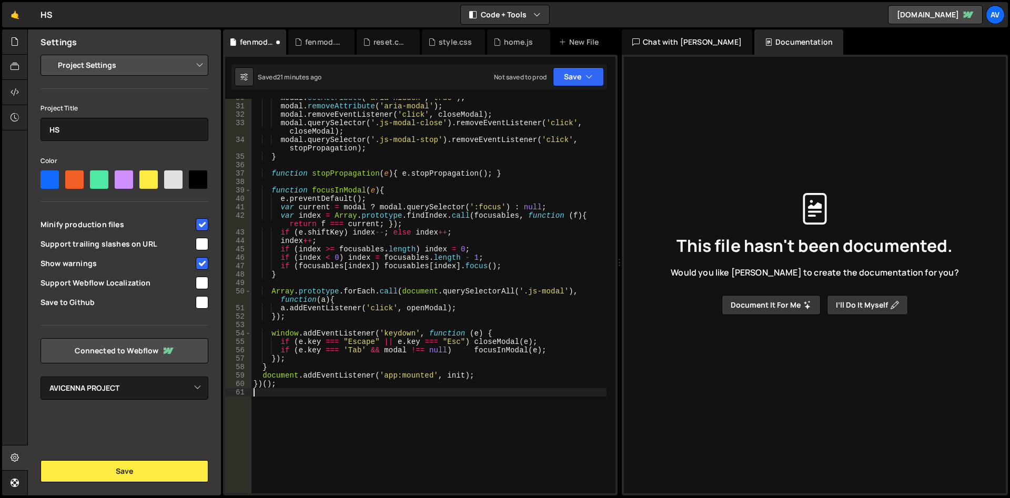
scroll to position [154, 0]
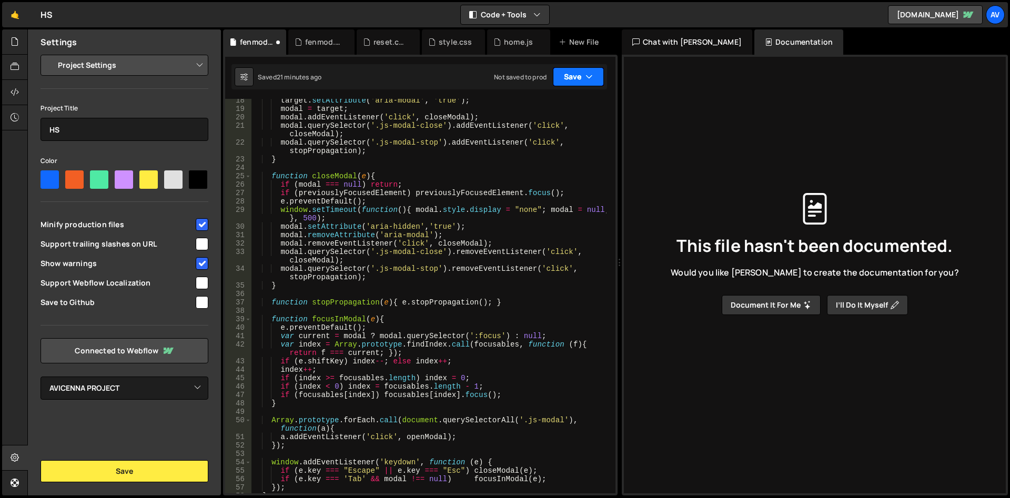
click at [573, 79] on button "Save" at bounding box center [578, 76] width 51 height 19
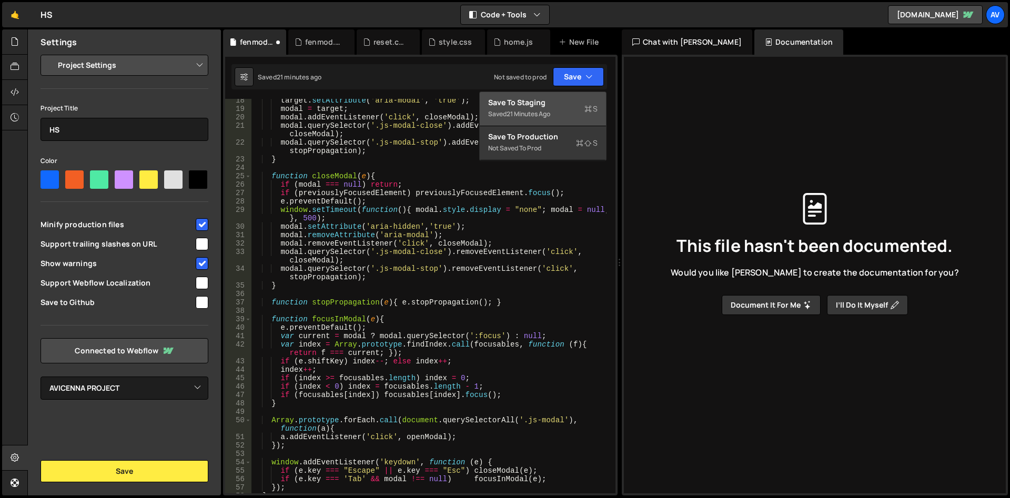
click at [549, 107] on div "Save to Staging S" at bounding box center [542, 102] width 109 height 11
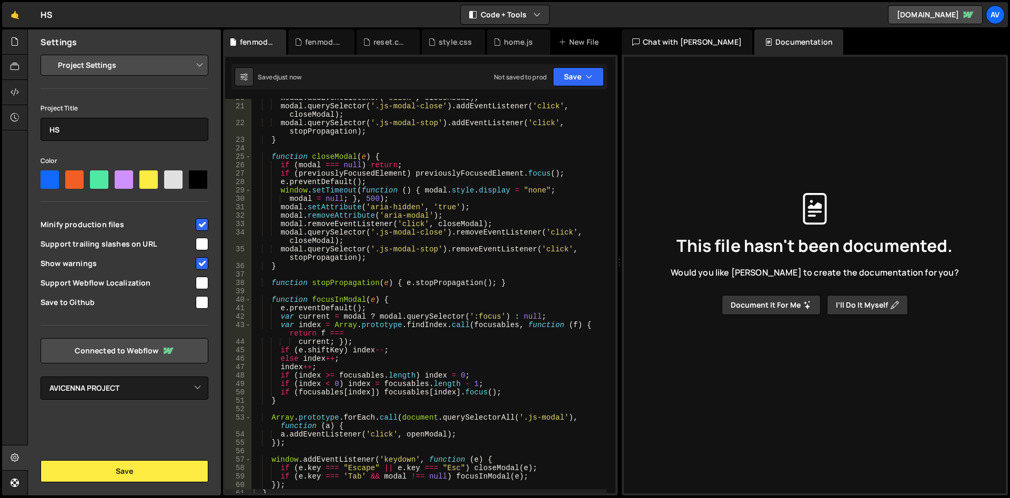
scroll to position [0, 0]
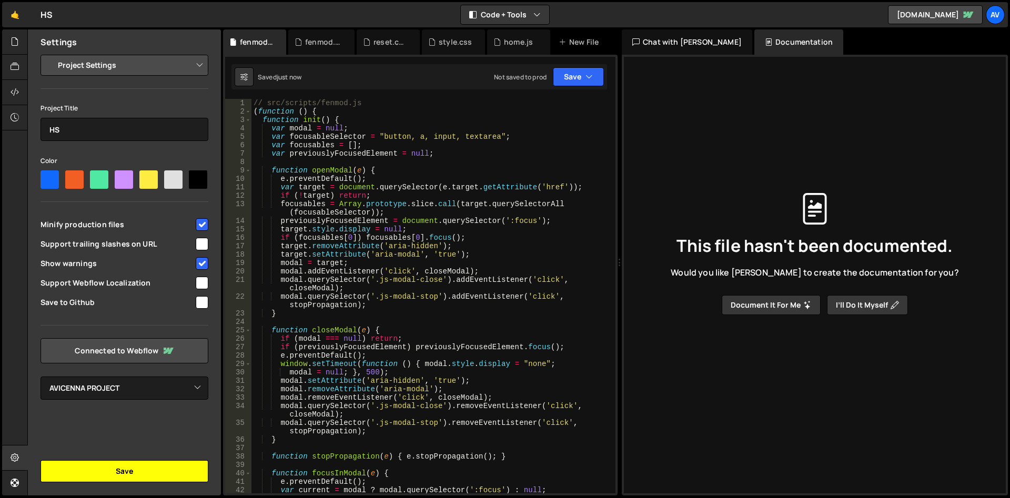
click at [137, 468] on button "Save" at bounding box center [124, 471] width 168 height 22
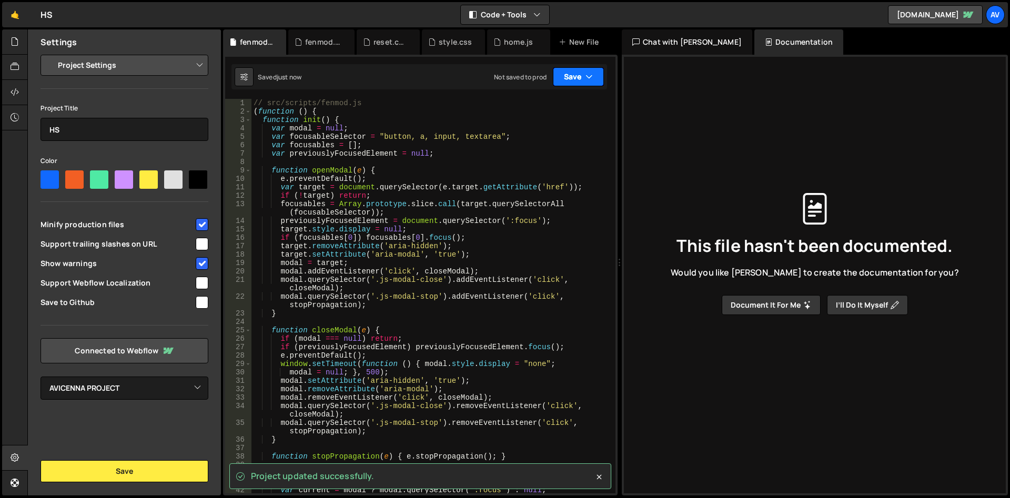
click at [568, 82] on button "Save" at bounding box center [578, 76] width 51 height 19
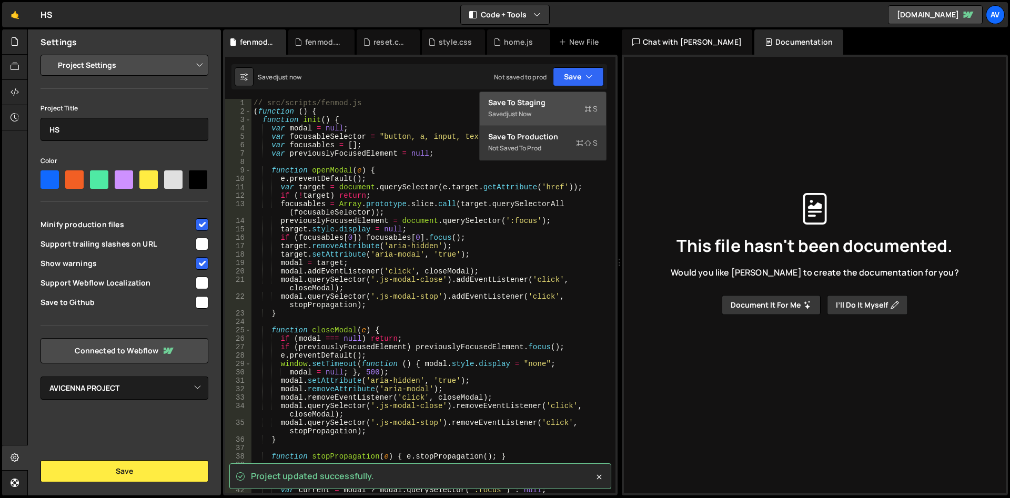
click at [564, 105] on div "Save to Staging S" at bounding box center [542, 102] width 109 height 11
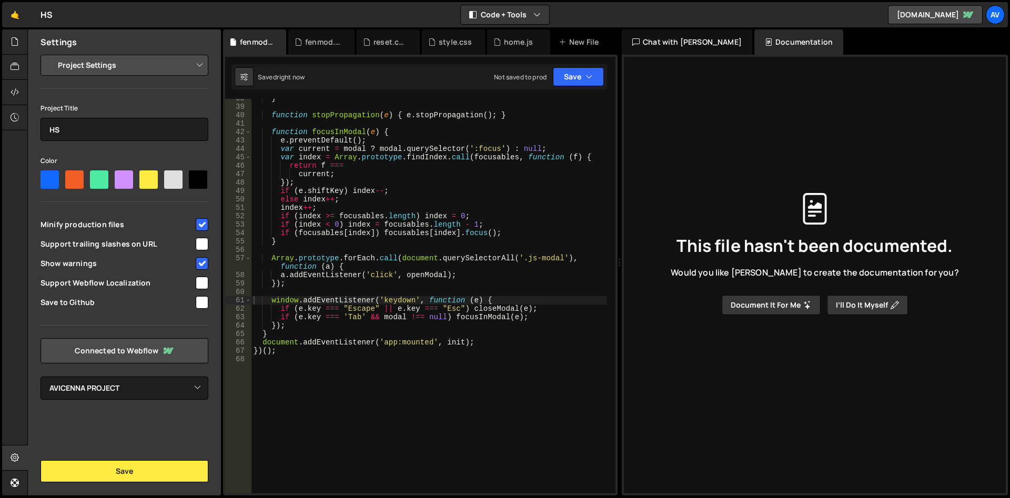
scroll to position [358, 0]
click at [441, 49] on div "style.css" at bounding box center [453, 41] width 63 height 25
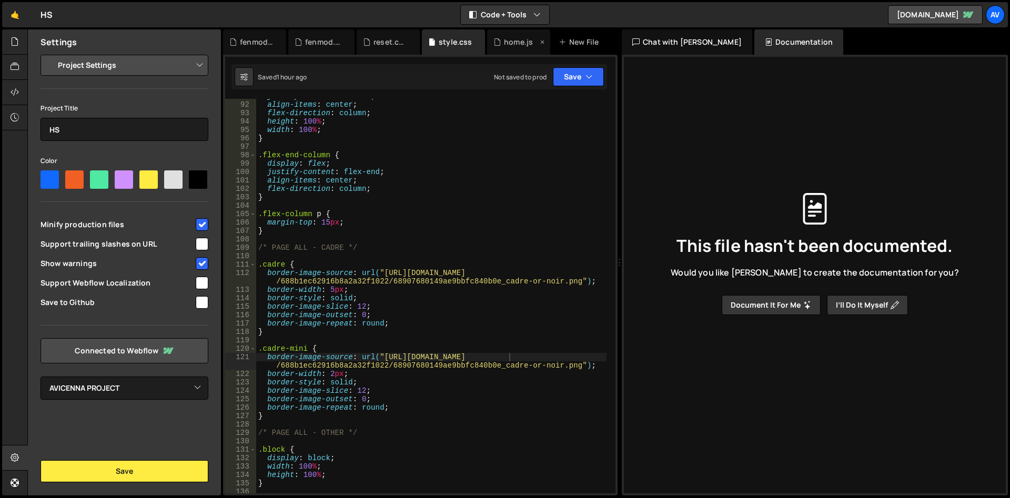
click at [520, 40] on div "home.js" at bounding box center [518, 42] width 29 height 11
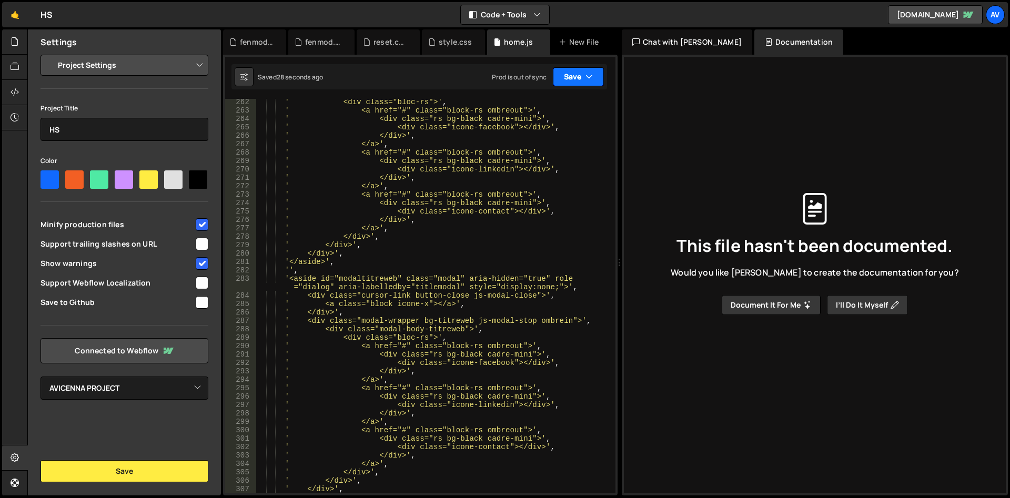
click at [574, 78] on button "Save" at bounding box center [578, 76] width 51 height 19
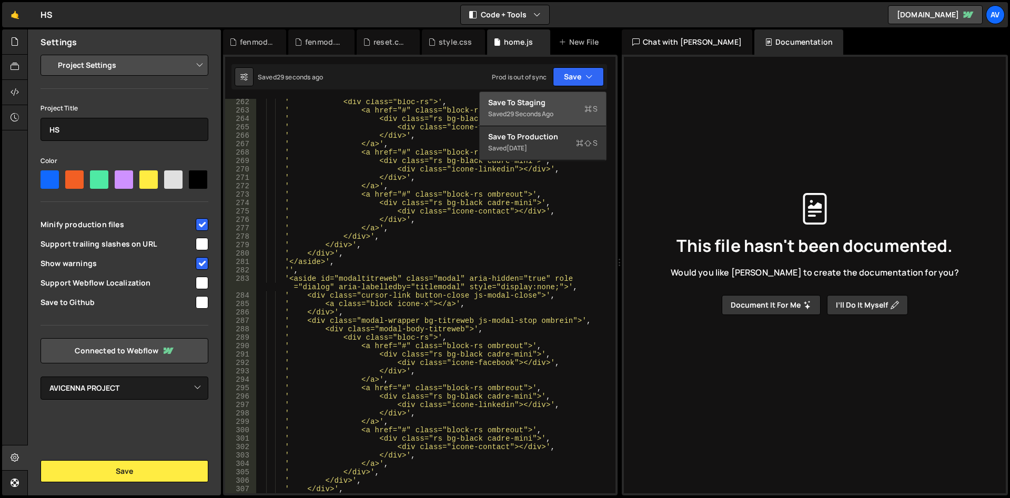
click at [559, 96] on button "Save to Staging S Saved 29 seconds ago" at bounding box center [543, 109] width 126 height 34
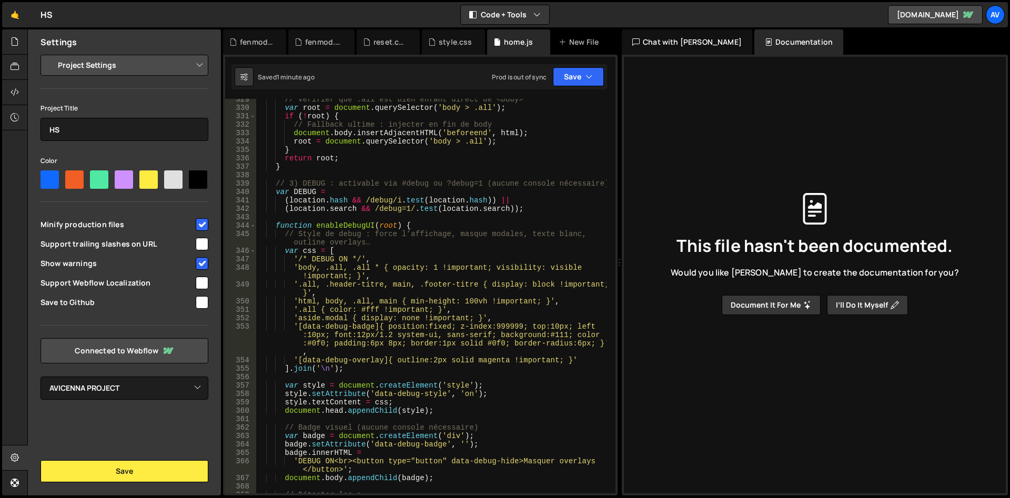
scroll to position [3156, 0]
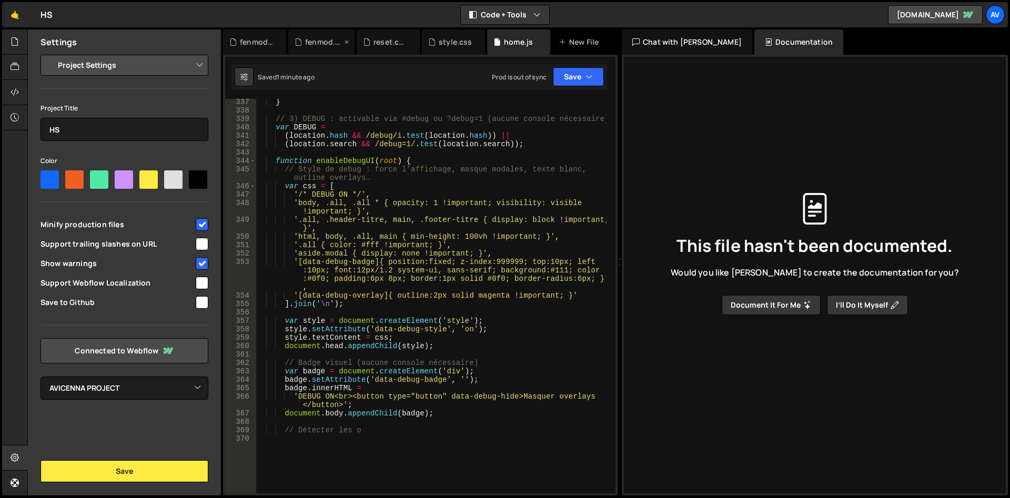
click at [323, 42] on div "fenmod.css" at bounding box center [323, 42] width 37 height 11
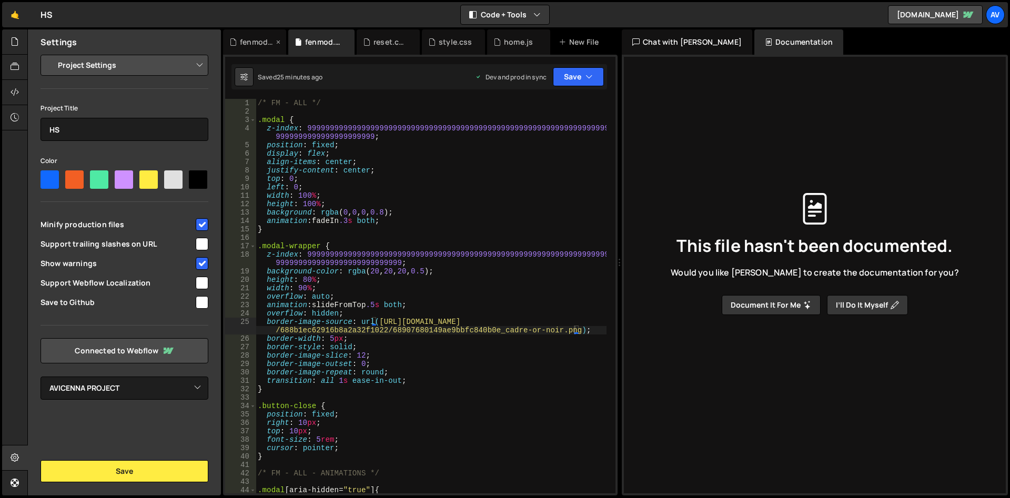
click at [269, 42] on div "fenmod.js" at bounding box center [257, 42] width 34 height 11
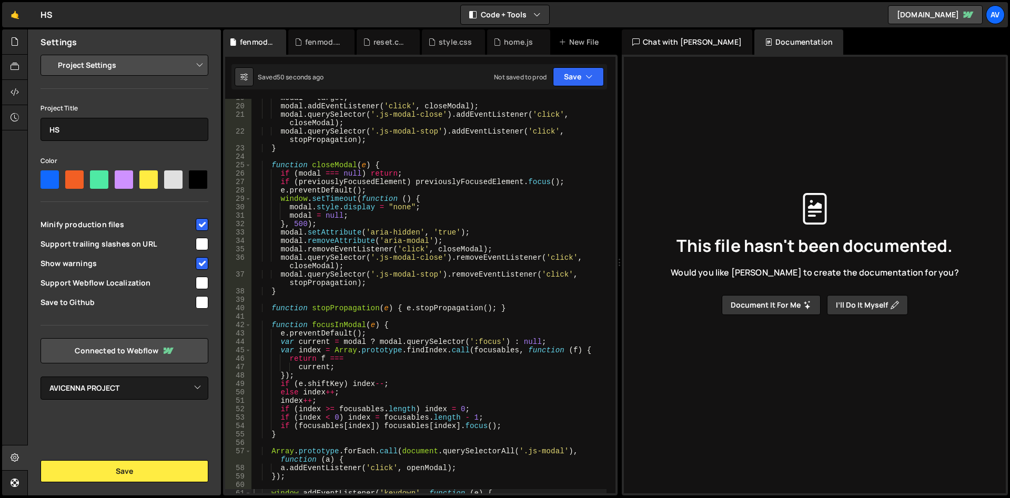
scroll to position [0, 0]
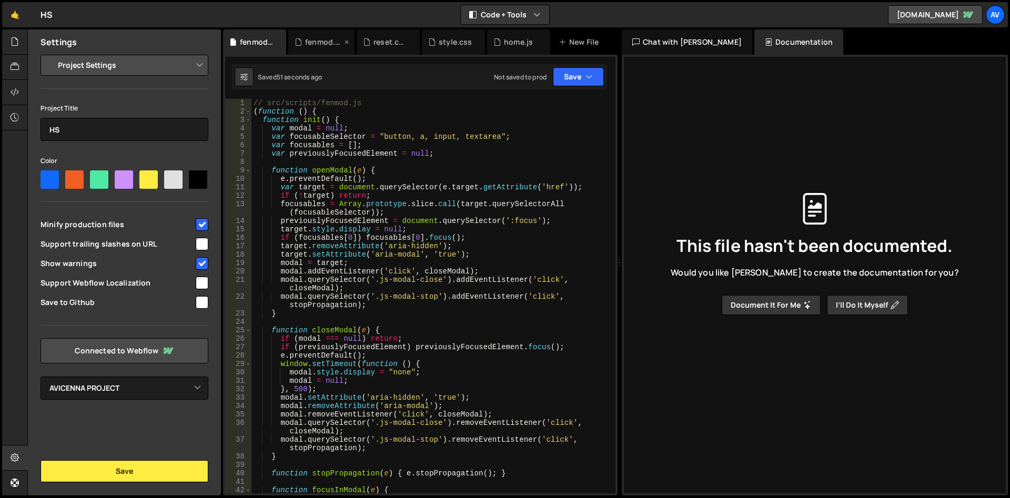
click at [321, 42] on div "fenmod.css" at bounding box center [323, 42] width 37 height 11
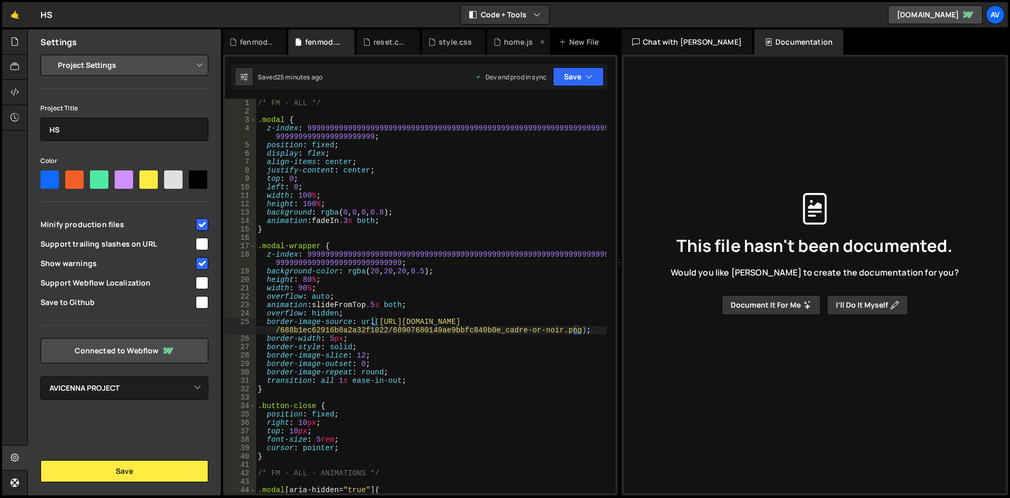
click at [513, 43] on div "home.js" at bounding box center [518, 42] width 29 height 11
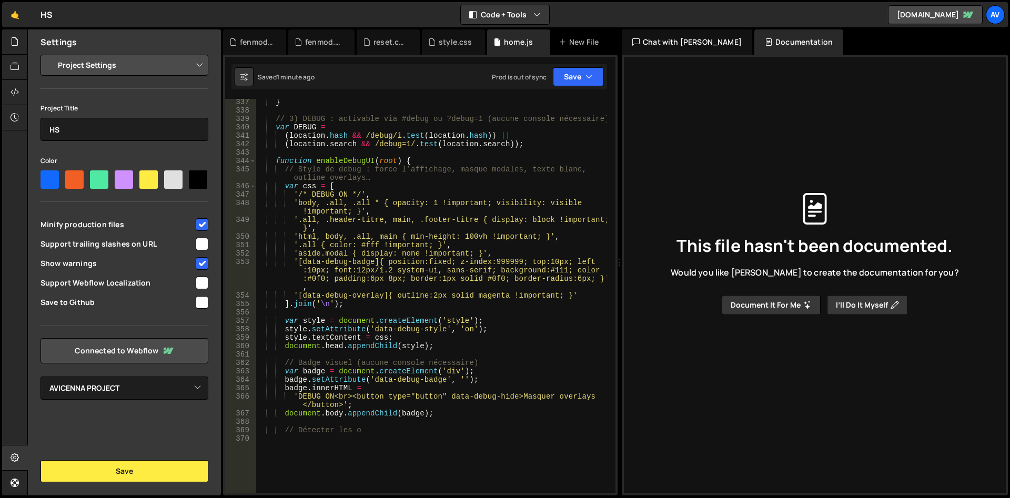
scroll to position [3092, 0]
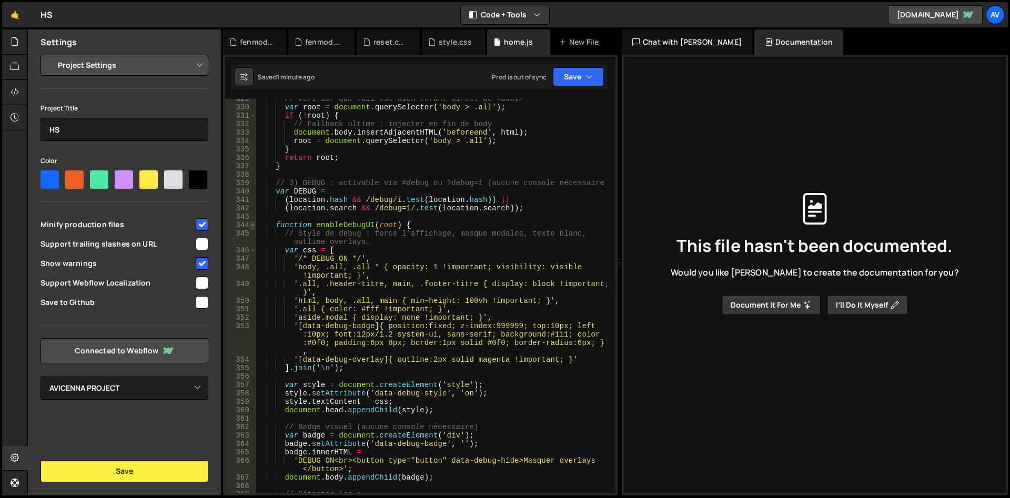
click at [251, 224] on span at bounding box center [253, 225] width 6 height 8
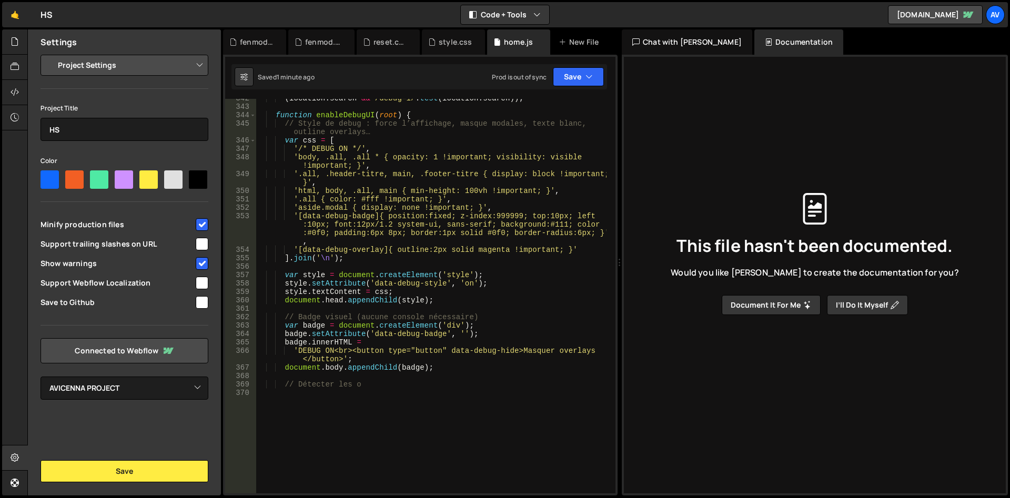
scroll to position [3267, 0]
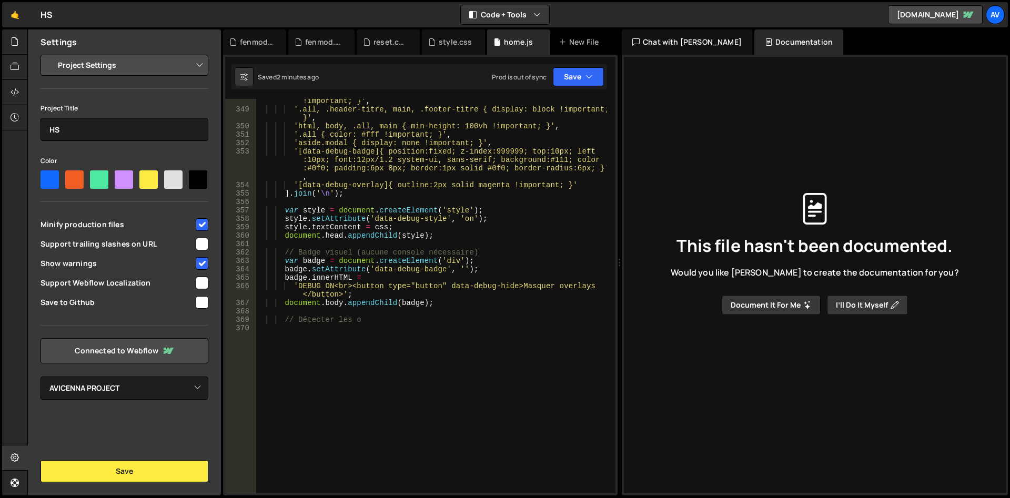
click at [359, 268] on div "'body, .all, .all * { opacity: 1 !important; visibility: visible !important; }'…" at bounding box center [431, 298] width 351 height 420
type textarea "// Détecter les o"
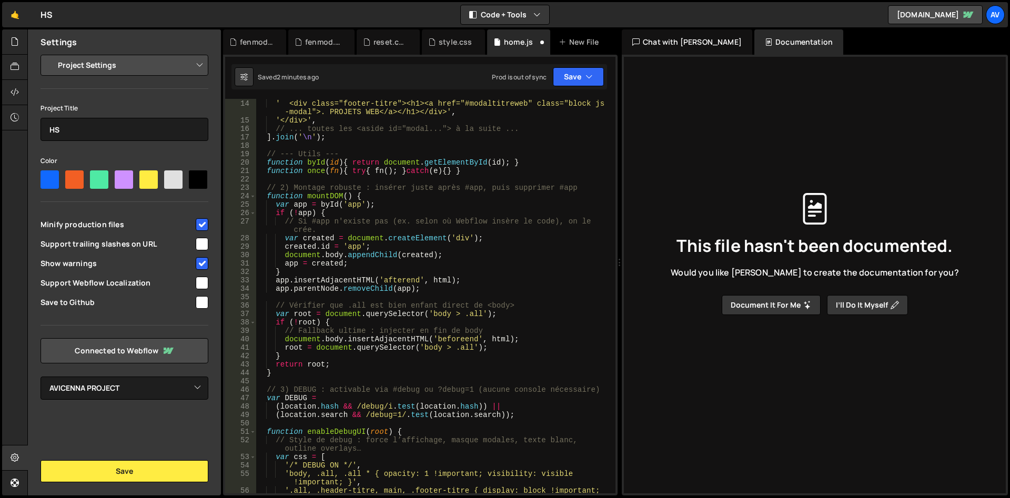
scroll to position [0, 0]
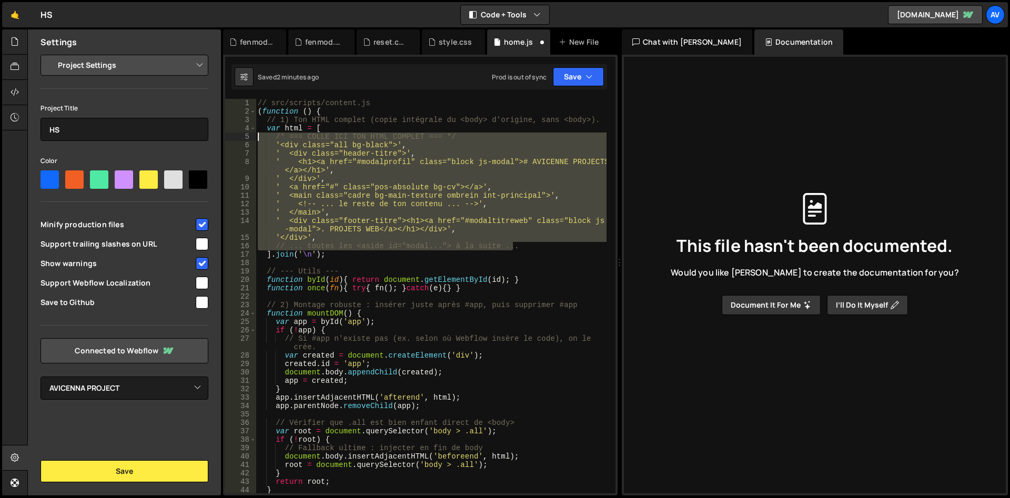
drag, startPoint x: 521, startPoint y: 247, endPoint x: 204, endPoint y: 135, distance: 336.3
click at [256, 135] on div "// src/scripts/content.js ( function ( ) { // 1) Ton HTML complet (copie intégr…" at bounding box center [431, 296] width 351 height 394
paste textarea "'</aside>'"
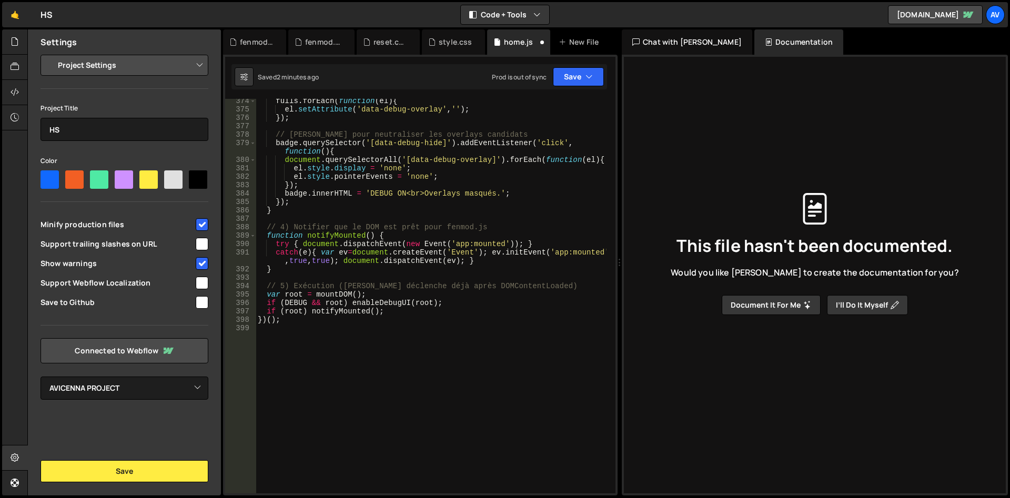
scroll to position [3251, 0]
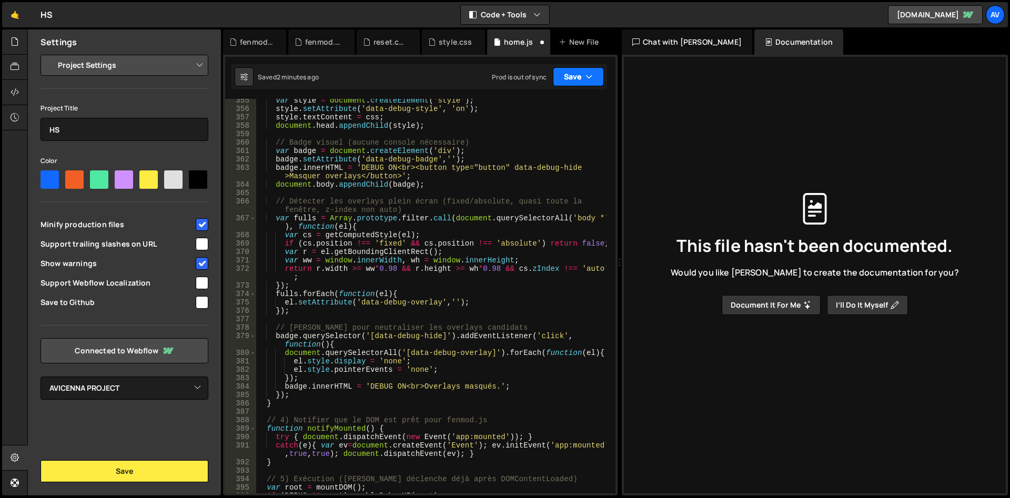
click at [563, 75] on button "Save" at bounding box center [578, 76] width 51 height 19
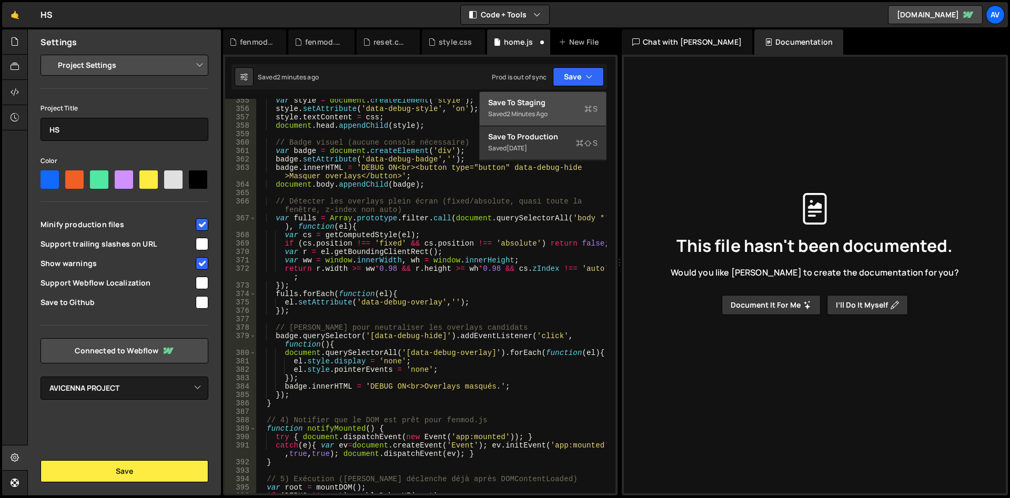
click at [561, 99] on div "Save to Staging S" at bounding box center [542, 102] width 109 height 11
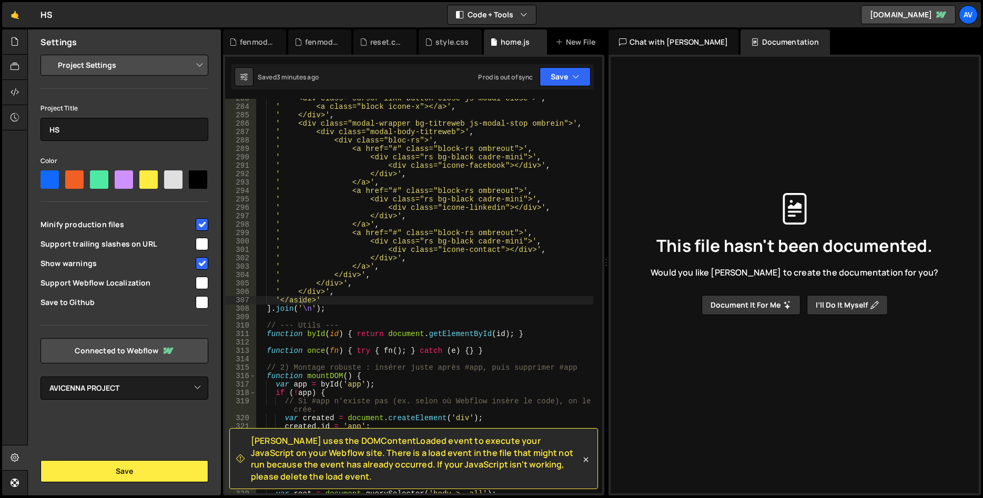
scroll to position [2697, 0]
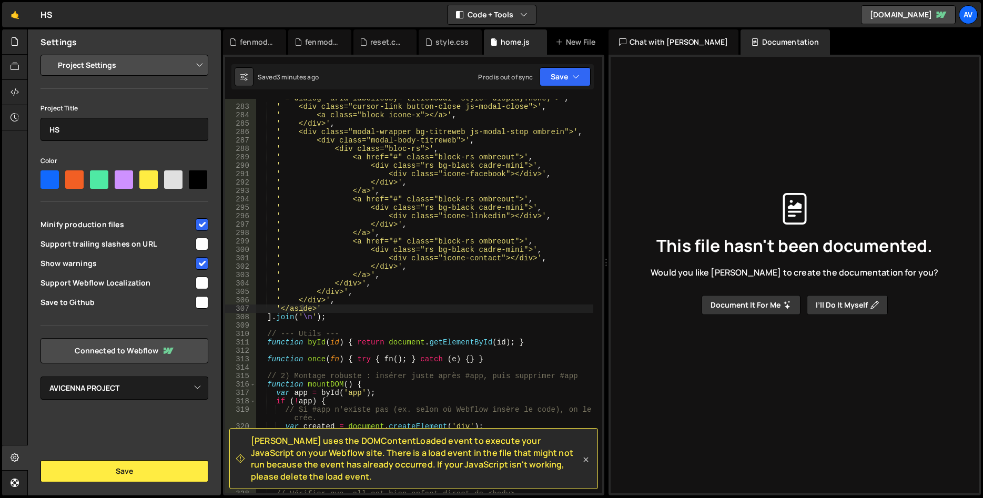
click at [585, 459] on icon at bounding box center [586, 459] width 11 height 11
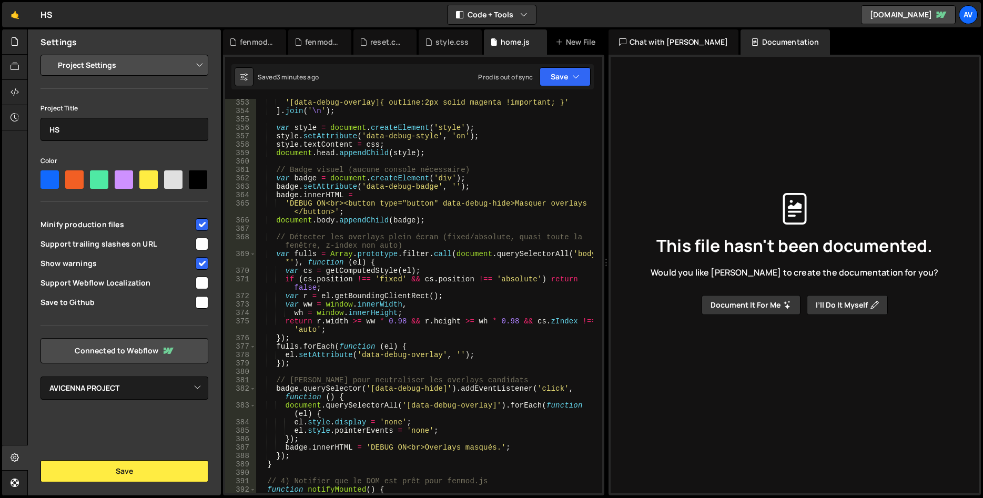
scroll to position [3459, 0]
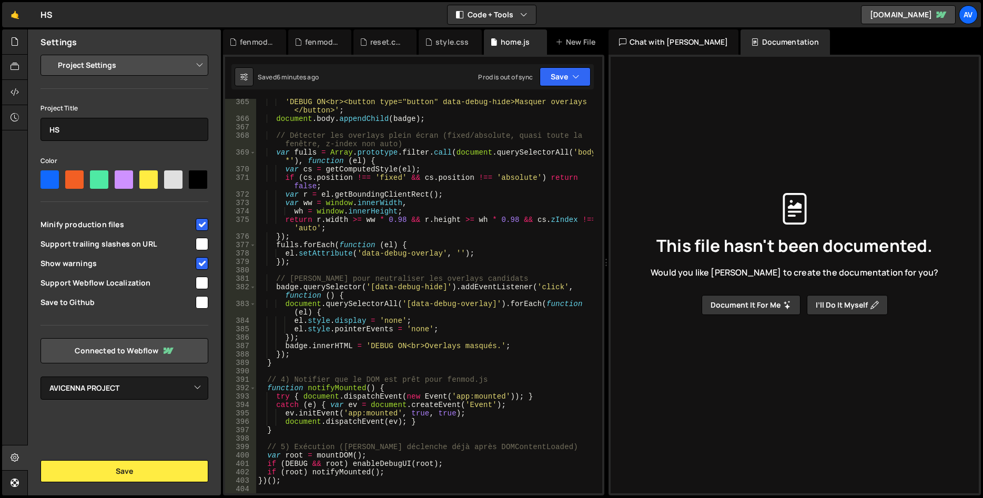
click at [329, 162] on div "'DEBUG ON<br><button type="button" data-debug-hide>Masquer overlays </button>' …" at bounding box center [424, 308] width 337 height 420
type textarea "})();"
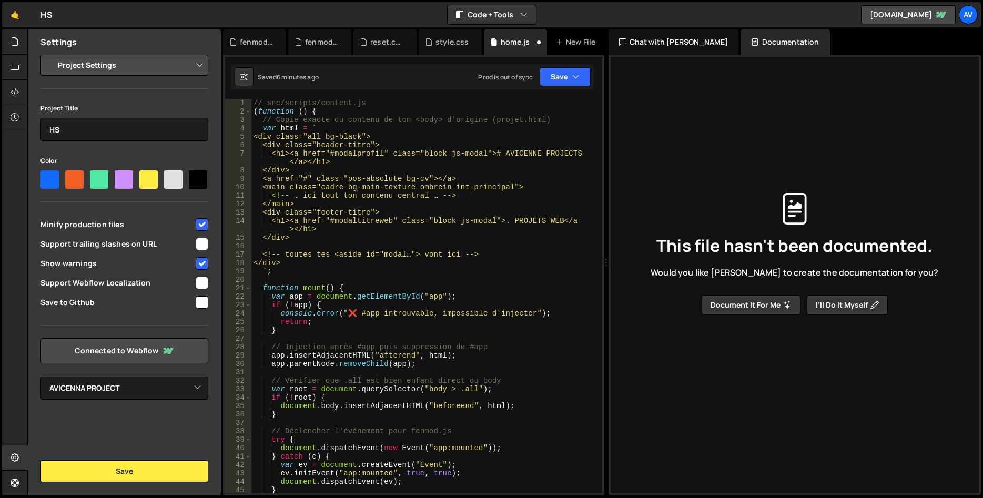
scroll to position [0, 0]
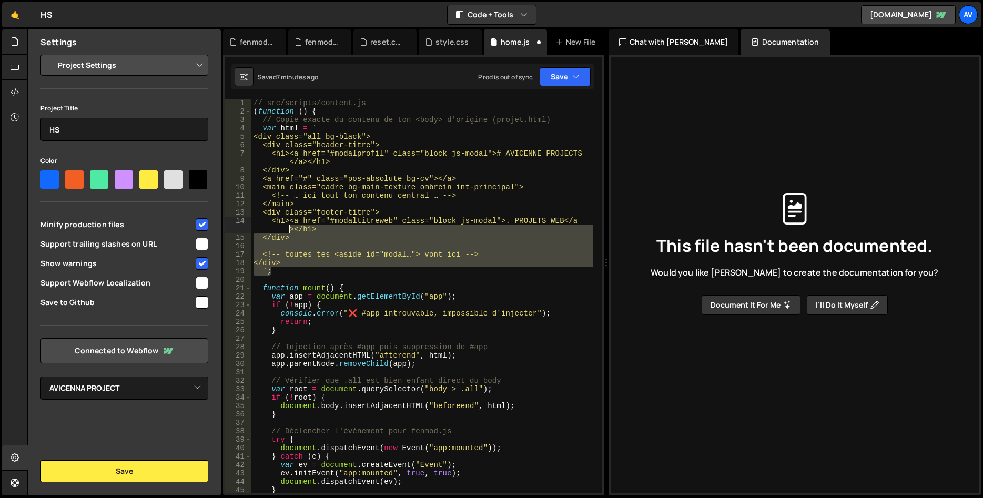
drag, startPoint x: 300, startPoint y: 267, endPoint x: 225, endPoint y: 232, distance: 82.8
click at [251, 232] on div "// src/scripts/content.js ( function ( ) { // Copie exacte du contenu de ton <b…" at bounding box center [422, 296] width 342 height 394
click at [283, 262] on div "// src/scripts/content.js ( function ( ) { // Copie exacte du contenu de ton <b…" at bounding box center [422, 296] width 342 height 394
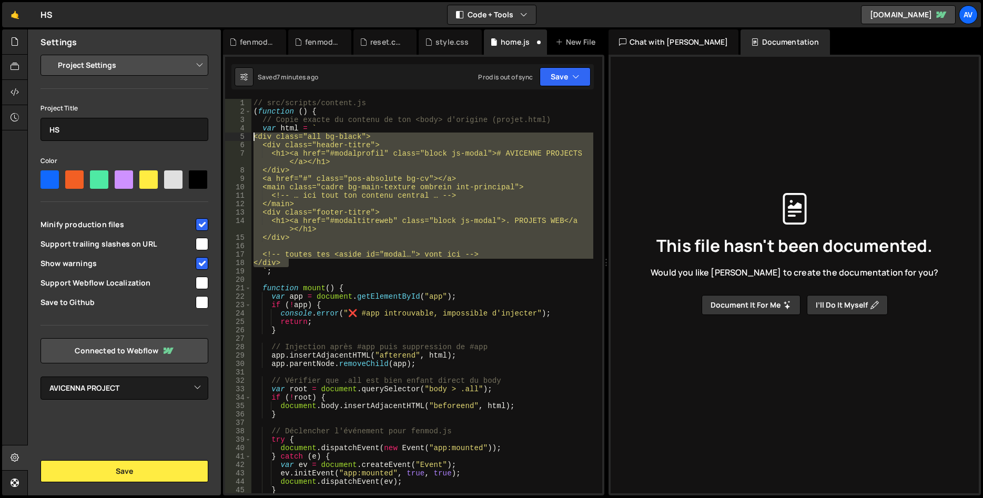
drag, startPoint x: 290, startPoint y: 262, endPoint x: 179, endPoint y: 135, distance: 168.9
click at [251, 135] on div "// src/scripts/content.js ( function ( ) { // Copie exacte du contenu de ton <b…" at bounding box center [422, 296] width 342 height 394
paste textarea "'</aside>'"
type textarea "'</aside>'"
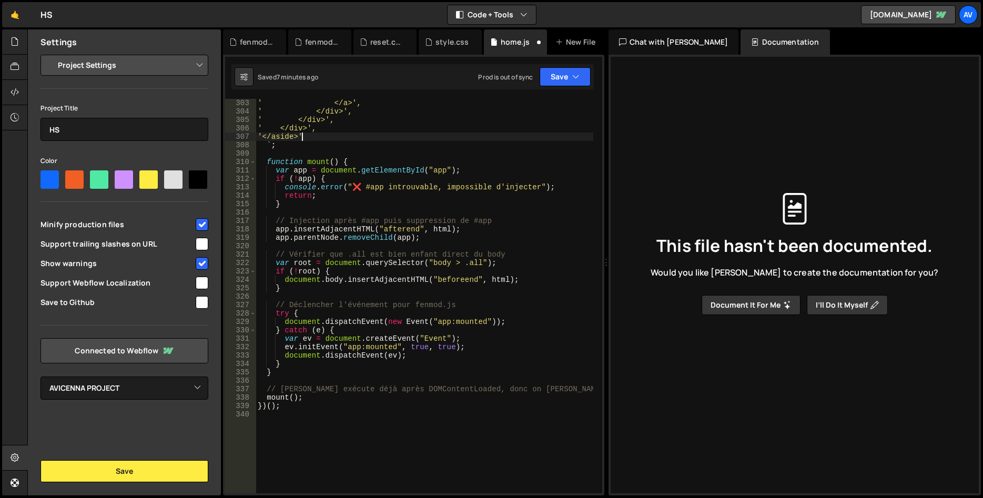
scroll to position [2795, 0]
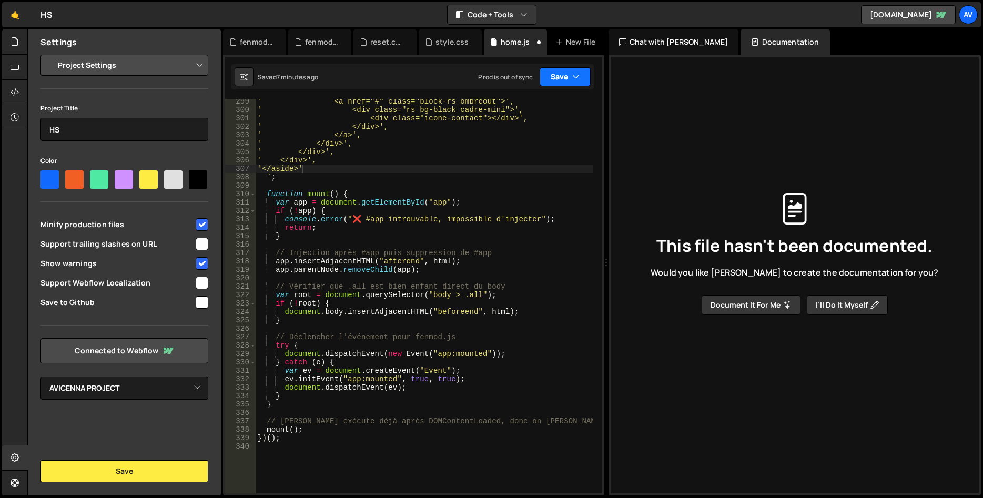
click at [555, 80] on button "Save" at bounding box center [565, 76] width 51 height 19
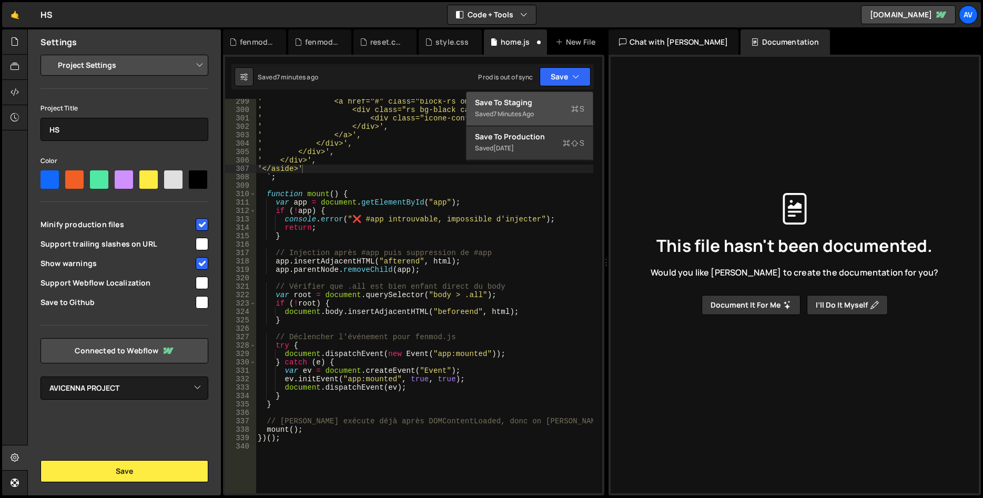
click at [539, 105] on div "Save to Staging S" at bounding box center [529, 102] width 109 height 11
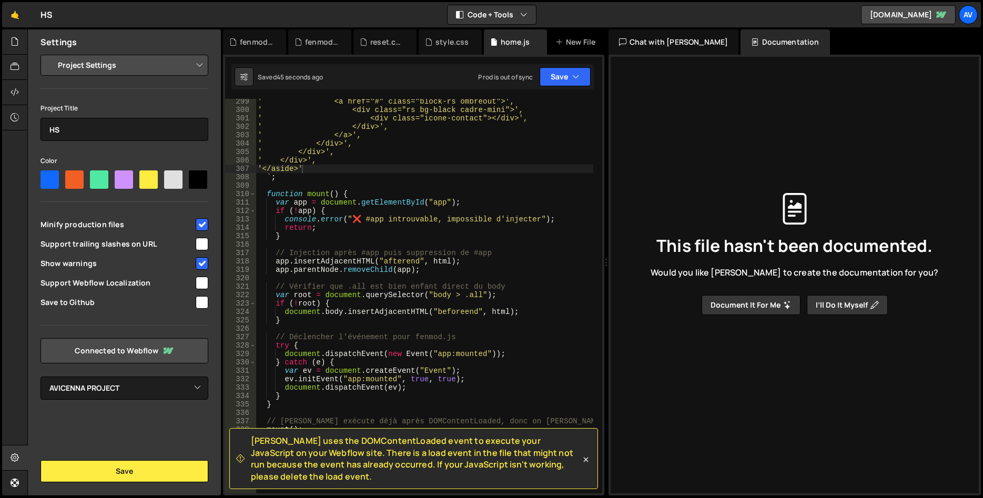
click at [342, 275] on div "' <a href="#" class="block-rs ombreout">', ' <div class="rs bg-black cadre-mini…" at bounding box center [425, 302] width 338 height 411
type textarea "})();"
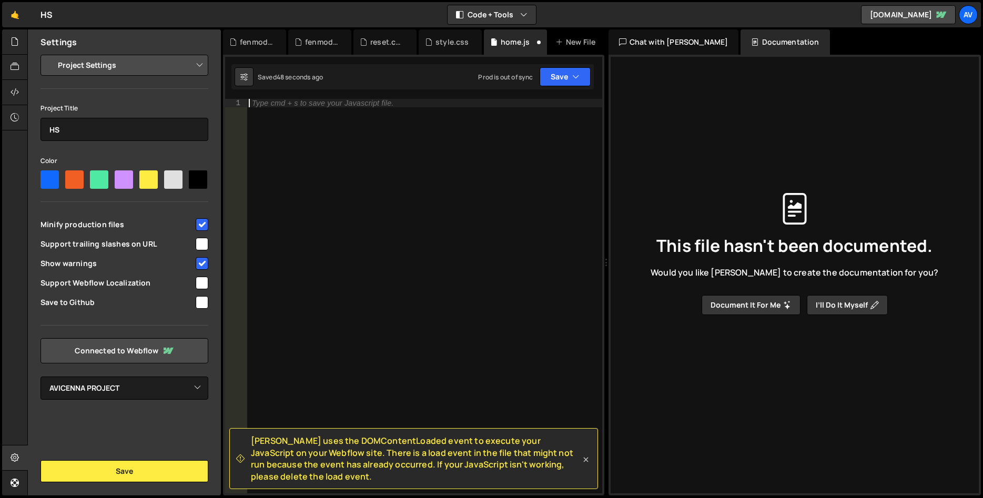
click at [587, 459] on icon at bounding box center [586, 459] width 11 height 11
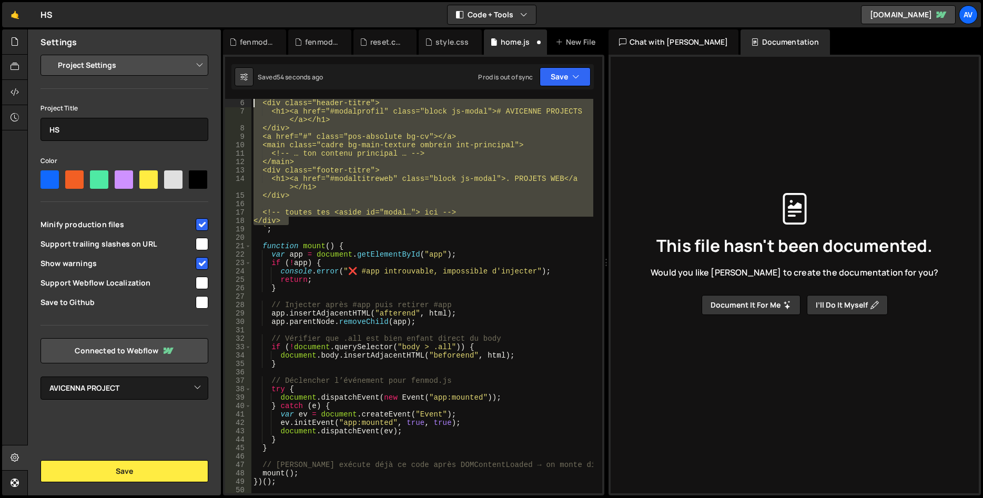
scroll to position [0, 0]
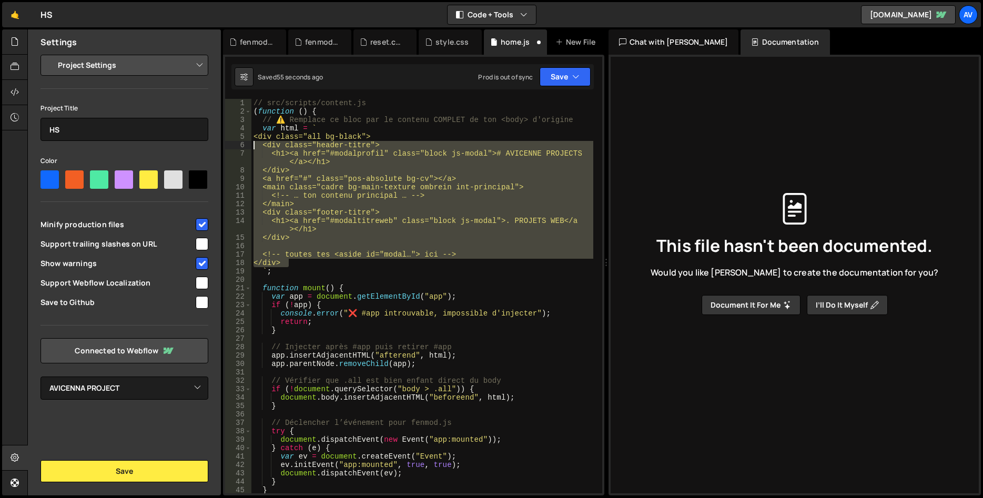
drag, startPoint x: 291, startPoint y: 218, endPoint x: 207, endPoint y: 141, distance: 113.6
click at [251, 141] on div "// src/scripts/content.js ( function ( ) { // ⚠️ Remplace ce bloc par le conten…" at bounding box center [422, 296] width 342 height 394
type textarea "<!-- toutes tes <aside id="modal…"> ici -->"
drag, startPoint x: 297, startPoint y: 261, endPoint x: 199, endPoint y: 136, distance: 159.6
click at [251, 136] on div "// src/scripts/content.js ( function ( ) { // ⚠️ Remplace ce bloc par le conten…" at bounding box center [422, 296] width 342 height 394
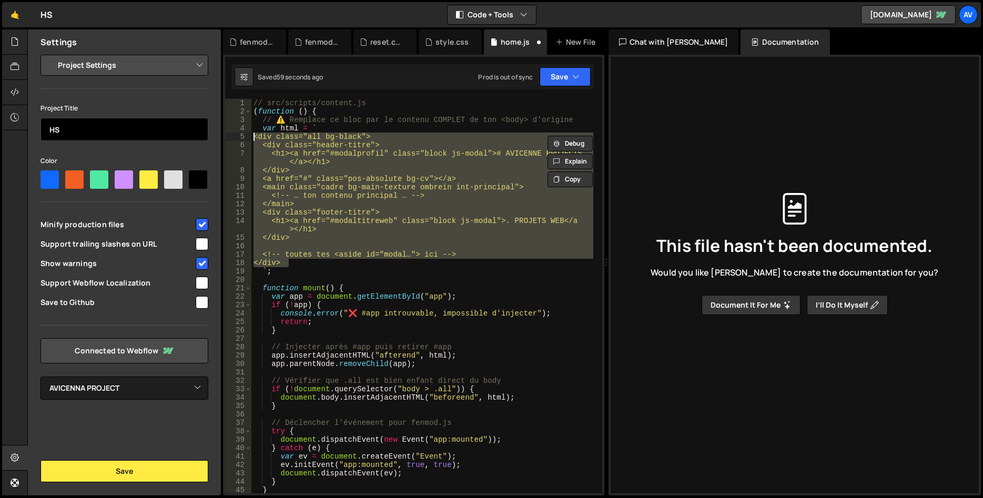
paste textarea "'</aside>'"
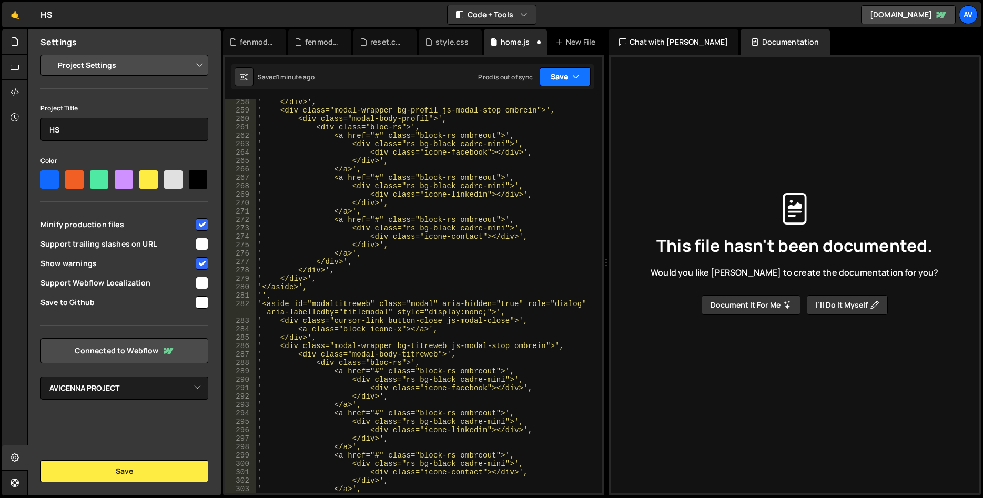
click at [554, 74] on button "Save" at bounding box center [565, 76] width 51 height 19
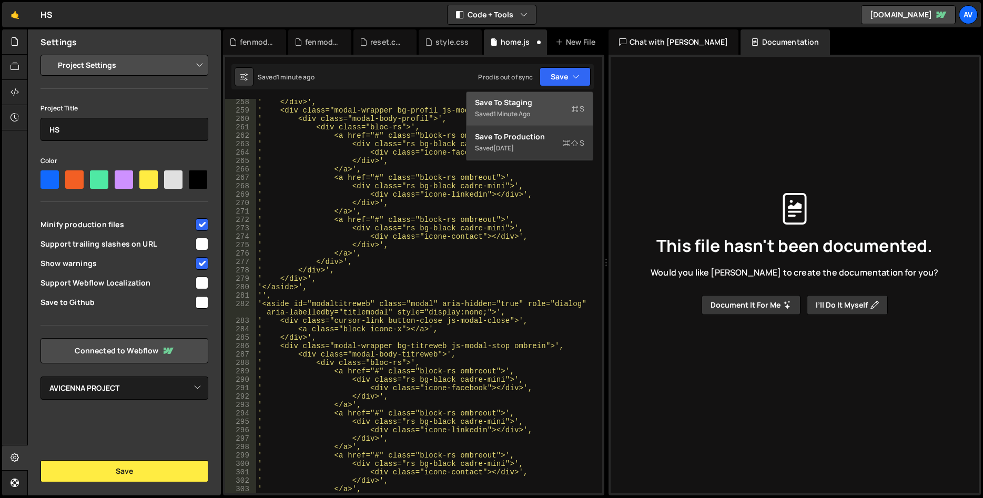
click at [516, 102] on div "Save to Staging S" at bounding box center [529, 102] width 109 height 11
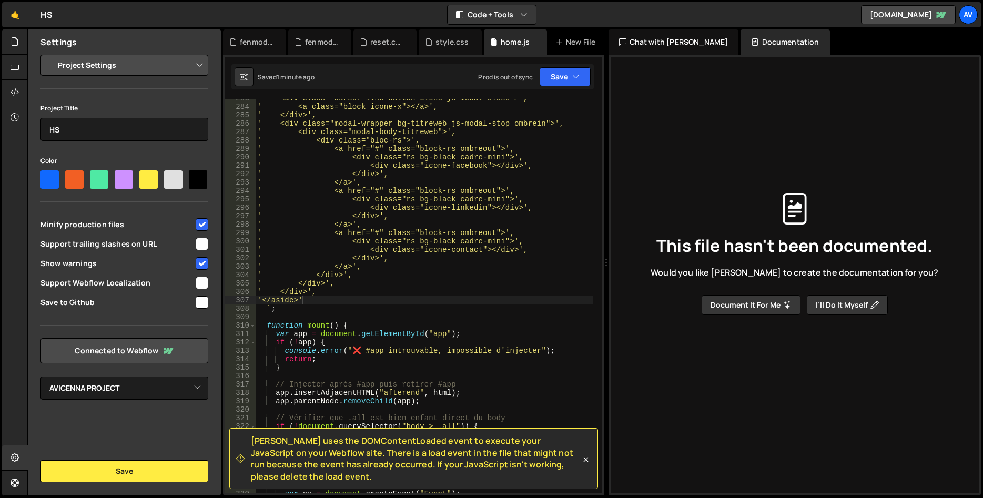
click at [351, 260] on div "' <div class="cursor-link button-close js-modal-close">', ' <a class="block ico…" at bounding box center [425, 299] width 338 height 411
type textarea "})();"
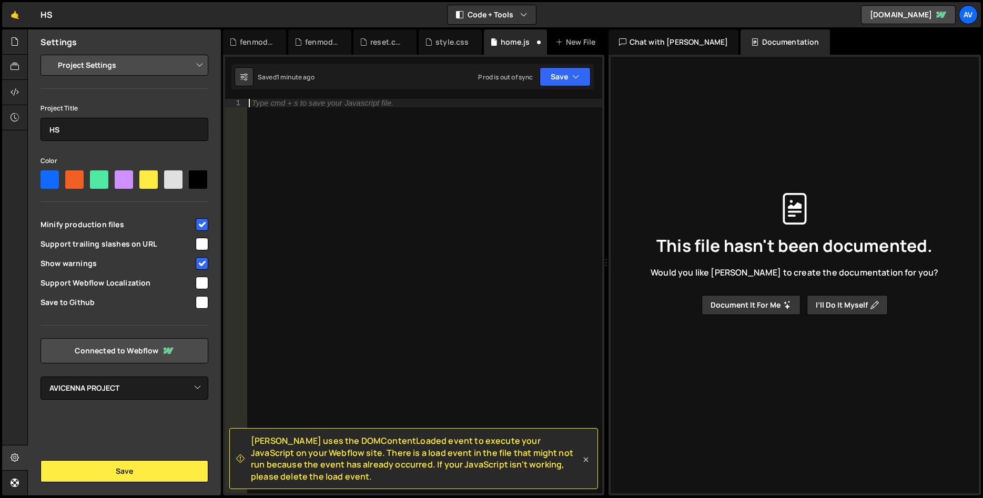
click at [586, 462] on icon at bounding box center [586, 459] width 11 height 11
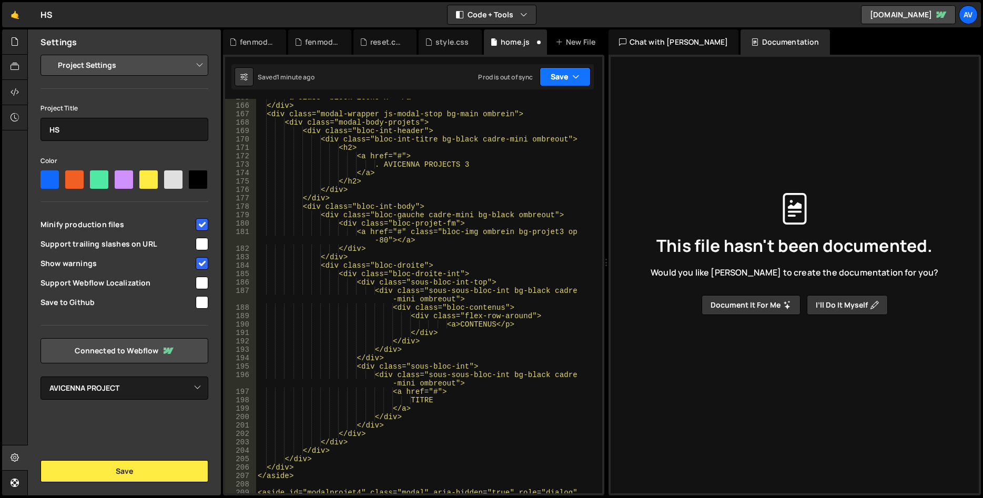
scroll to position [1497, 0]
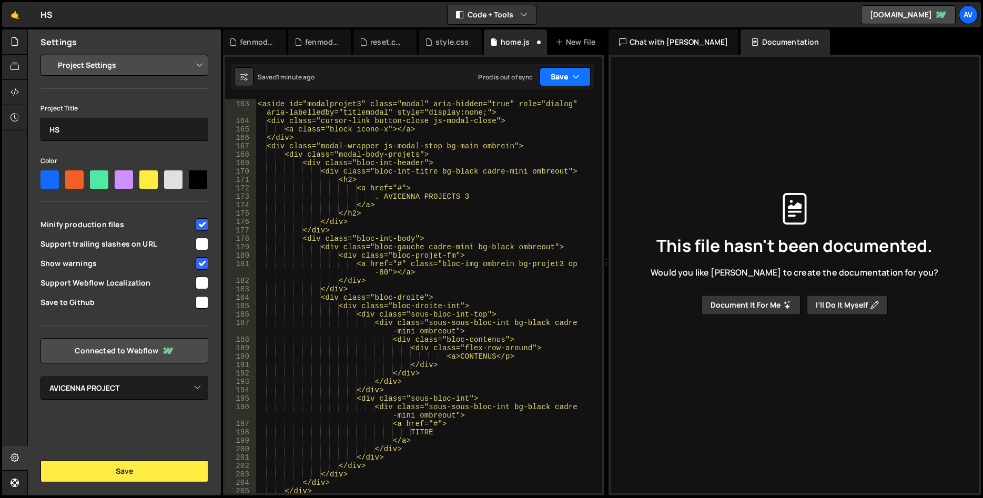
click at [564, 71] on button "Save" at bounding box center [565, 76] width 51 height 19
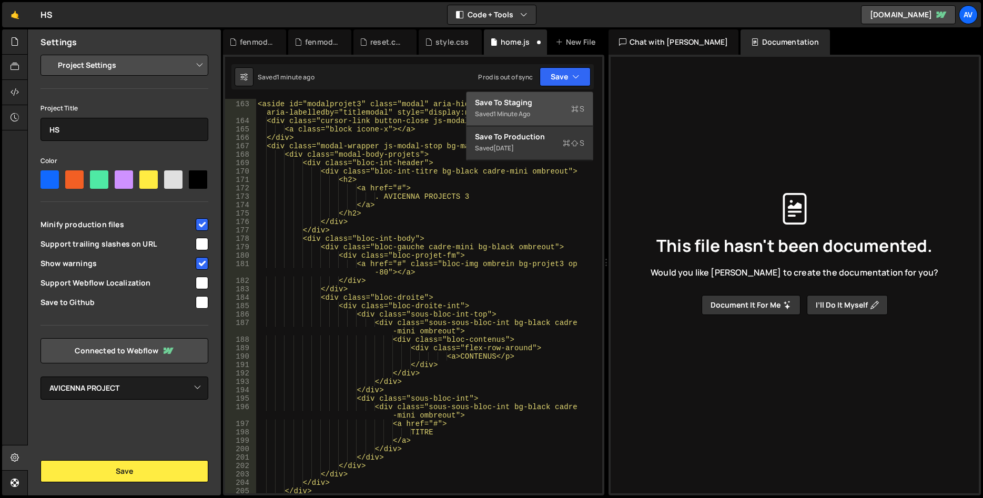
click at [552, 107] on div "Save to Staging S" at bounding box center [529, 102] width 109 height 11
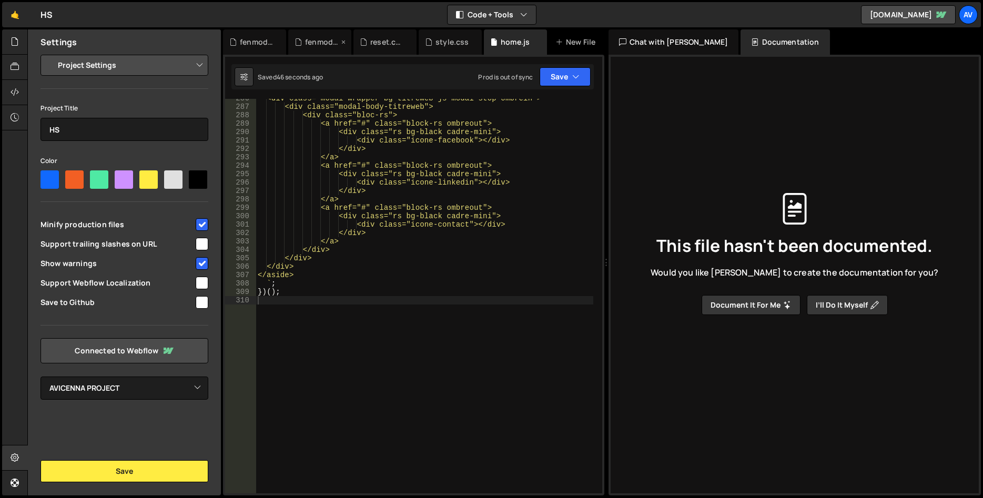
click at [329, 37] on div "fenmod.css" at bounding box center [322, 42] width 34 height 11
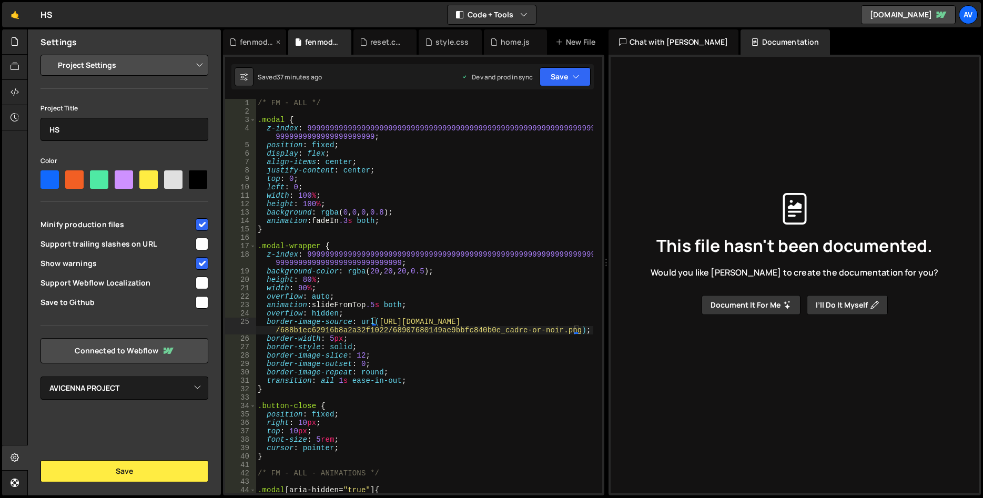
click at [265, 41] on div "fenmod.js" at bounding box center [257, 42] width 34 height 11
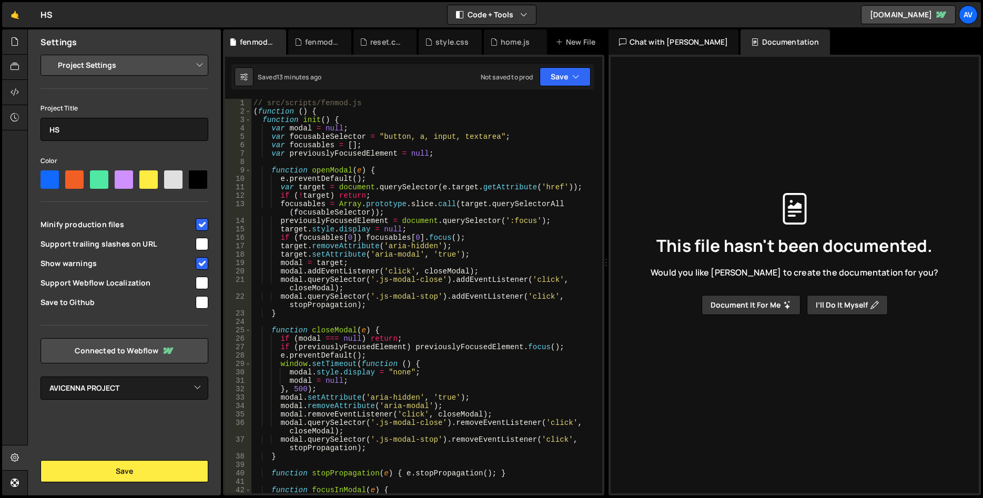
click at [321, 172] on div "// src/scripts/fenmod.js ( function ( ) { function init ( ) { var modal = null …" at bounding box center [428, 304] width 355 height 411
type textarea "})();"
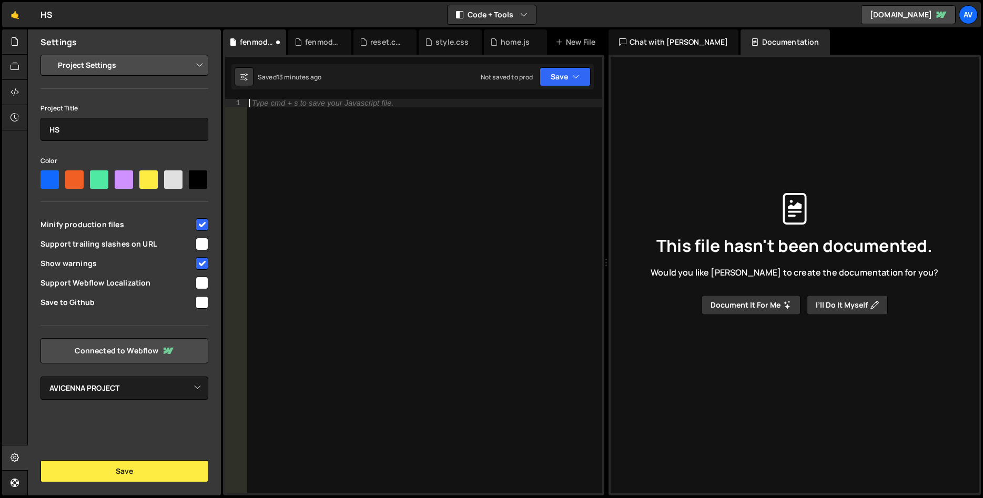
scroll to position [94, 0]
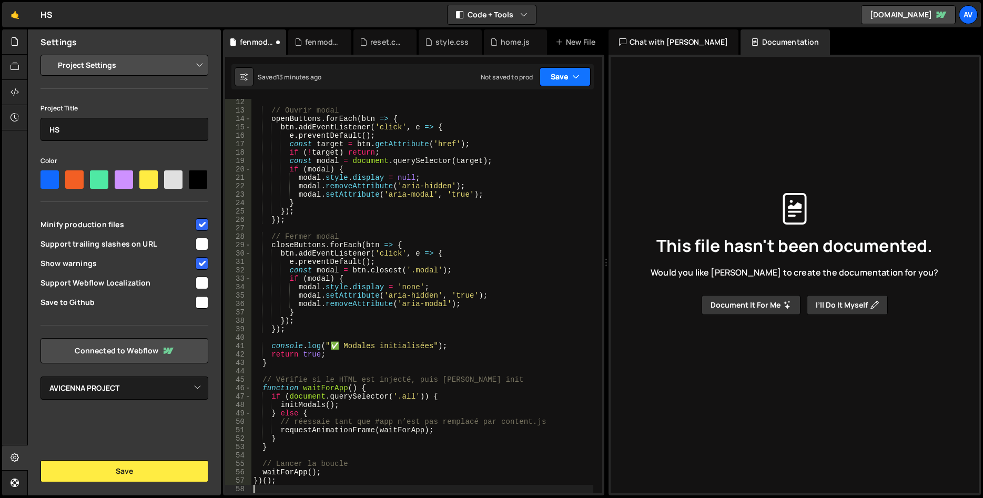
click at [571, 74] on button "Save" at bounding box center [565, 76] width 51 height 19
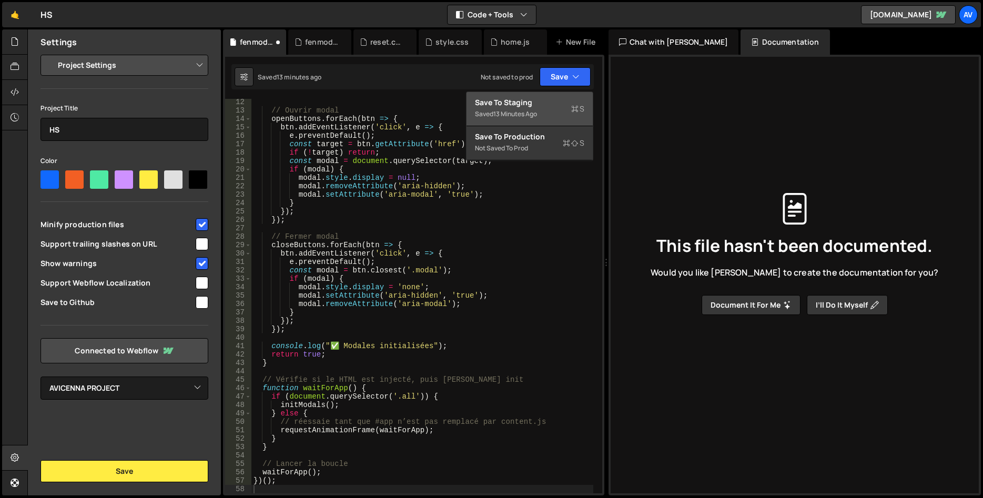
click at [564, 106] on div "Save to Staging S" at bounding box center [529, 102] width 109 height 11
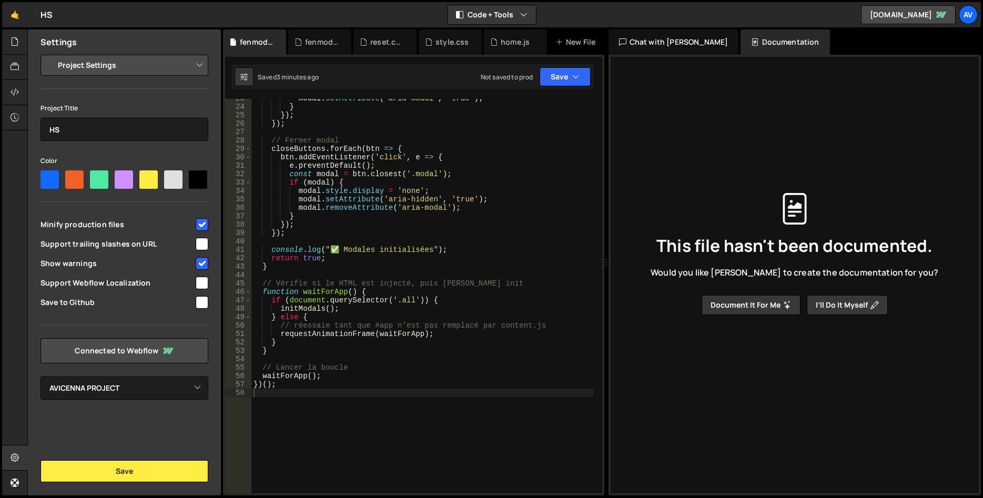
scroll to position [126, 0]
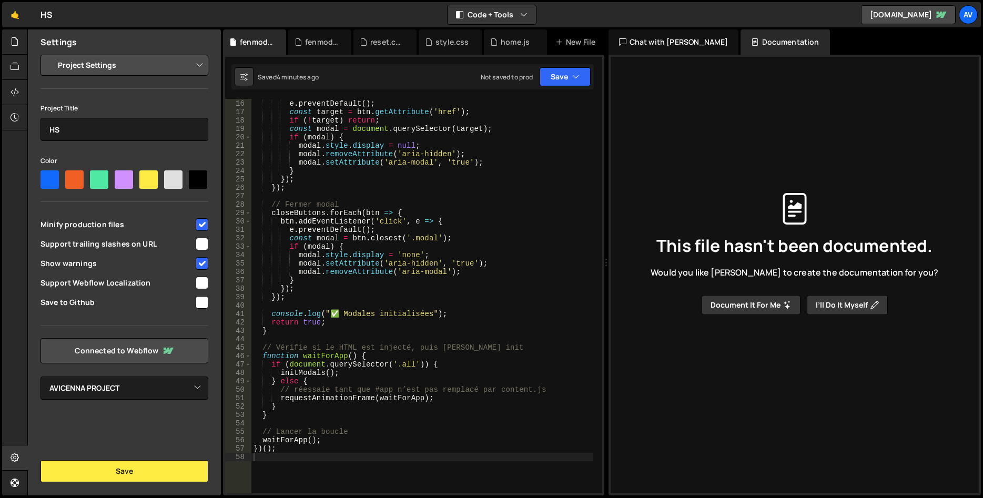
click at [376, 172] on div "btn . addEventListener ( 'click' , e => { e . preventDefault ( ) ; const target…" at bounding box center [422, 296] width 342 height 411
type textarea "})();"
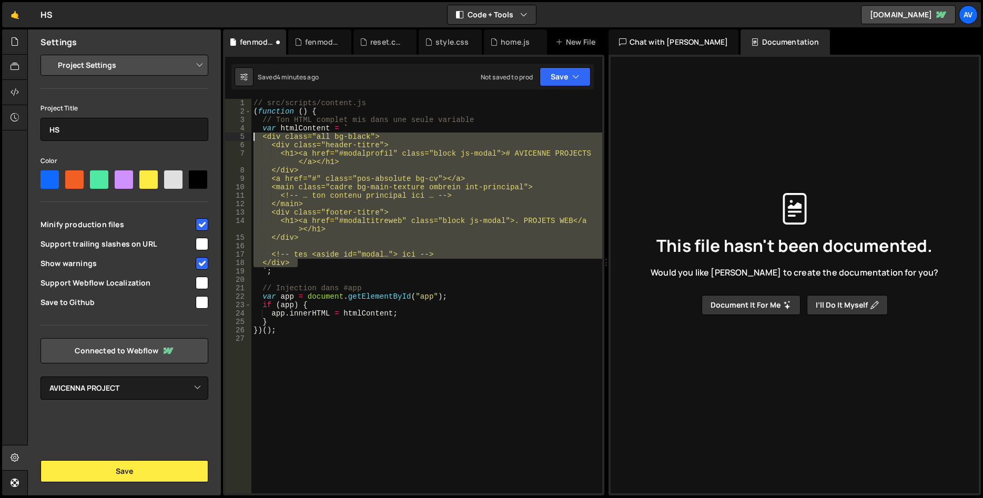
drag, startPoint x: 310, startPoint y: 265, endPoint x: 215, endPoint y: 138, distance: 158.5
click at [251, 138] on div "// src/scripts/content.js ( function ( ) { // Ton HTML complet mis dans une seu…" at bounding box center [426, 296] width 351 height 394
paste textarea "'</aside>'"
type textarea "'</aside>'"
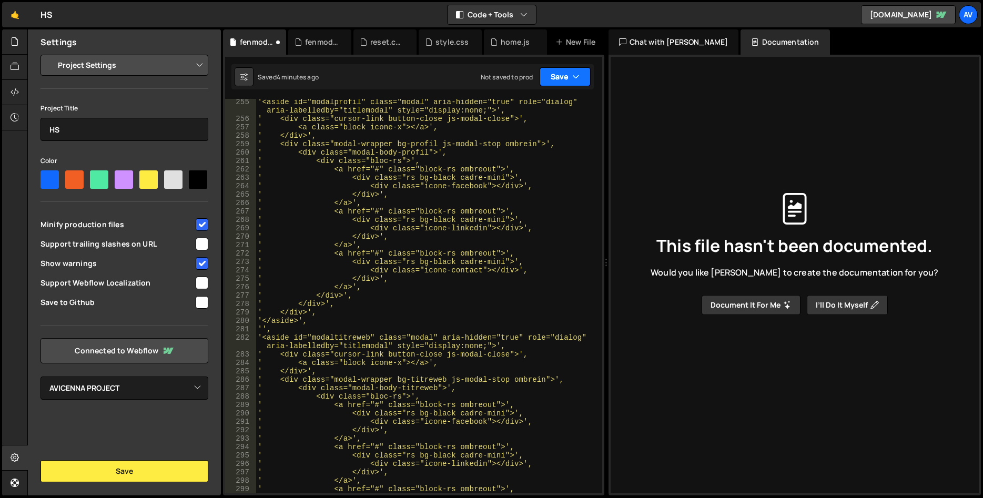
click at [551, 78] on button "Save" at bounding box center [565, 76] width 51 height 19
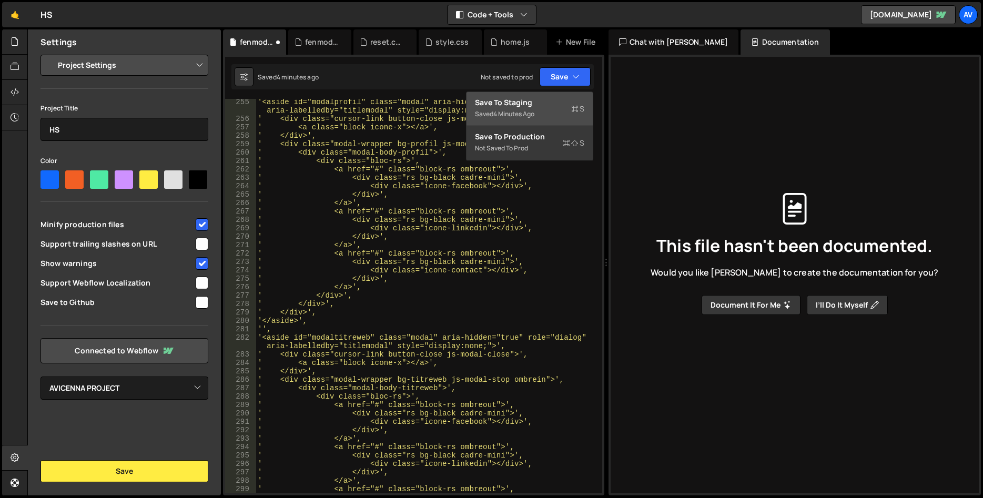
click at [554, 108] on div "Saved 4 minutes ago" at bounding box center [529, 114] width 109 height 13
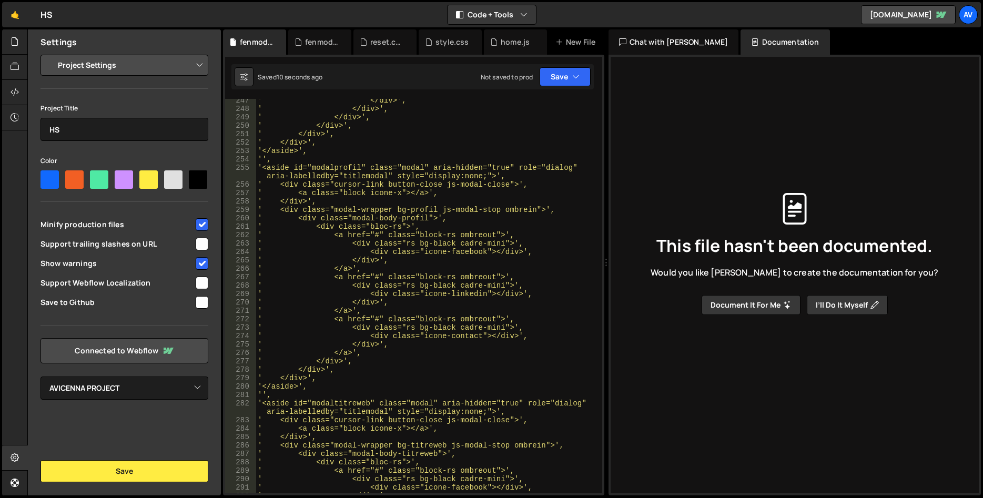
scroll to position [2181, 0]
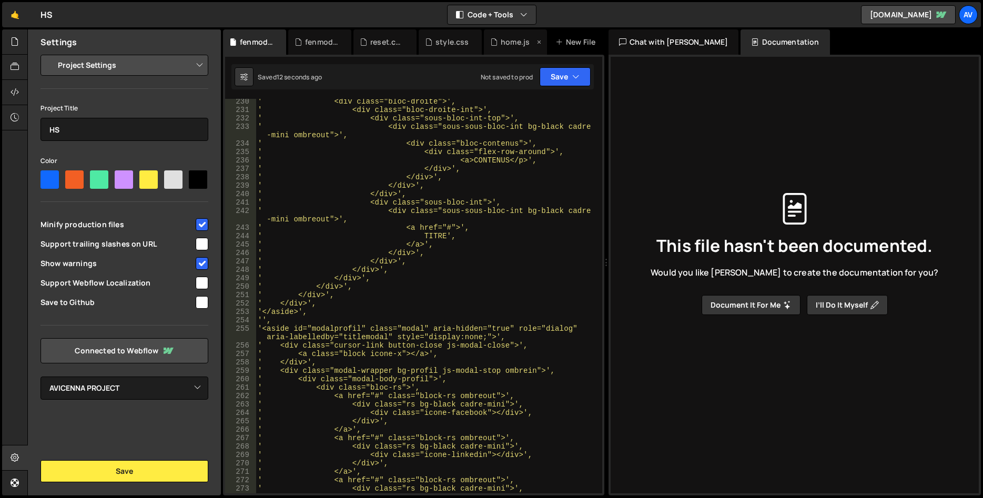
click at [514, 37] on div "home.js" at bounding box center [515, 42] width 29 height 11
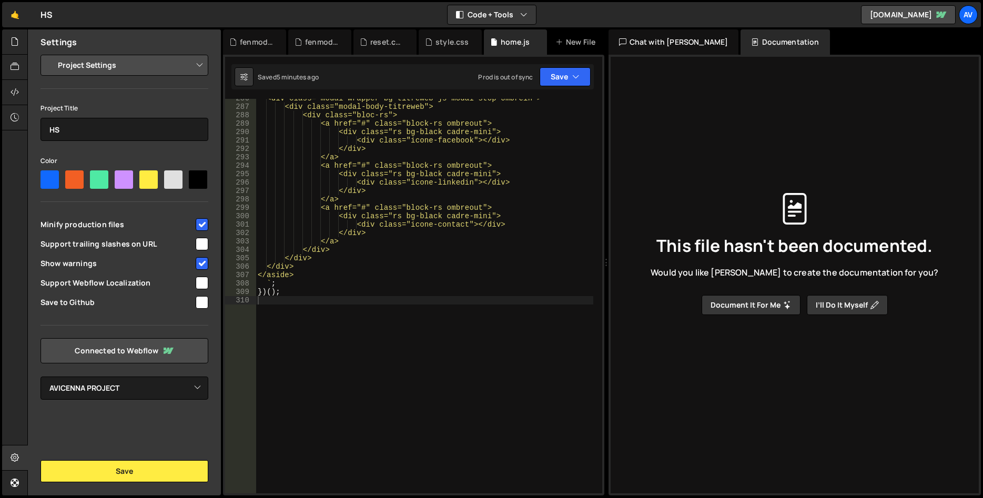
click at [439, 236] on div "<div class="modal-wrapper bg-titreweb js-modal-stop ombrein"> <div class="modal…" at bounding box center [425, 299] width 338 height 411
type textarea "})();"
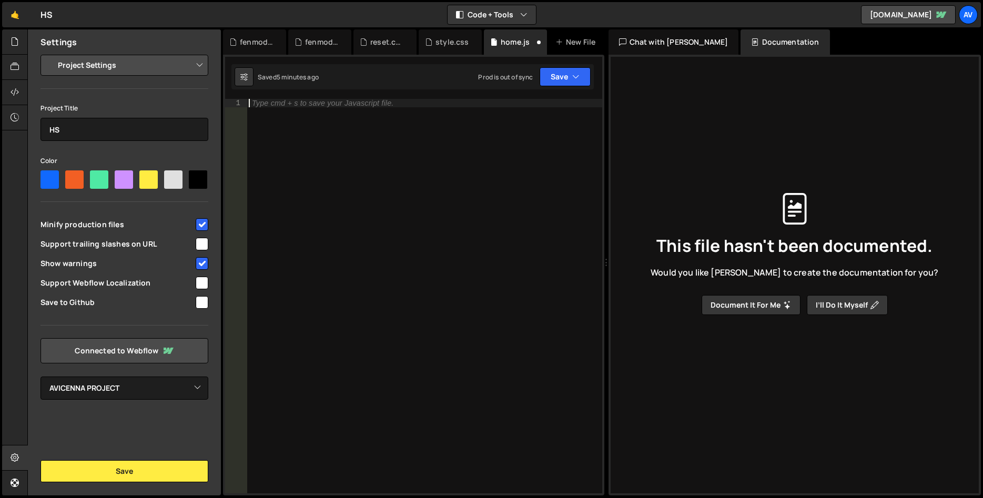
paste textarea "'</aside>'"
type textarea "'</aside>'"
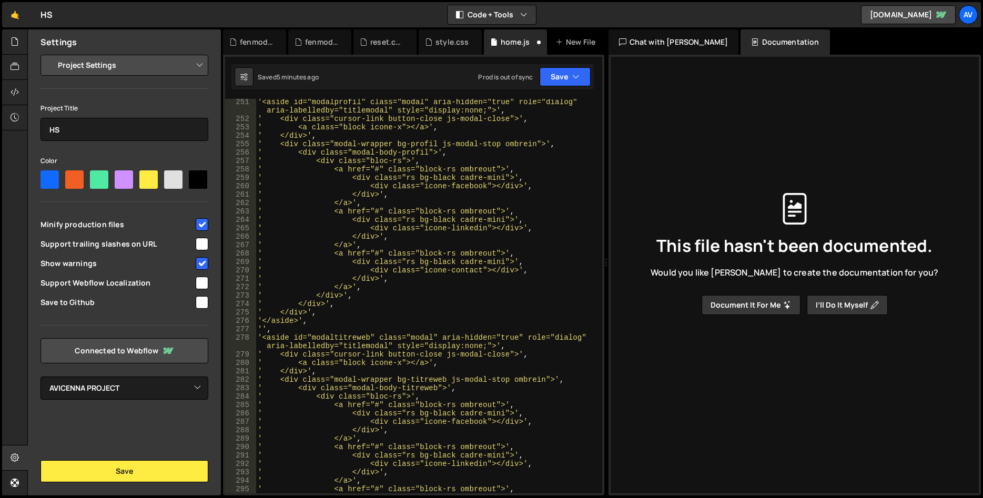
scroll to position [2567, 0]
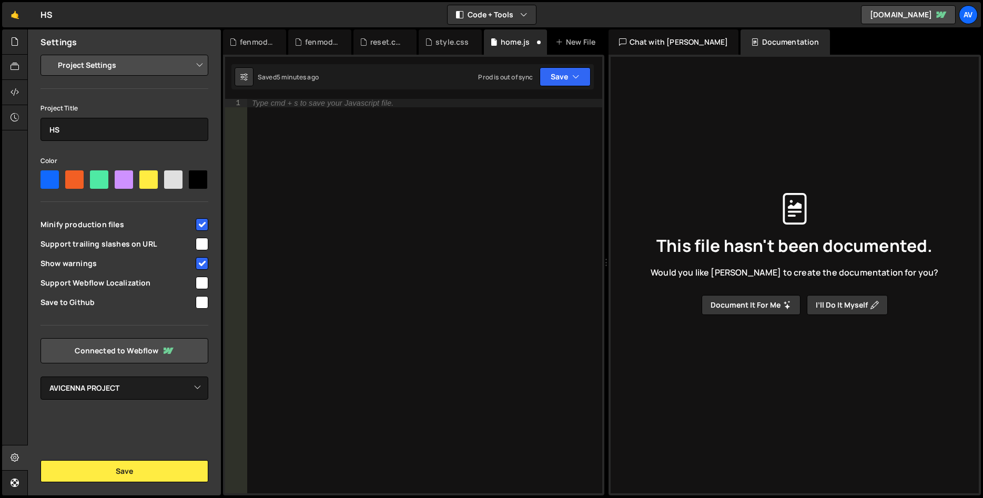
click at [252, 27] on div "Hold on a sec... Are you certain you wish to leave this page? Any changes you'v…" at bounding box center [491, 249] width 983 height 498
click at [260, 40] on div "fenmod.js" at bounding box center [257, 42] width 34 height 11
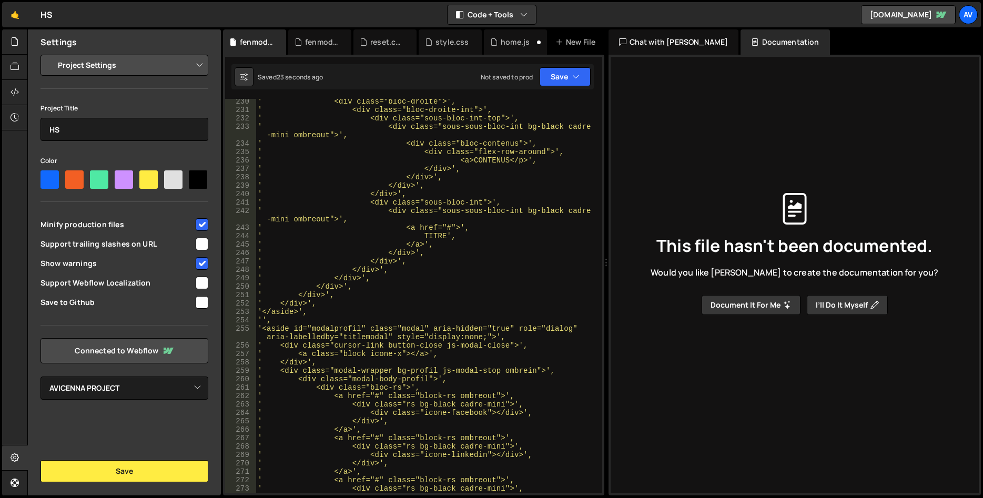
click at [408, 220] on div "' <div class="bloc-droite">', ' <div class="bloc-droite-int">', ' <div class="s…" at bounding box center [425, 302] width 338 height 411
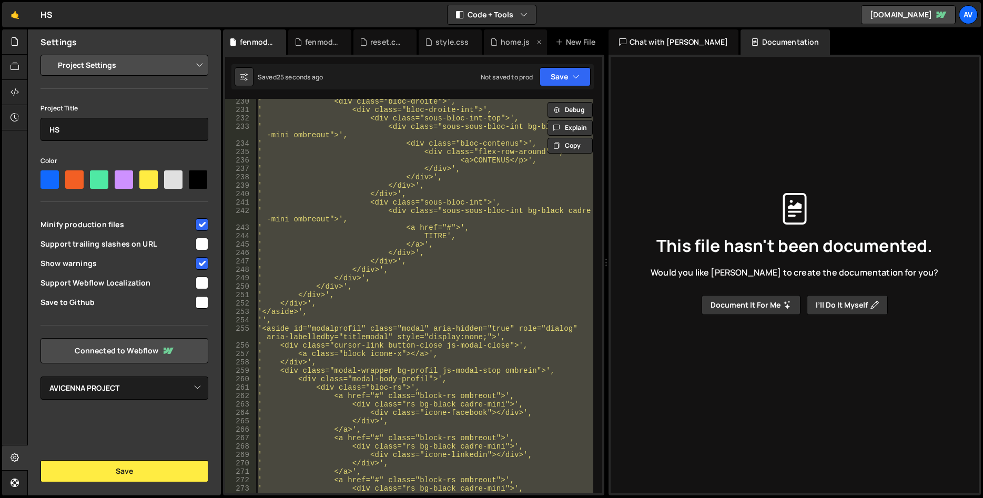
click at [518, 37] on div "home.js" at bounding box center [515, 42] width 29 height 11
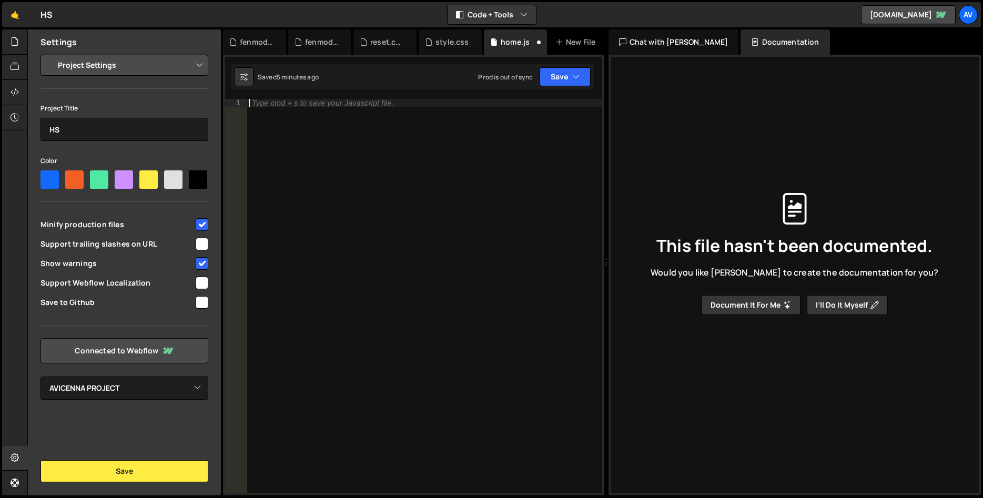
click at [404, 176] on div "Type cmd + s to save your Javascript file." at bounding box center [425, 304] width 356 height 411
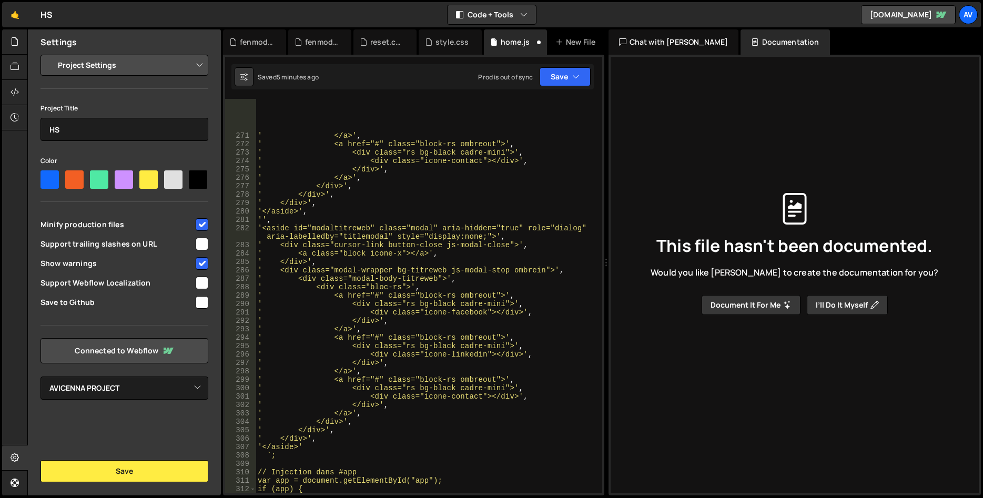
scroll to position [2483, 0]
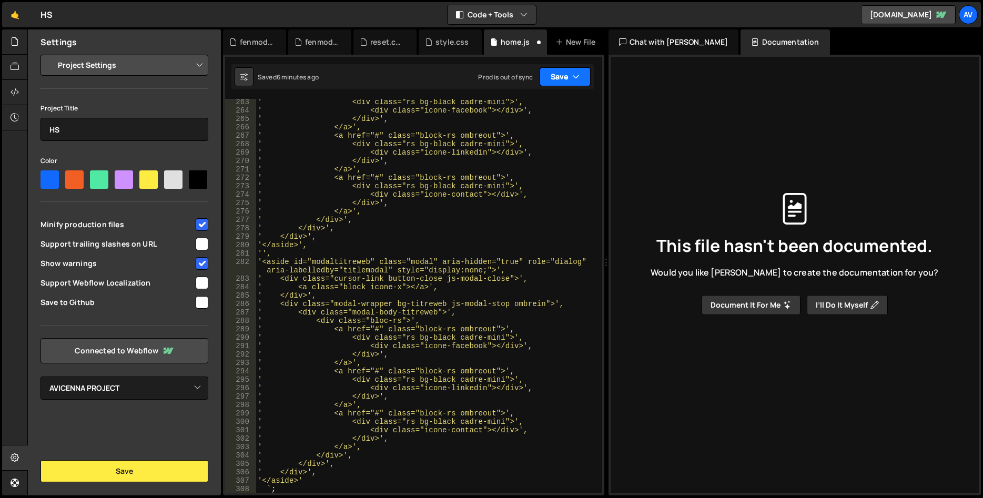
click at [551, 79] on button "Save" at bounding box center [565, 76] width 51 height 19
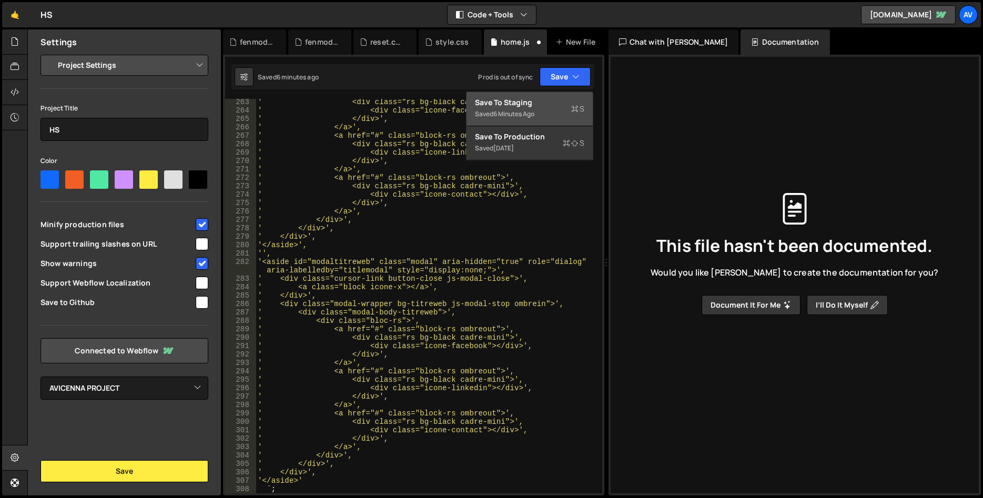
click at [537, 106] on div "Save to Staging S" at bounding box center [529, 102] width 109 height 11
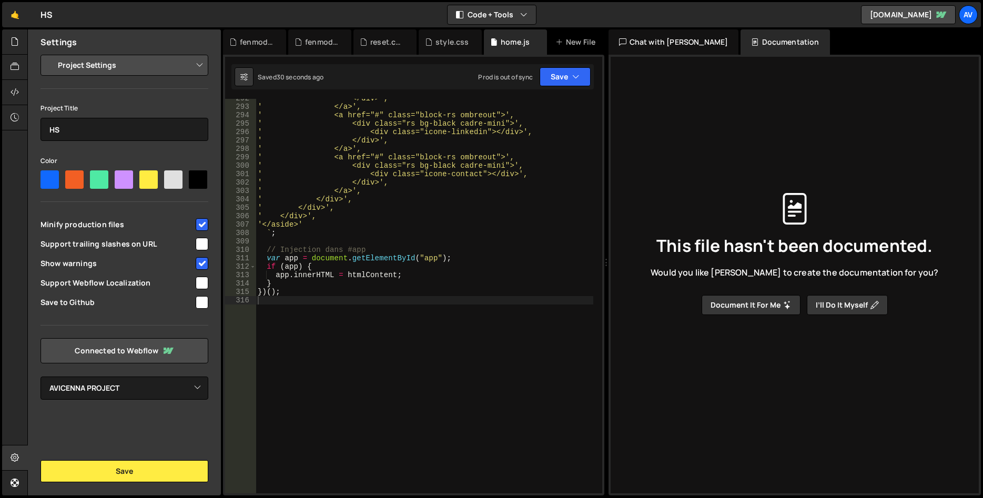
click at [264, 28] on div "Hold on a sec... Are you certain you wish to leave this page? Any changes you'v…" at bounding box center [491, 249] width 983 height 498
click at [263, 32] on div "fenmod.js" at bounding box center [254, 41] width 63 height 25
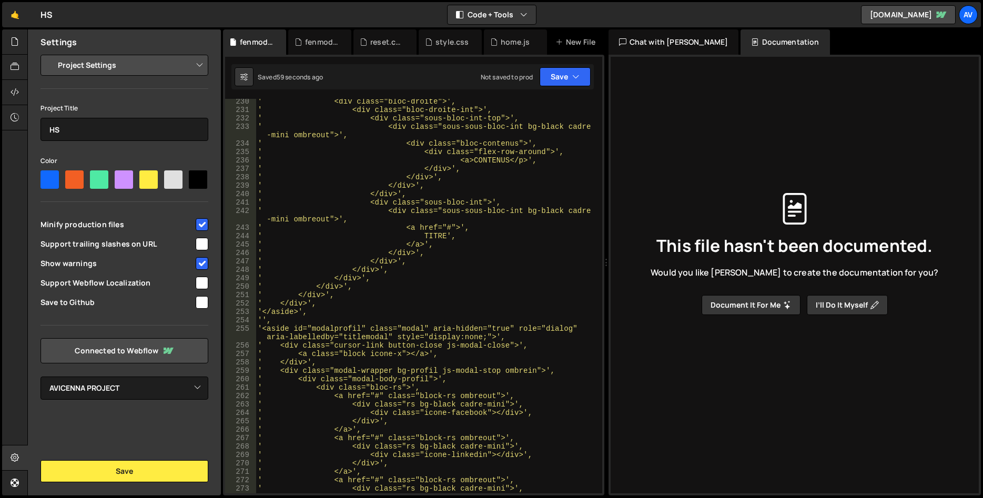
click at [353, 131] on div "' <div class="bloc-droite">', ' <div class="bloc-droite-int">', ' <div class="s…" at bounding box center [425, 302] width 338 height 411
type textarea "})();"
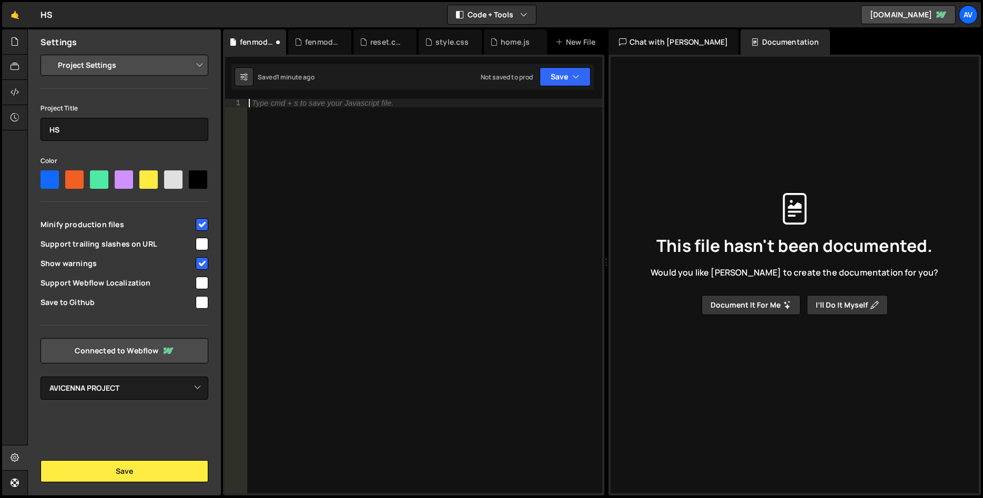
paste textarea "})"
type textarea "})"
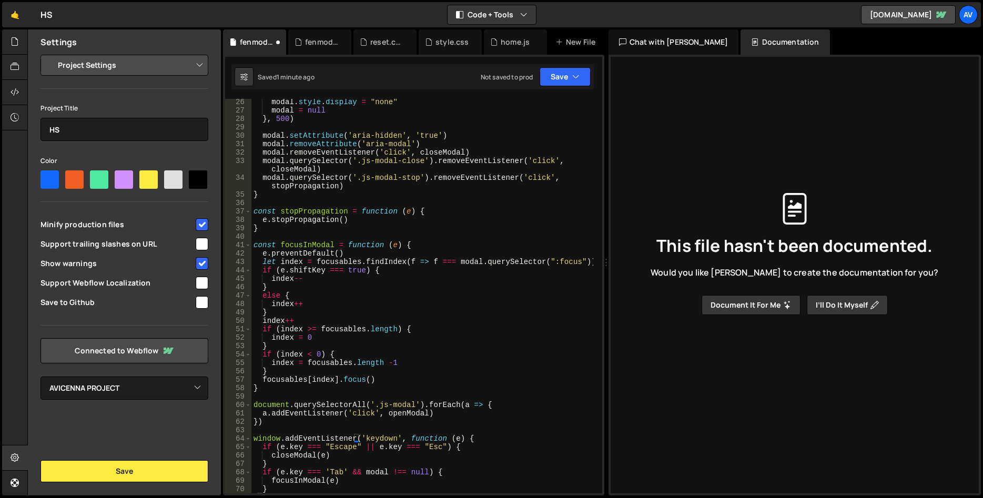
scroll to position [228, 0]
click at [551, 81] on button "Save" at bounding box center [565, 76] width 51 height 19
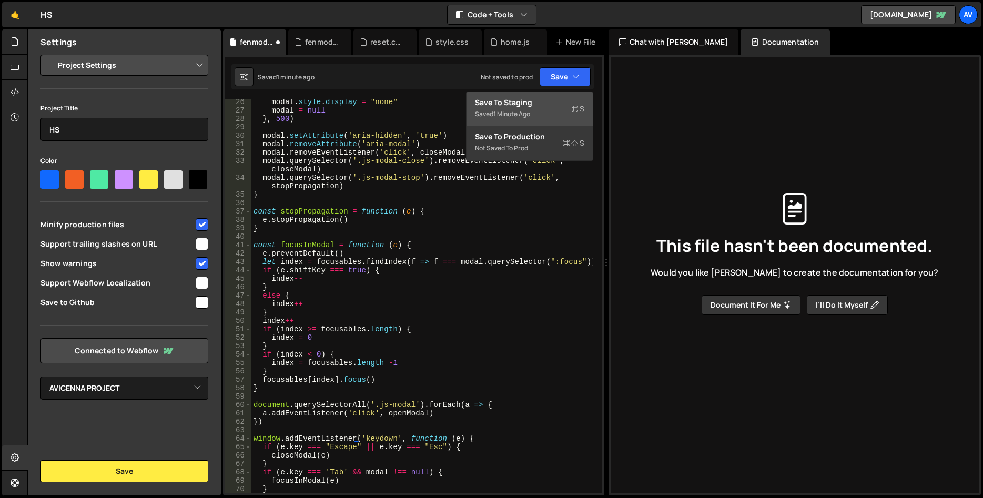
click at [549, 114] on div "Saved 1 minute ago" at bounding box center [529, 114] width 109 height 13
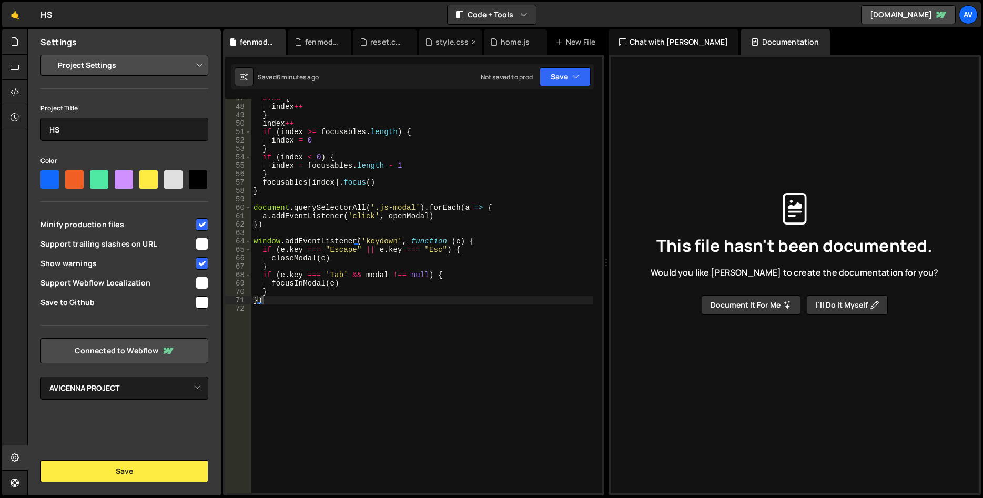
click at [455, 39] on div "style.css" at bounding box center [451, 42] width 33 height 11
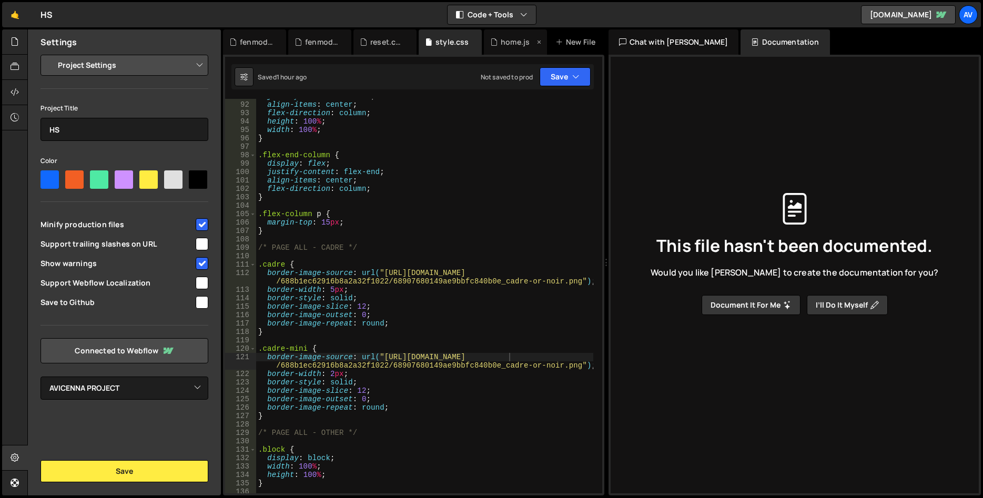
click at [522, 37] on div "home.js" at bounding box center [515, 42] width 29 height 11
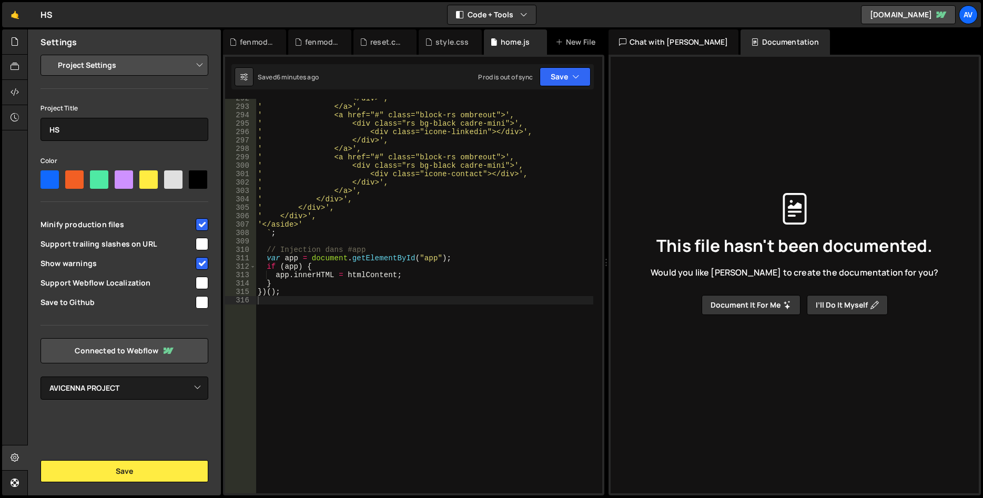
click at [396, 212] on div "' </div>', ' </a>', ' <a href="#" class="block-rs ombreout">', ' <div class="rs…" at bounding box center [425, 299] width 338 height 411
type textarea "})();"
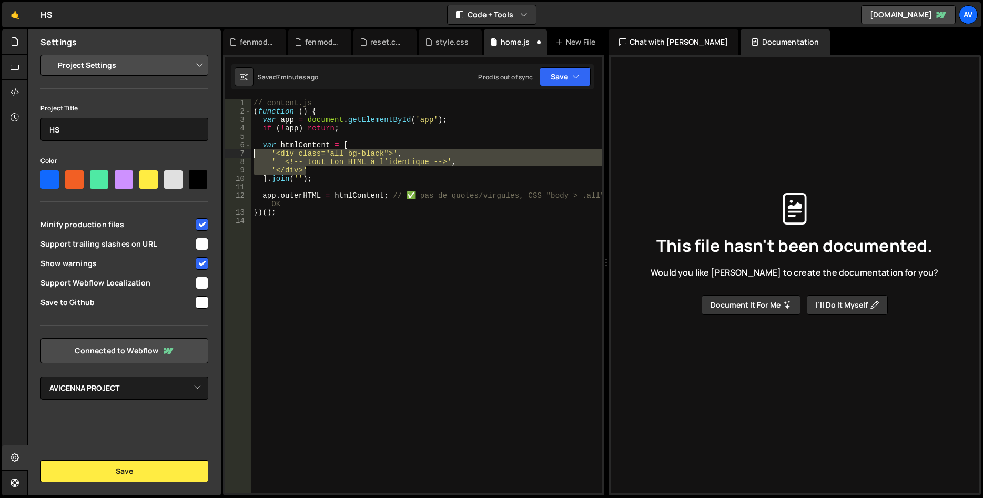
drag, startPoint x: 313, startPoint y: 171, endPoint x: 231, endPoint y: 152, distance: 84.2
click at [251, 152] on div "// content.js ( function ( ) { var app = document . getElementById ( 'app' ) ; …" at bounding box center [426, 296] width 351 height 394
paste textarea "'</aside>'"
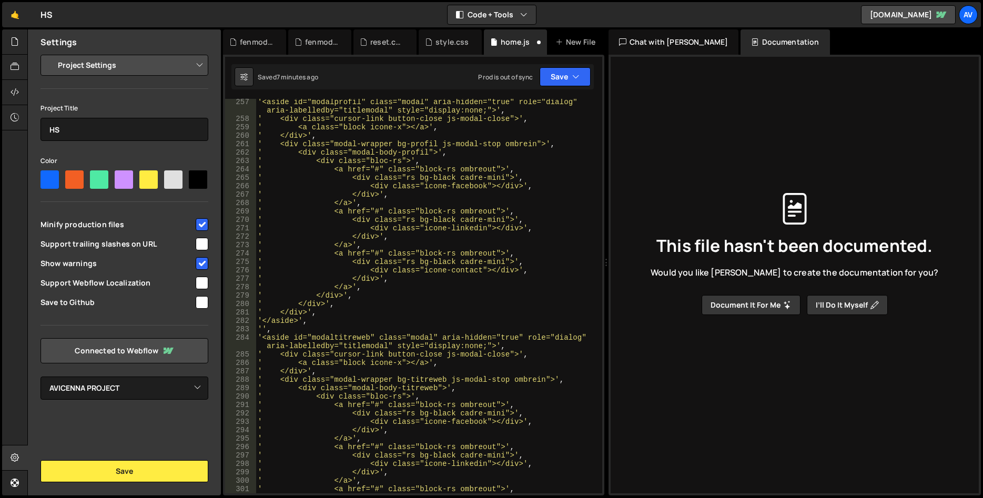
scroll to position [2424, 0]
click at [560, 78] on button "Save" at bounding box center [565, 76] width 51 height 19
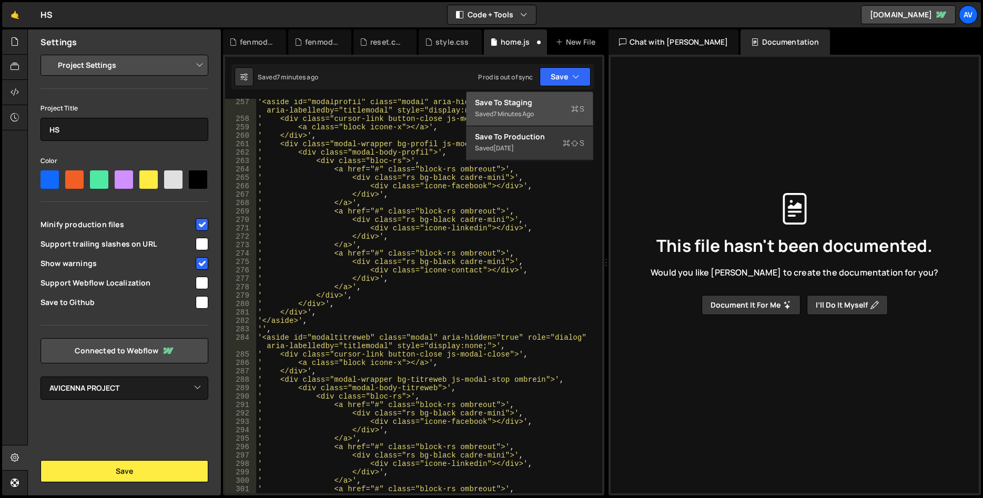
click at [541, 97] on button "Save to Staging S Saved 7 minutes ago" at bounding box center [529, 109] width 126 height 34
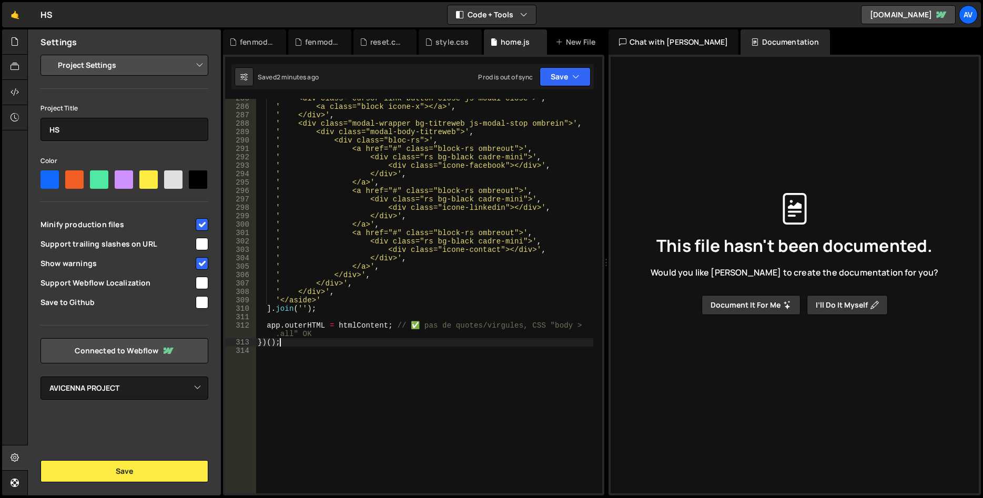
click at [357, 340] on div "' <div class="cursor-link button-close js-modal-close">' , ' <a class="block ic…" at bounding box center [425, 299] width 338 height 411
drag, startPoint x: 353, startPoint y: 337, endPoint x: 409, endPoint y: 326, distance: 56.2
click at [409, 326] on div "' <div class="cursor-link button-close js-modal-close">' , ' <a class="block ic…" at bounding box center [425, 299] width 338 height 411
type textarea "app.outerHTML = htmlContent;"
type textarea "})();"
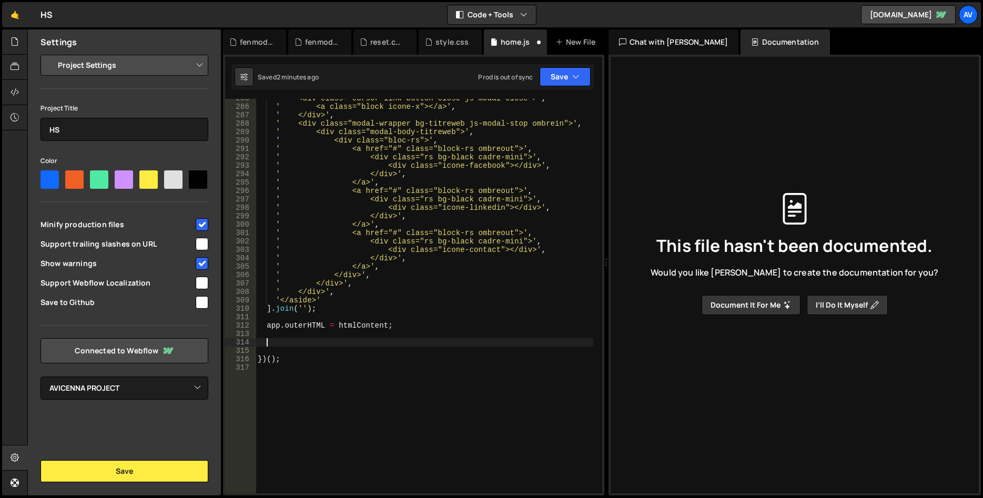
paste textarea
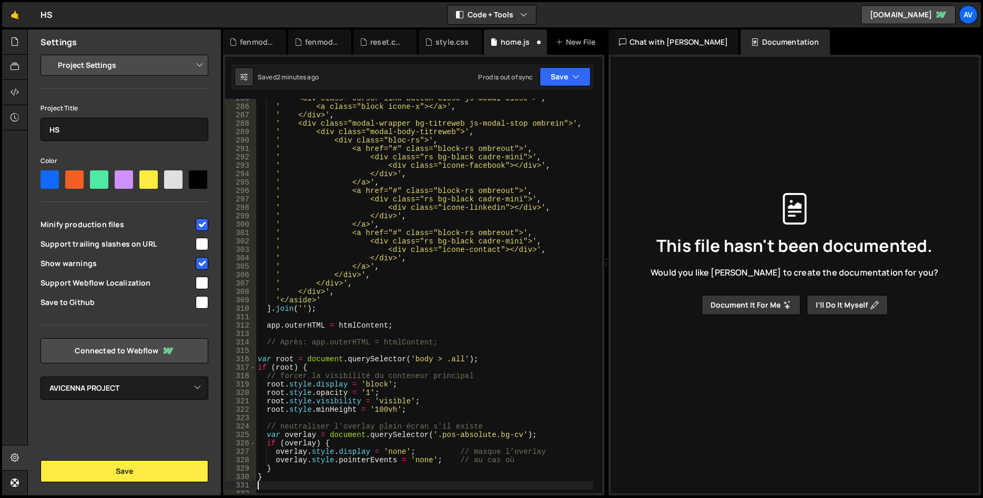
scroll to position [2746, 0]
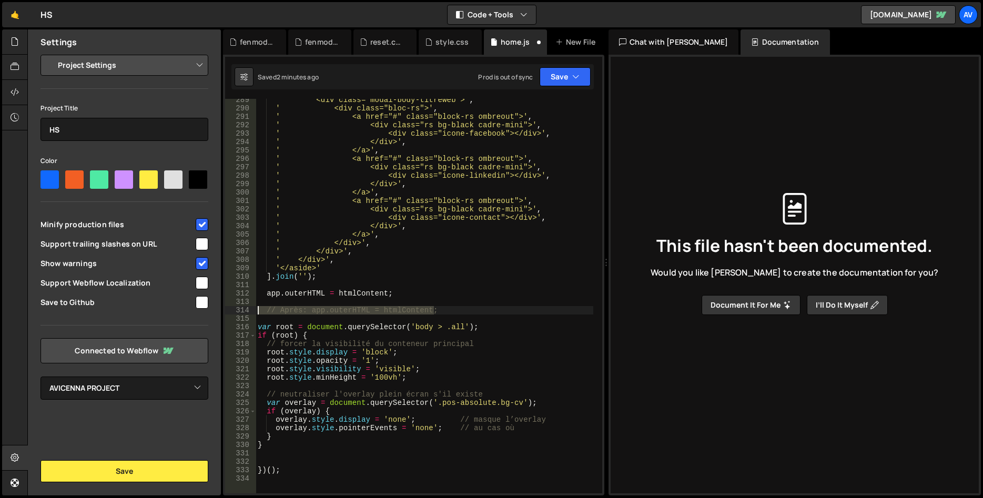
drag, startPoint x: 279, startPoint y: 322, endPoint x: 215, endPoint y: 313, distance: 64.3
click at [256, 313] on div "' <div class="modal-body-titreweb">' , ' <div class="bloc-rs">' , ' <a href="#"…" at bounding box center [424, 296] width 337 height 394
type textarea "// Après: app.outerHTML = htmlContent;"
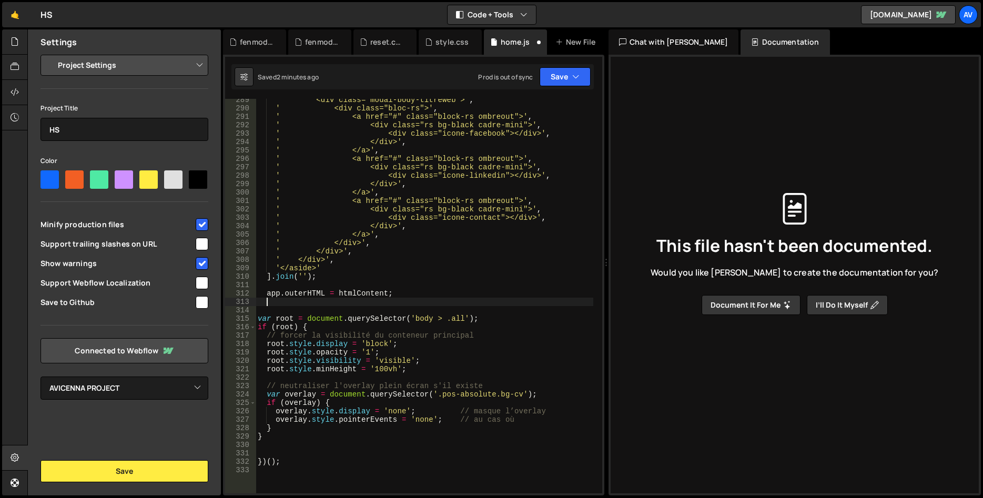
click at [295, 445] on div "' <div class="modal-body-titreweb">' , ' <div class="bloc-rs">' , ' <a href="#"…" at bounding box center [425, 301] width 338 height 411
click at [553, 73] on button "Save" at bounding box center [565, 76] width 51 height 19
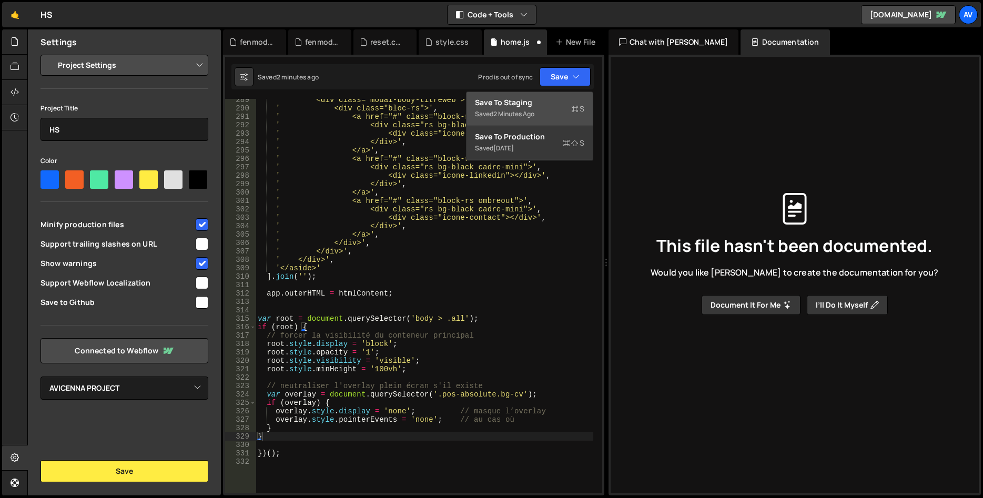
click at [536, 103] on div "Save to Staging S" at bounding box center [529, 102] width 109 height 11
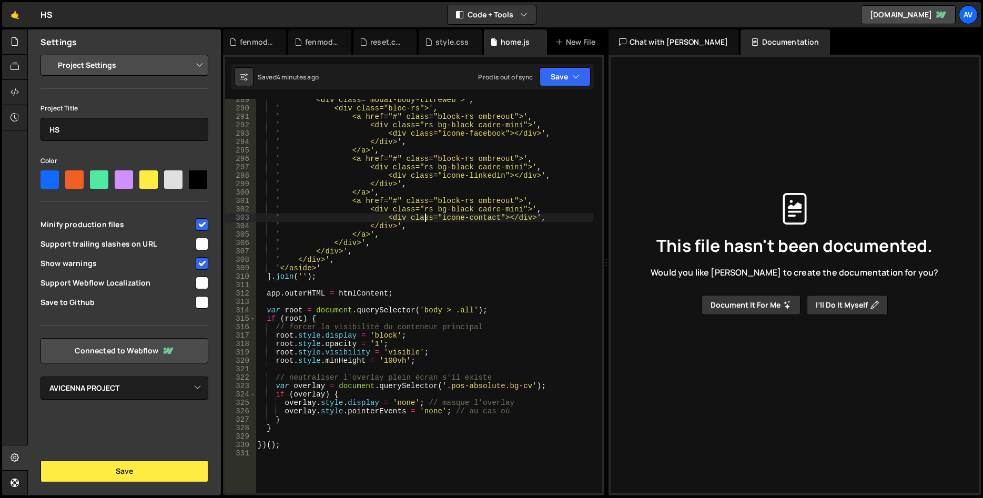
click at [424, 217] on div "' <div class="modal-body-titreweb">' , ' <div class="bloc-rs">' , ' <a href="#"…" at bounding box center [425, 301] width 338 height 411
type textarea "})();"
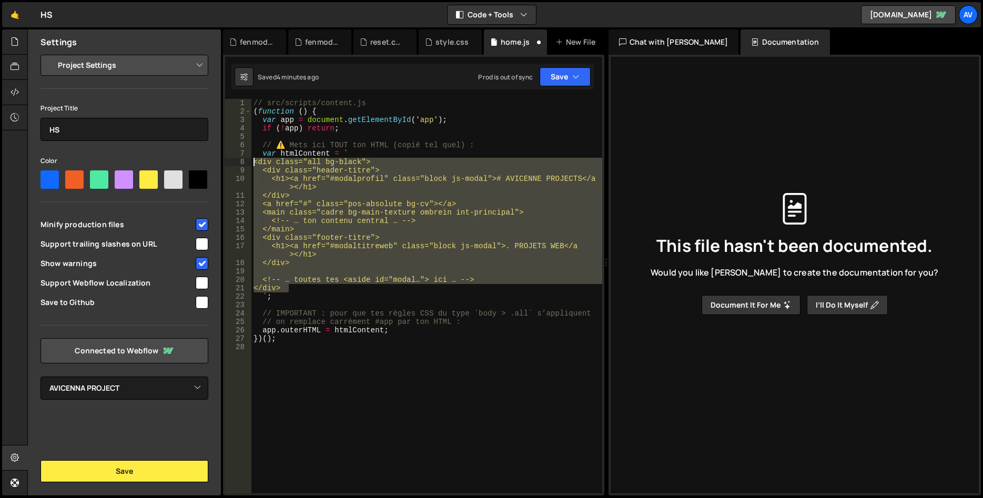
drag, startPoint x: 294, startPoint y: 290, endPoint x: 187, endPoint y: 163, distance: 166.5
click at [251, 163] on div "// src/scripts/content.js ( function ( ) { var app = document . getElementById …" at bounding box center [426, 296] width 351 height 394
paste textarea "'</aside>'"
type textarea "'</aside>'"
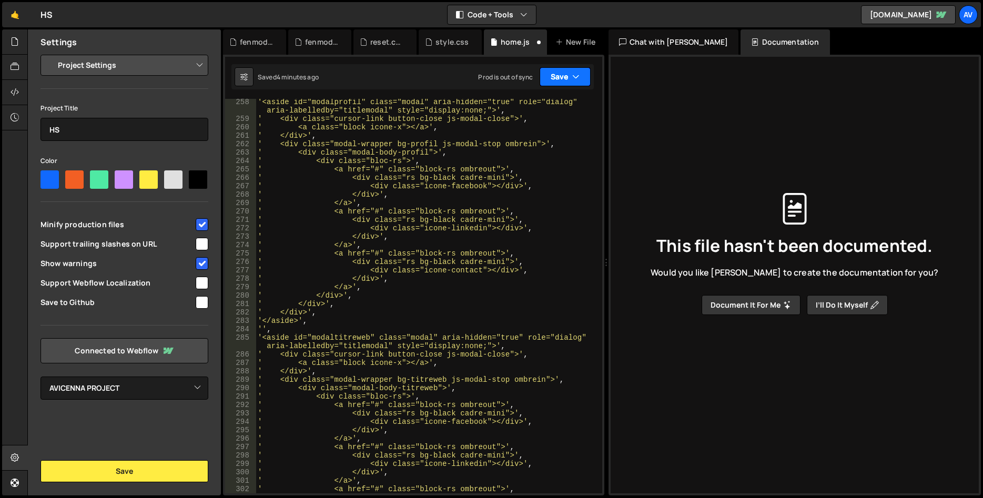
click at [550, 80] on button "Save" at bounding box center [565, 76] width 51 height 19
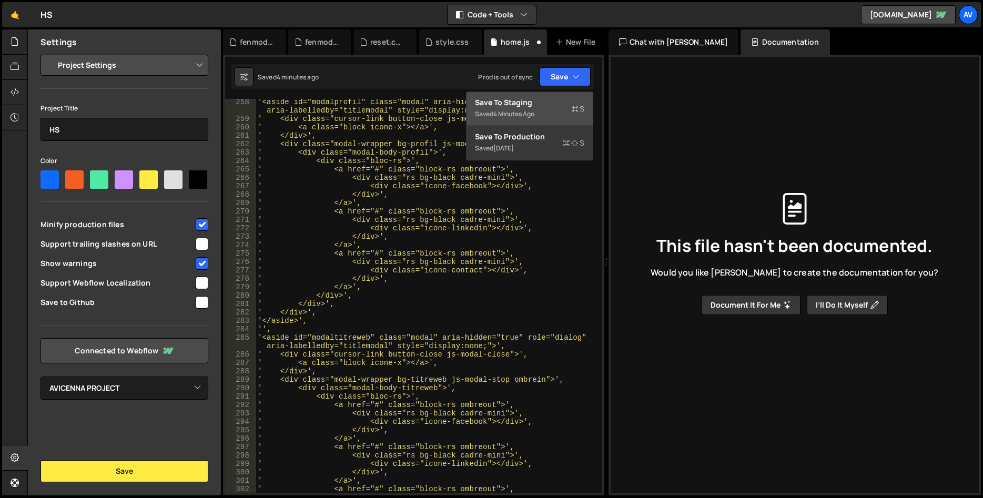
click at [541, 104] on div "Save to Staging S" at bounding box center [529, 102] width 109 height 11
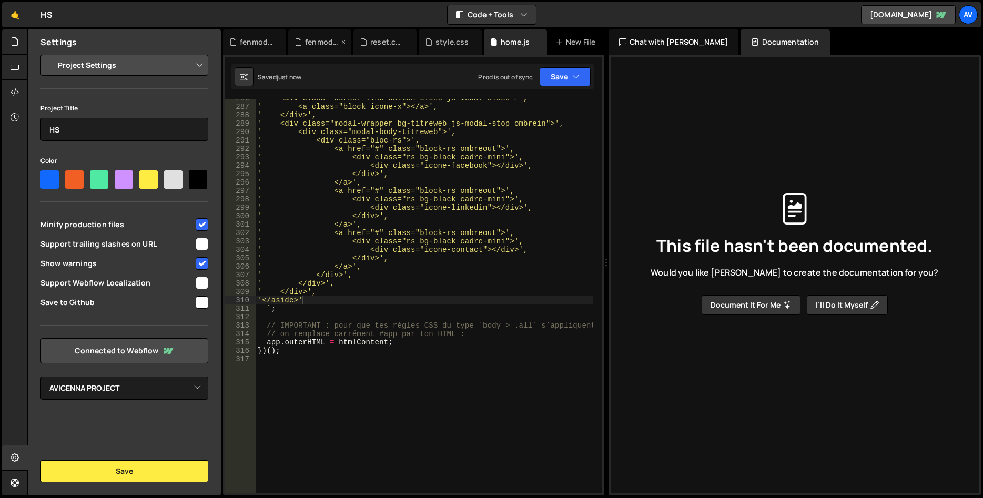
click at [298, 37] on icon at bounding box center [298, 42] width 7 height 11
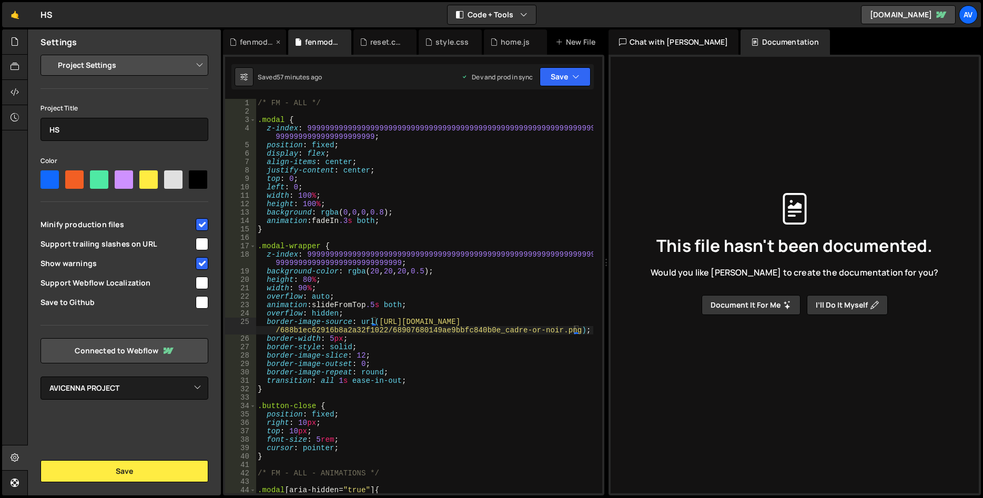
click at [231, 39] on icon at bounding box center [232, 42] width 7 height 11
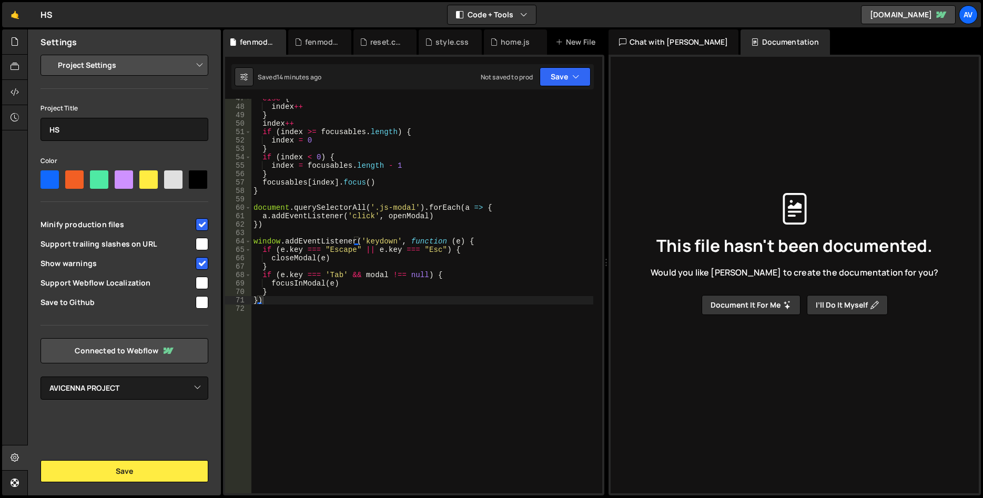
click at [347, 215] on div "else { index ++ } index ++ if ( index >= focusables . length ) { index = 0 } if…" at bounding box center [422, 299] width 342 height 411
type textarea "})"
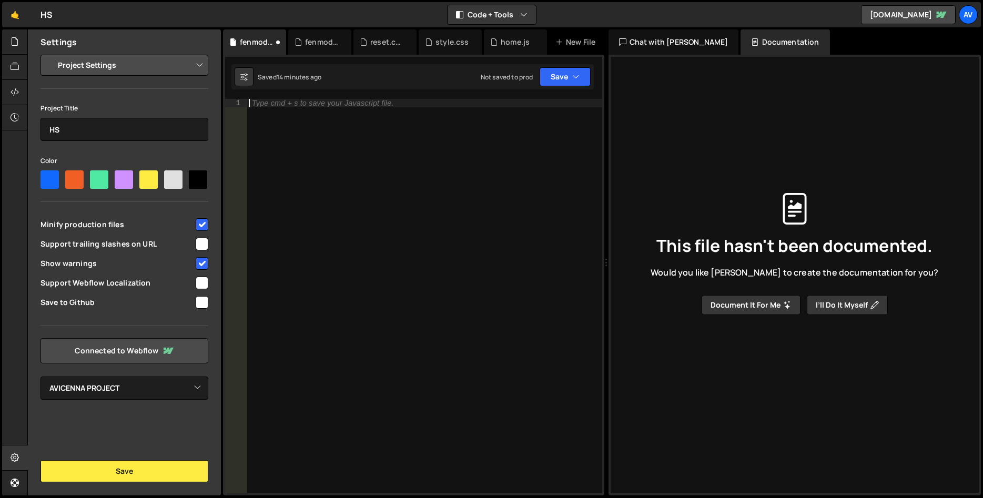
scroll to position [26, 0]
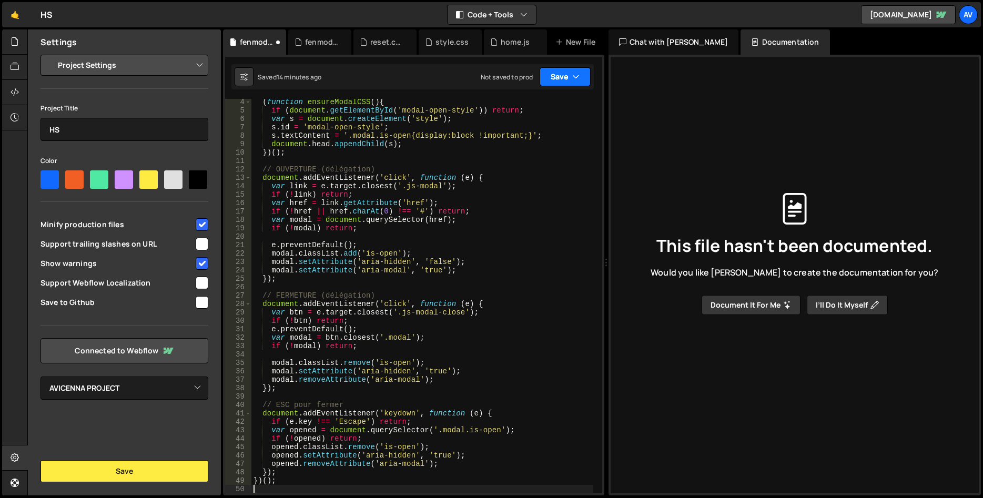
click at [550, 79] on button "Save" at bounding box center [565, 76] width 51 height 19
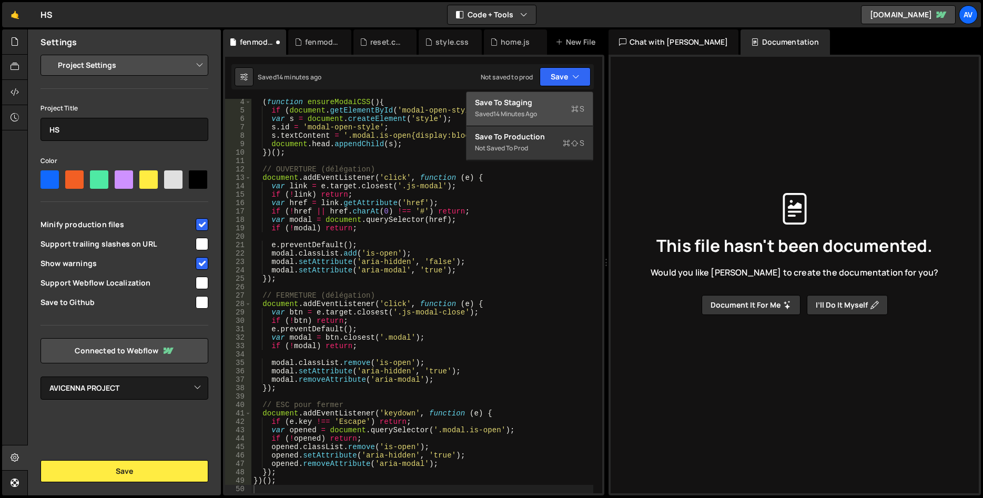
click at [533, 110] on div "14 minutes ago" at bounding box center [515, 113] width 44 height 9
